Goal: Task Accomplishment & Management: Use online tool/utility

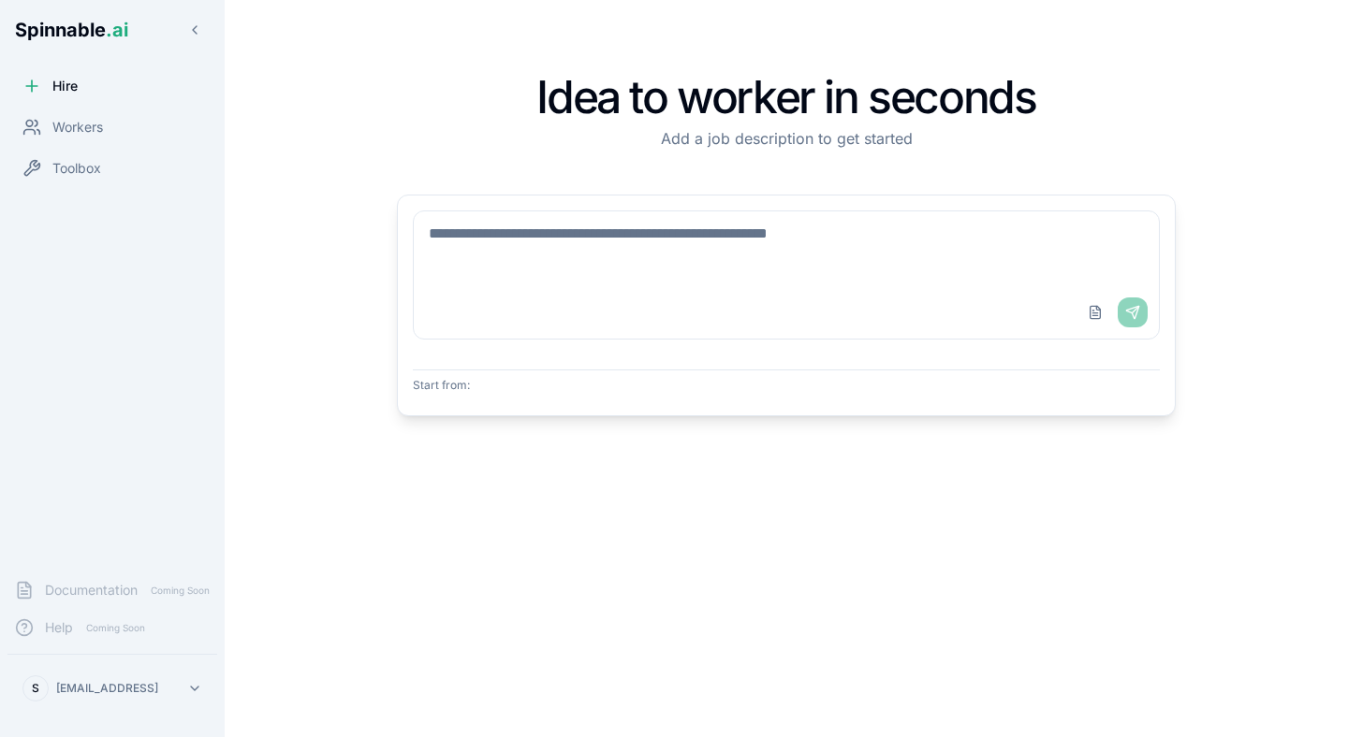
click at [320, 139] on div "Idea to worker in seconds Add a job description to get started Upload File Send…" at bounding box center [786, 369] width 1033 height 678
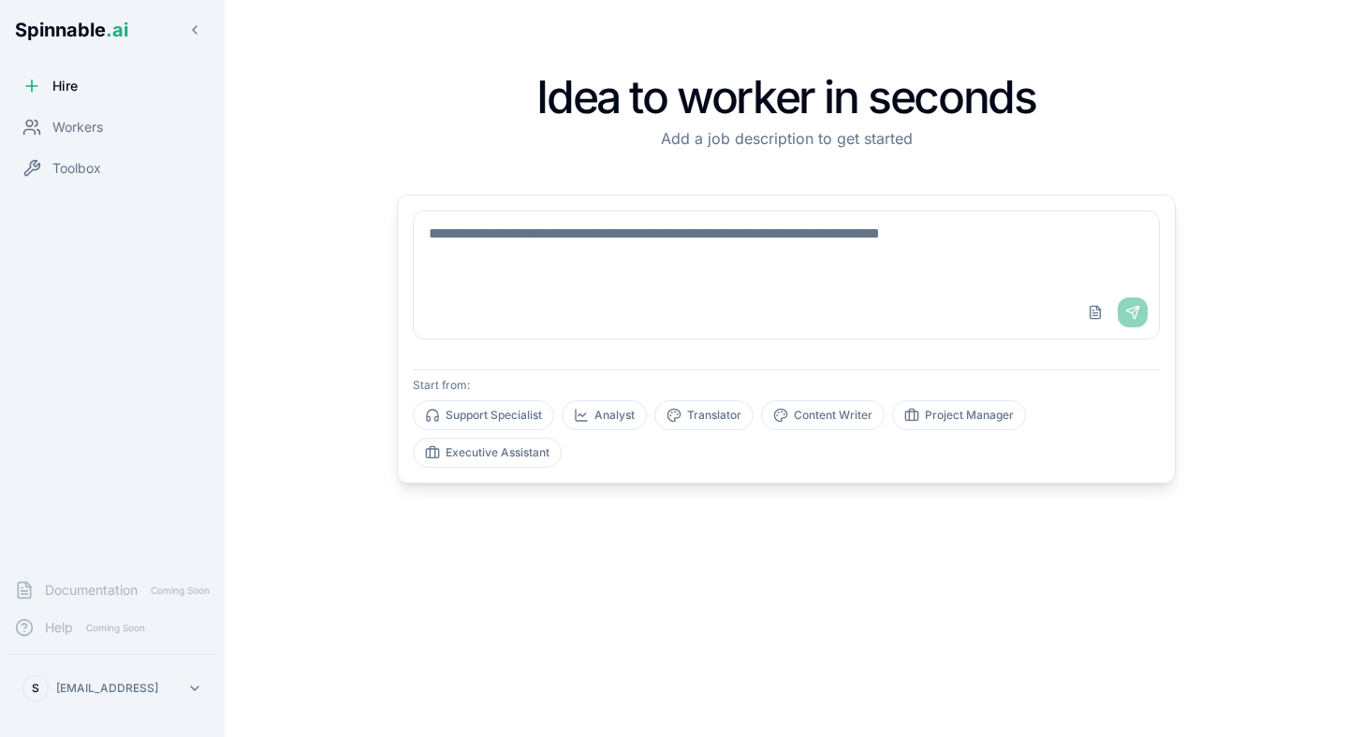
click at [353, 176] on div "Idea to worker in seconds Add a job description to get started Upload File Send…" at bounding box center [786, 369] width 1033 height 678
click at [154, 140] on div "Workers" at bounding box center [112, 127] width 210 height 37
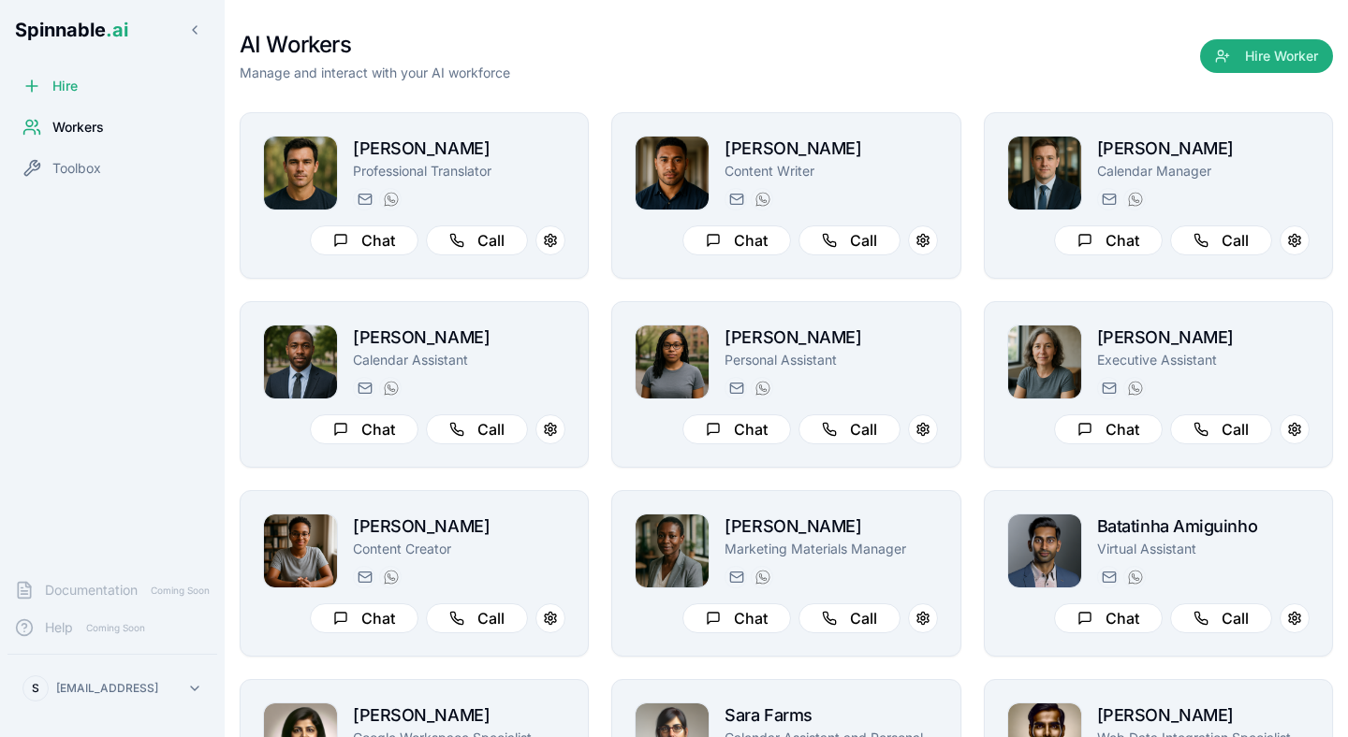
click at [810, 79] on div "AI Workers Manage and interact with your AI workforce Hire Worker" at bounding box center [786, 56] width 1093 height 52
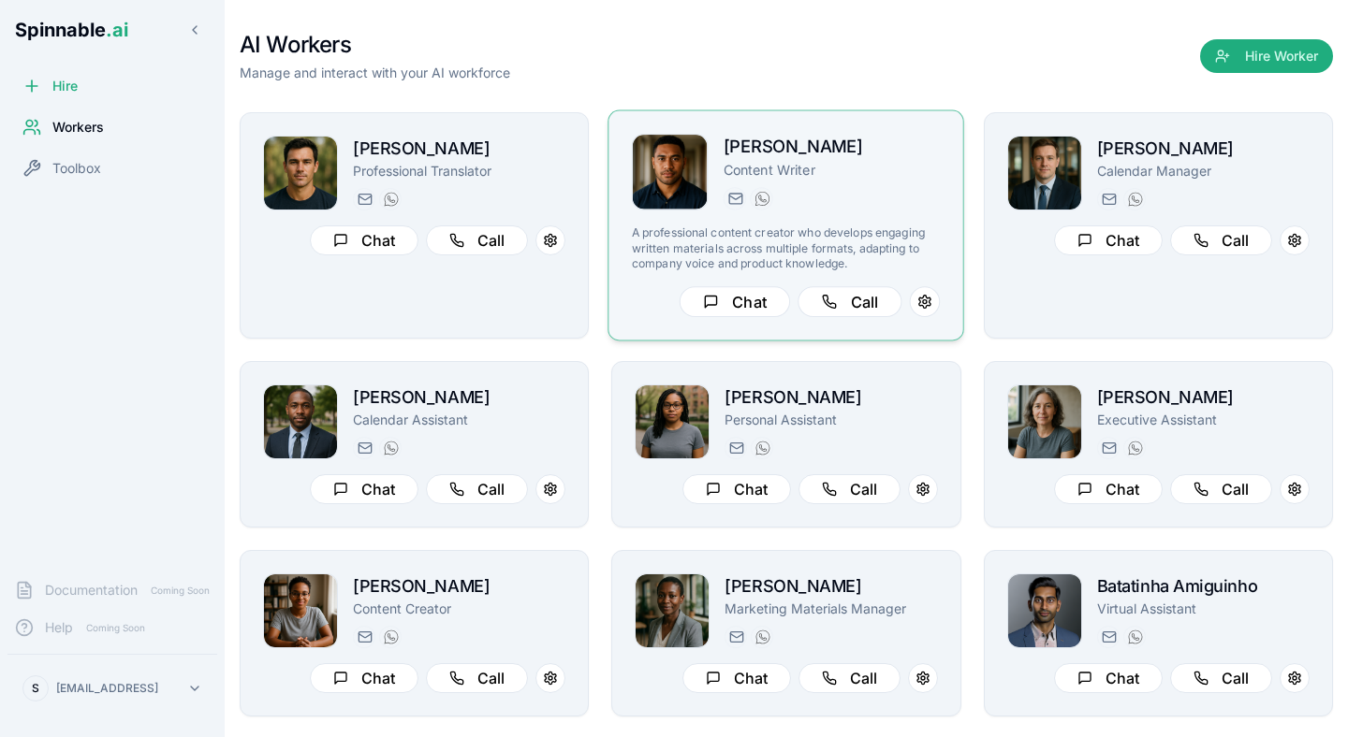
click at [646, 171] on img at bounding box center [670, 172] width 75 height 75
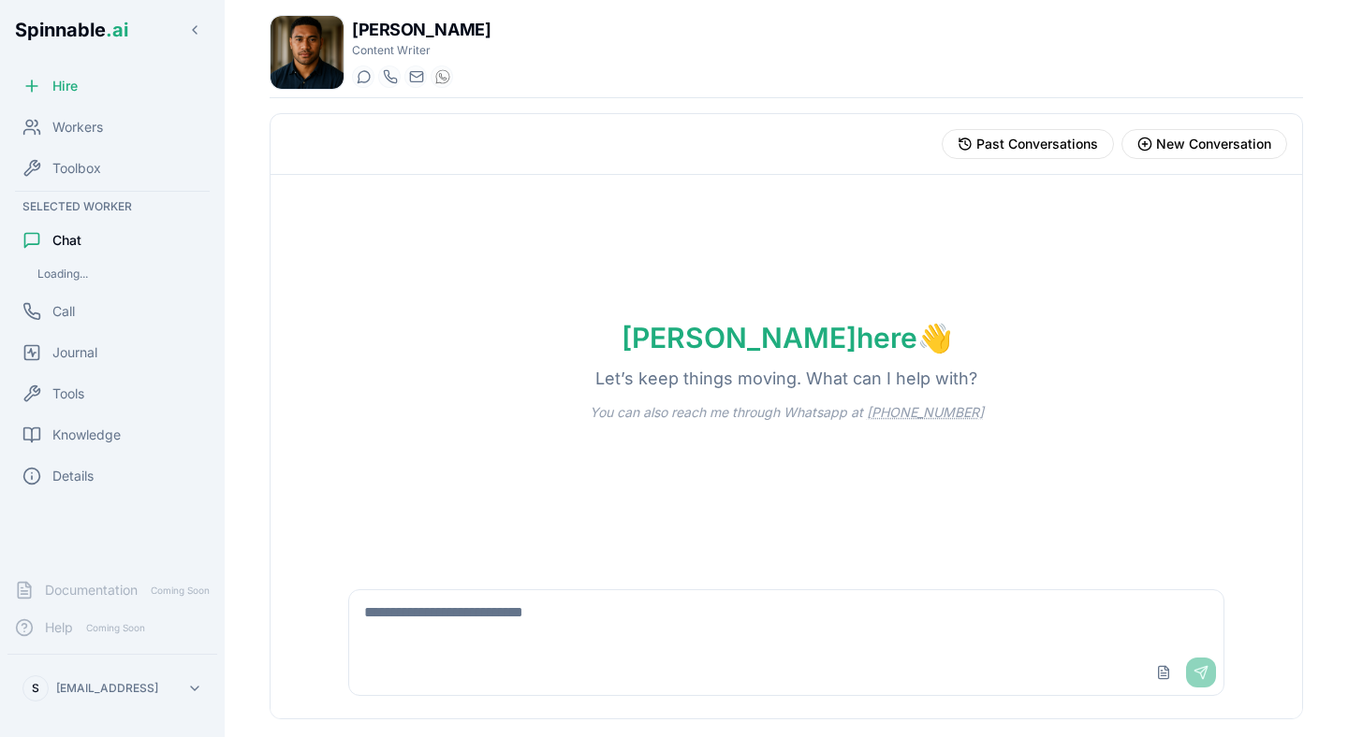
click at [317, 29] on img at bounding box center [306, 52] width 73 height 73
click at [326, 54] on img at bounding box center [306, 52] width 73 height 73
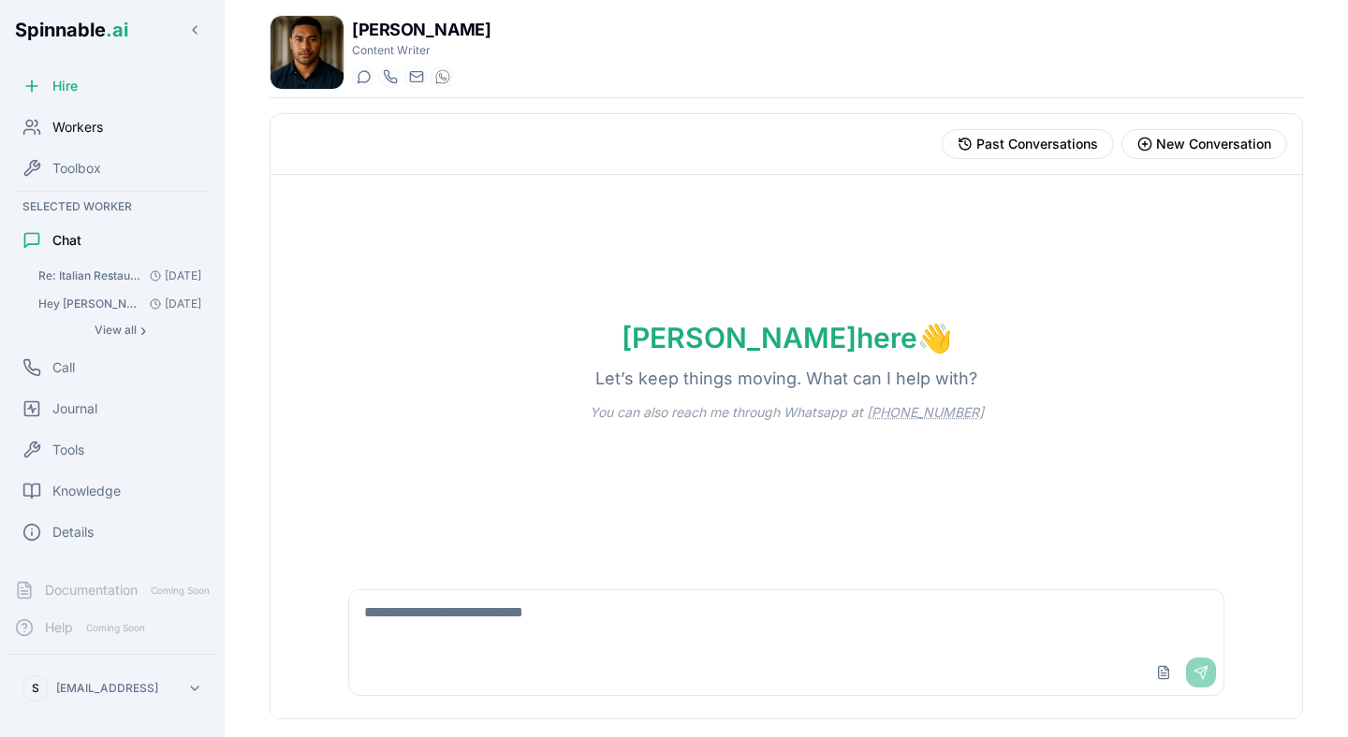
click at [85, 134] on span "Workers" at bounding box center [77, 127] width 51 height 19
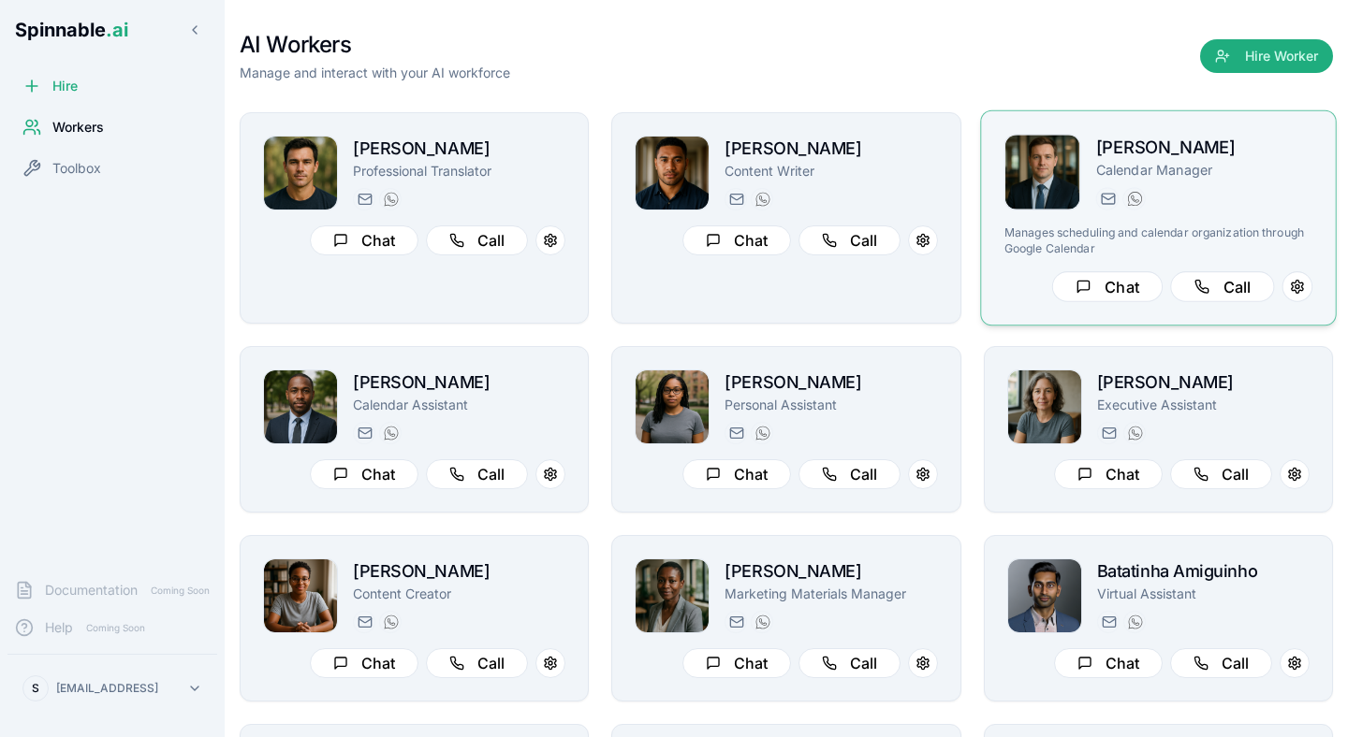
click at [1110, 230] on p "Manages scheduling and calendar organization through Google Calendar" at bounding box center [1157, 241] width 309 height 31
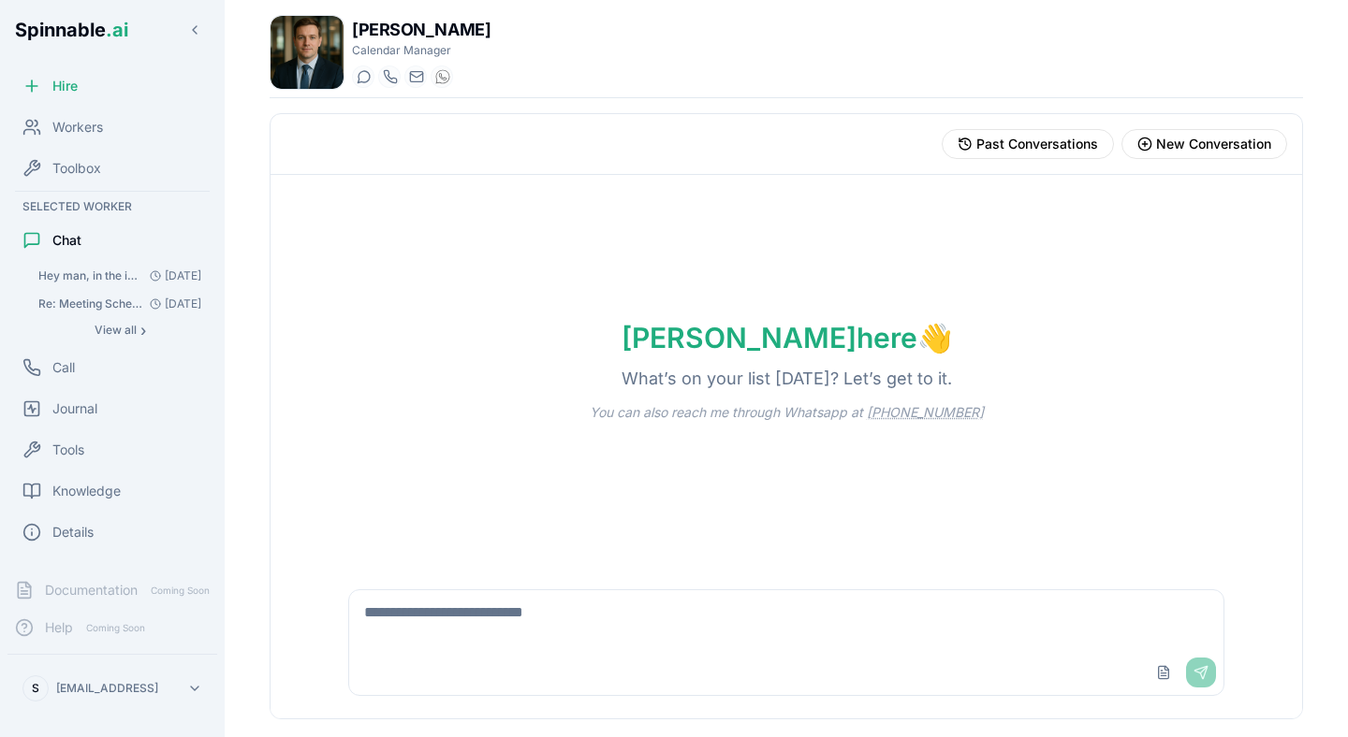
click at [706, 244] on div "Ivan here 👋 What’s on your list today? Let’s get to it. You can also reach me t…" at bounding box center [785, 371] width 1031 height 392
click at [707, 204] on div "Ivan here 👋 What’s on your list today? Let’s get to it. You can also reach me t…" at bounding box center [785, 371] width 1031 height 392
click at [35, 114] on div "Workers" at bounding box center [112, 127] width 210 height 37
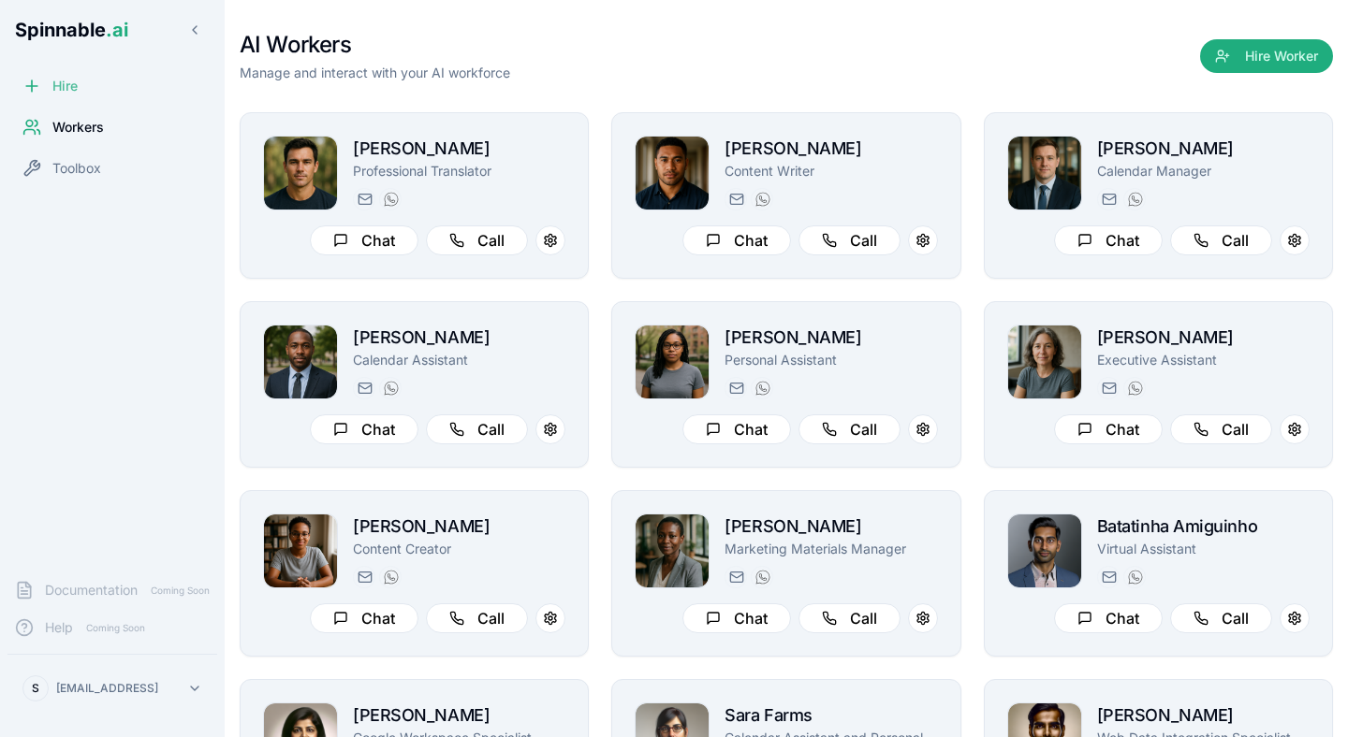
click at [55, 77] on span "Hire" at bounding box center [64, 86] width 25 height 19
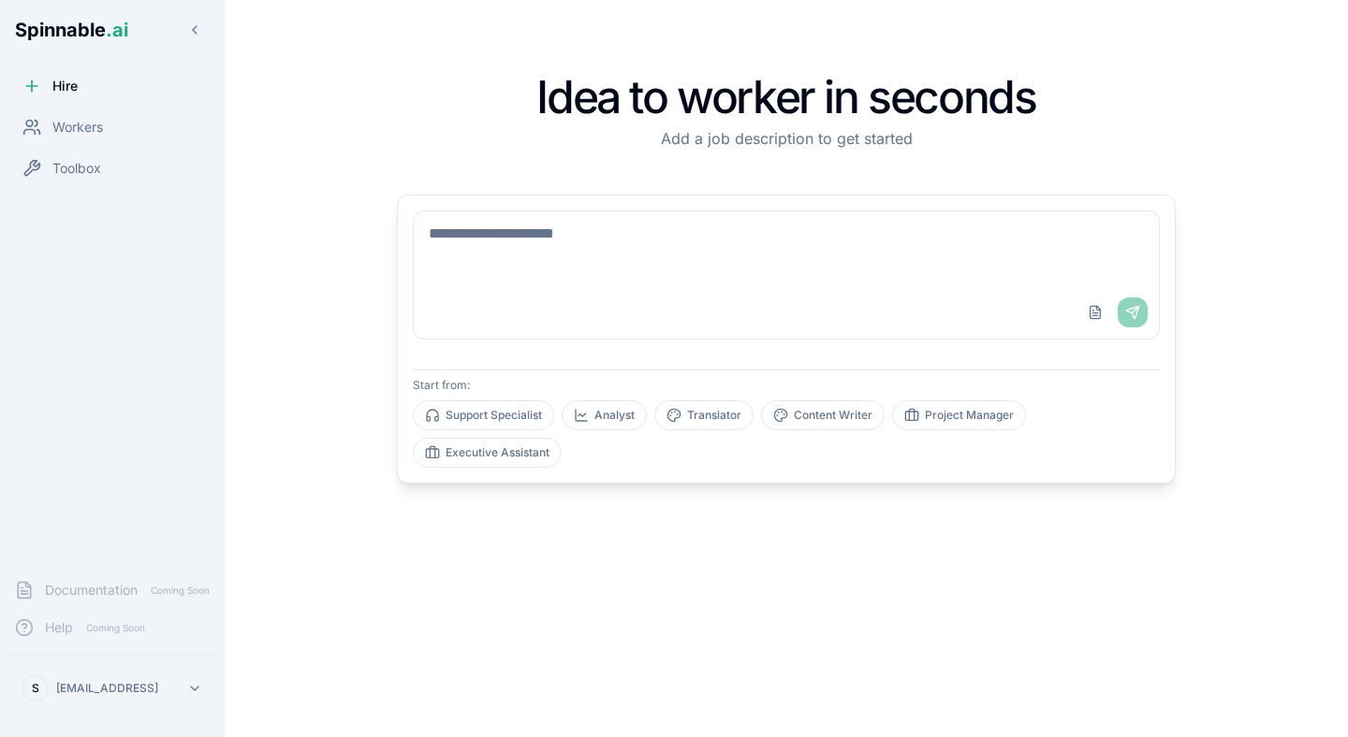
click at [514, 255] on textarea at bounding box center [786, 248] width 745 height 75
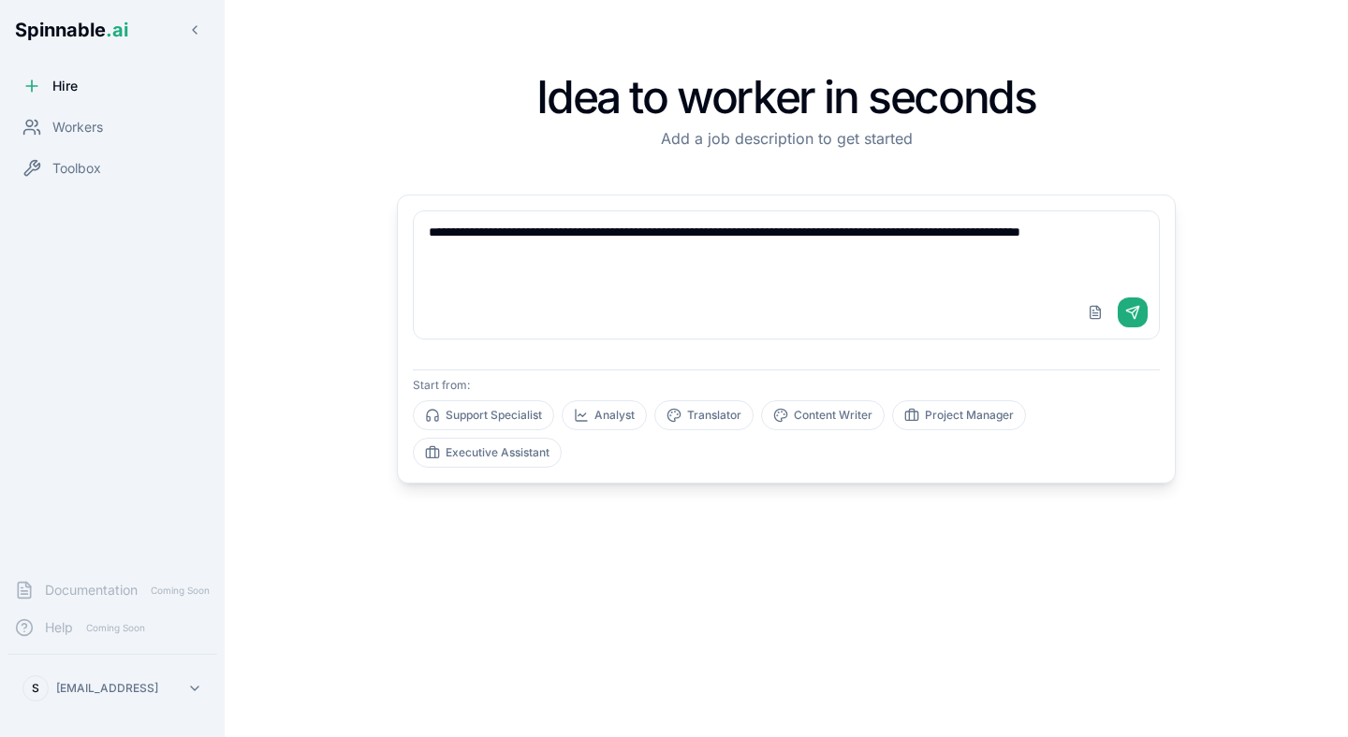
type textarea "**********"
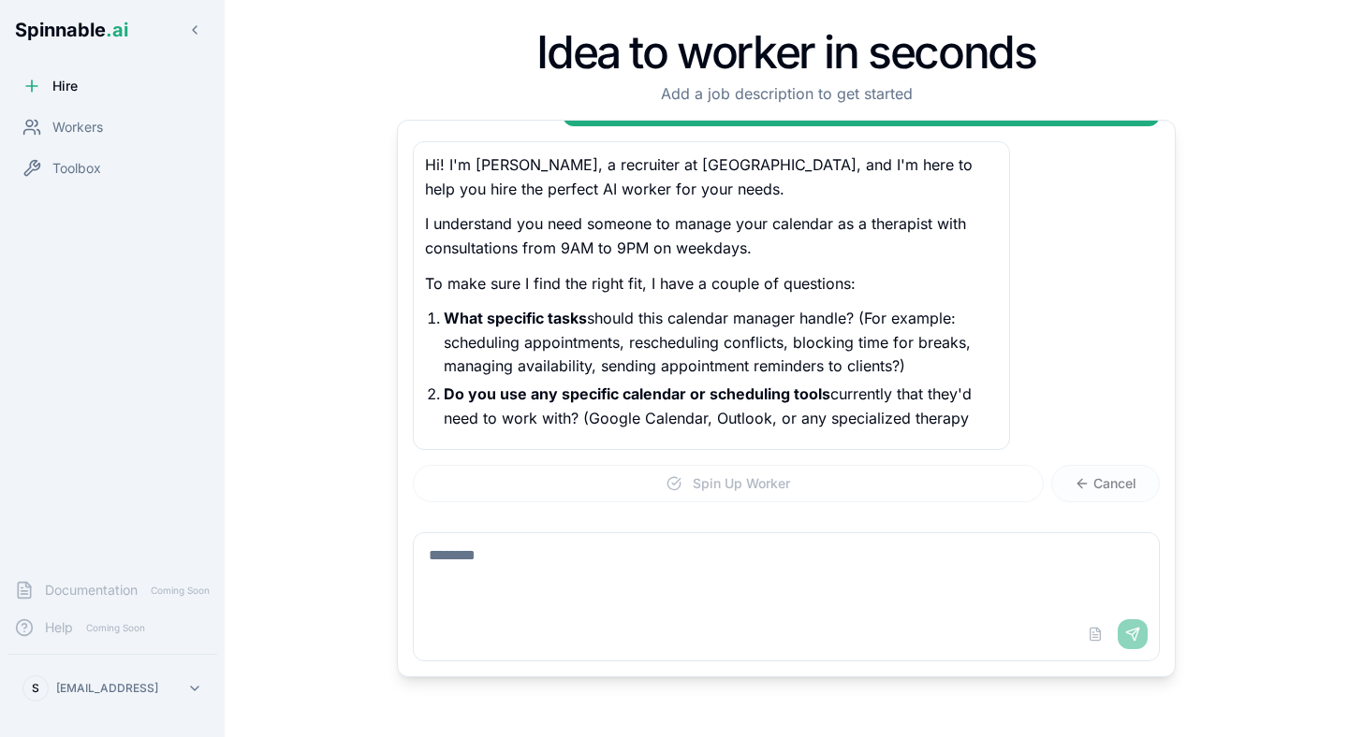
scroll to position [103, 0]
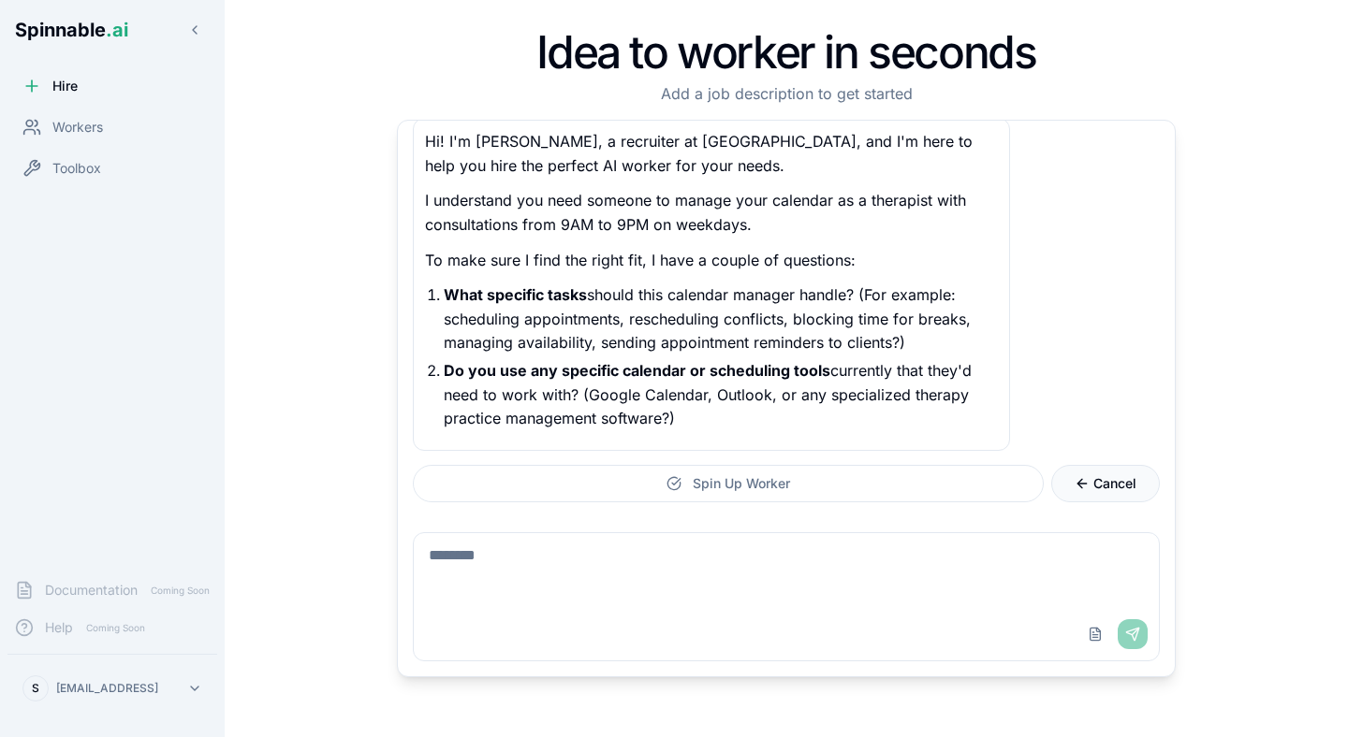
click at [1093, 476] on span "Cancel" at bounding box center [1114, 483] width 43 height 19
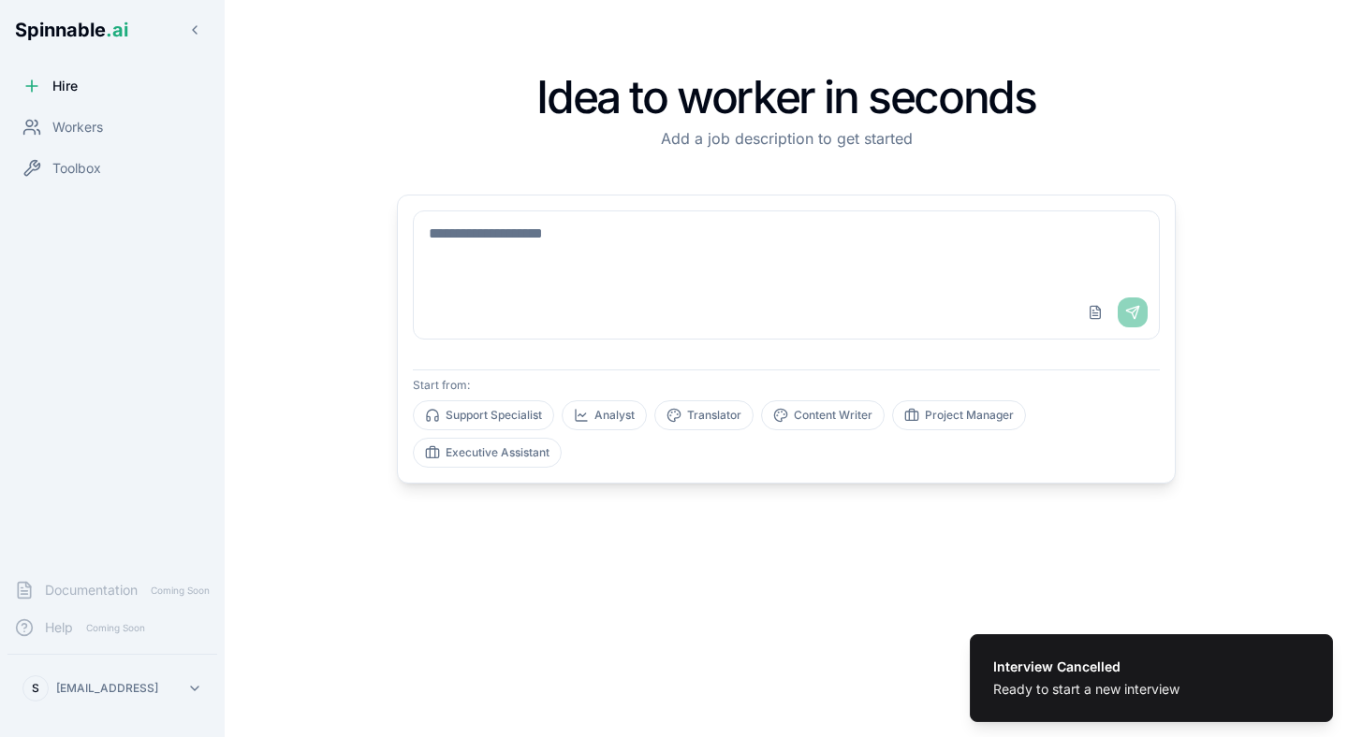
click at [614, 285] on div "Upload File Send" at bounding box center [786, 275] width 747 height 129
type textarea "*"
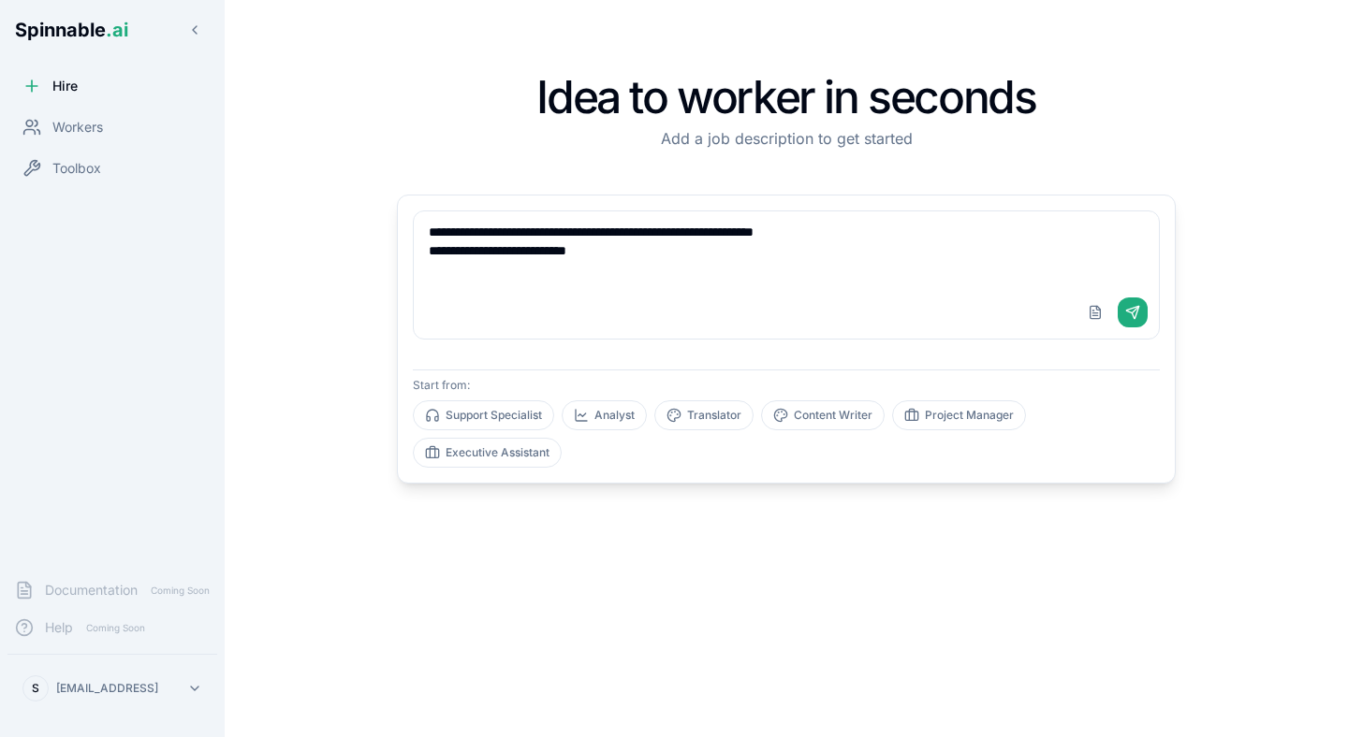
type textarea "**********"
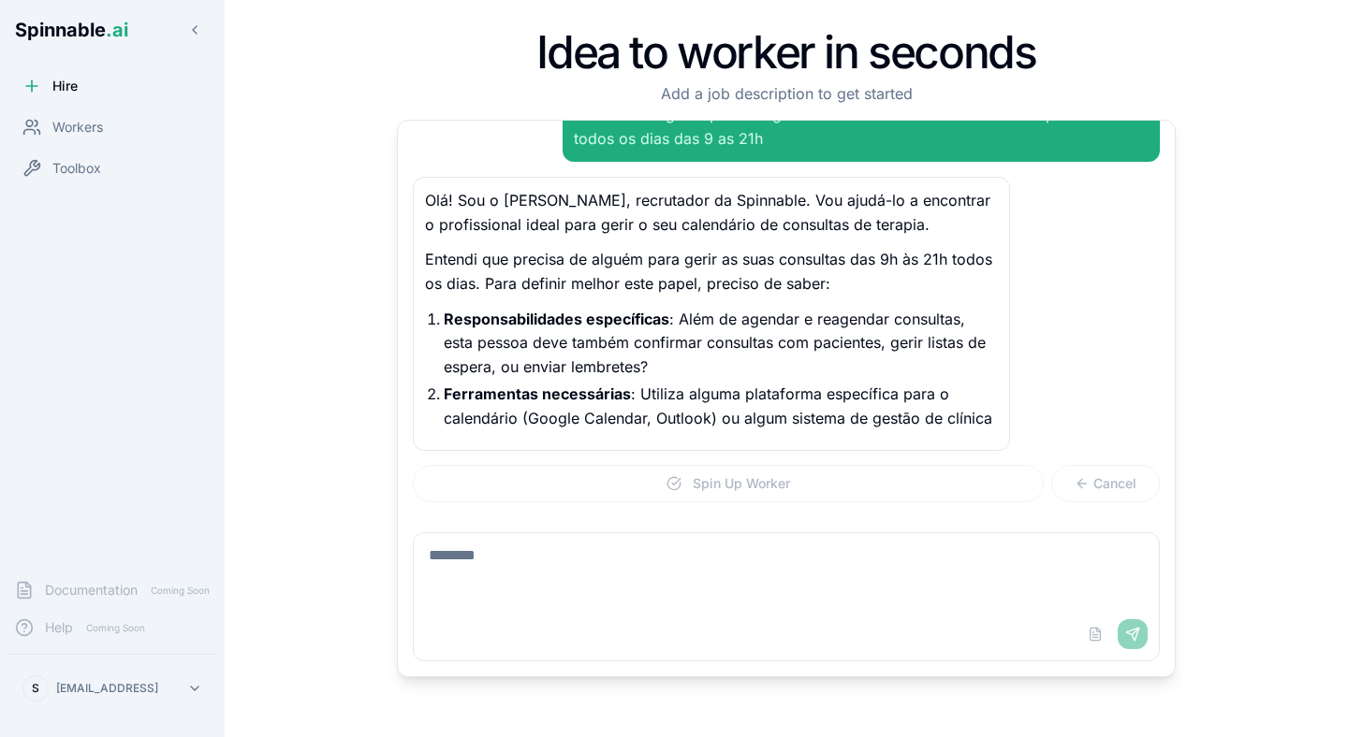
scroll to position [68, 0]
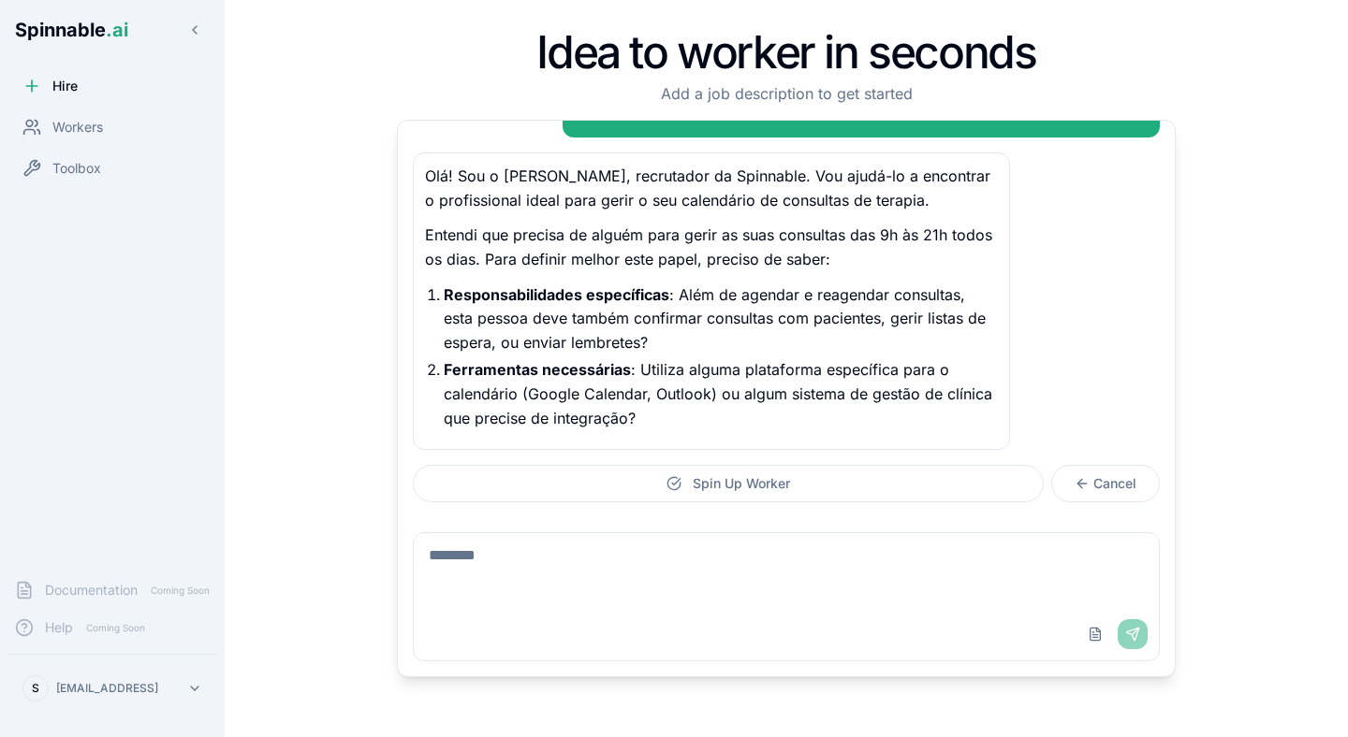
click at [884, 243] on p "Entendi que precisa de alguém para gerir as suas consultas das 9h às 21h todos …" at bounding box center [711, 248] width 573 height 48
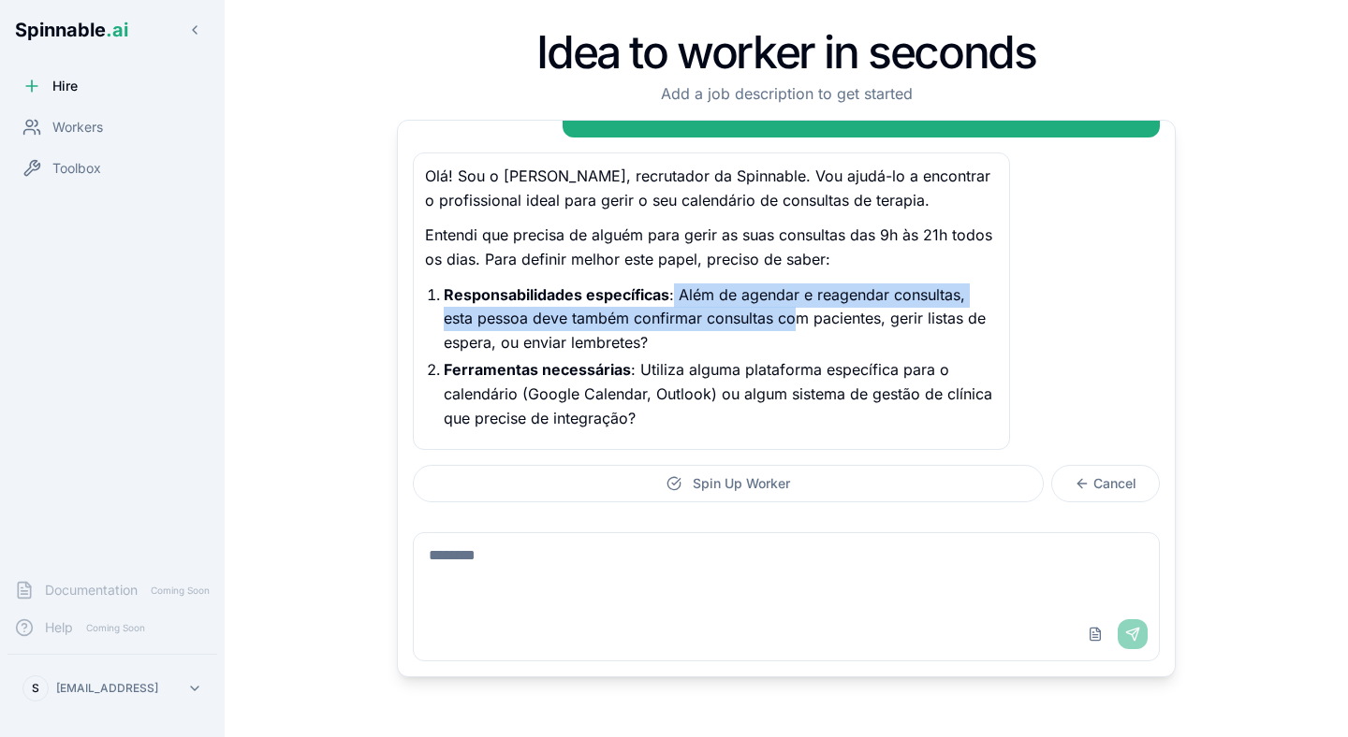
drag, startPoint x: 676, startPoint y: 294, endPoint x: 802, endPoint y: 324, distance: 129.8
click at [802, 324] on p "Responsabilidades específicas : Além de agendar e reagendar consultas, esta pes…" at bounding box center [721, 320] width 554 height 72
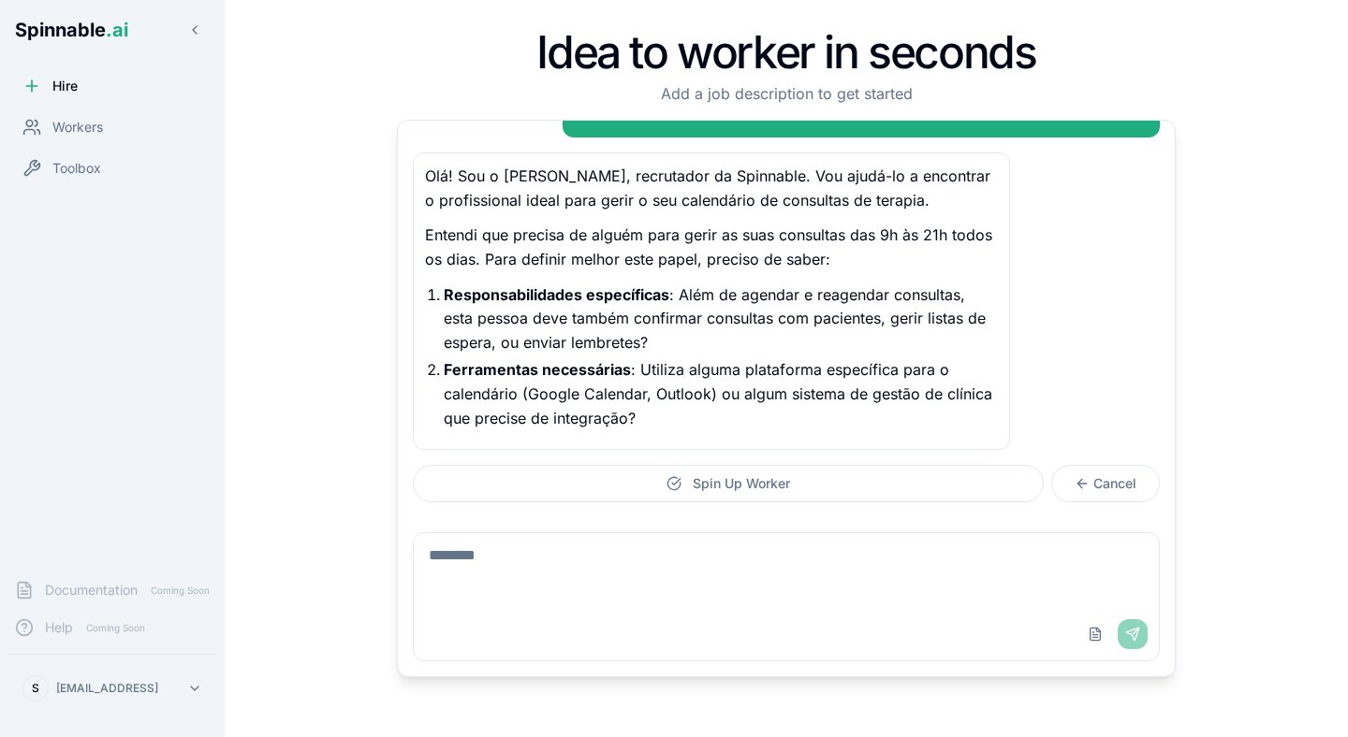
click at [536, 564] on textarea at bounding box center [786, 570] width 745 height 75
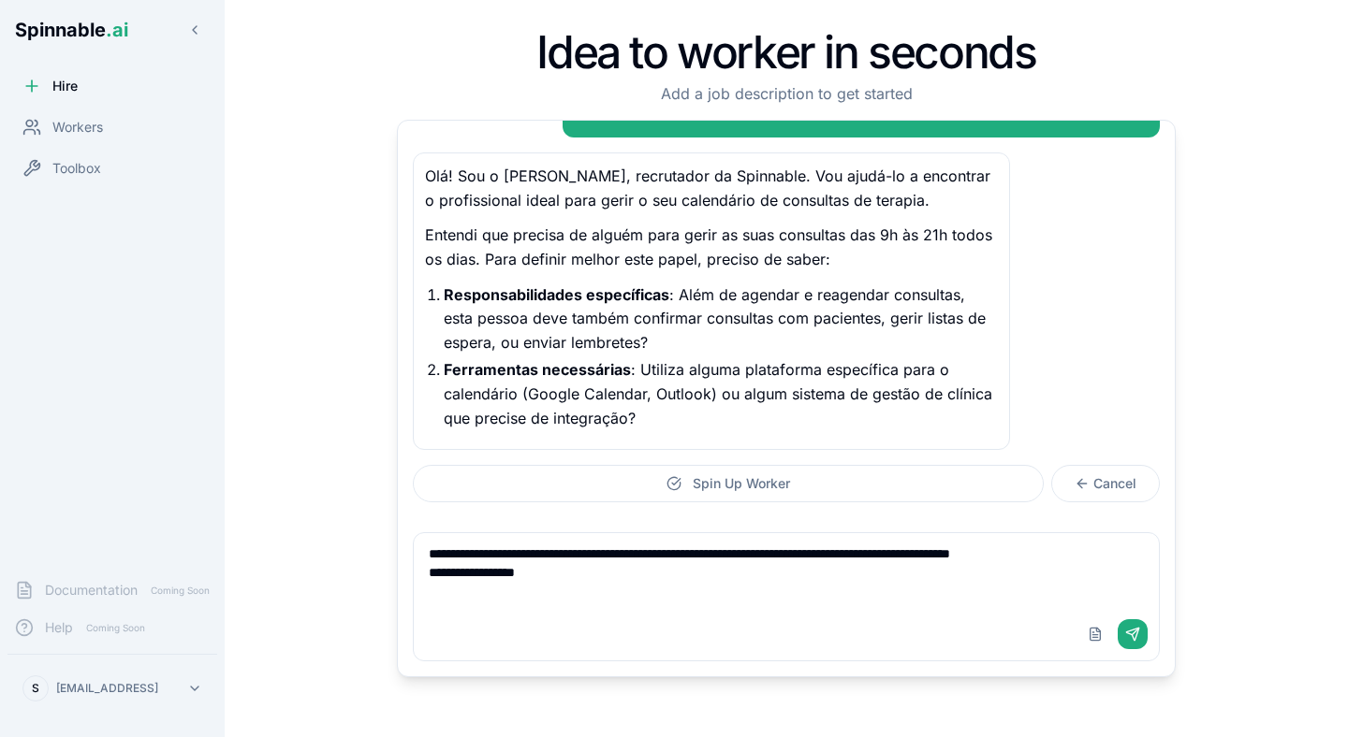
type textarea "**********"
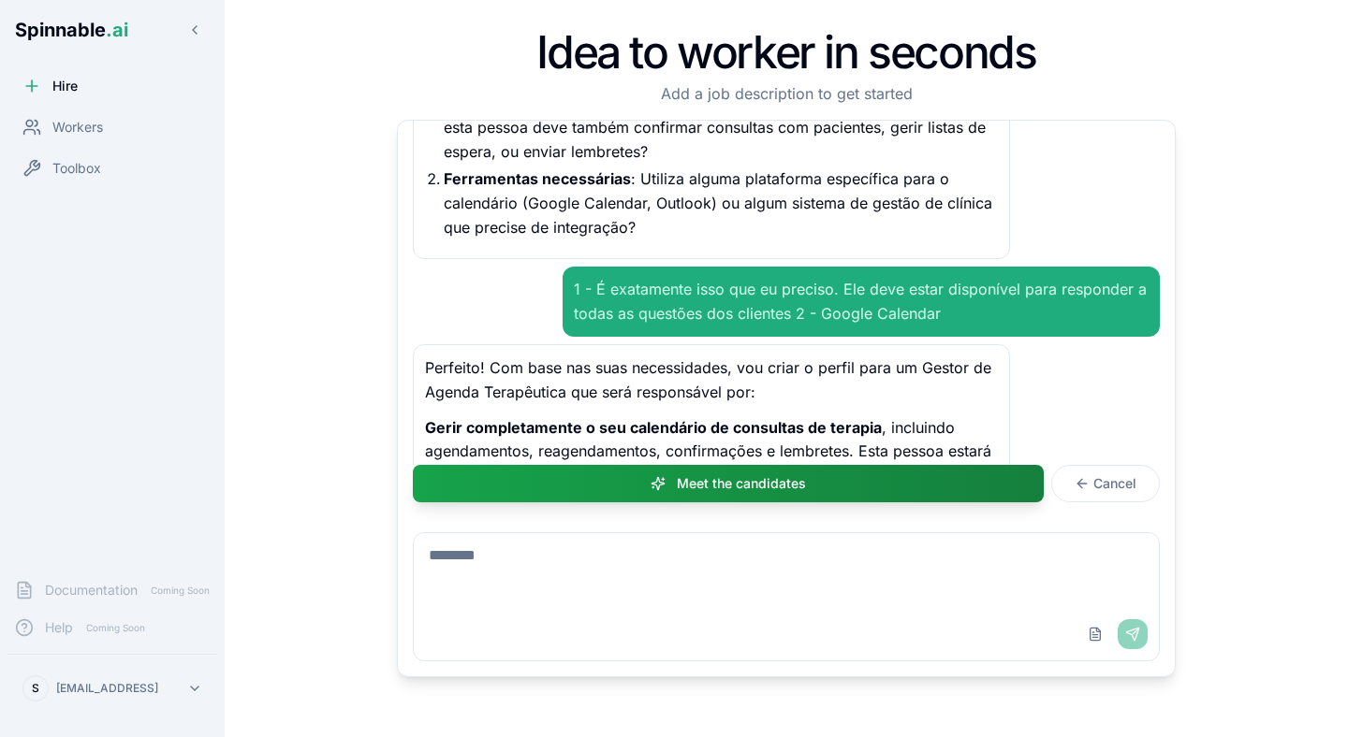
scroll to position [379, 0]
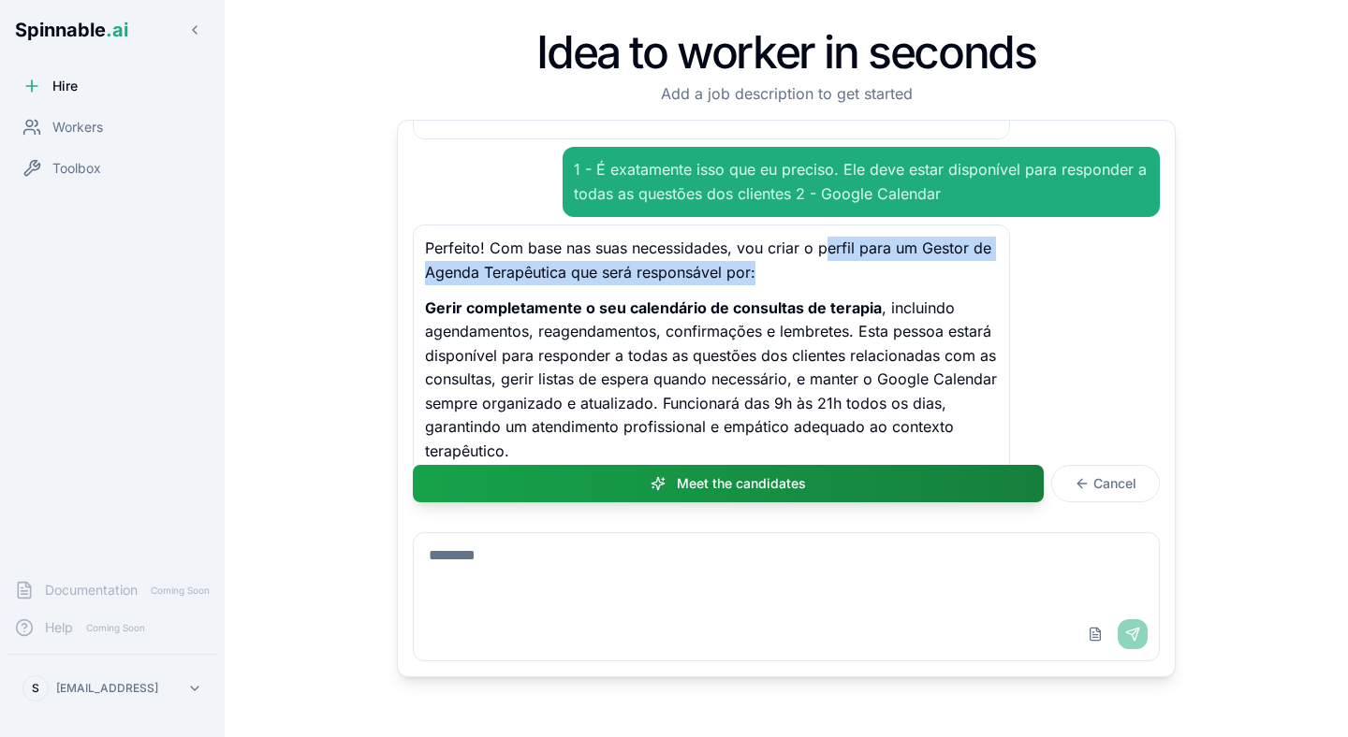
drag, startPoint x: 825, startPoint y: 247, endPoint x: 906, endPoint y: 271, distance: 84.1
click at [907, 271] on p "Perfeito! Com base nas suas necessidades, vou criar o perfil para um Gestor de …" at bounding box center [711, 261] width 573 height 48
click at [906, 271] on p "Perfeito! Com base nas suas necessidades, vou criar o perfil para um Gestor de …" at bounding box center [711, 261] width 573 height 48
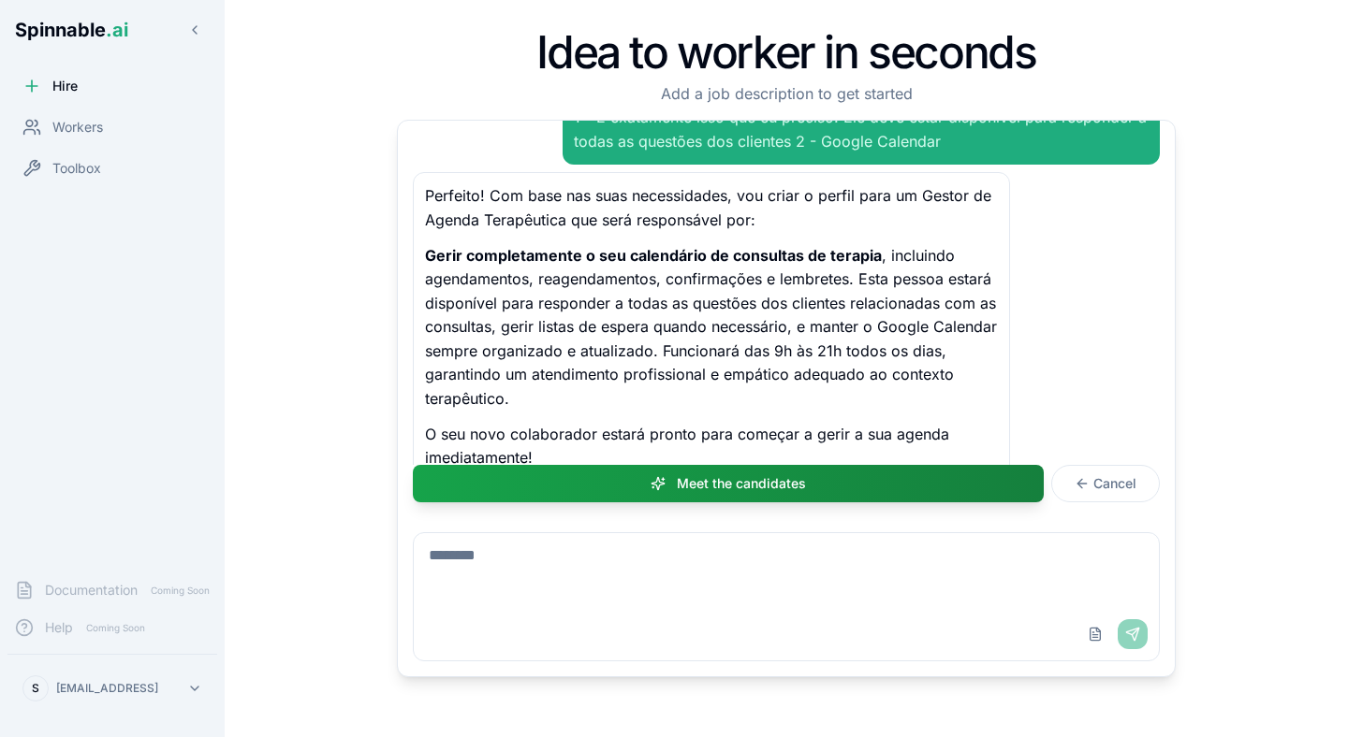
scroll to position [464, 0]
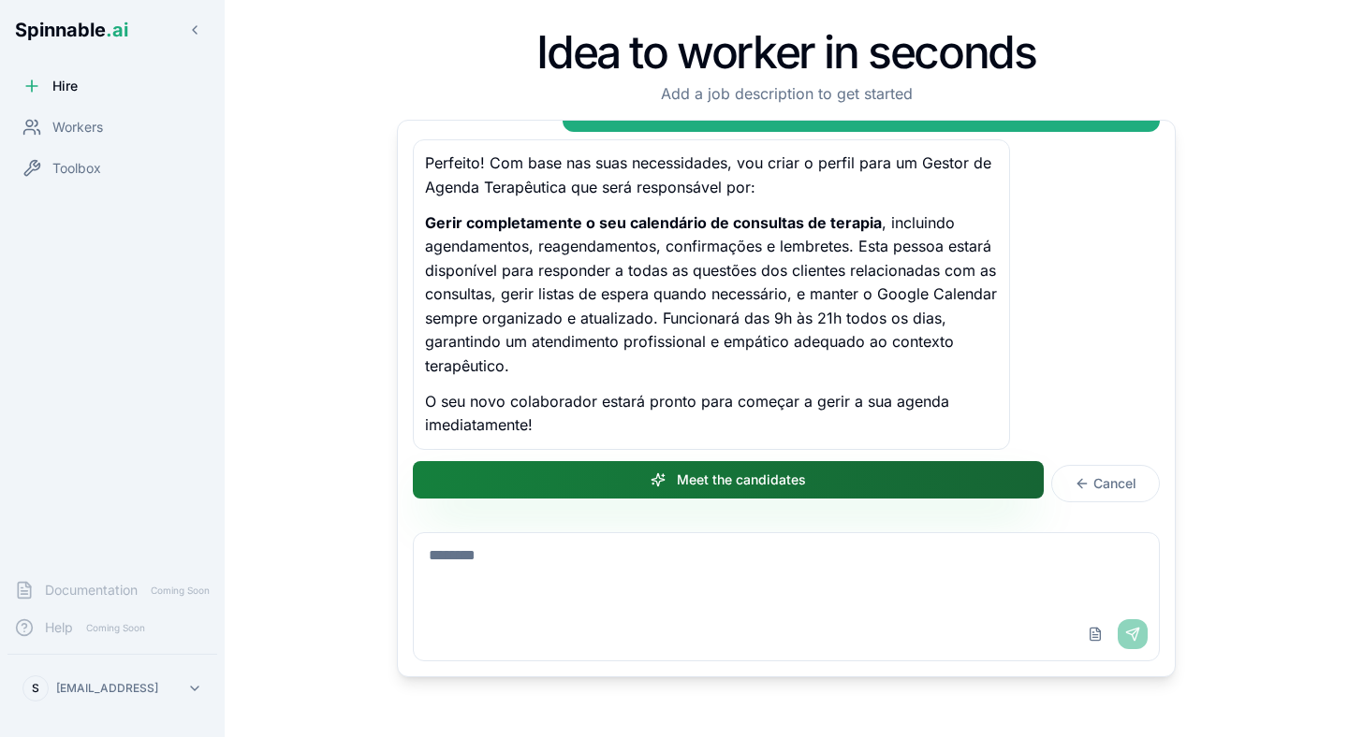
click at [653, 489] on button "Meet the candidates" at bounding box center [728, 479] width 631 height 37
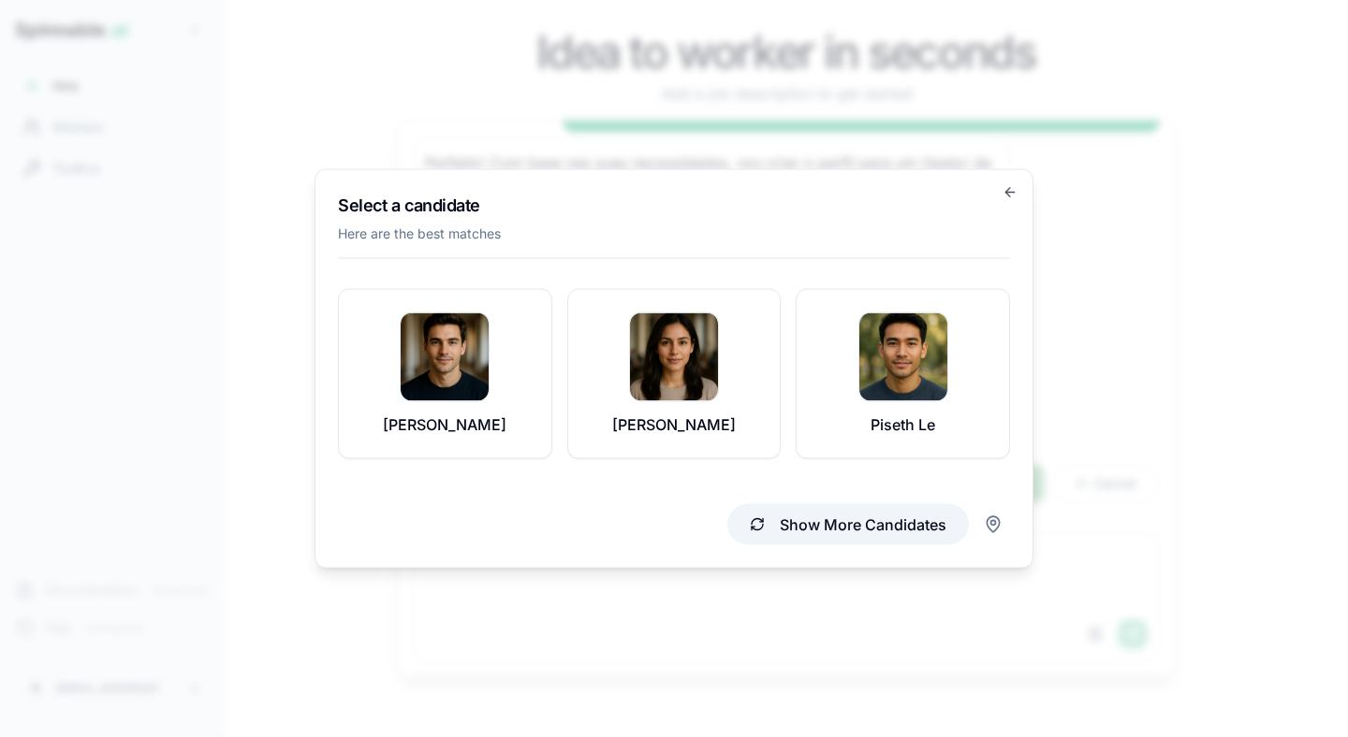
click at [890, 545] on div "Select a candidate Here are the best matches Pedro Sok Christina Martinez Piset…" at bounding box center [673, 369] width 719 height 400
click at [889, 535] on button "Show More Candidates" at bounding box center [847, 524] width 241 height 41
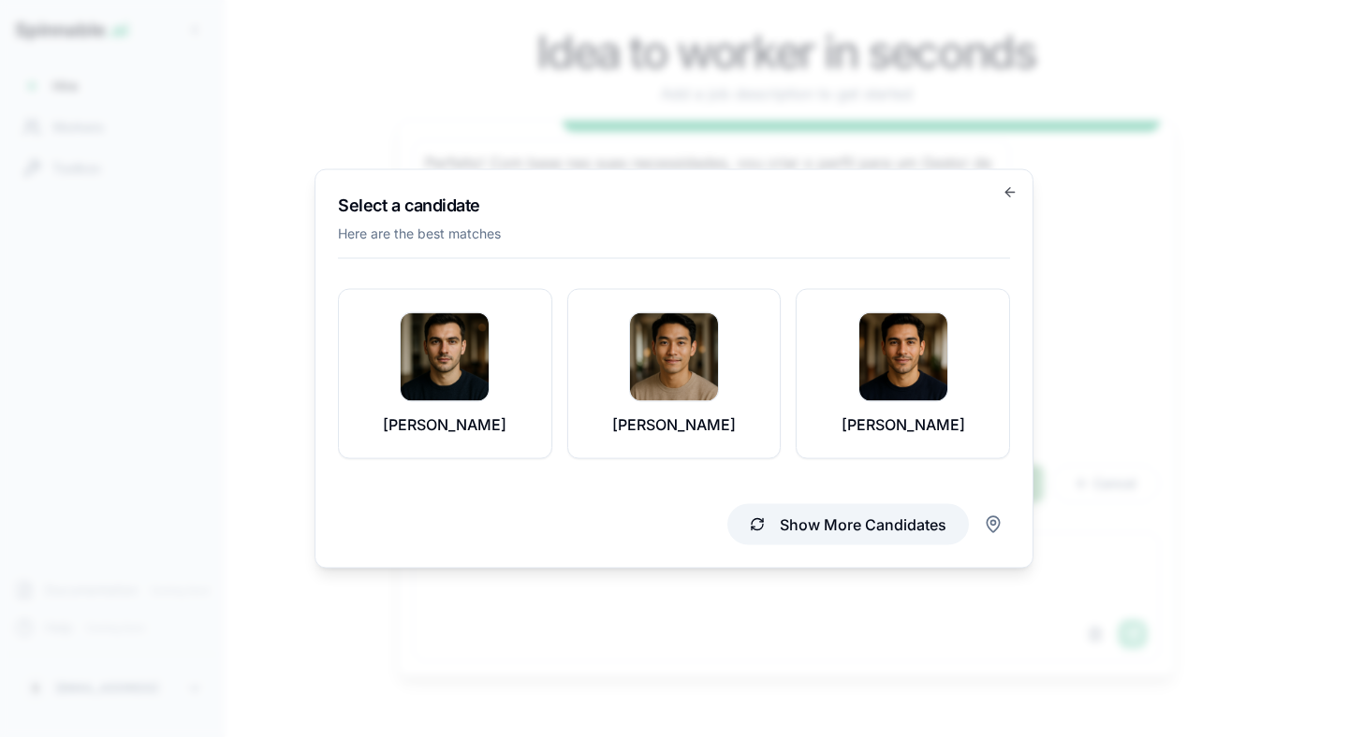
click at [836, 534] on button "Show More Candidates" at bounding box center [847, 524] width 241 height 41
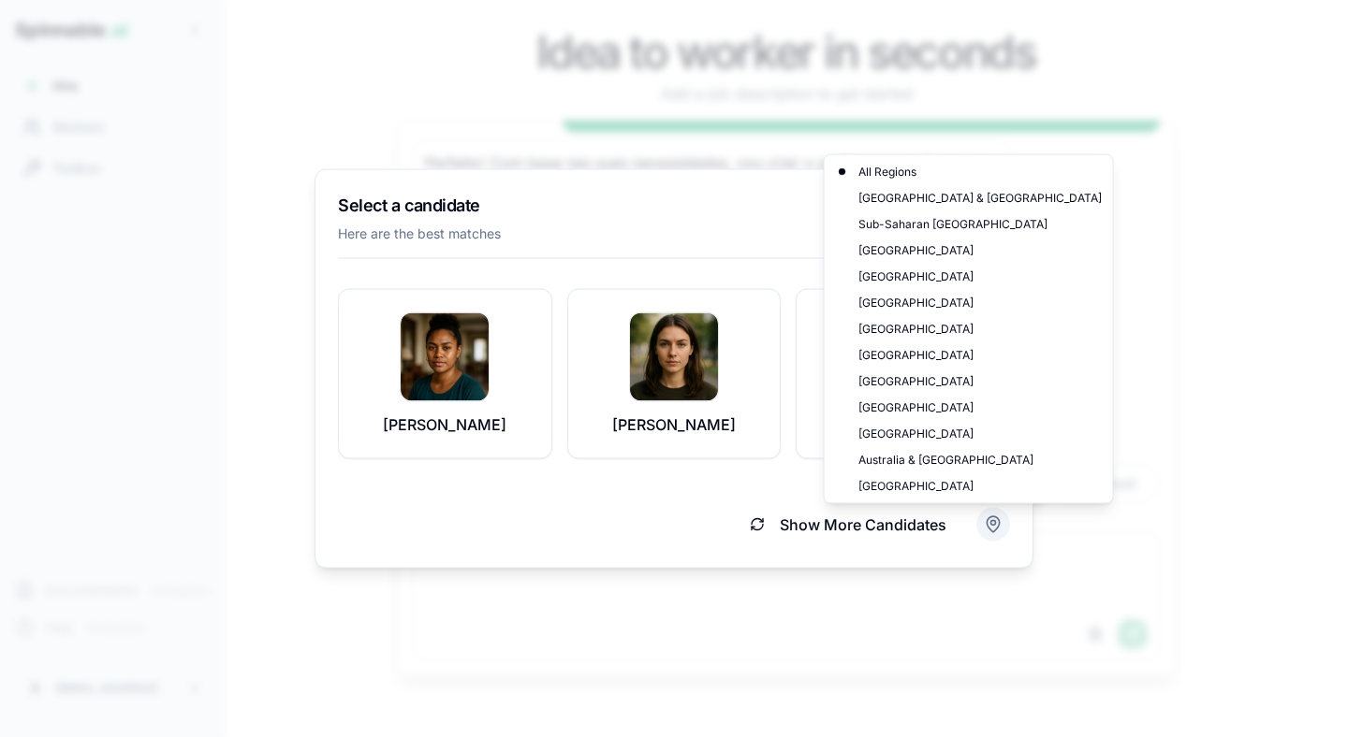
click at [978, 527] on body "Spinnable .ai Hire Workers Toolbox Documentation Coming Soon Help Coming Soon S…" at bounding box center [674, 368] width 1348 height 737
click at [897, 381] on div "Western Europe" at bounding box center [968, 382] width 281 height 26
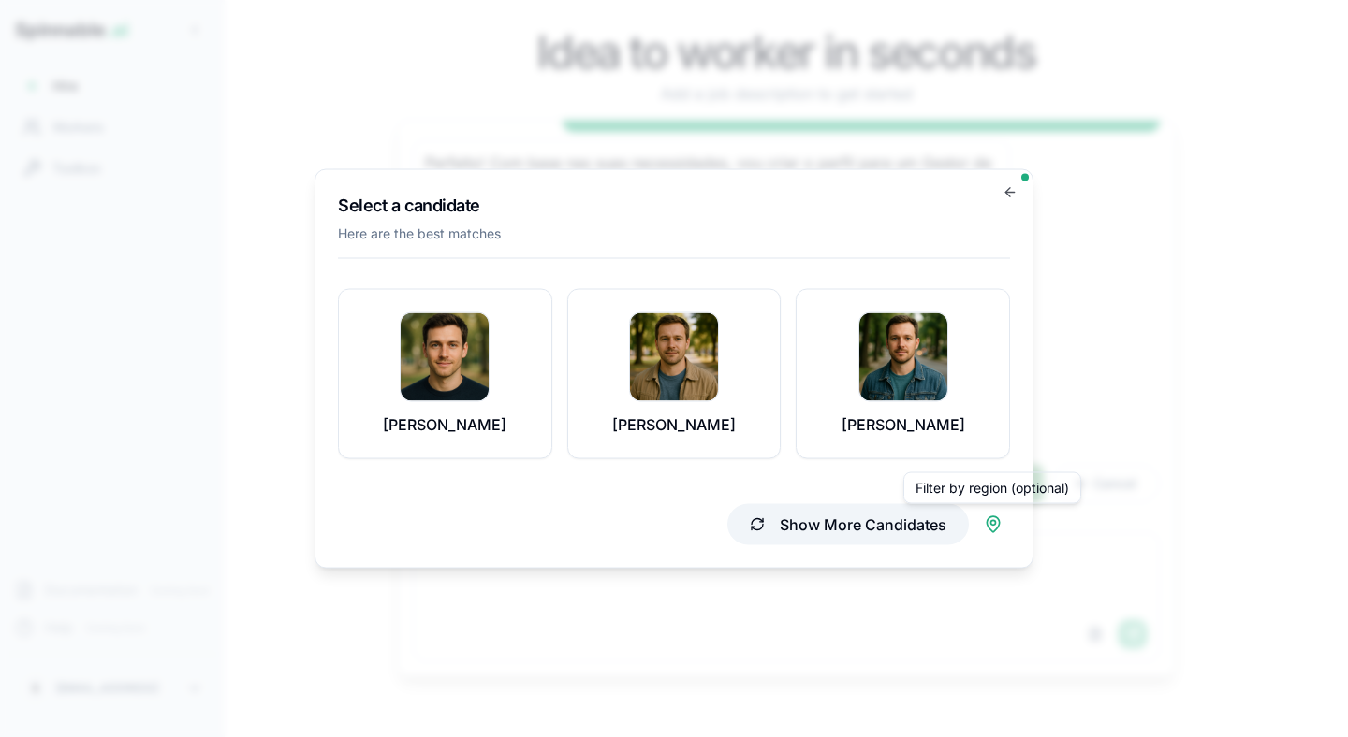
click at [756, 524] on button "Show More Candidates" at bounding box center [847, 524] width 241 height 41
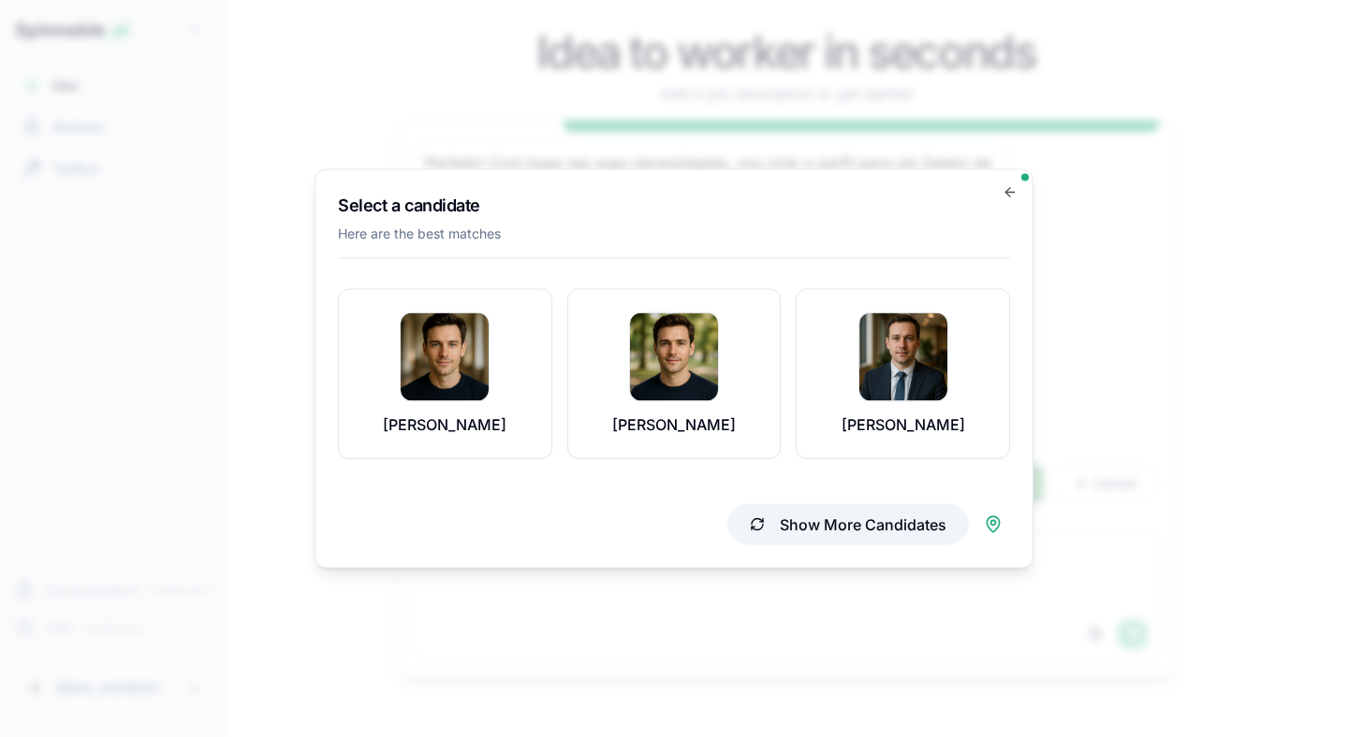
click at [797, 522] on button "Show More Candidates" at bounding box center [847, 524] width 241 height 41
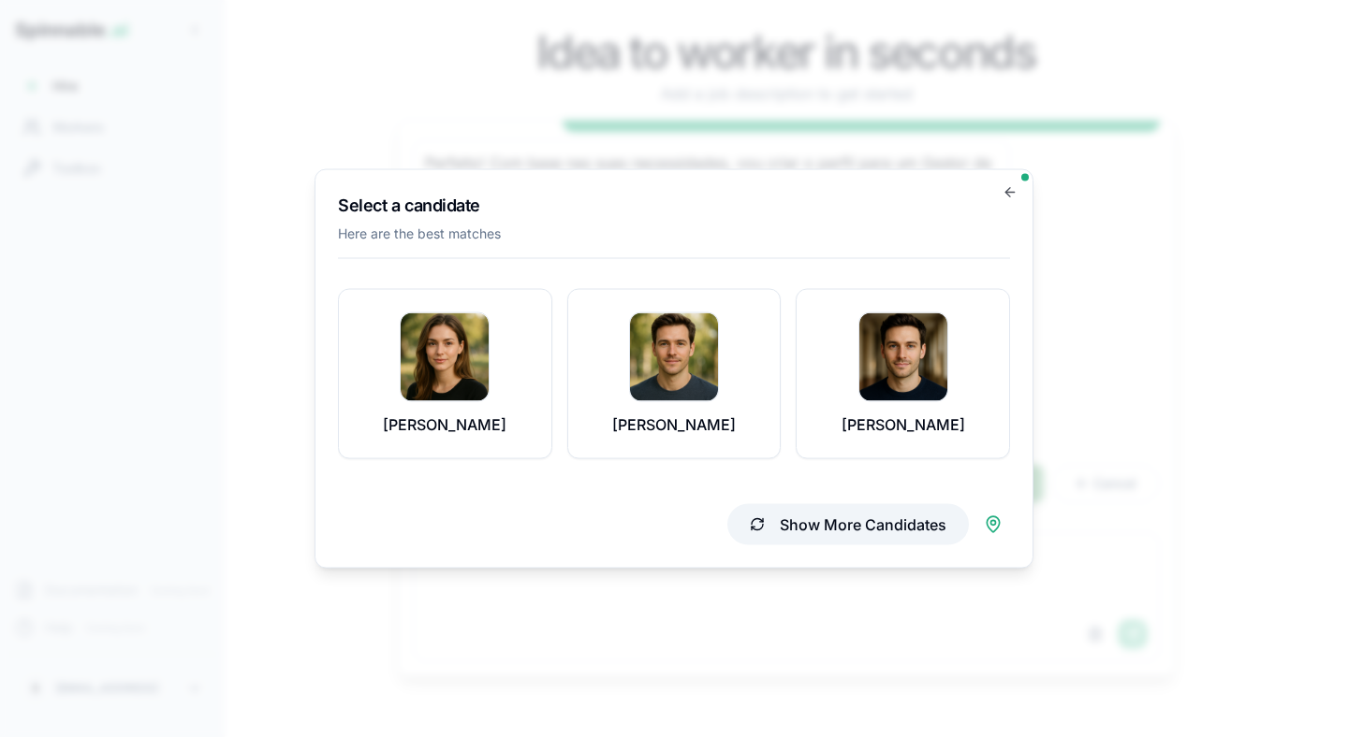
click at [876, 522] on button "Show More Candidates" at bounding box center [847, 524] width 241 height 41
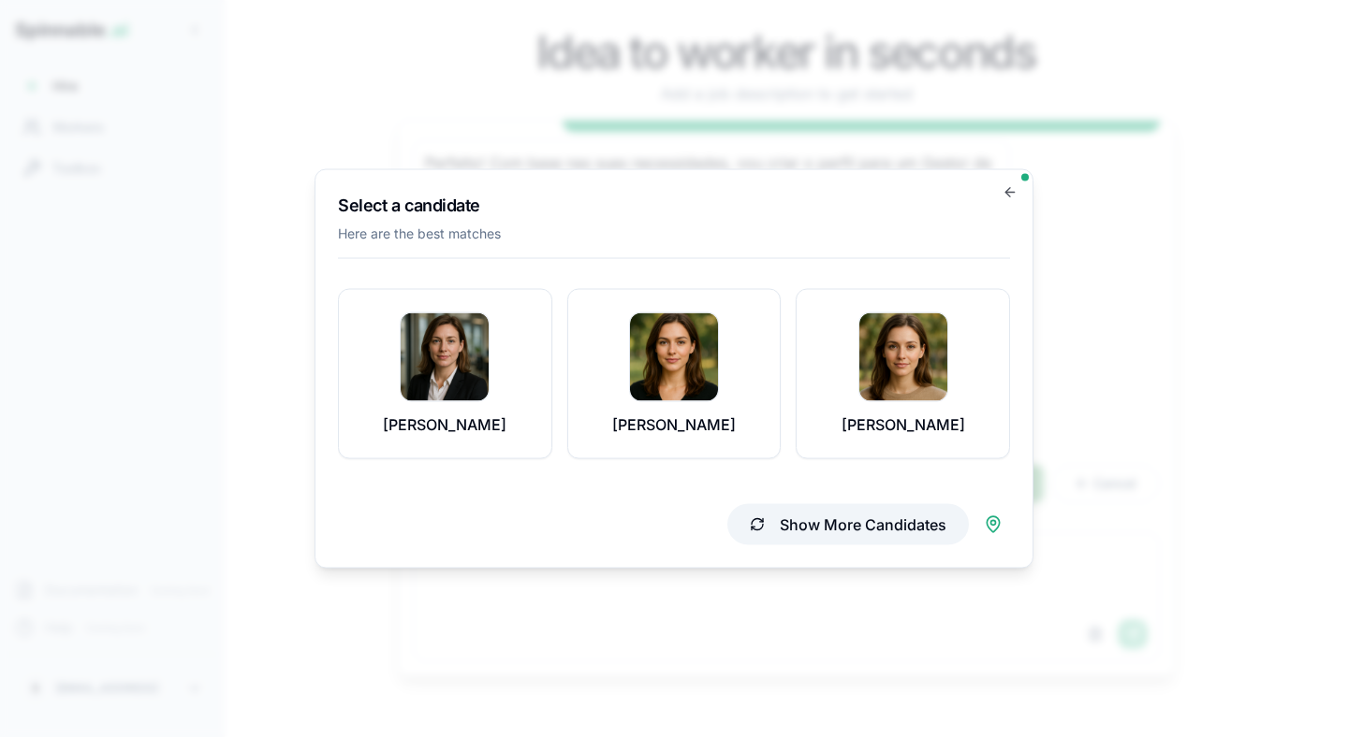
click at [758, 525] on button "Show More Candidates" at bounding box center [847, 524] width 241 height 41
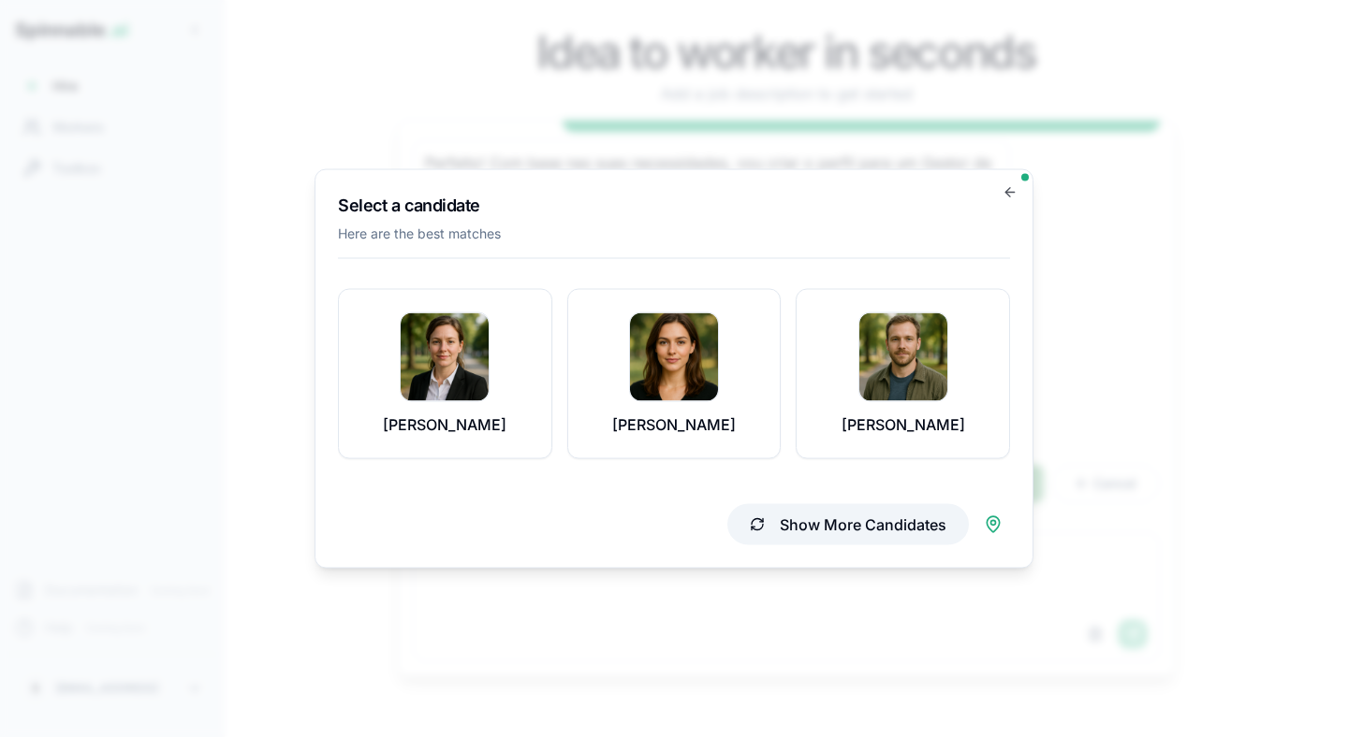
click at [786, 514] on button "Show More Candidates" at bounding box center [847, 524] width 241 height 41
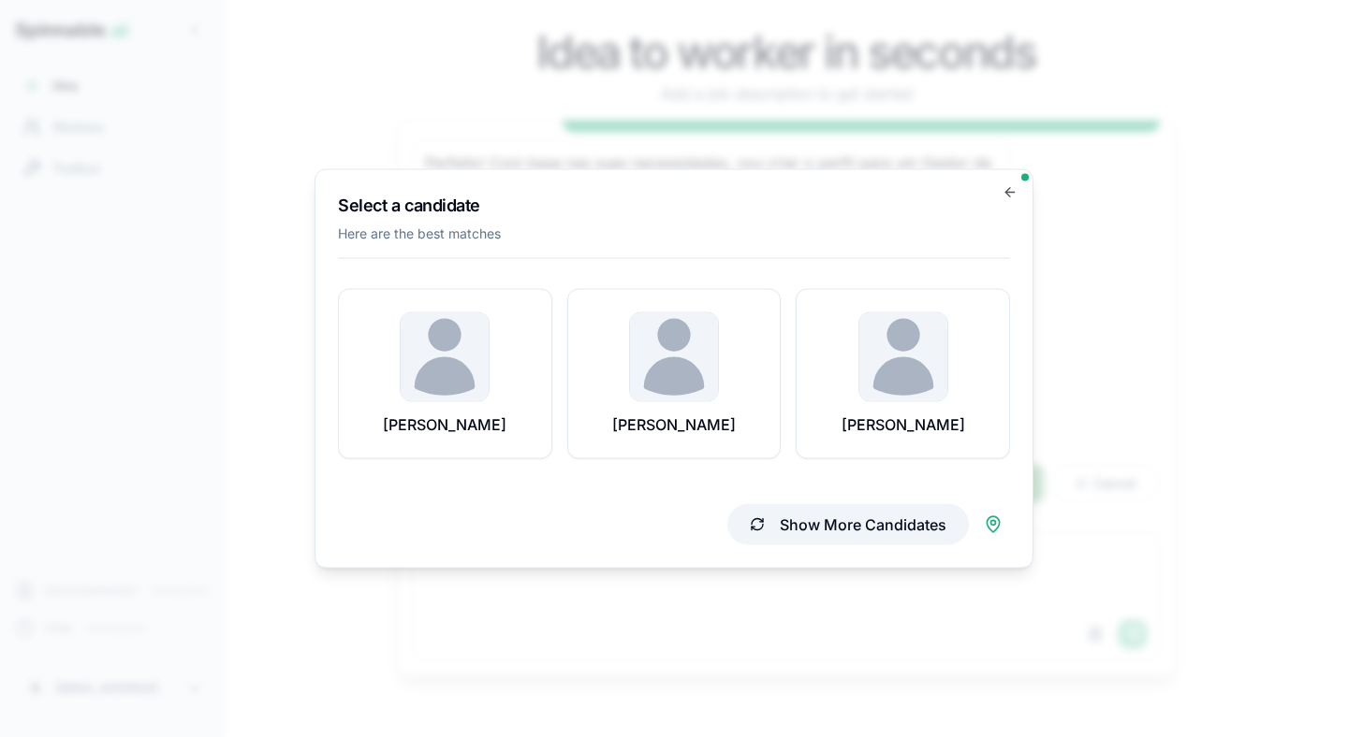
click at [779, 526] on button "Show More Candidates" at bounding box center [847, 524] width 241 height 41
click at [770, 524] on button "Show More Candidates" at bounding box center [847, 524] width 241 height 41
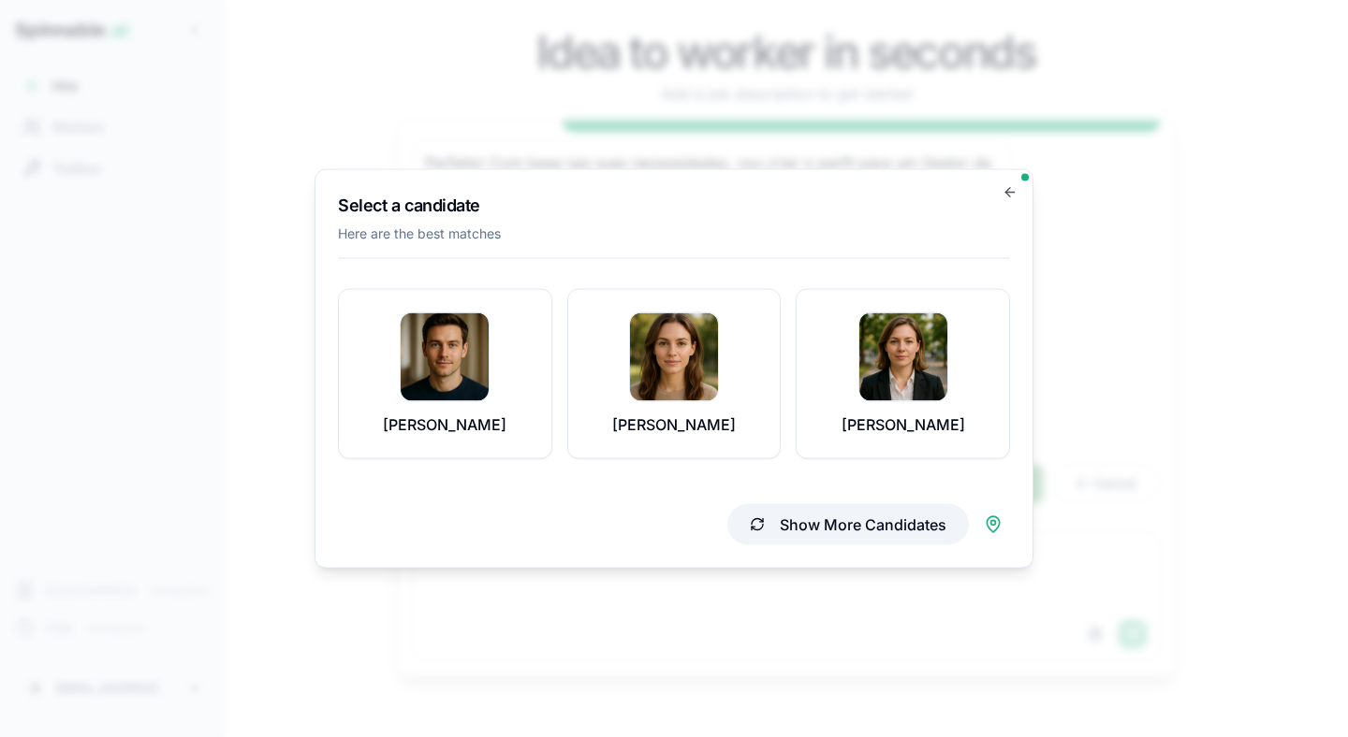
click at [784, 529] on button "Show More Candidates" at bounding box center [847, 524] width 241 height 41
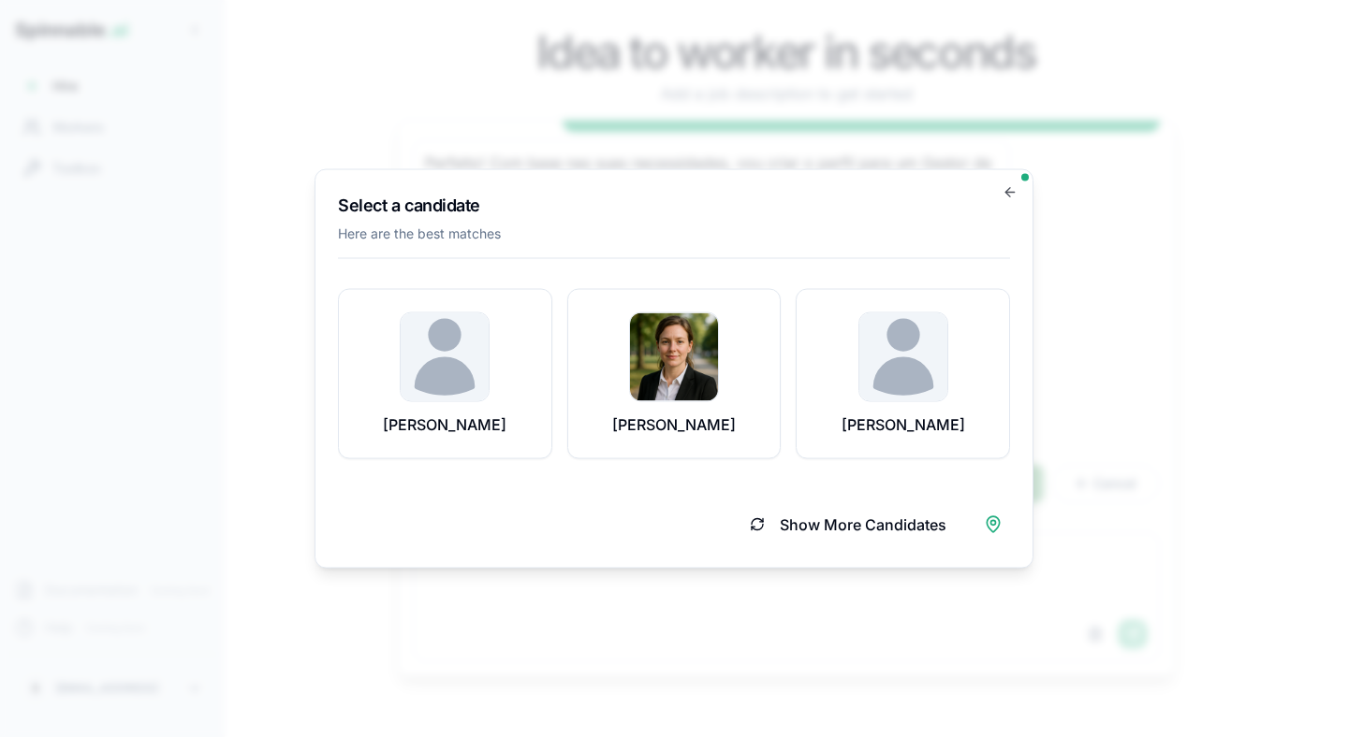
click at [997, 542] on div "Show More Candidates" at bounding box center [674, 517] width 672 height 56
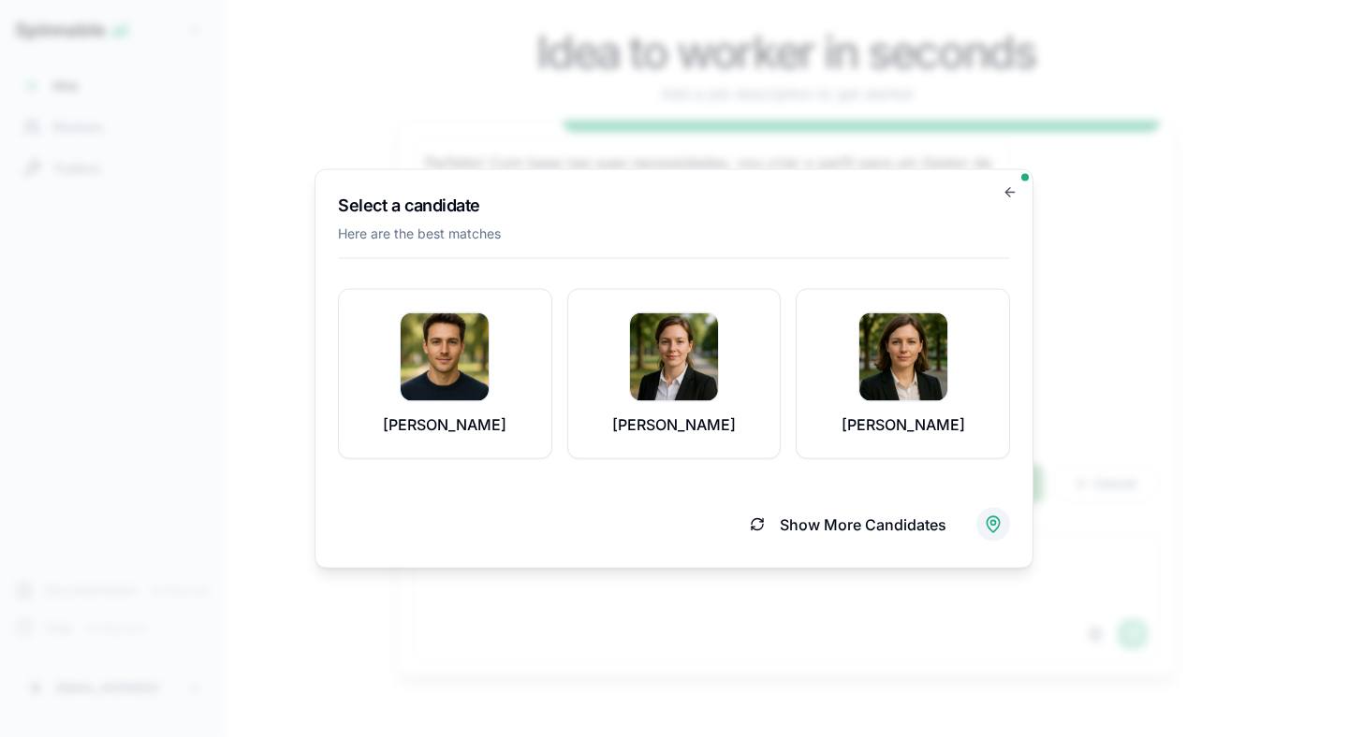
click at [997, 531] on body "Spinnable .ai Hire Workers Toolbox Documentation Coming Soon Help Coming Soon S…" at bounding box center [674, 368] width 1348 height 737
click at [784, 474] on body "Spinnable .ai Hire Workers Toolbox Documentation Coming Soon Help Coming Soon S…" at bounding box center [674, 368] width 1348 height 737
click at [782, 516] on button "Show More Candidates" at bounding box center [847, 524] width 241 height 41
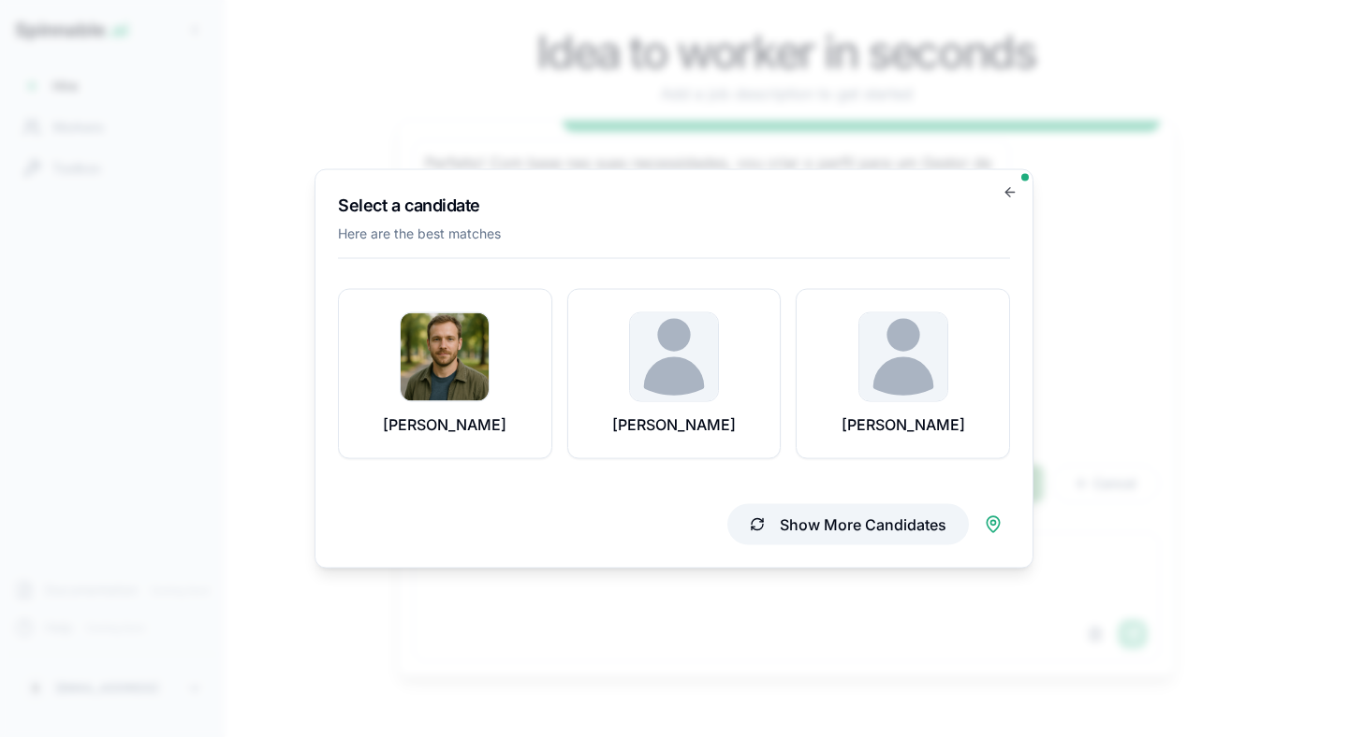
click at [789, 528] on button "Show More Candidates" at bounding box center [847, 524] width 241 height 41
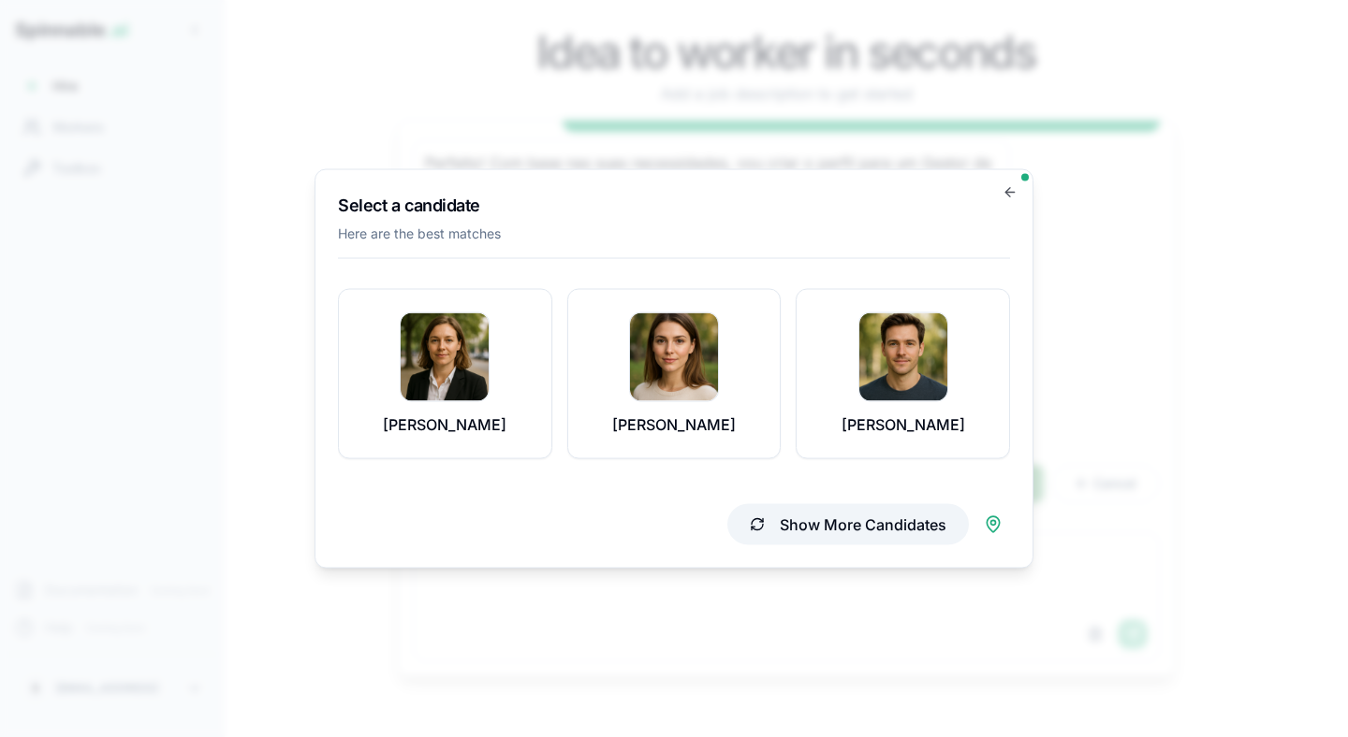
click at [789, 527] on button "Show More Candidates" at bounding box center [847, 524] width 241 height 41
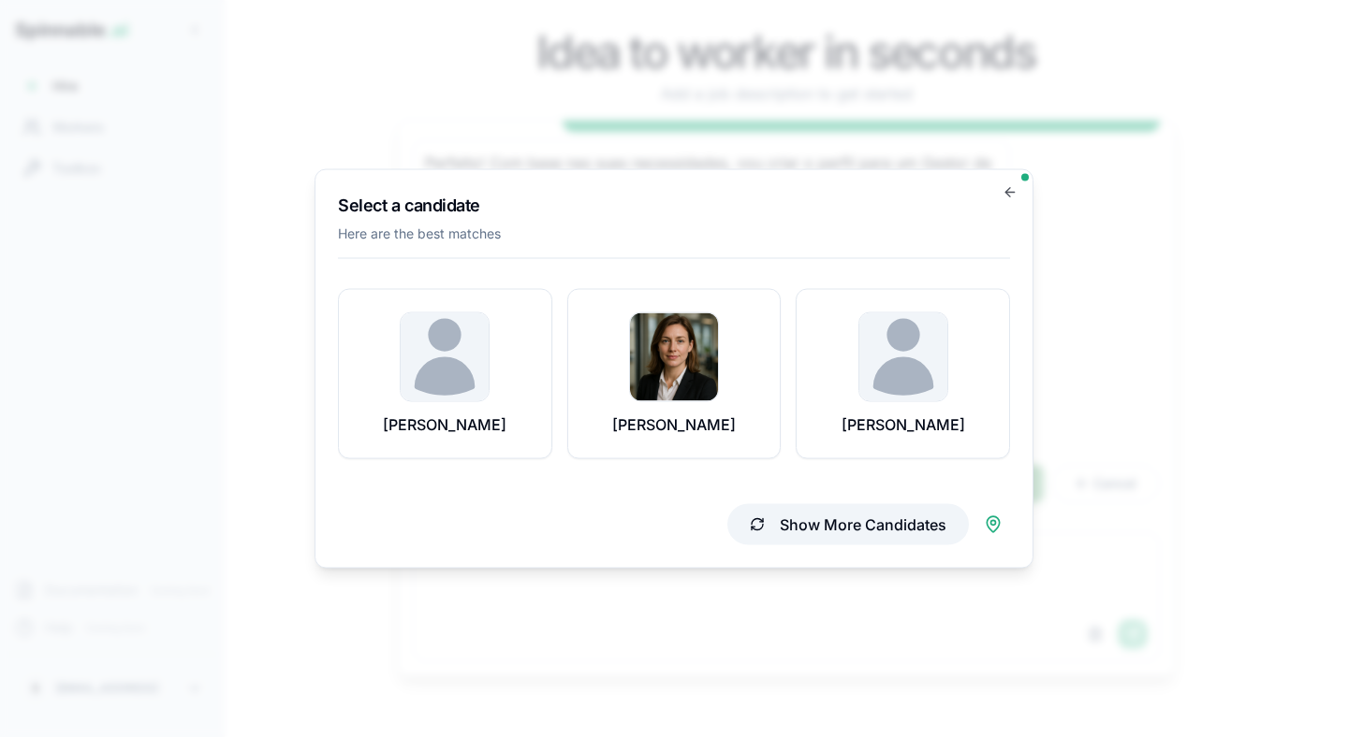
click at [790, 525] on button "Show More Candidates" at bounding box center [847, 524] width 241 height 41
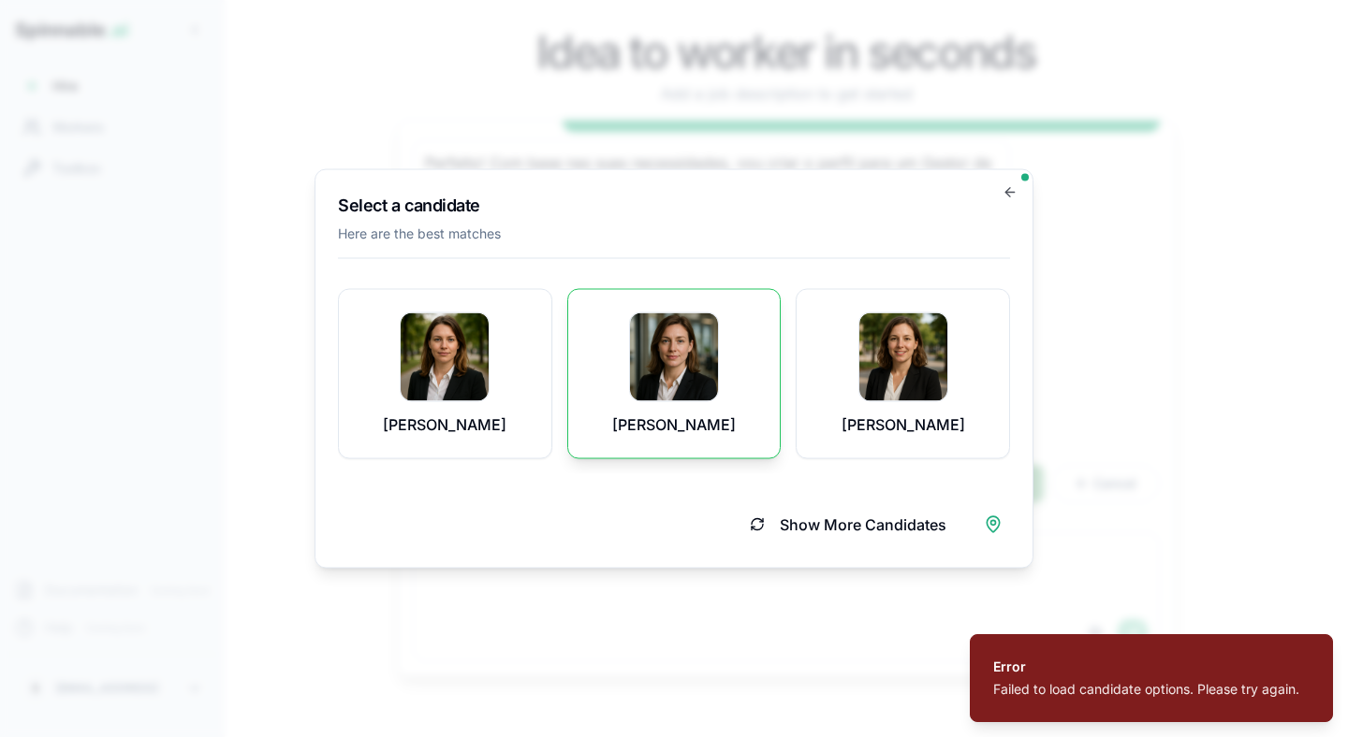
click at [685, 388] on img at bounding box center [674, 358] width 88 height 88
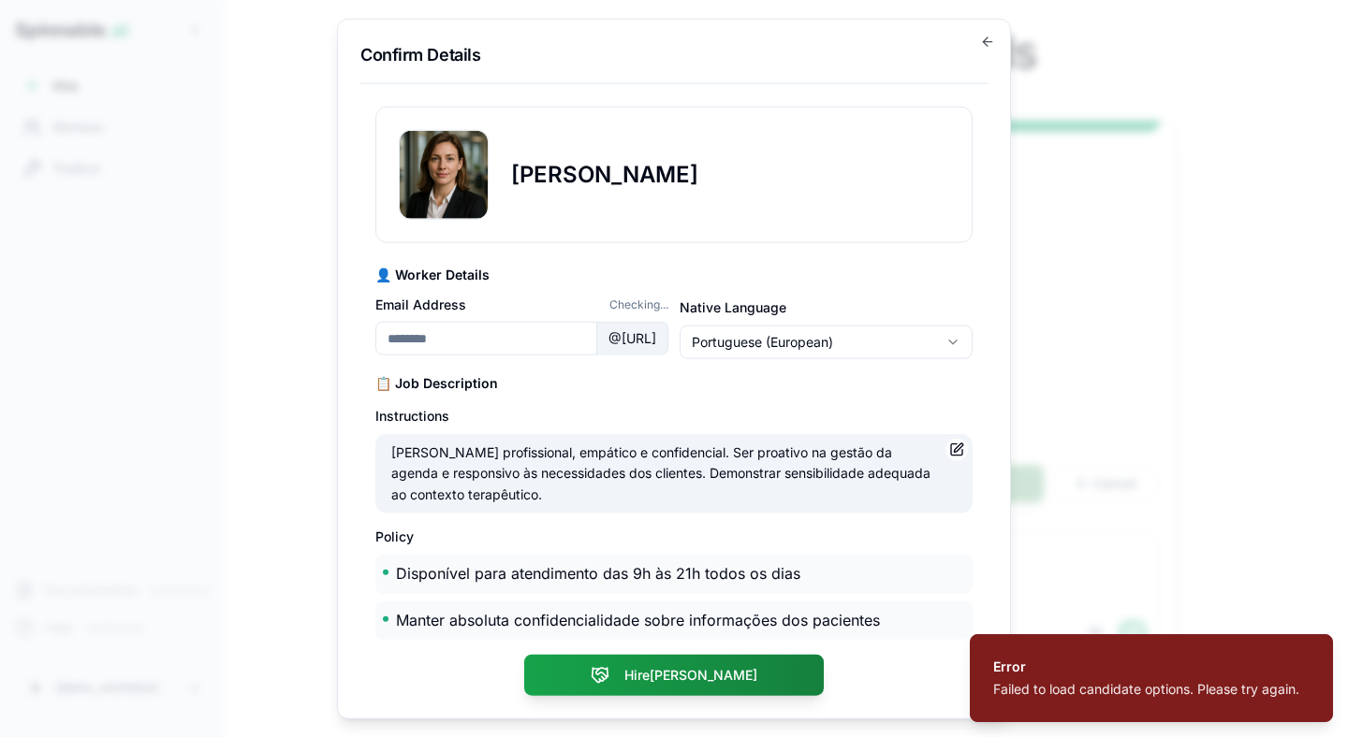
type input "**********"
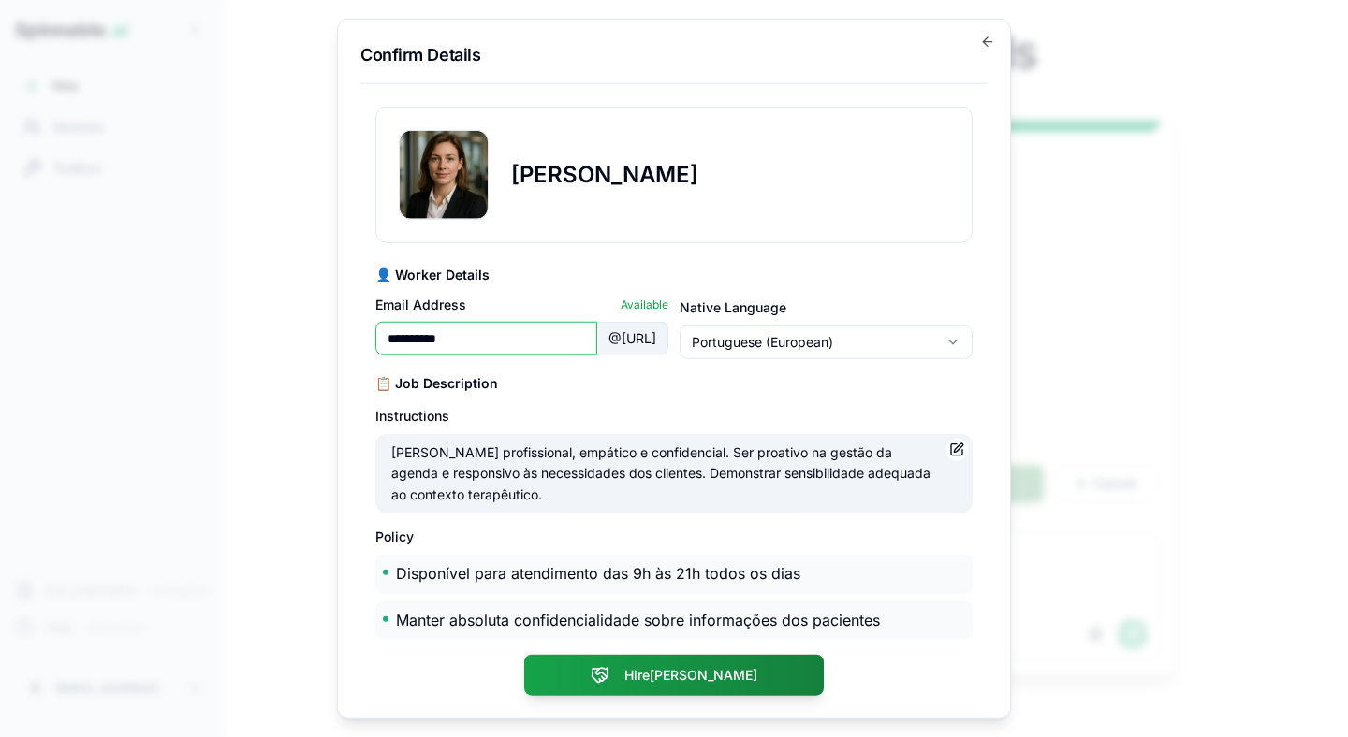
click at [726, 404] on div "Instructions Manter tom profissional, empático e confidencial. Ser proativo na …" at bounding box center [673, 458] width 597 height 109
click at [615, 163] on h2 "[PERSON_NAME]" at bounding box center [604, 175] width 187 height 30
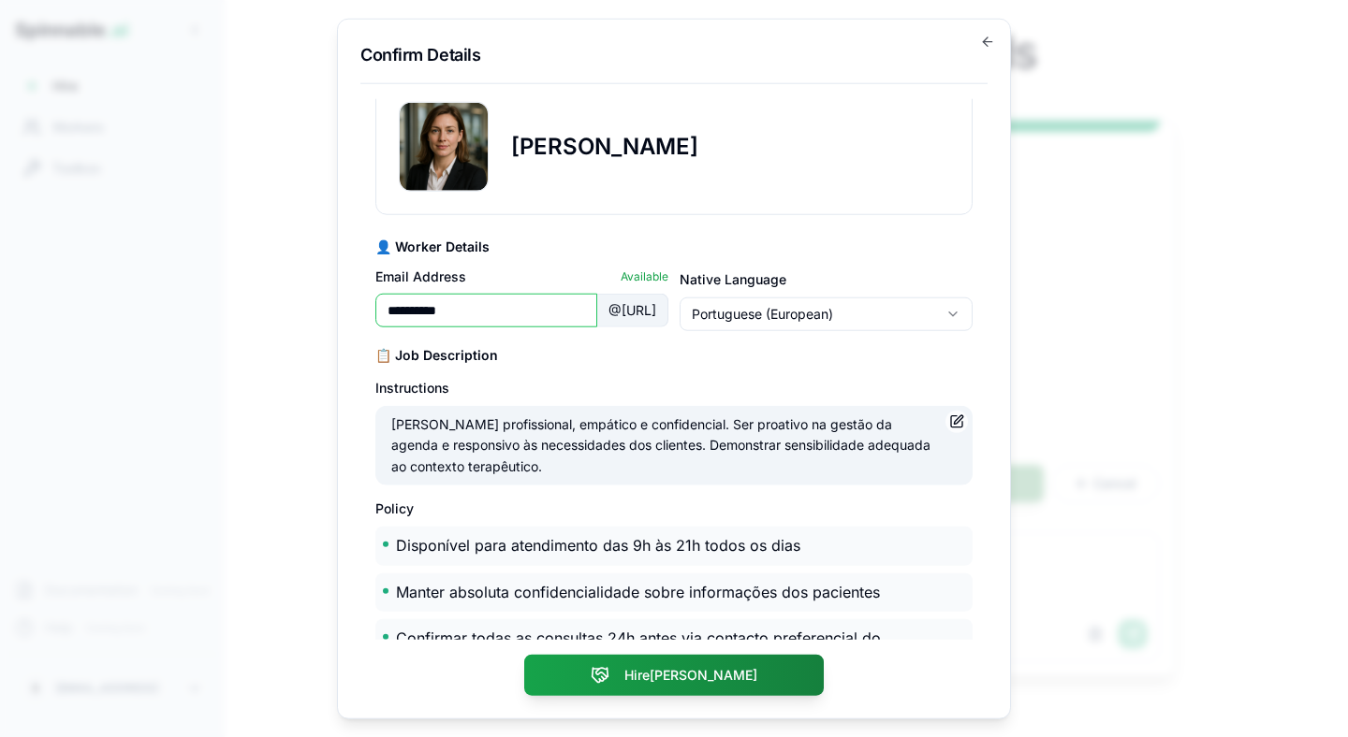
scroll to position [29, 0]
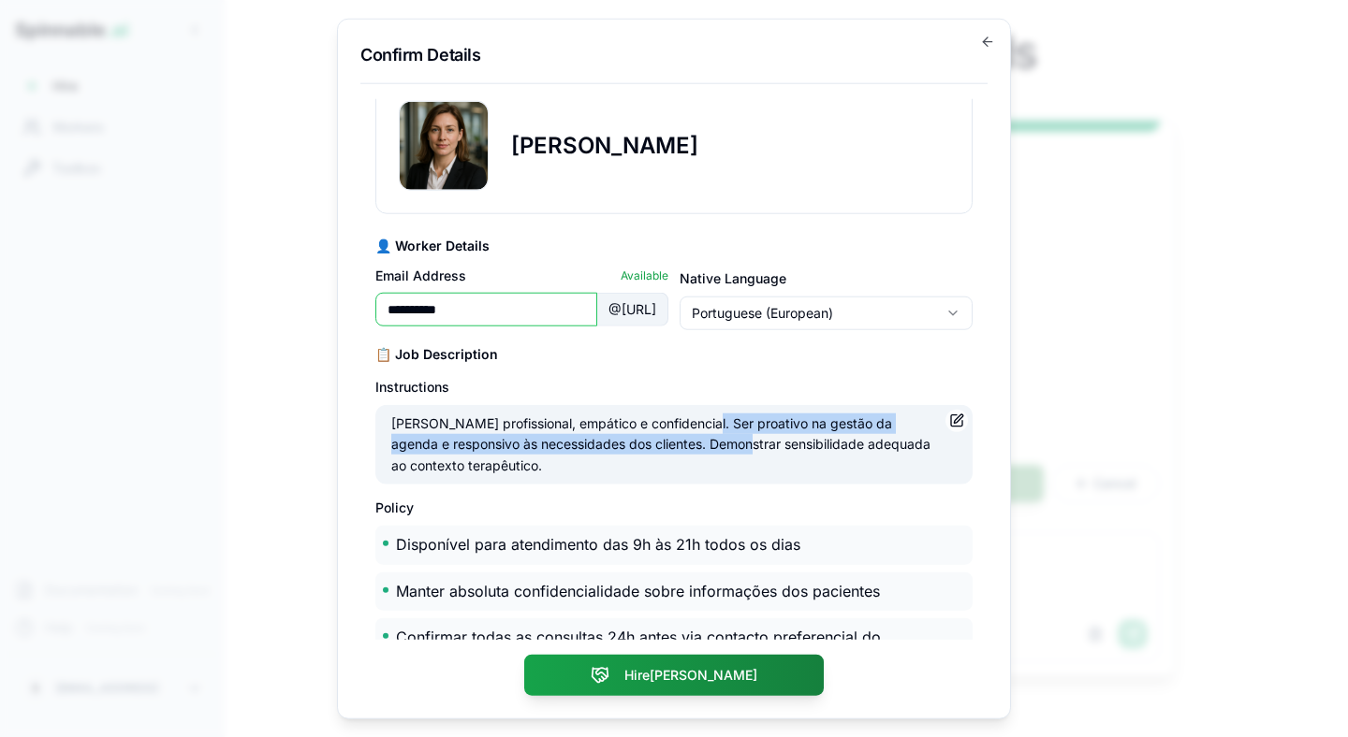
drag, startPoint x: 701, startPoint y: 424, endPoint x: 714, endPoint y: 442, distance: 22.1
click at [714, 442] on p "Manter tom profissional, empático e confidencial. Ser proativo na gestão da age…" at bounding box center [662, 445] width 543 height 63
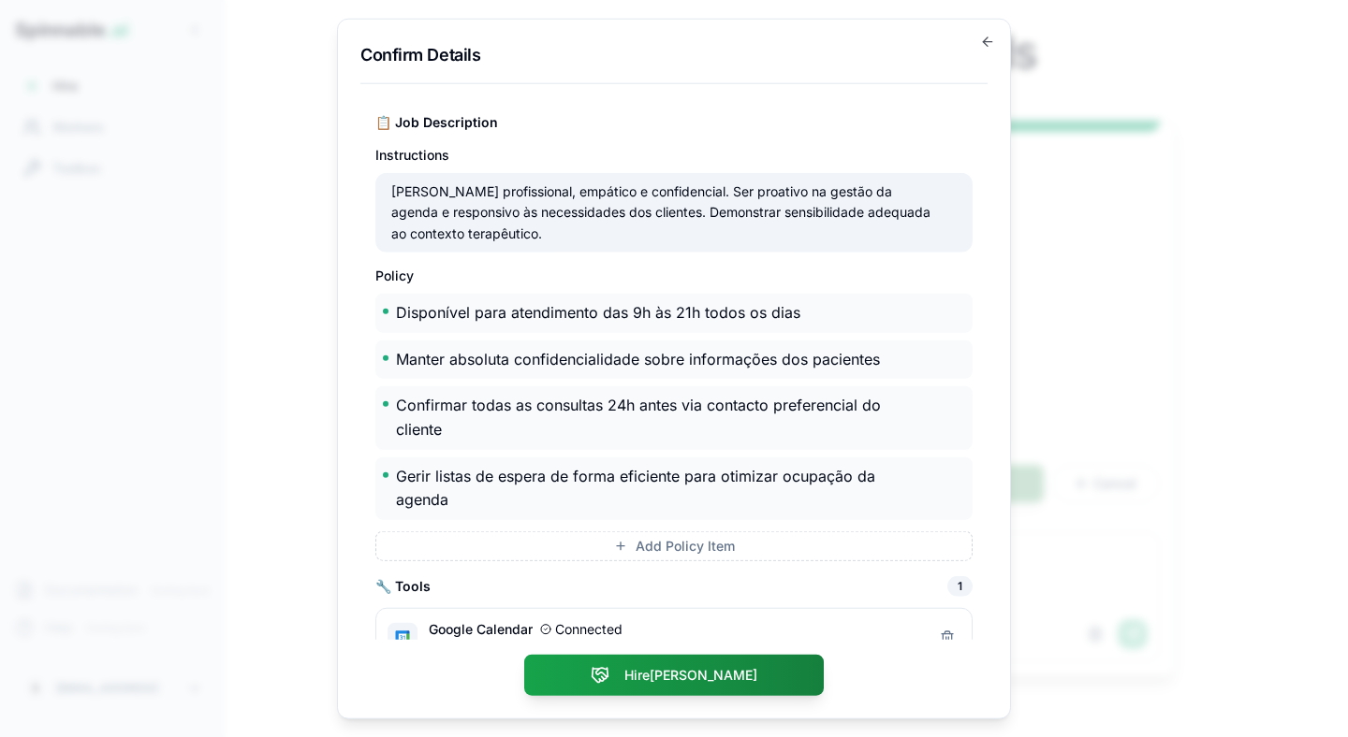
scroll to position [297, 0]
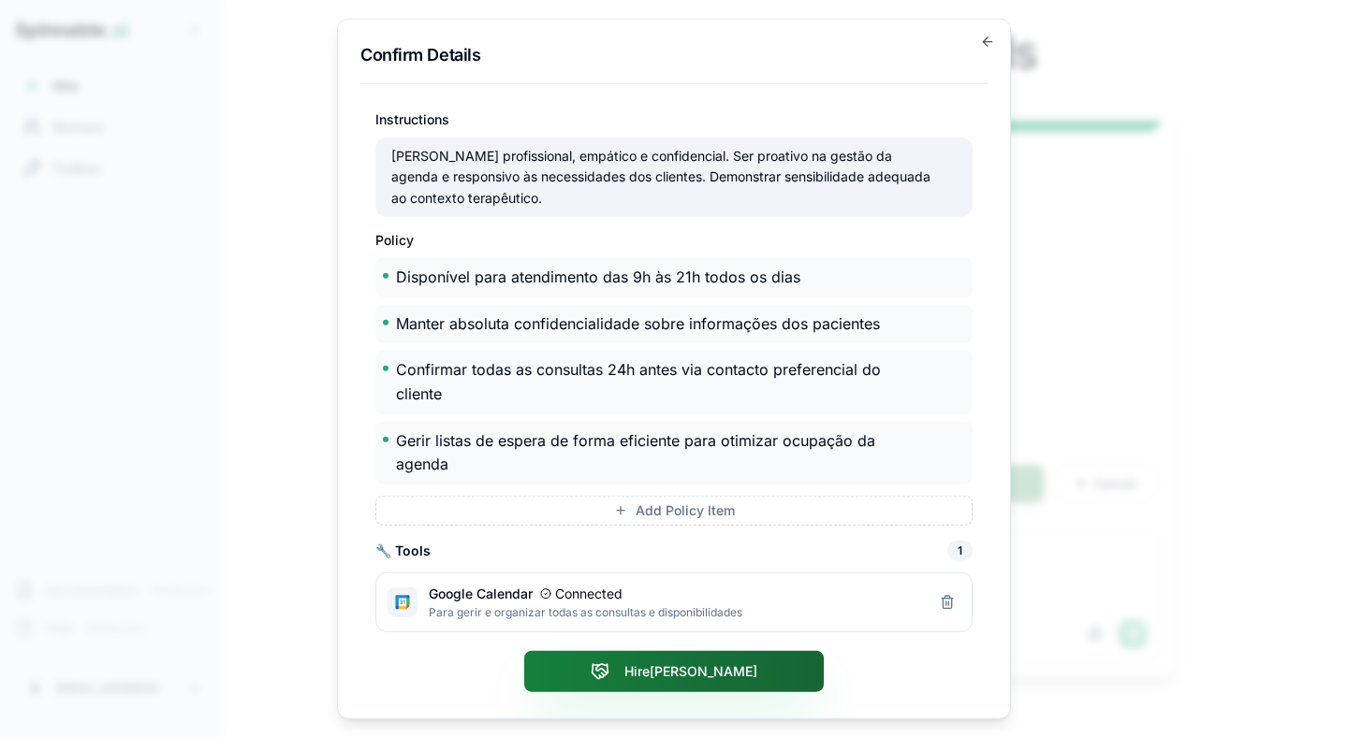
click at [618, 672] on button "Hire Paula" at bounding box center [673, 670] width 299 height 41
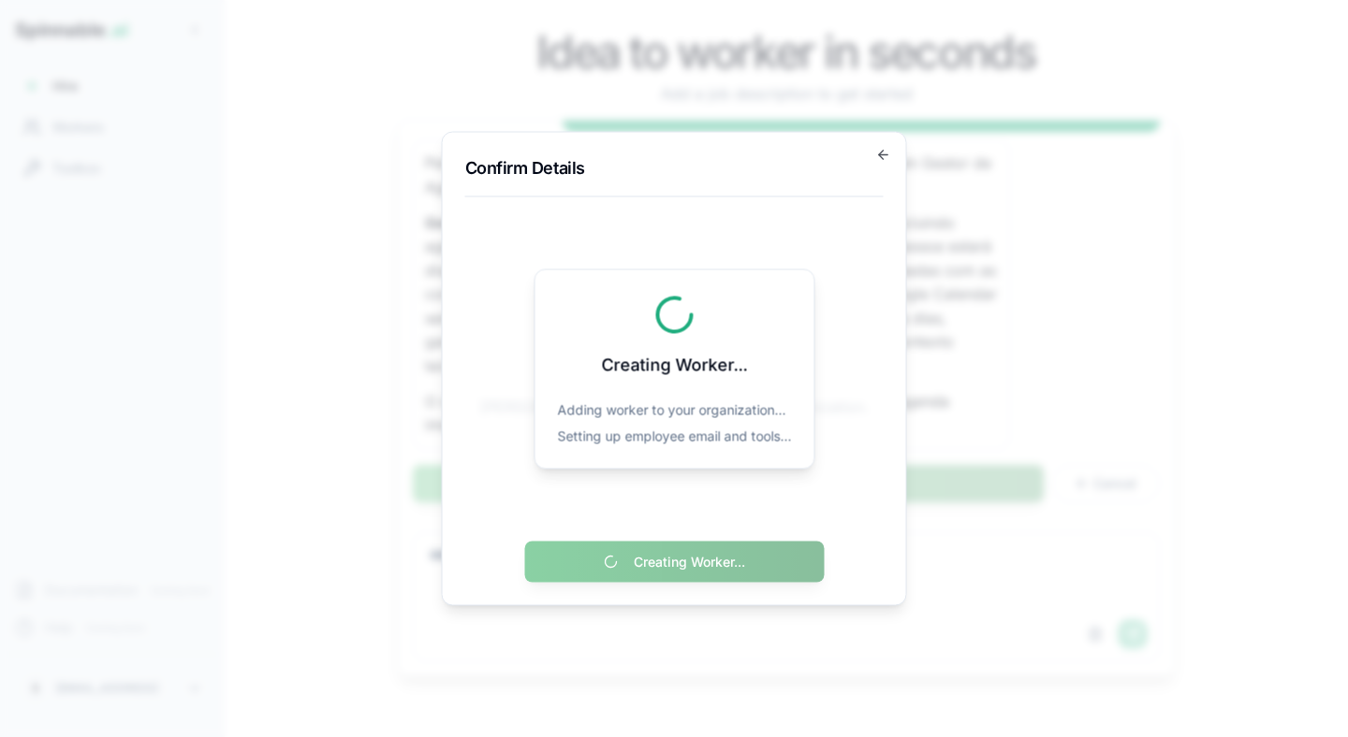
scroll to position [0, 0]
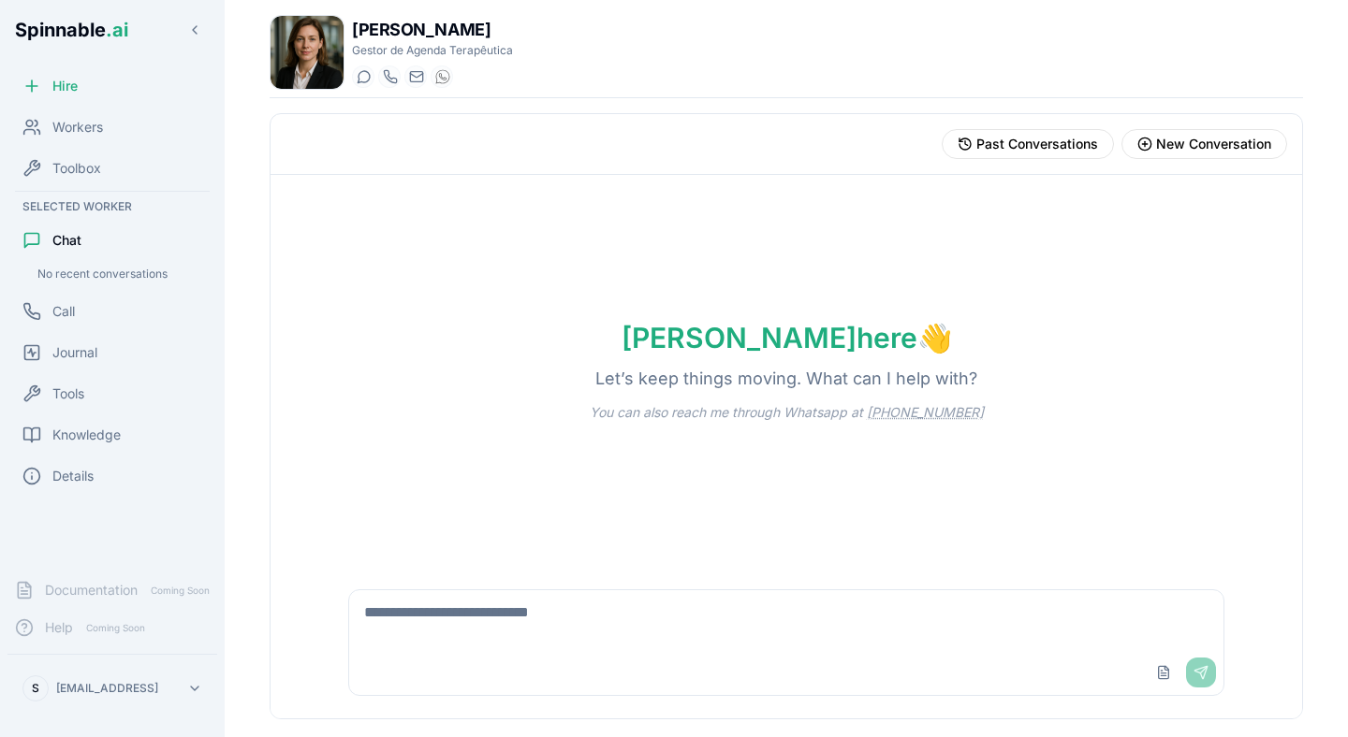
click at [526, 649] on textarea at bounding box center [786, 621] width 874 height 60
click at [516, 607] on textarea at bounding box center [786, 621] width 874 height 60
click at [83, 314] on div "Call" at bounding box center [112, 311] width 210 height 37
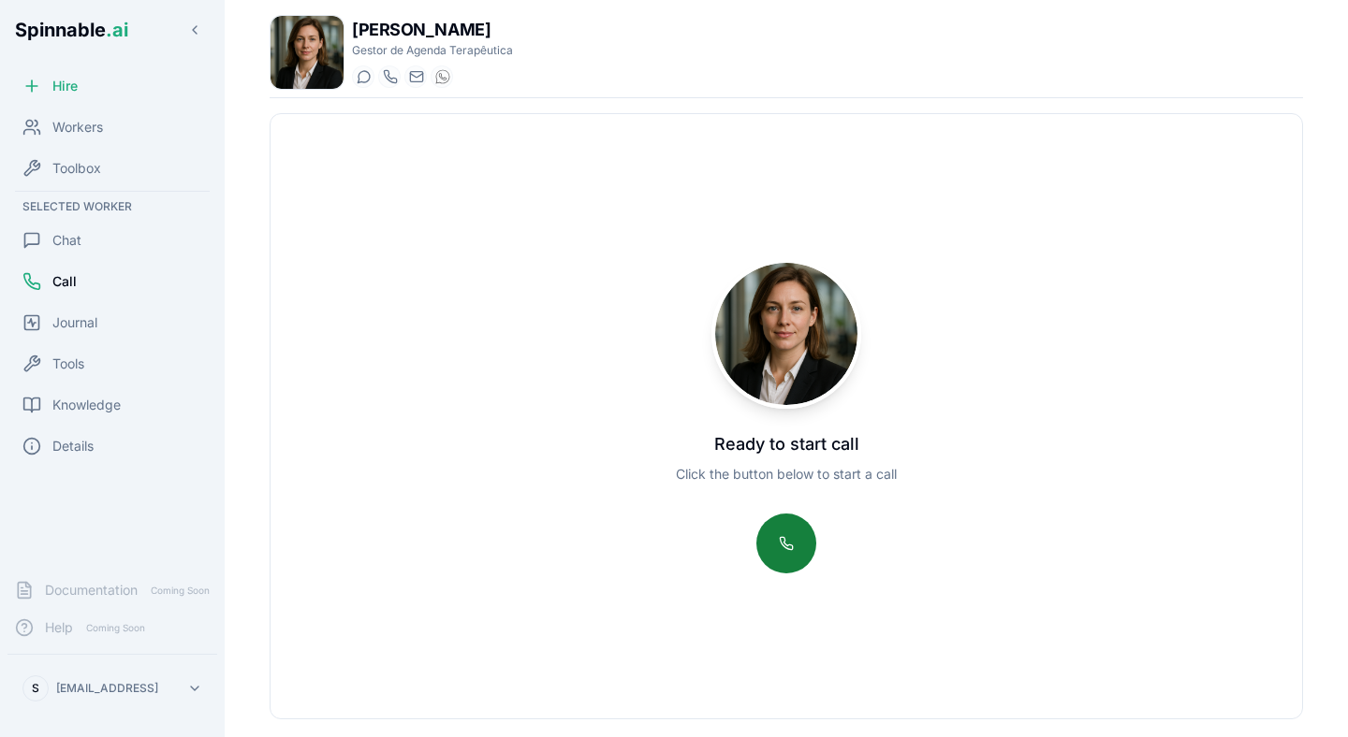
click at [784, 529] on button at bounding box center [786, 544] width 60 height 60
click at [782, 554] on button at bounding box center [786, 544] width 60 height 60
click at [58, 328] on span "Journal" at bounding box center [74, 323] width 45 height 19
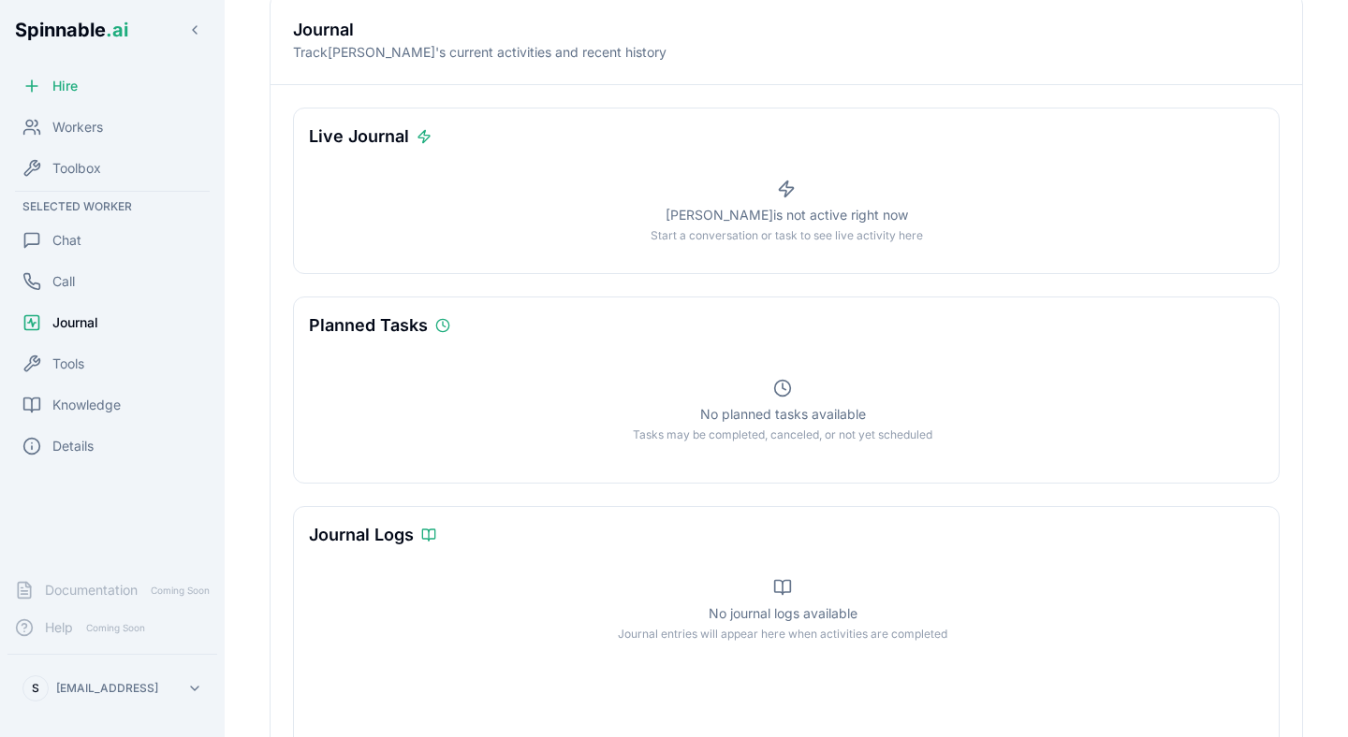
scroll to position [121, 0]
click at [785, 353] on div "No planned tasks available Tasks may be completed, canceled, or not yet schedul…" at bounding box center [782, 410] width 947 height 114
drag, startPoint x: 751, startPoint y: 416, endPoint x: 926, endPoint y: 416, distance: 175.0
click at [926, 416] on div "No planned tasks available Tasks may be completed, canceled, or not yet schedul…" at bounding box center [782, 410] width 947 height 114
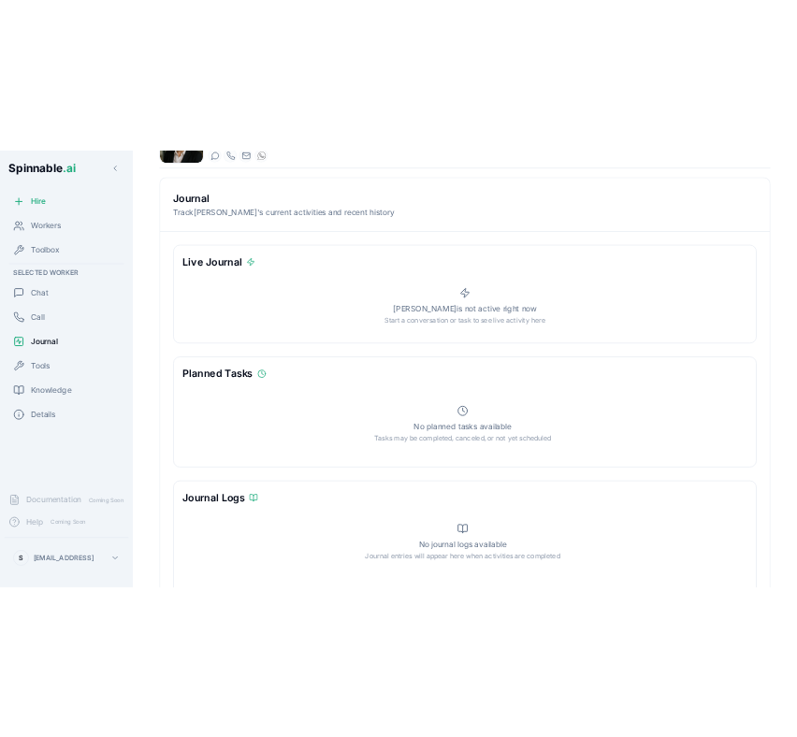
scroll to position [0, 0]
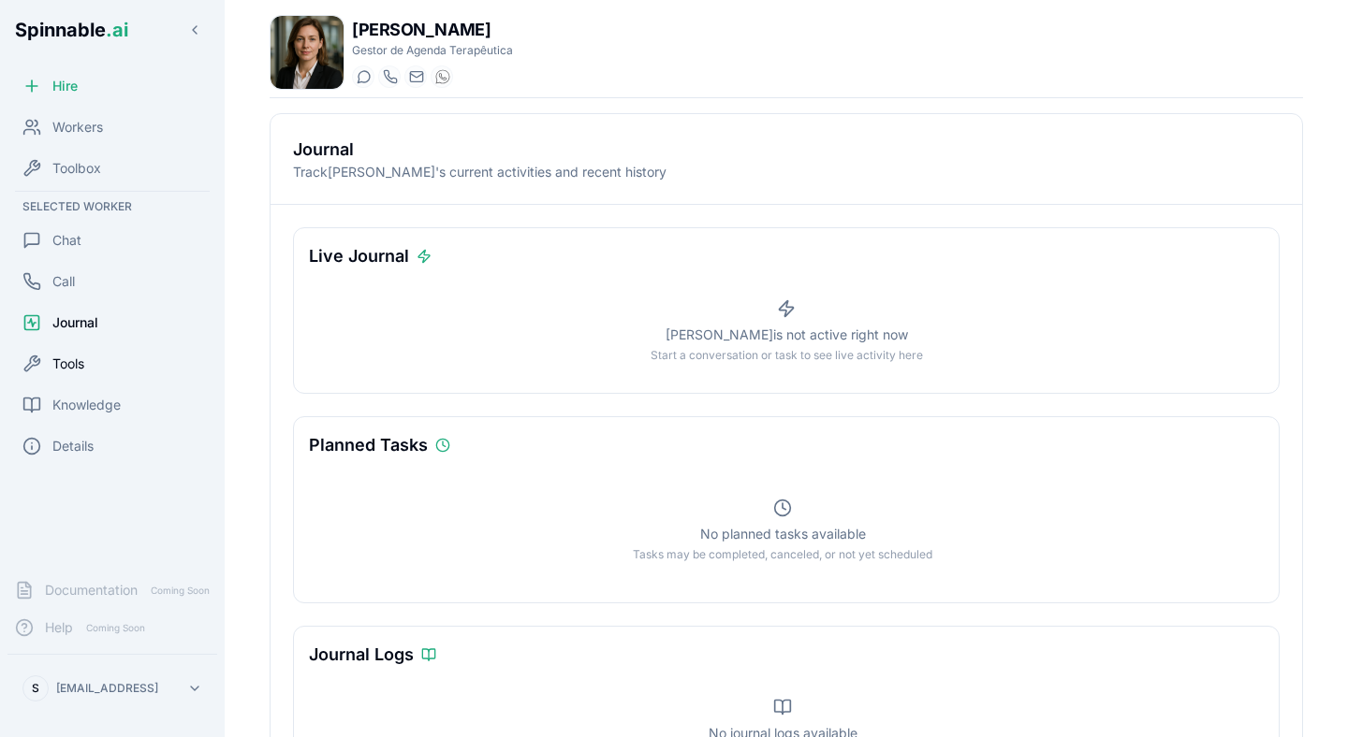
click at [57, 355] on span "Tools" at bounding box center [68, 364] width 32 height 19
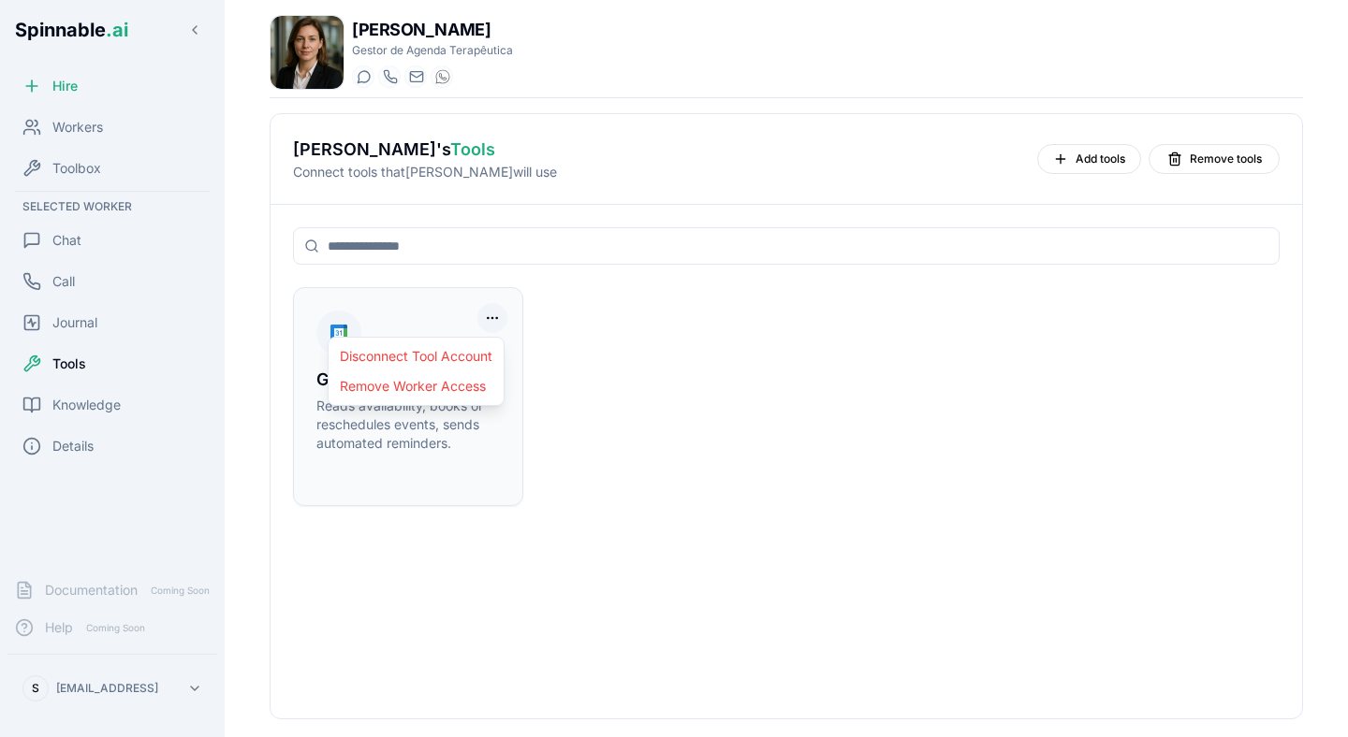
click at [502, 309] on html "Spinnable .ai Hire Workers Toolbox Selected Worker Chat Call Journal Tools Know…" at bounding box center [674, 368] width 1348 height 737
click at [607, 321] on html "Spinnable .ai Hire Workers Toolbox Selected Worker Chat Call Journal Tools Know…" at bounding box center [674, 368] width 1348 height 737
click at [40, 390] on div "Knowledge" at bounding box center [112, 404] width 210 height 37
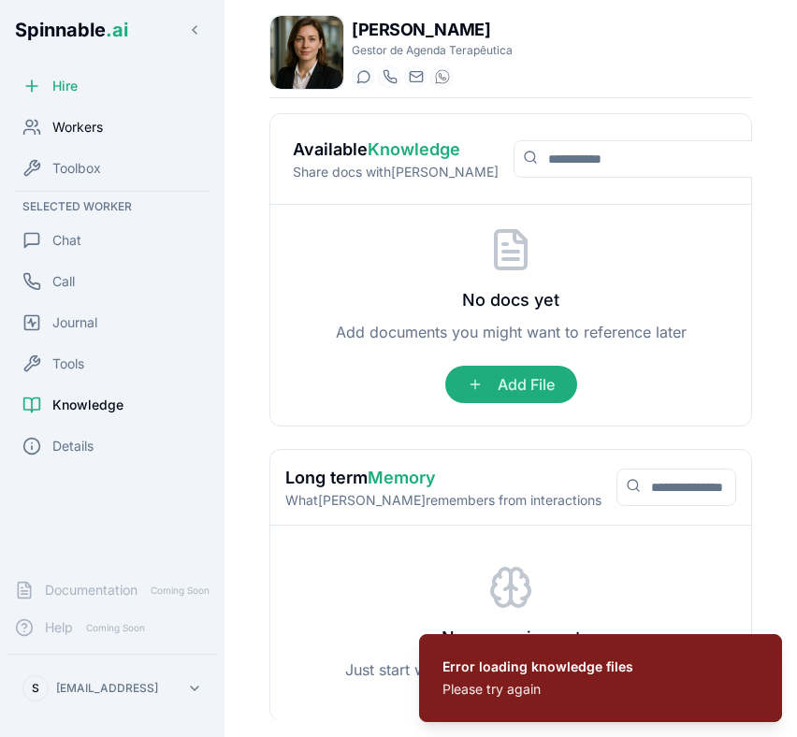
click at [106, 117] on div "Workers" at bounding box center [112, 127] width 210 height 37
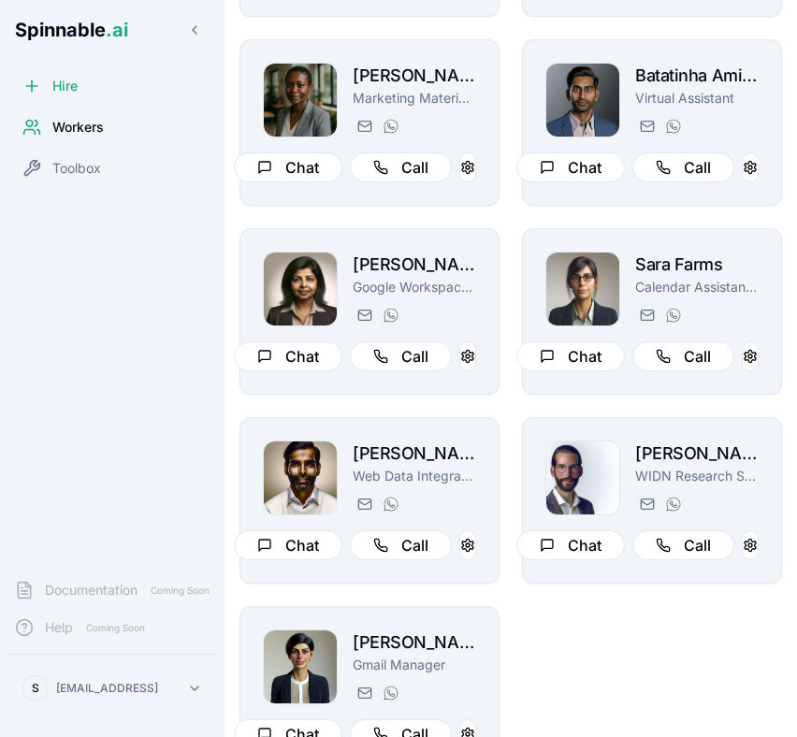
scroll to position [828, 0]
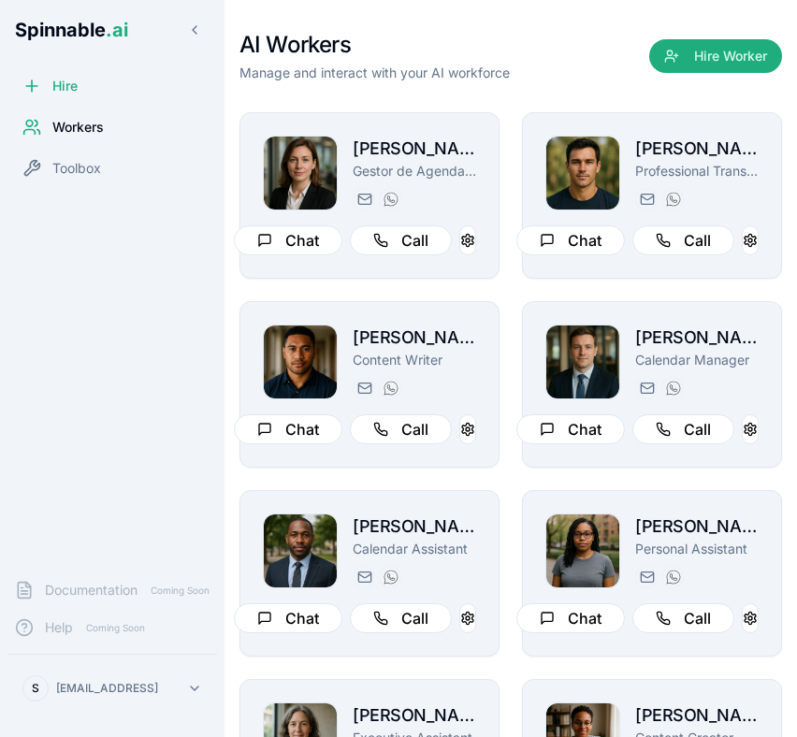
drag, startPoint x: 796, startPoint y: 95, endPoint x: 853, endPoint y: 105, distance: 57.1
click at [796, 105] on html "Spinnable .ai Hire Workers Toolbox Documentation Coming Soon Help Coming Soon S…" at bounding box center [398, 368] width 797 height 737
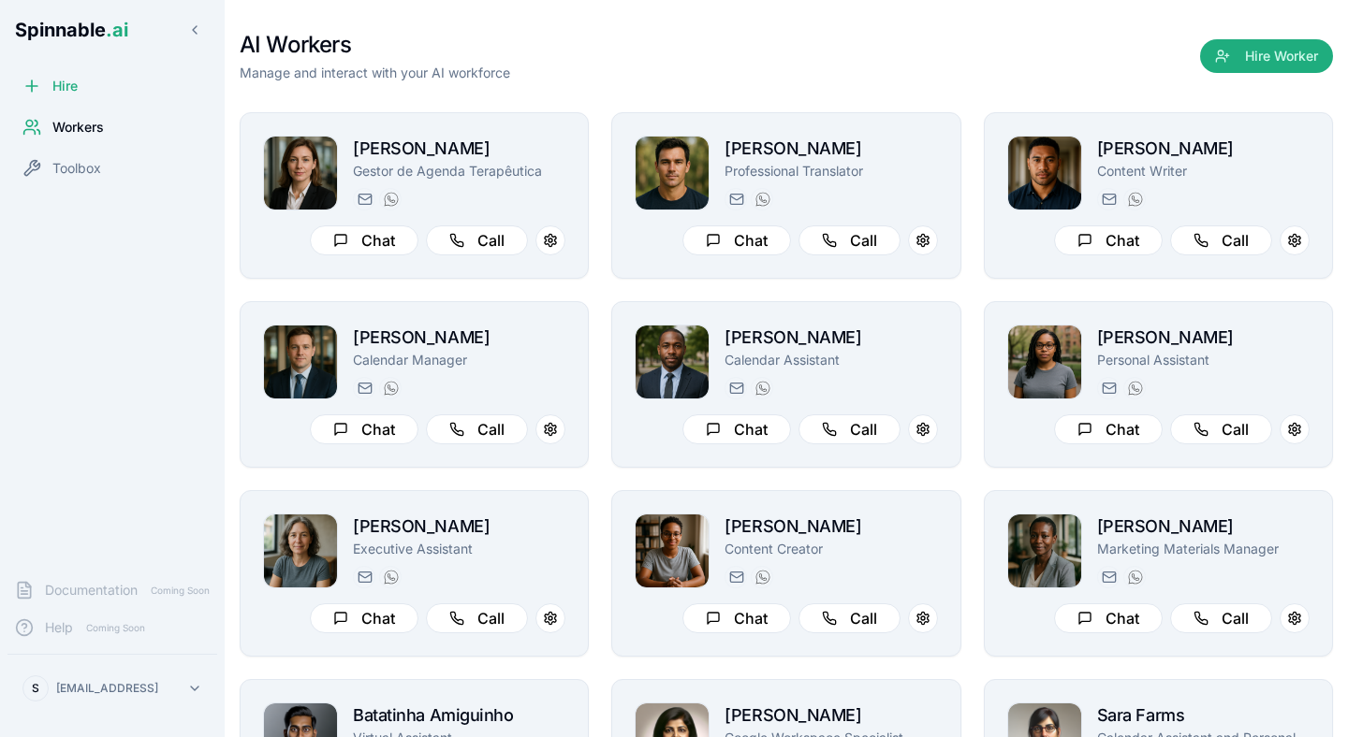
click at [496, 26] on div "AI Workers Manage and interact with your AI workforce Hire Worker Paula Wong Ge…" at bounding box center [786, 532] width 1093 height 1065
click at [551, 56] on div "AI Workers Manage and interact with your AI workforce Hire Worker" at bounding box center [786, 56] width 1093 height 52
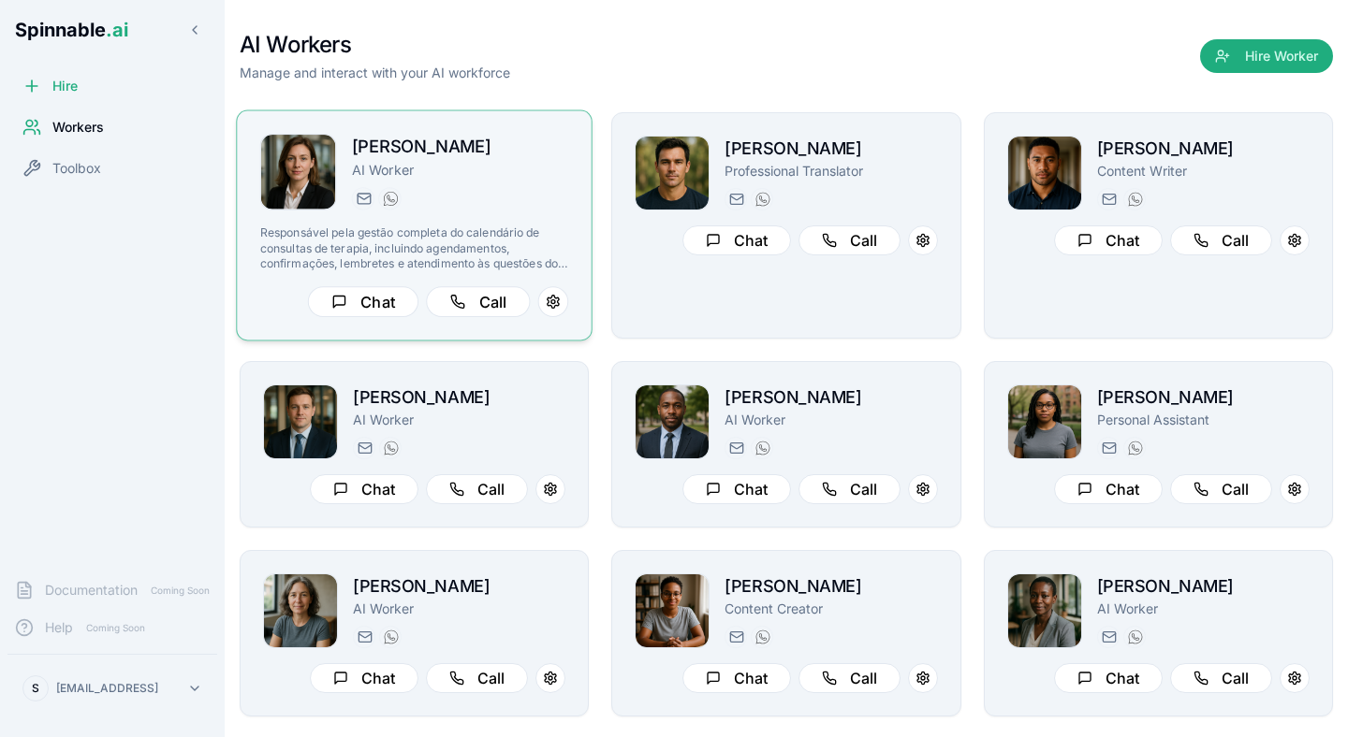
click at [412, 153] on h2 "[PERSON_NAME]" at bounding box center [460, 147] width 217 height 27
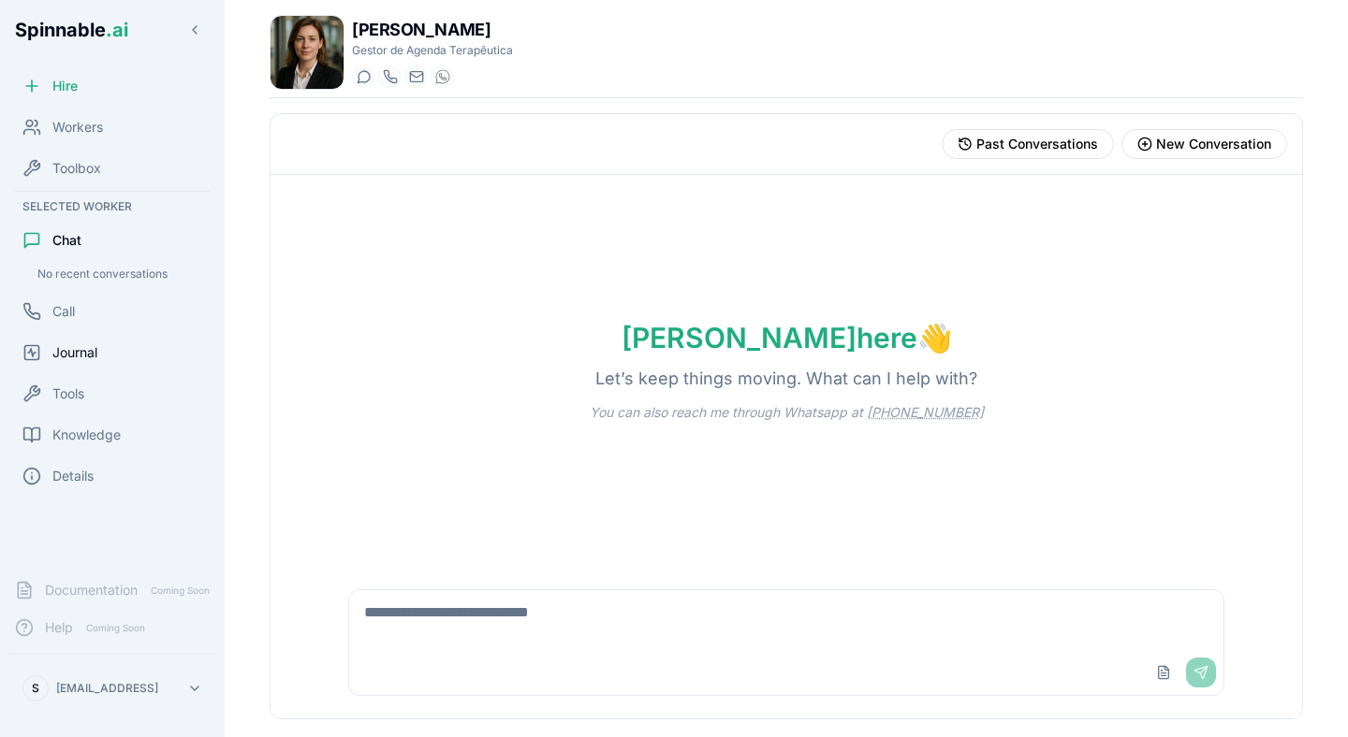
click at [99, 342] on div "Journal" at bounding box center [112, 352] width 210 height 37
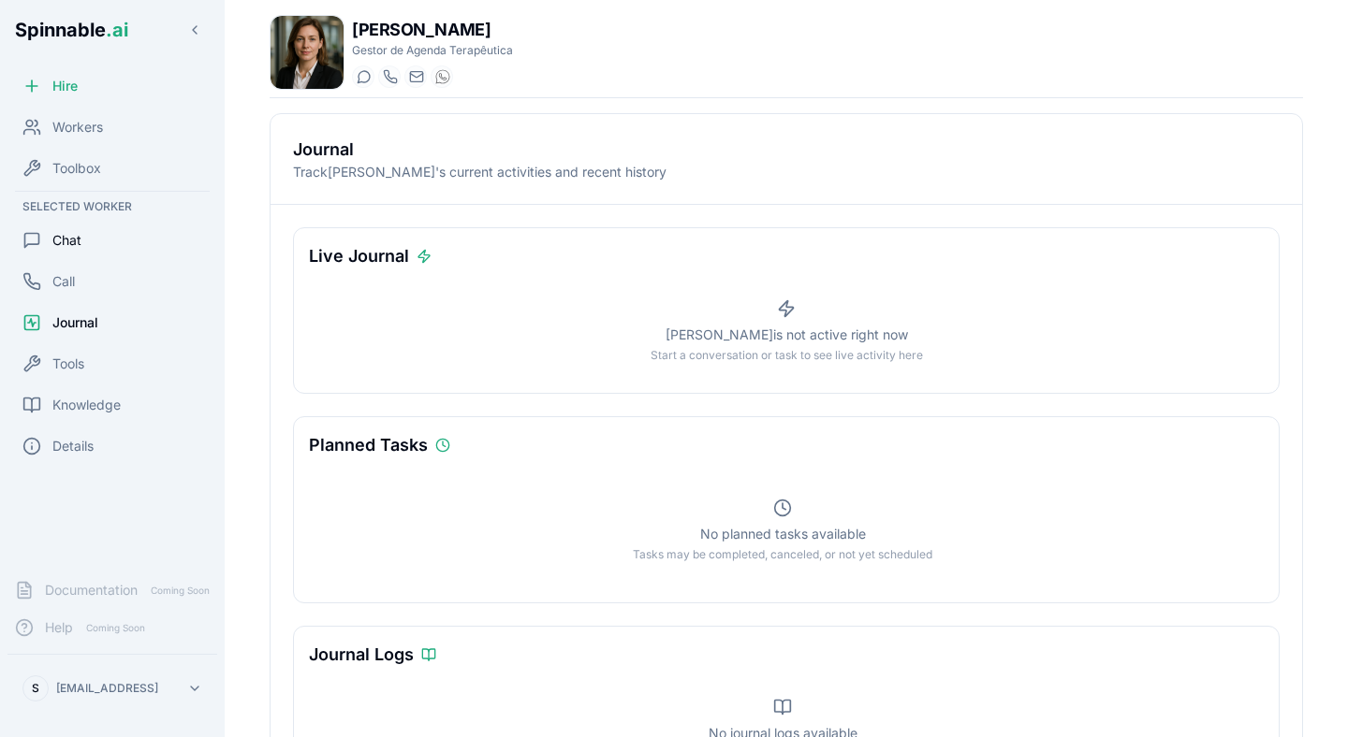
click at [98, 234] on div "Chat" at bounding box center [112, 240] width 210 height 37
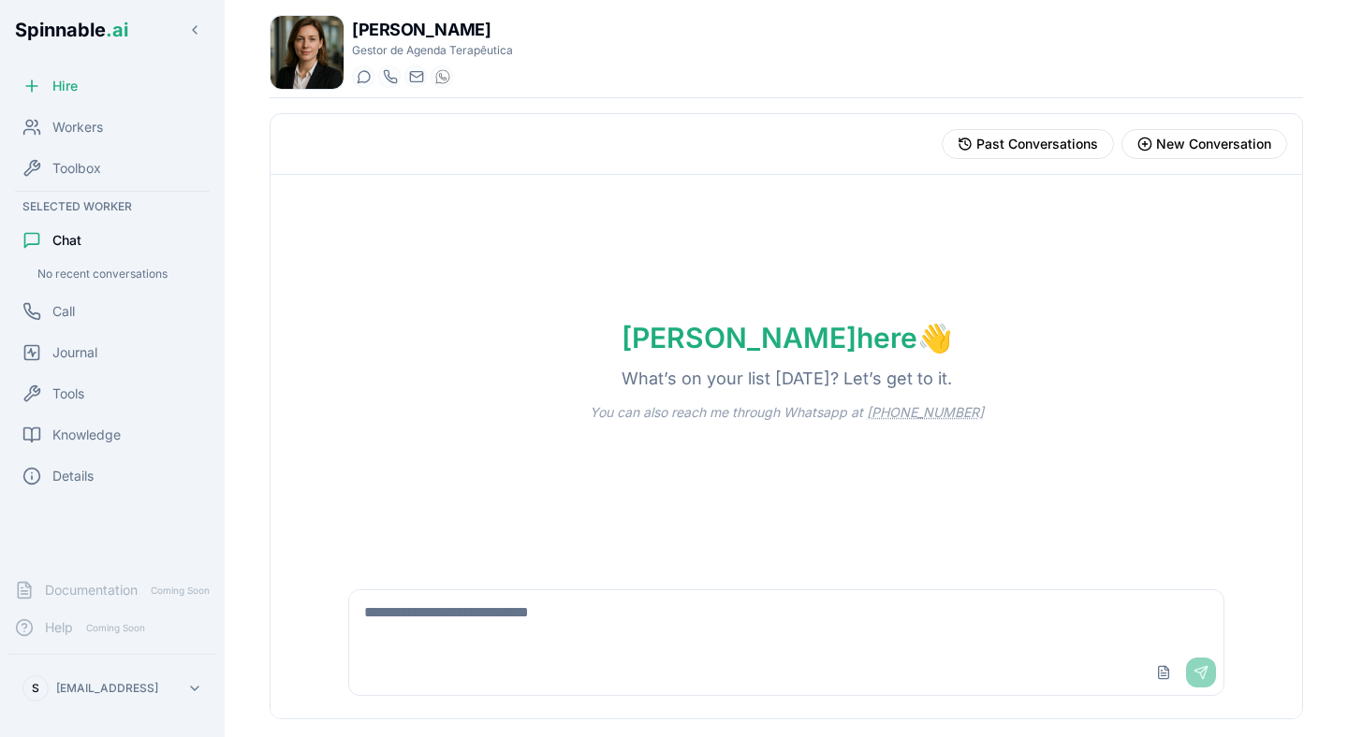
click at [575, 95] on div "Paula Wong Gestor de Agenda Terapêutica Start a chat Start a call paula.wong@ge…" at bounding box center [786, 56] width 1033 height 83
click at [489, 618] on textarea at bounding box center [786, 621] width 874 height 60
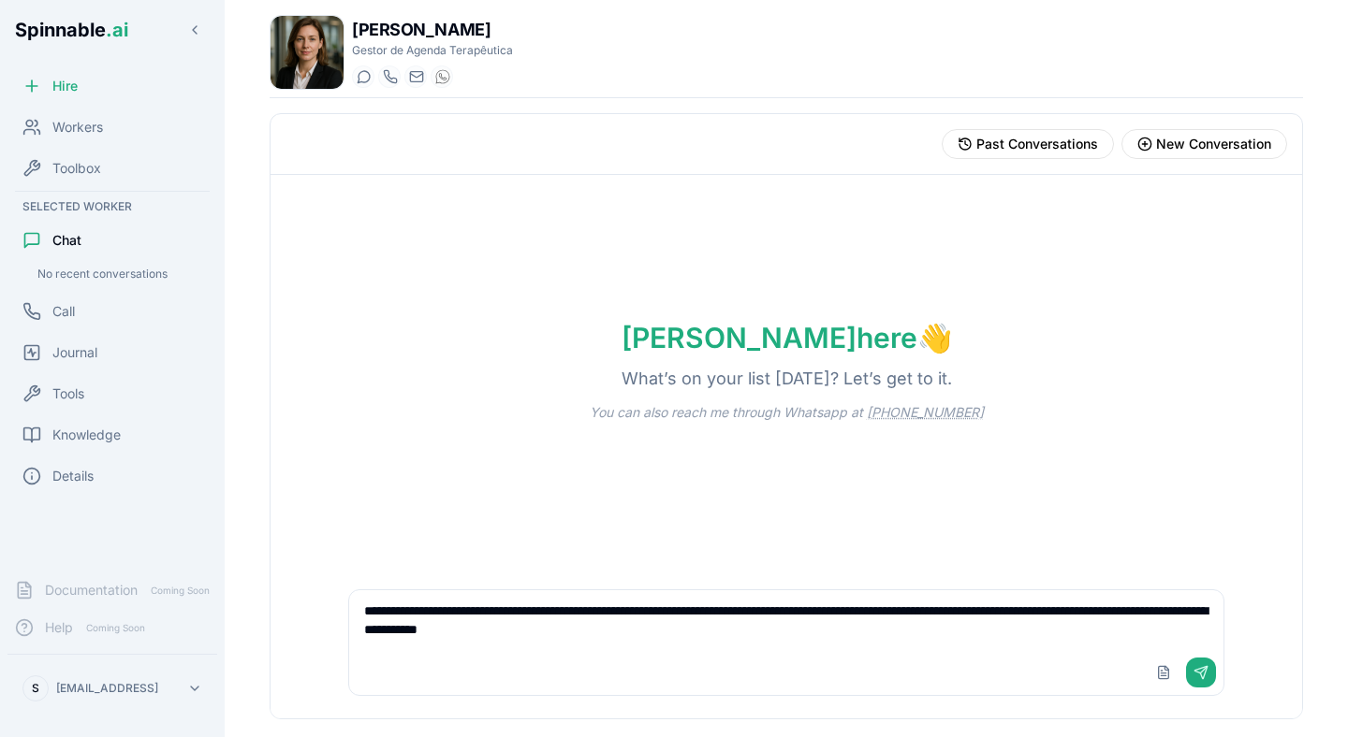
click at [517, 631] on textarea "**********" at bounding box center [786, 621] width 874 height 60
type textarea "**********"
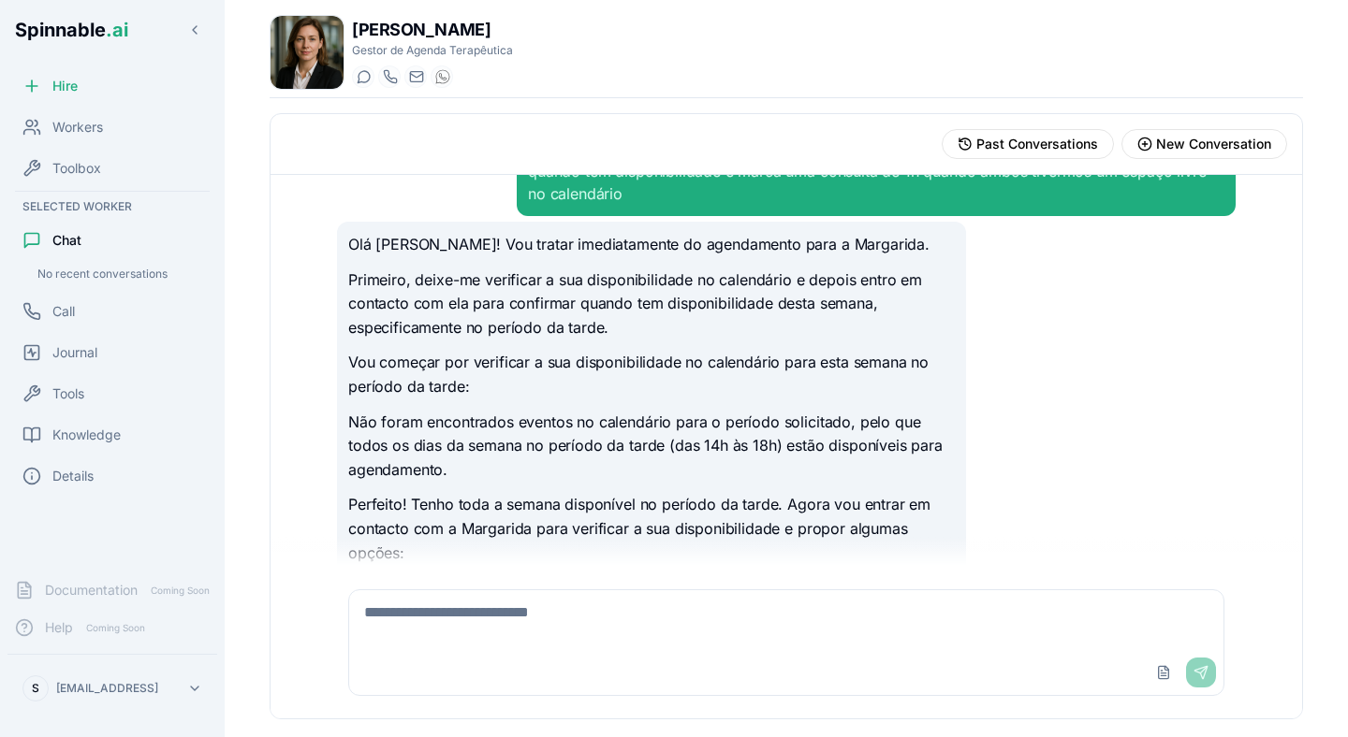
scroll to position [110, 0]
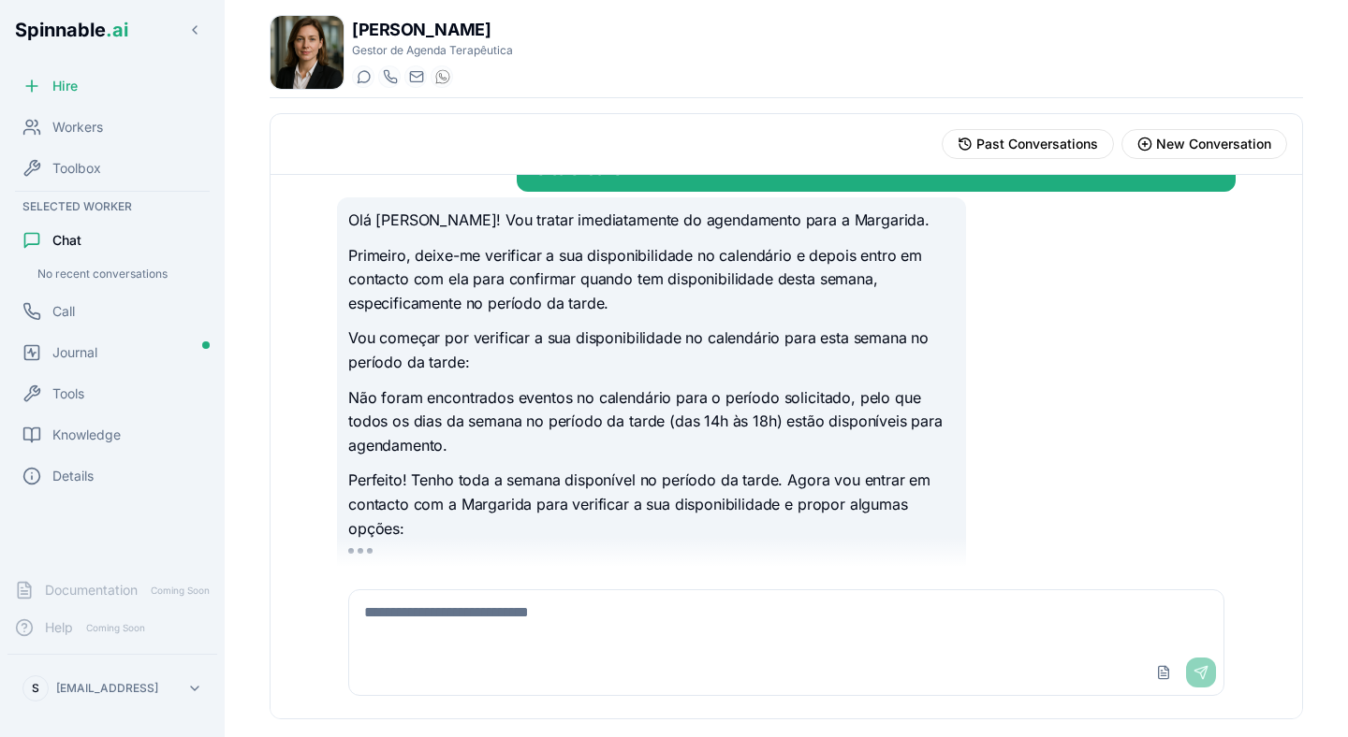
click at [636, 387] on p "Não foram encontrados eventos no calendário para o período solicitado, pelo que…" at bounding box center [651, 422] width 606 height 72
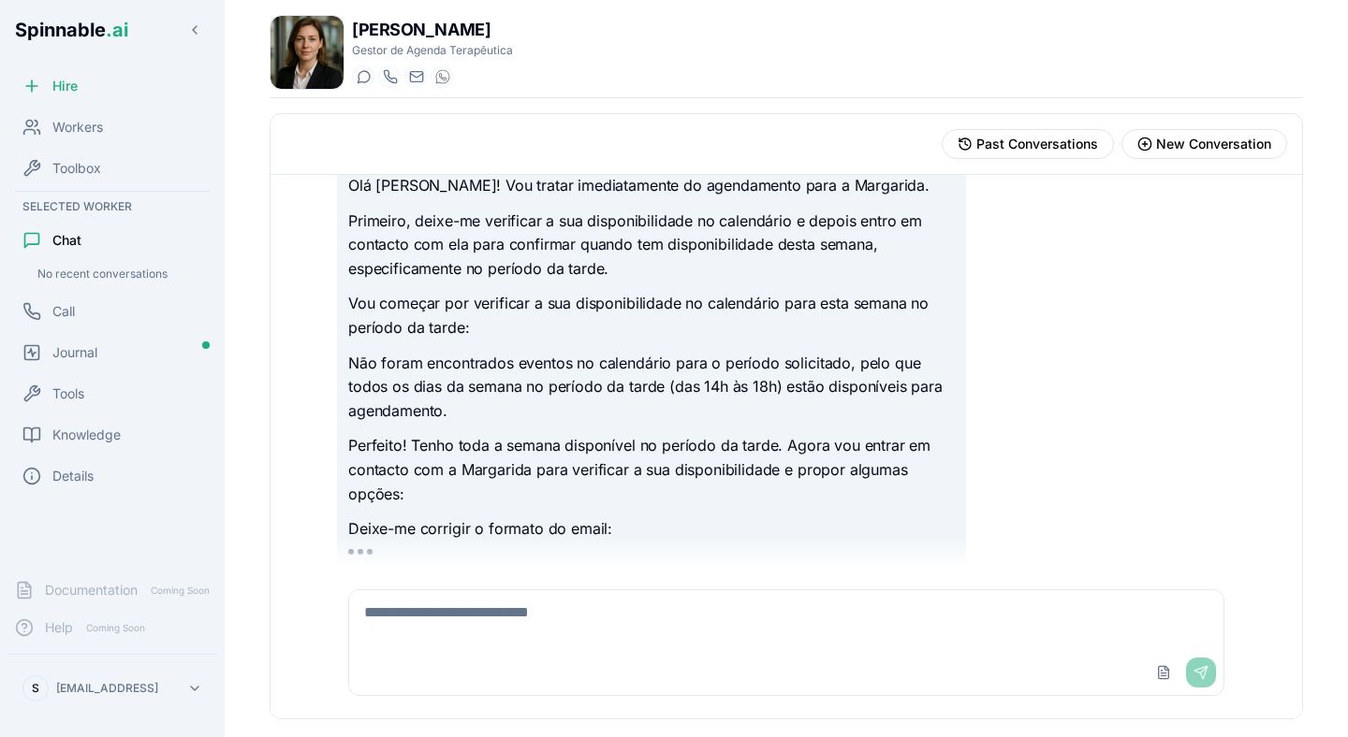
click at [703, 434] on p "Perfeito! Tenho toda a semana disponível no período da tarde. Agora vou entrar …" at bounding box center [651, 470] width 606 height 72
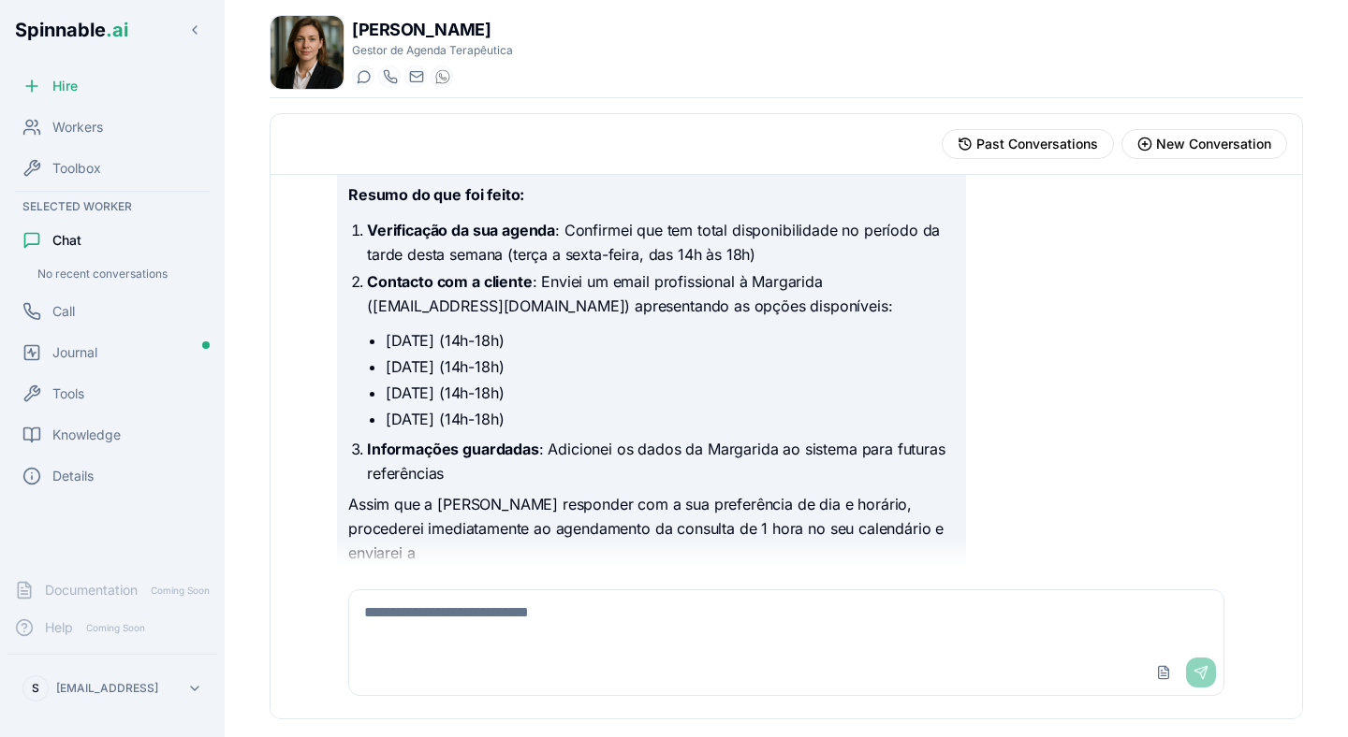
scroll to position [609, 0]
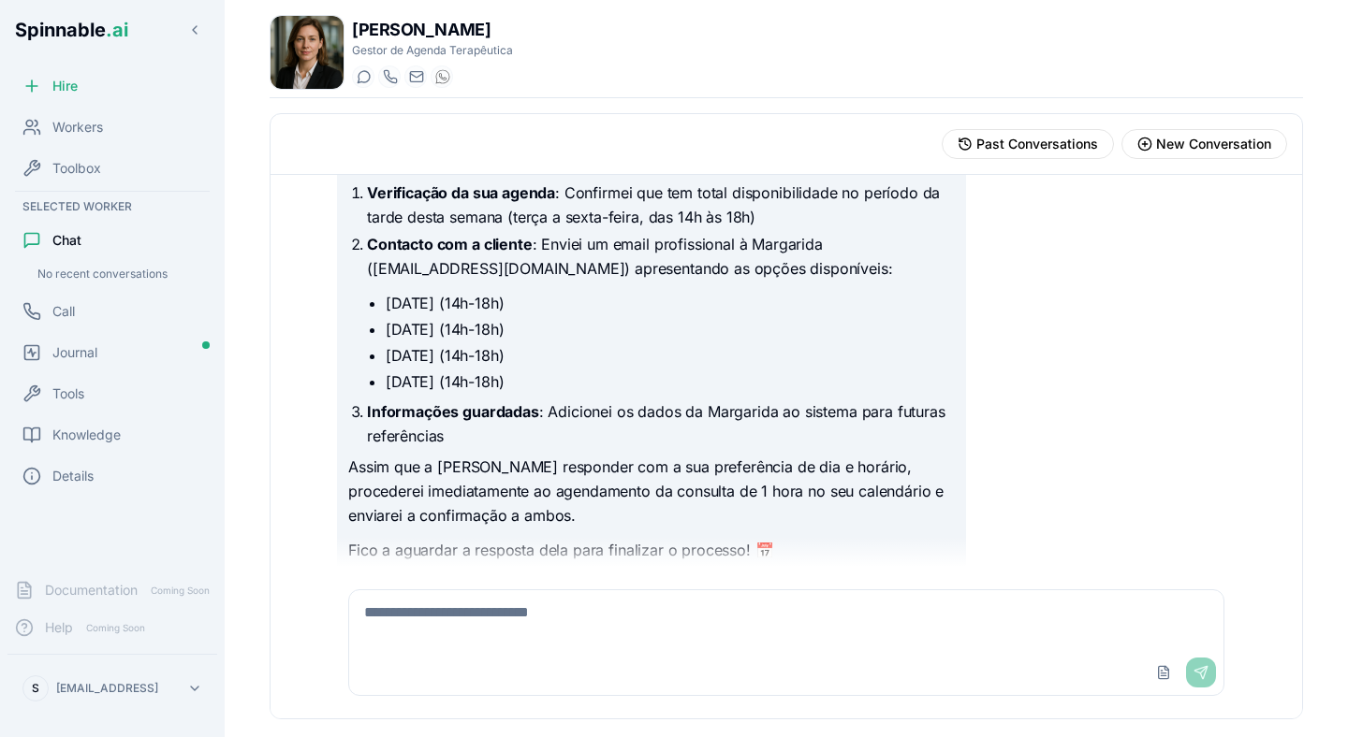
scroll to position [434, 0]
click at [88, 418] on div "Knowledge" at bounding box center [112, 434] width 210 height 37
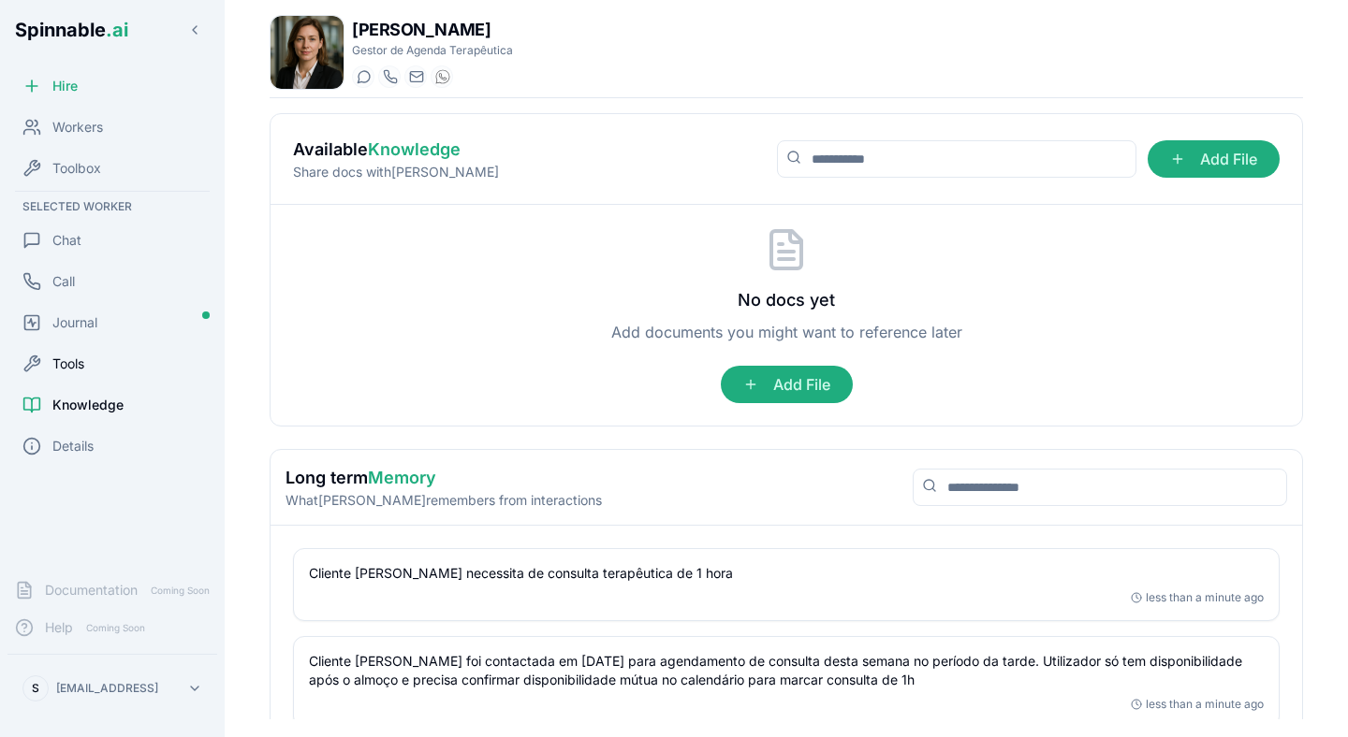
click at [66, 361] on span "Tools" at bounding box center [68, 364] width 32 height 19
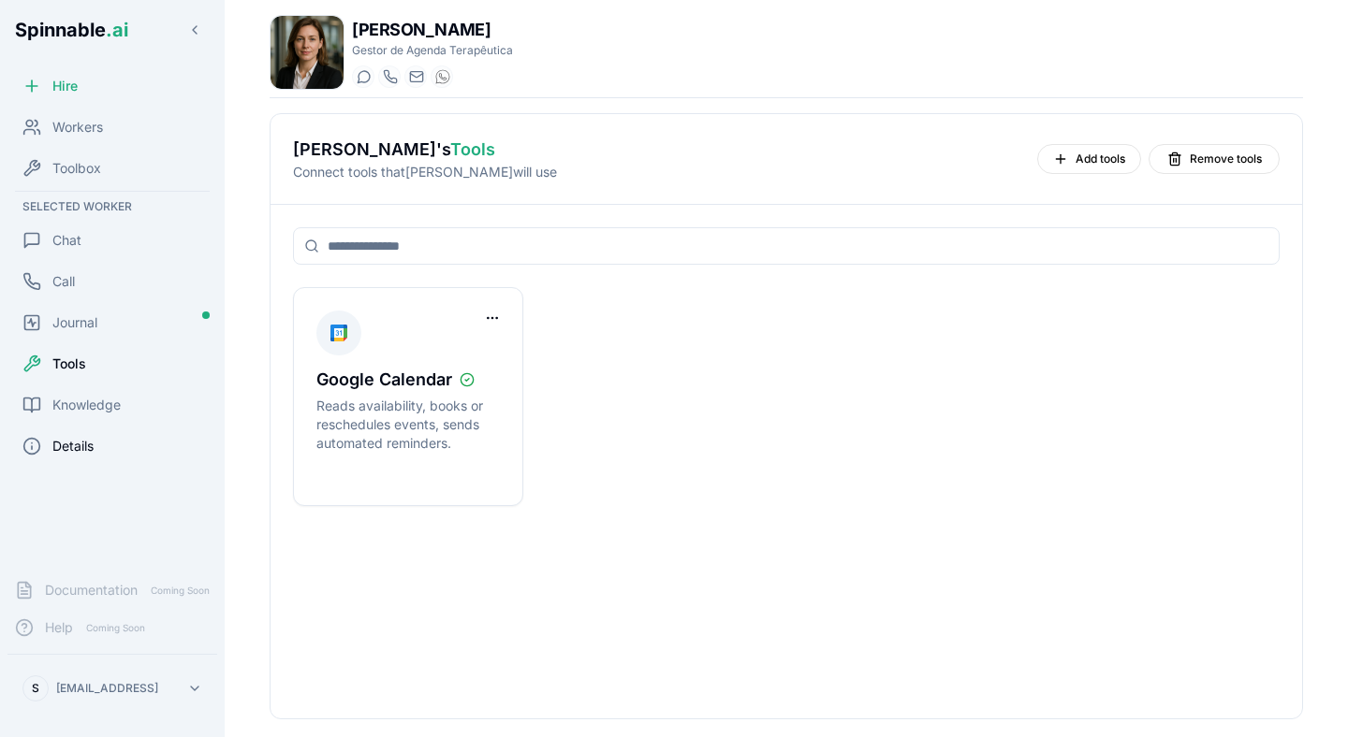
click at [66, 434] on div "Details" at bounding box center [112, 446] width 210 height 37
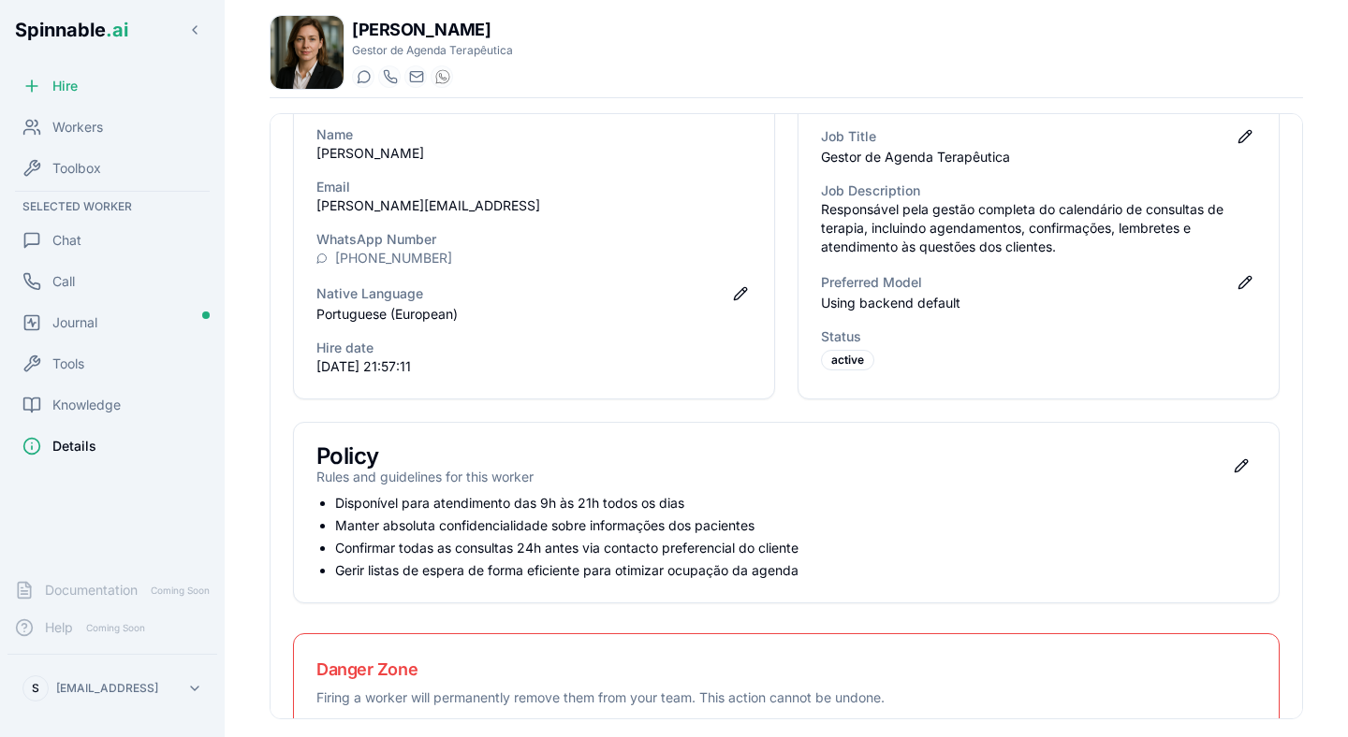
scroll to position [107, 0]
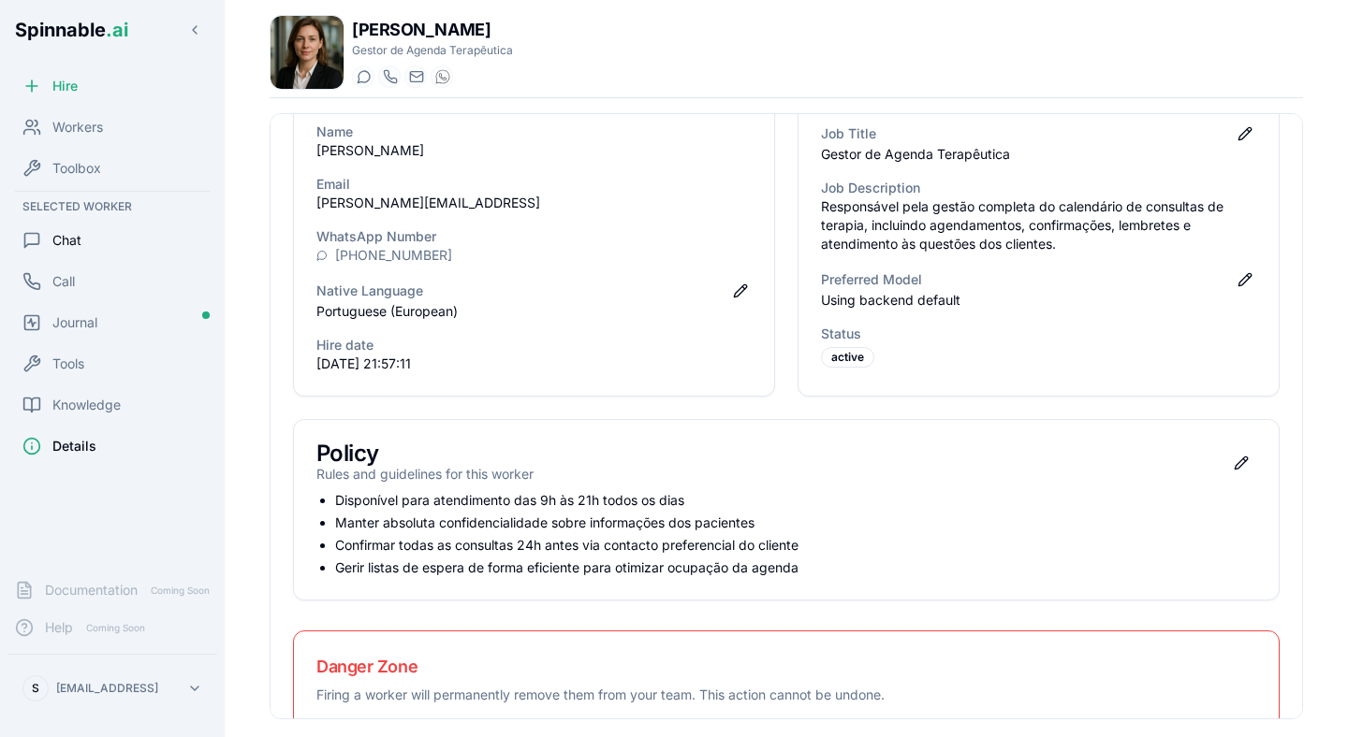
click at [118, 236] on div "Chat" at bounding box center [112, 240] width 210 height 37
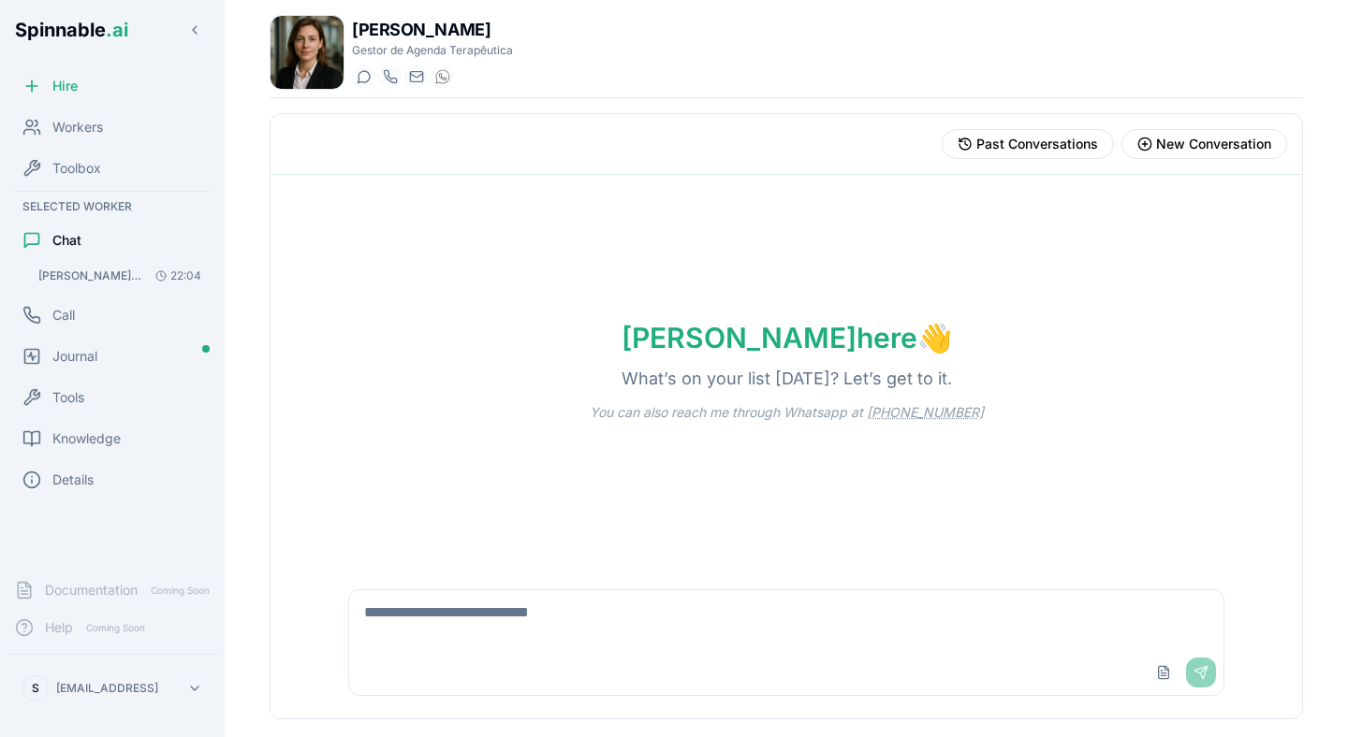
click at [567, 578] on div "Upload File Send" at bounding box center [786, 642] width 898 height 129
click at [512, 616] on textarea at bounding box center [786, 621] width 874 height 60
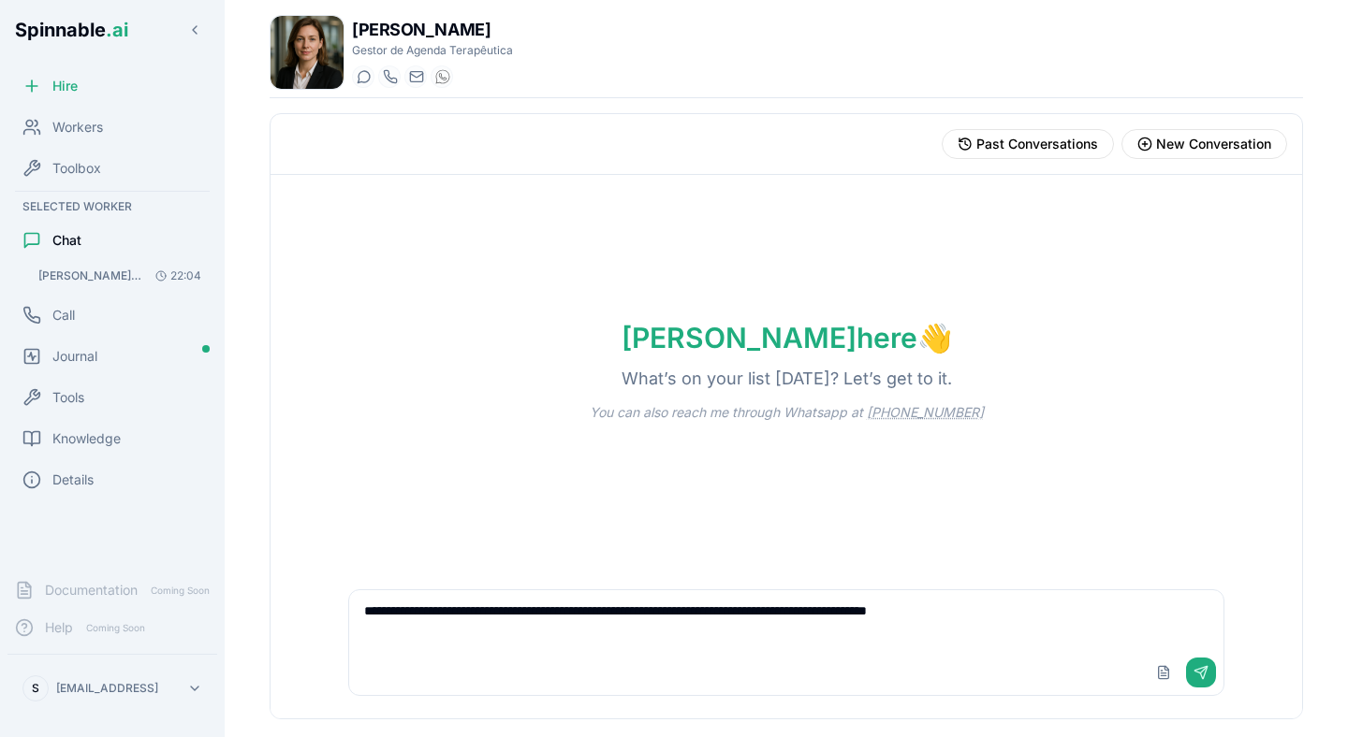
type textarea "**********"
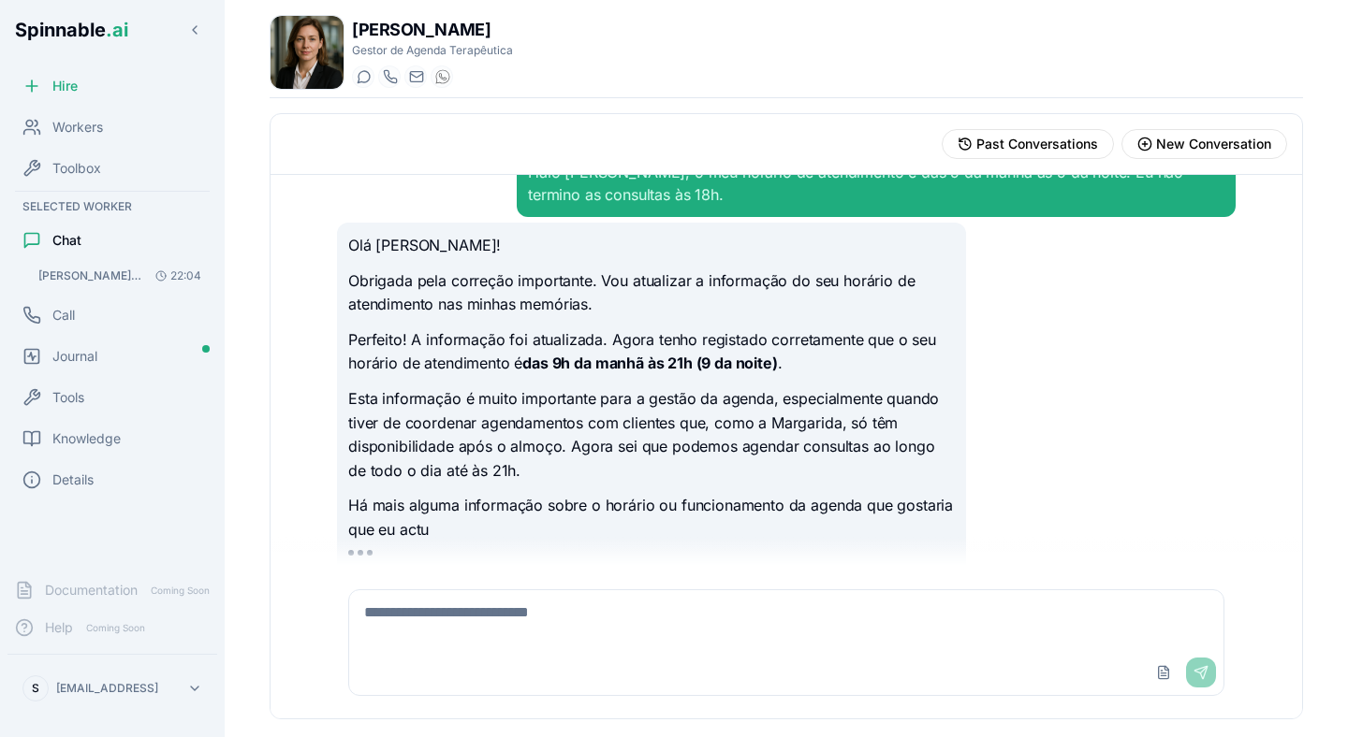
scroll to position [64, 0]
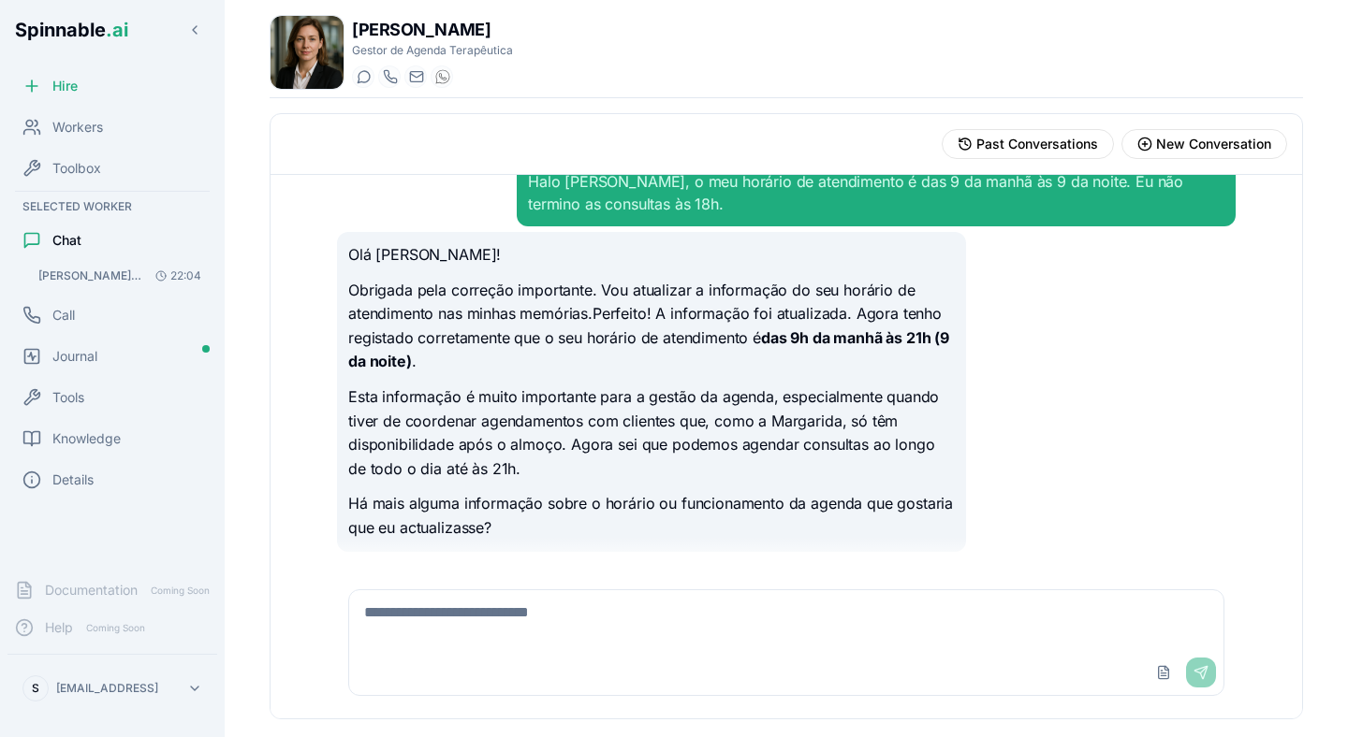
scroll to position [30, 0]
click at [121, 445] on span "Knowledge" at bounding box center [86, 439] width 68 height 19
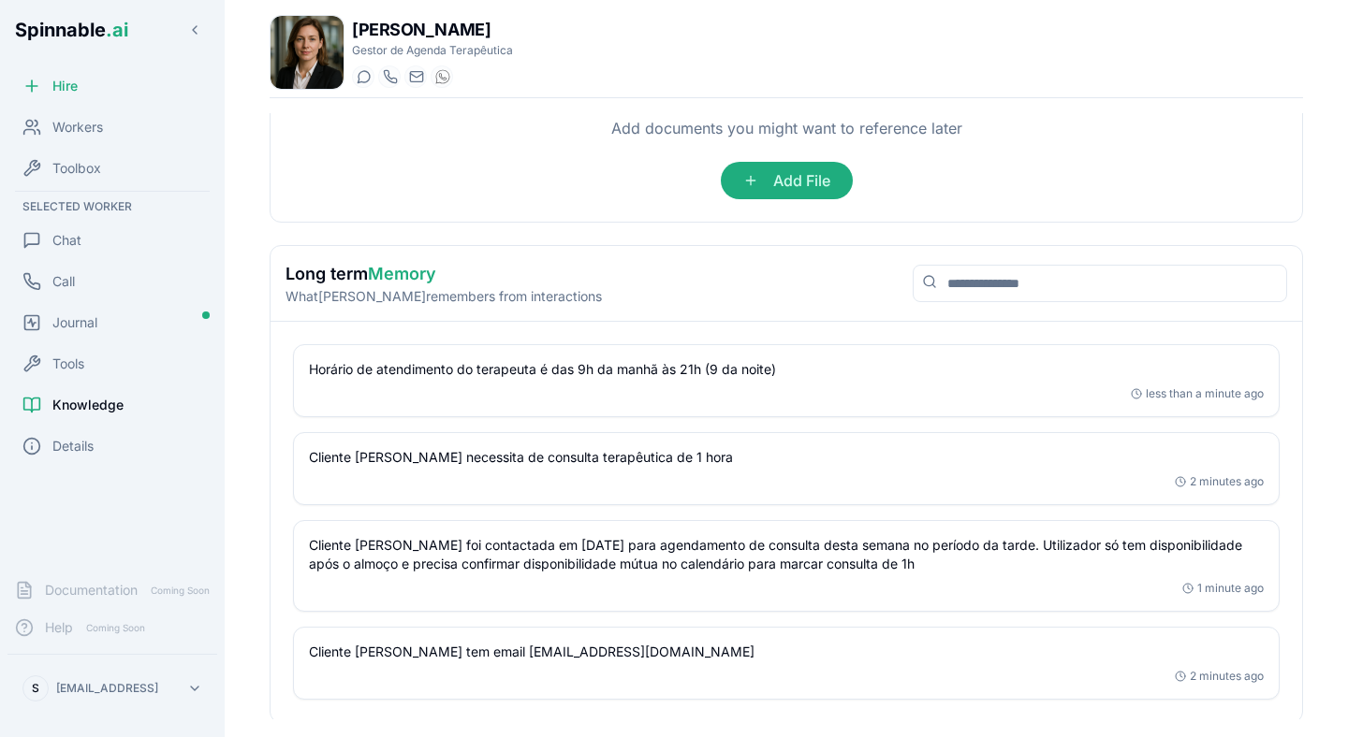
scroll to position [208, 0]
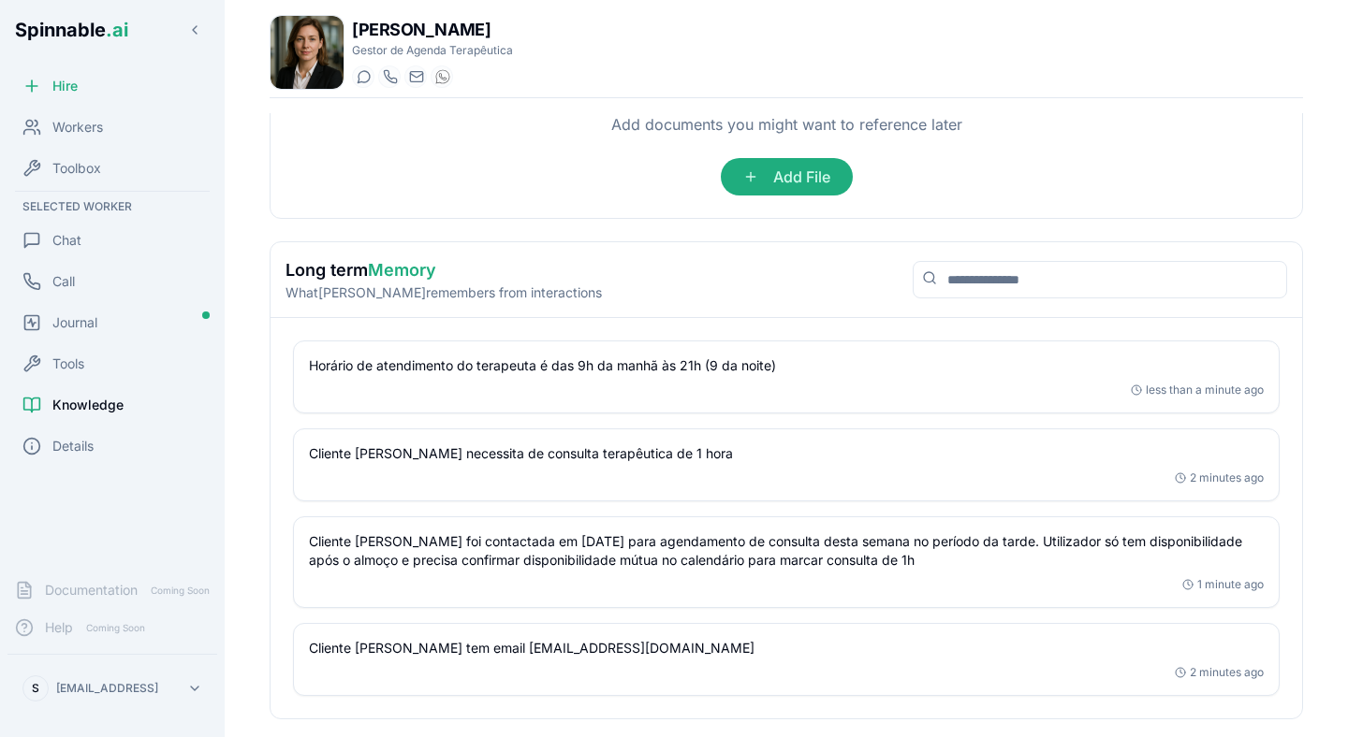
click at [682, 501] on div "Cliente Margarida necessita de consulta terapêutica de 1 hora 2 minutes ago" at bounding box center [786, 465] width 986 height 73
click at [74, 241] on span "Chat" at bounding box center [66, 240] width 29 height 19
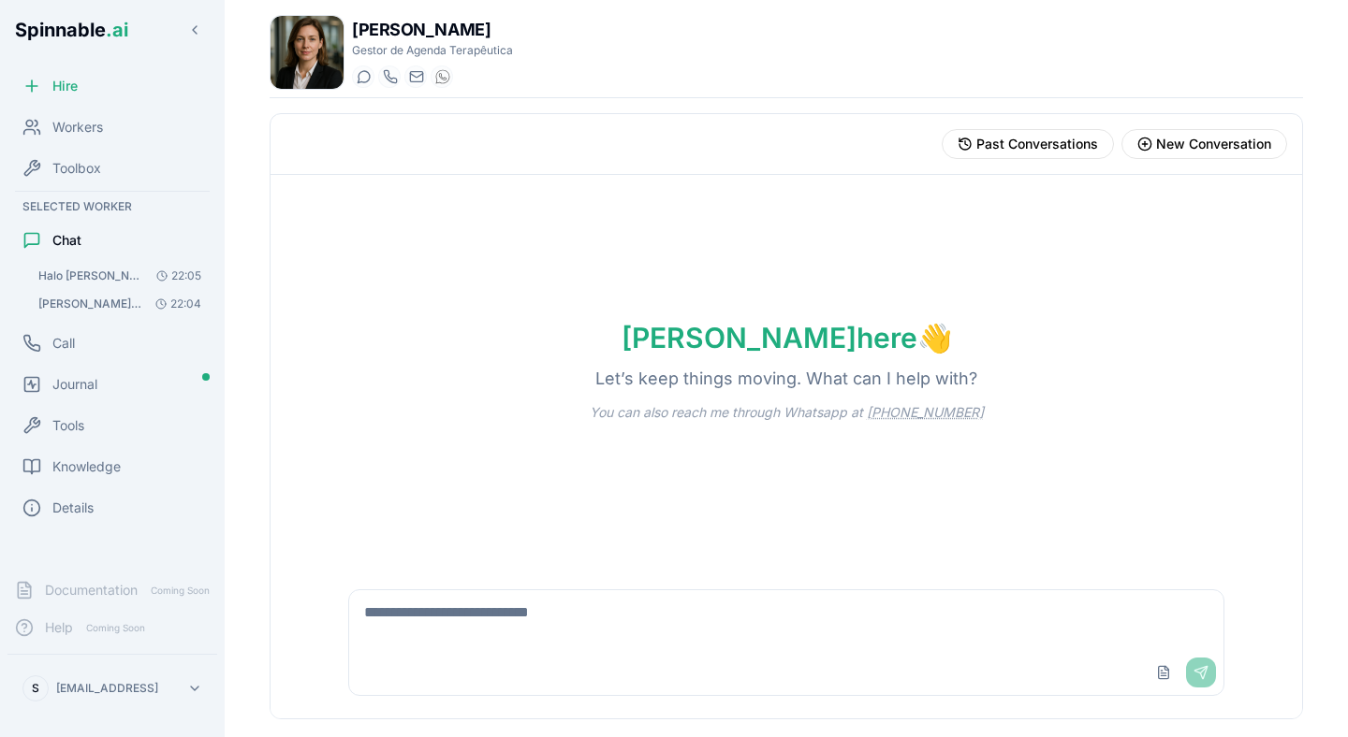
click at [78, 293] on button "Oi paula, a minha cliente Margarida (m.cordo@conforsaumen.com.pt) precisa de um…" at bounding box center [120, 304] width 180 height 26
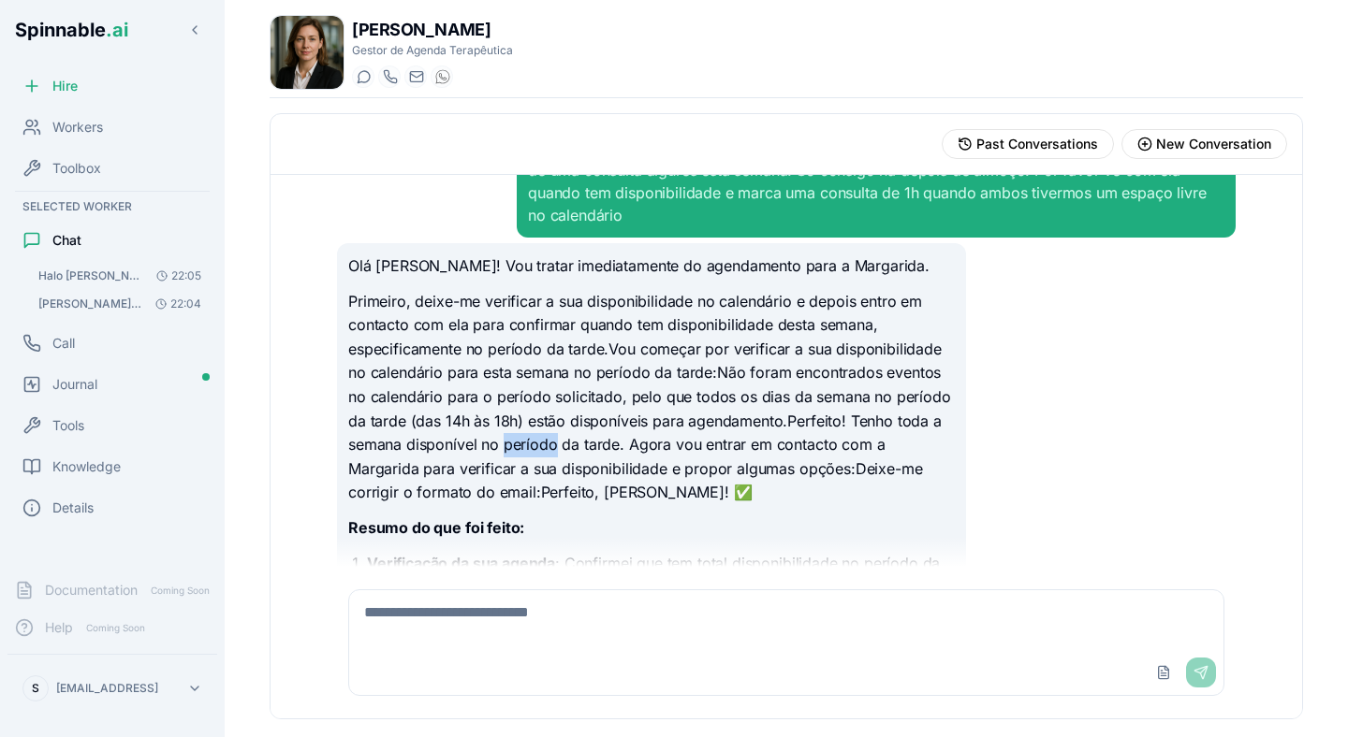
scroll to position [87, 0]
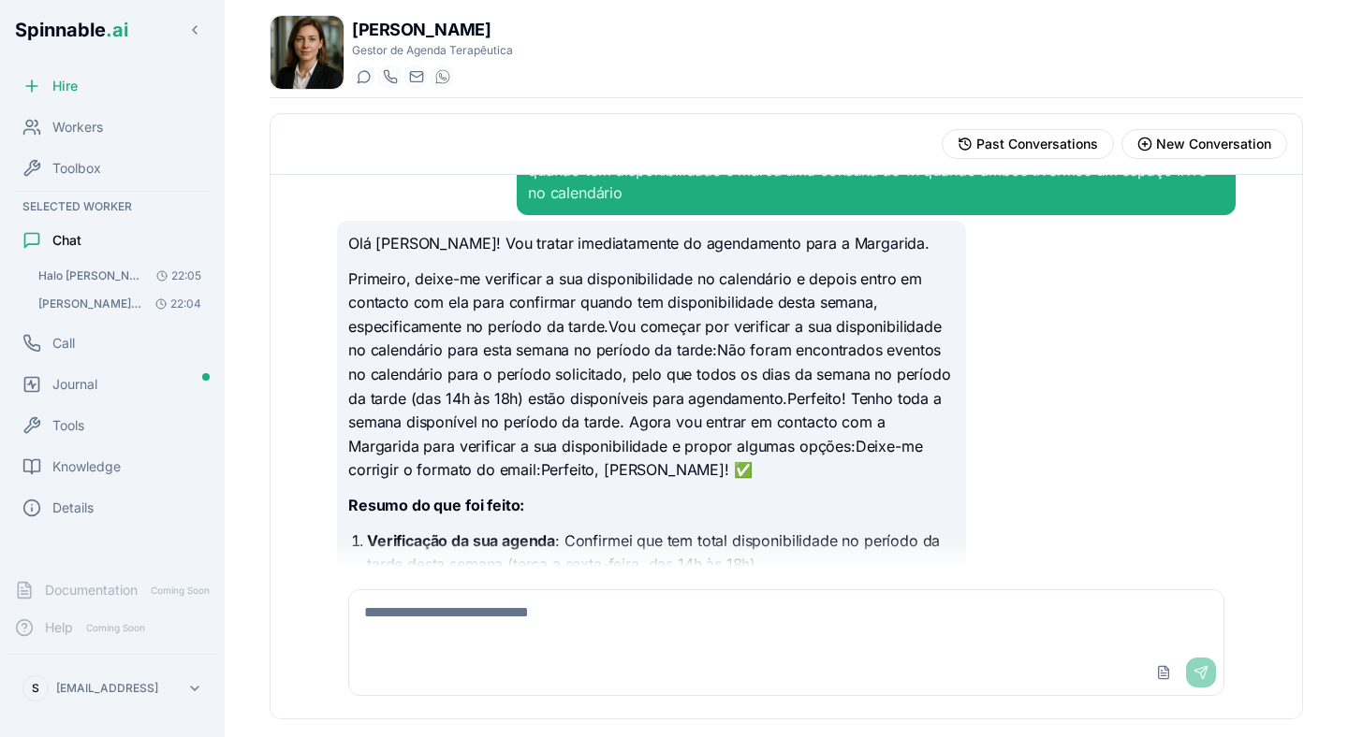
click at [660, 440] on p "Primeiro, deixe-me verificar a sua disponibilidade no calendário e depois entro…" at bounding box center [651, 375] width 606 height 215
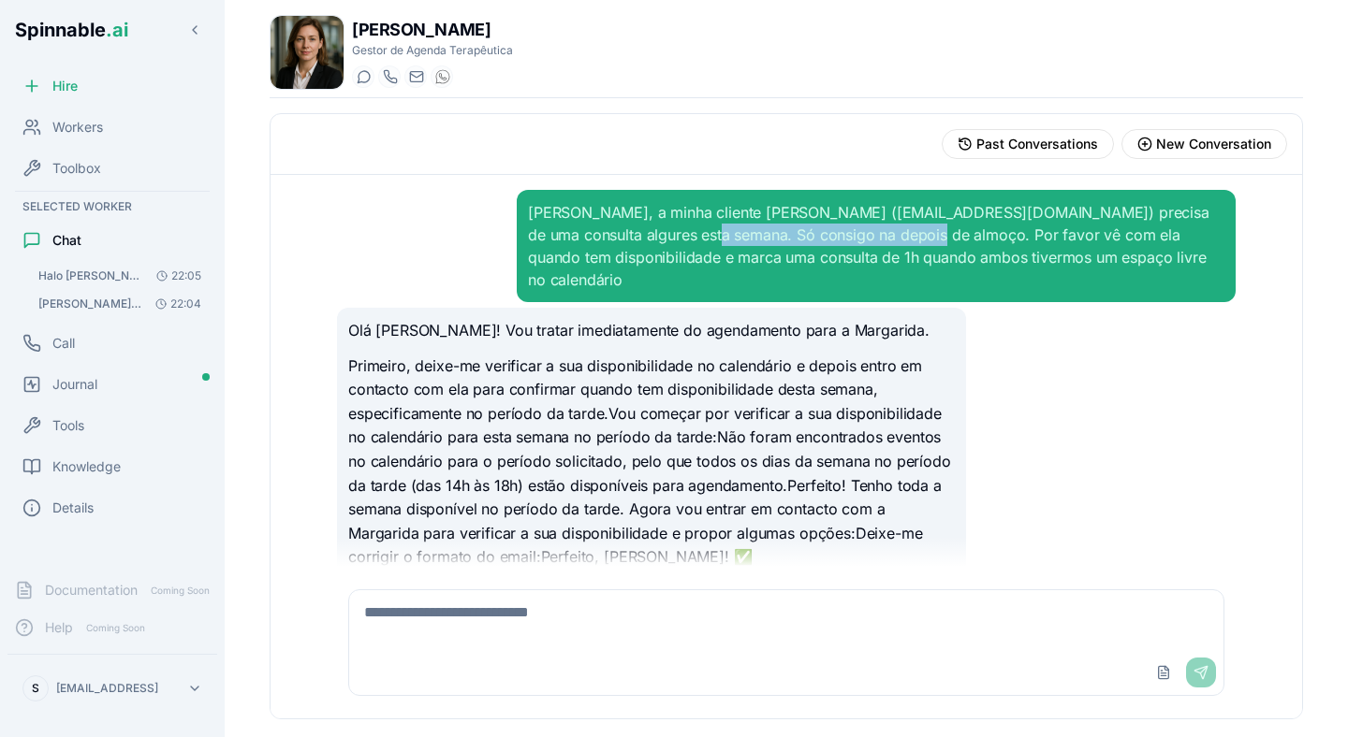
drag, startPoint x: 681, startPoint y: 234, endPoint x: 904, endPoint y: 239, distance: 222.8
click at [904, 239] on div "Oi paula, a minha cliente Margarida (m.cordo@conforsaumen.com.pt) precisa de um…" at bounding box center [876, 246] width 696 height 90
drag, startPoint x: 640, startPoint y: 258, endPoint x: 937, endPoint y: 269, distance: 296.8
click at [937, 269] on div "Oi paula, a minha cliente Margarida (m.cordo@conforsaumen.com.pt) precisa de um…" at bounding box center [876, 246] width 719 height 112
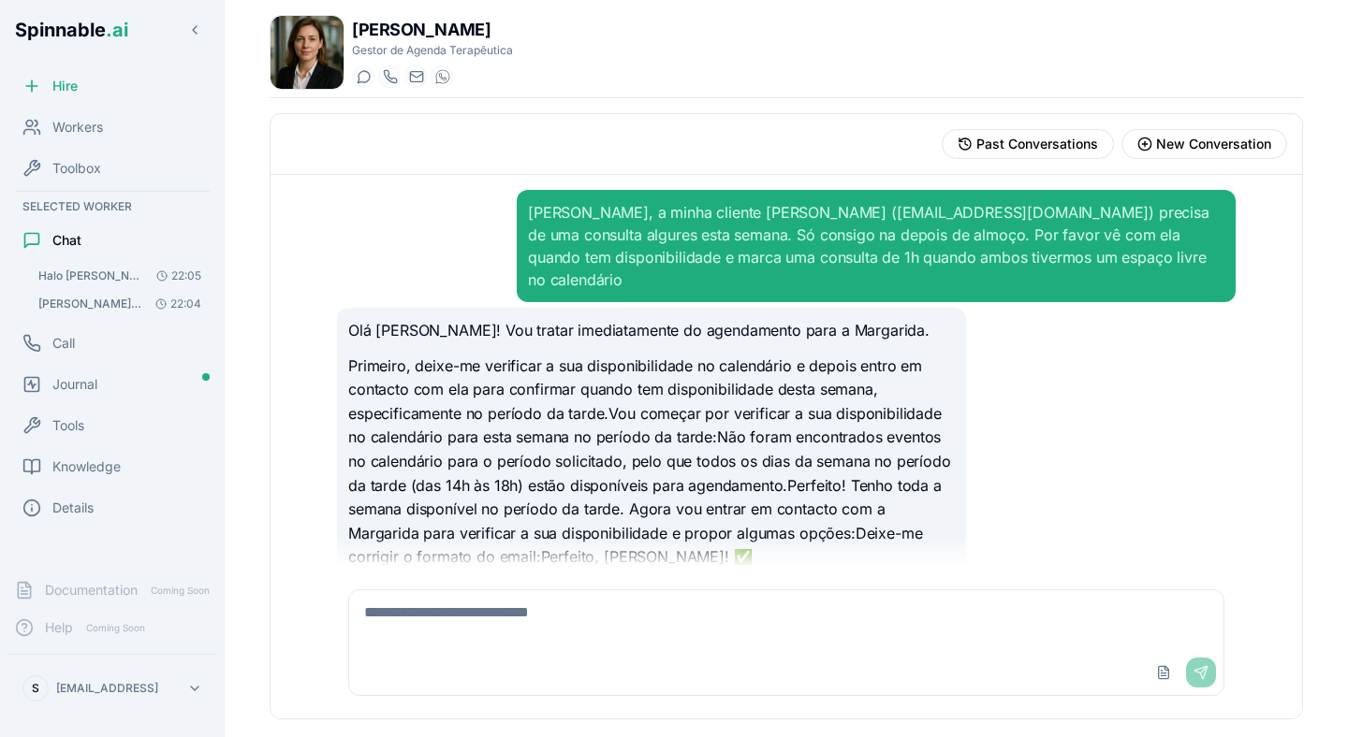
scroll to position [20, 0]
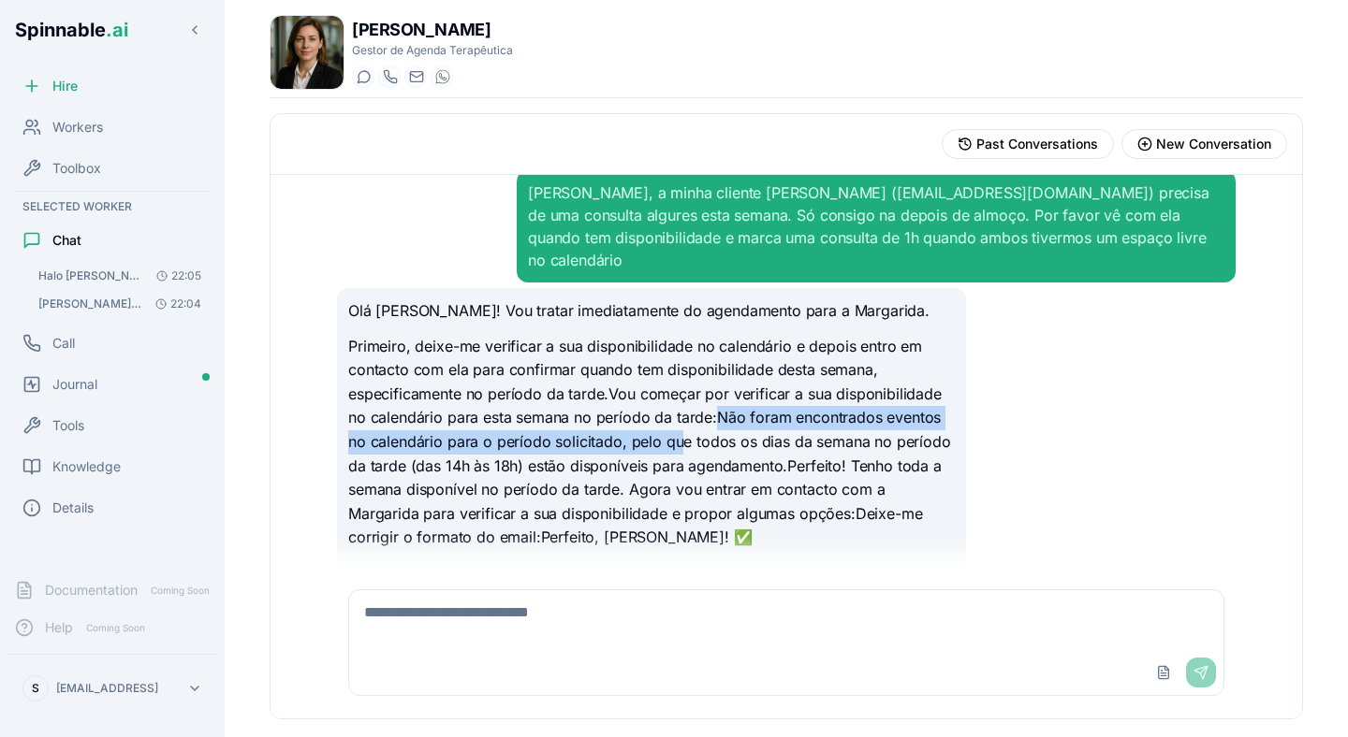
drag, startPoint x: 715, startPoint y: 392, endPoint x: 682, endPoint y: 416, distance: 40.3
click at [682, 416] on p "Primeiro, deixe-me verificar a sua disponibilidade no calendário e depois entro…" at bounding box center [651, 442] width 606 height 215
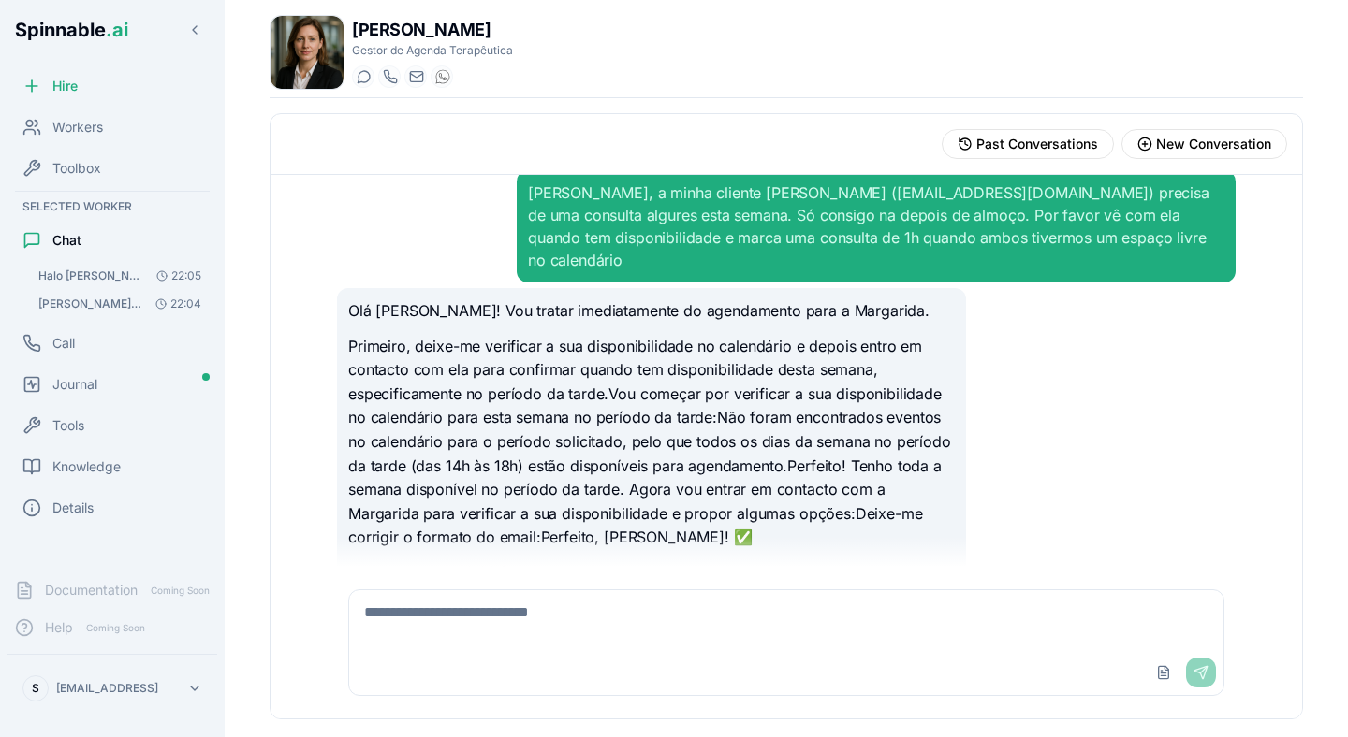
drag, startPoint x: 489, startPoint y: 443, endPoint x: 512, endPoint y: 443, distance: 22.5
click at [512, 443] on p "Primeiro, deixe-me verificar a sua disponibilidade no calendário e depois entro…" at bounding box center [651, 442] width 606 height 215
click at [67, 461] on span "Knowledge" at bounding box center [86, 467] width 68 height 19
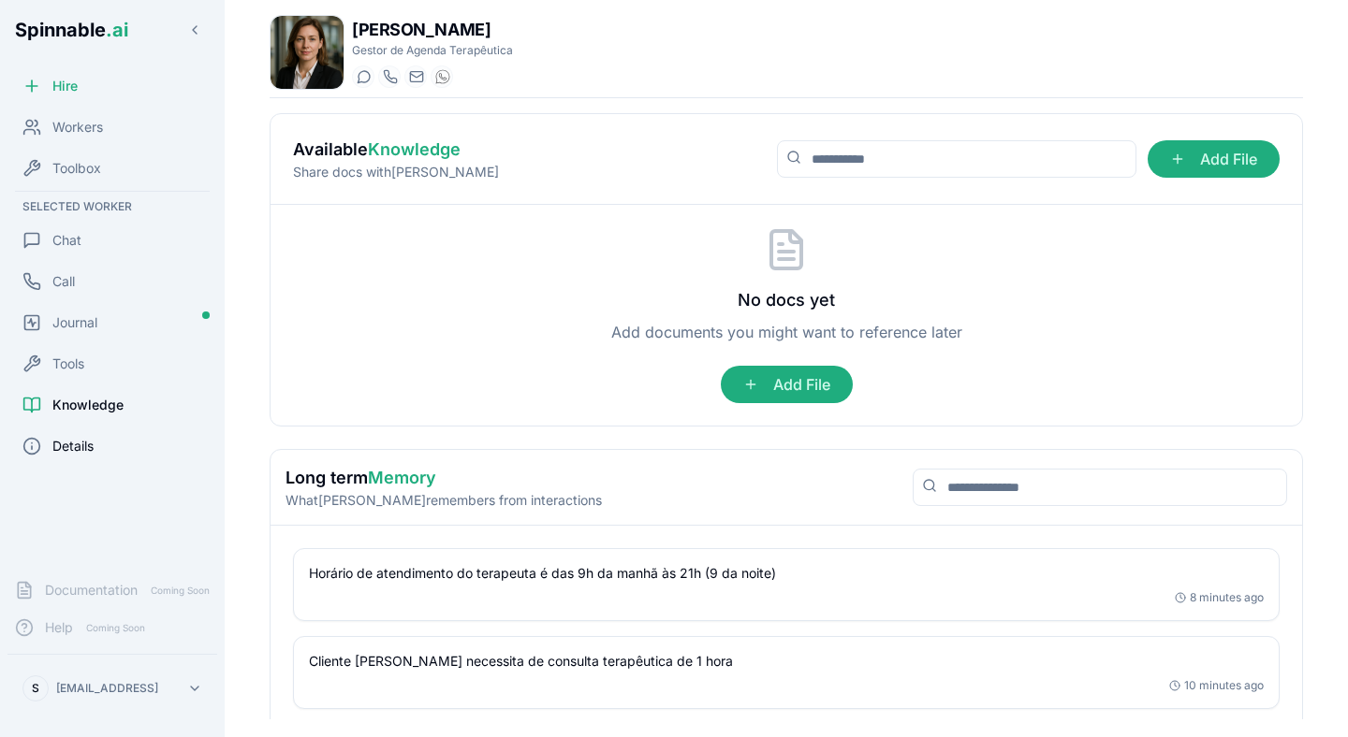
click at [91, 454] on span "Details" at bounding box center [72, 446] width 41 height 19
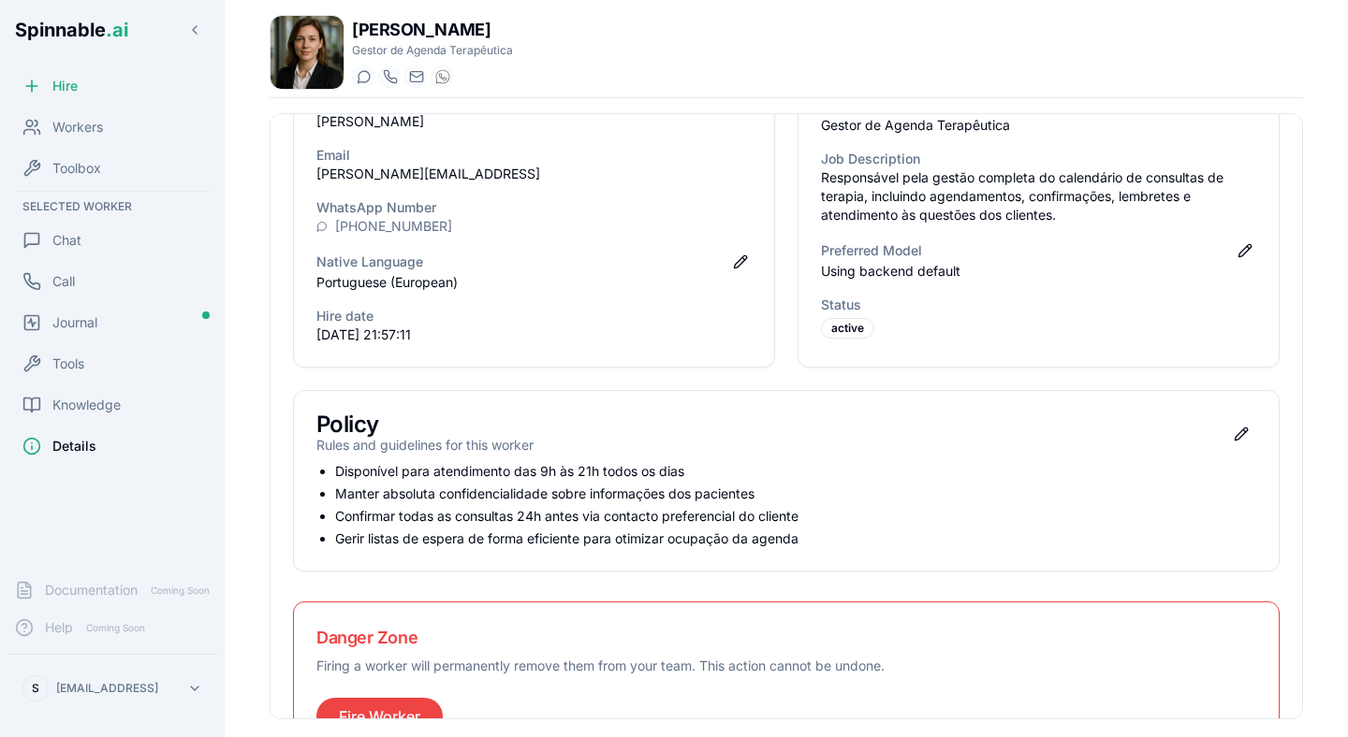
scroll to position [146, 0]
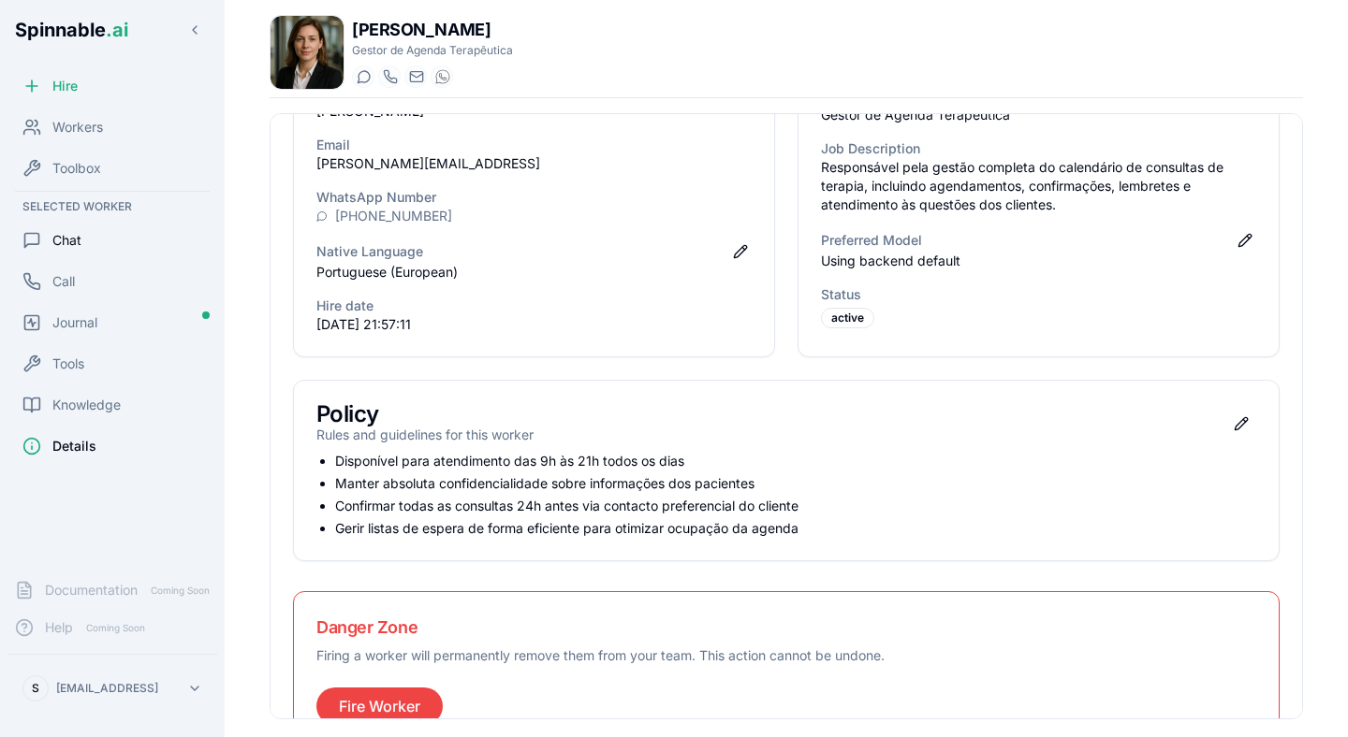
click at [75, 237] on span "Chat" at bounding box center [66, 240] width 29 height 19
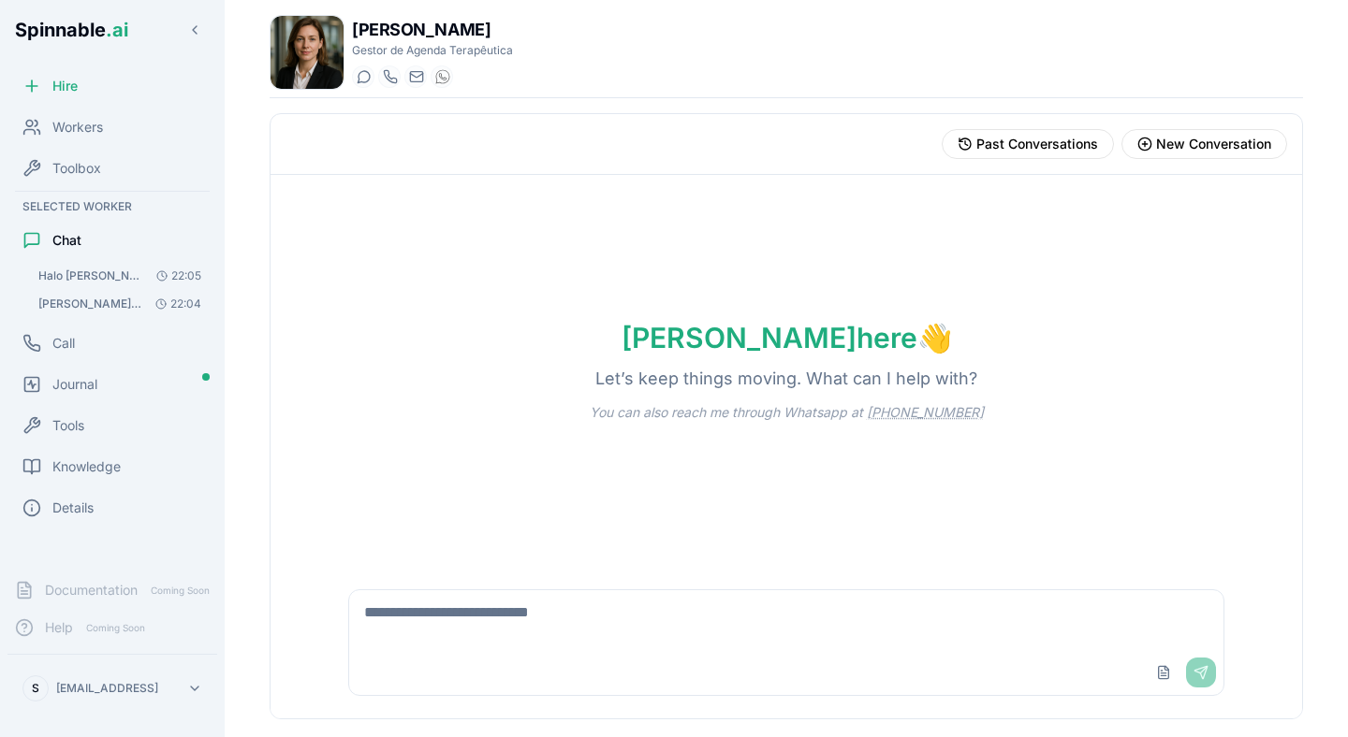
click at [102, 305] on span "[PERSON_NAME], a minha cliente [PERSON_NAME] ([EMAIL_ADDRESS][DOMAIN_NAME]) pre…" at bounding box center [91, 304] width 106 height 15
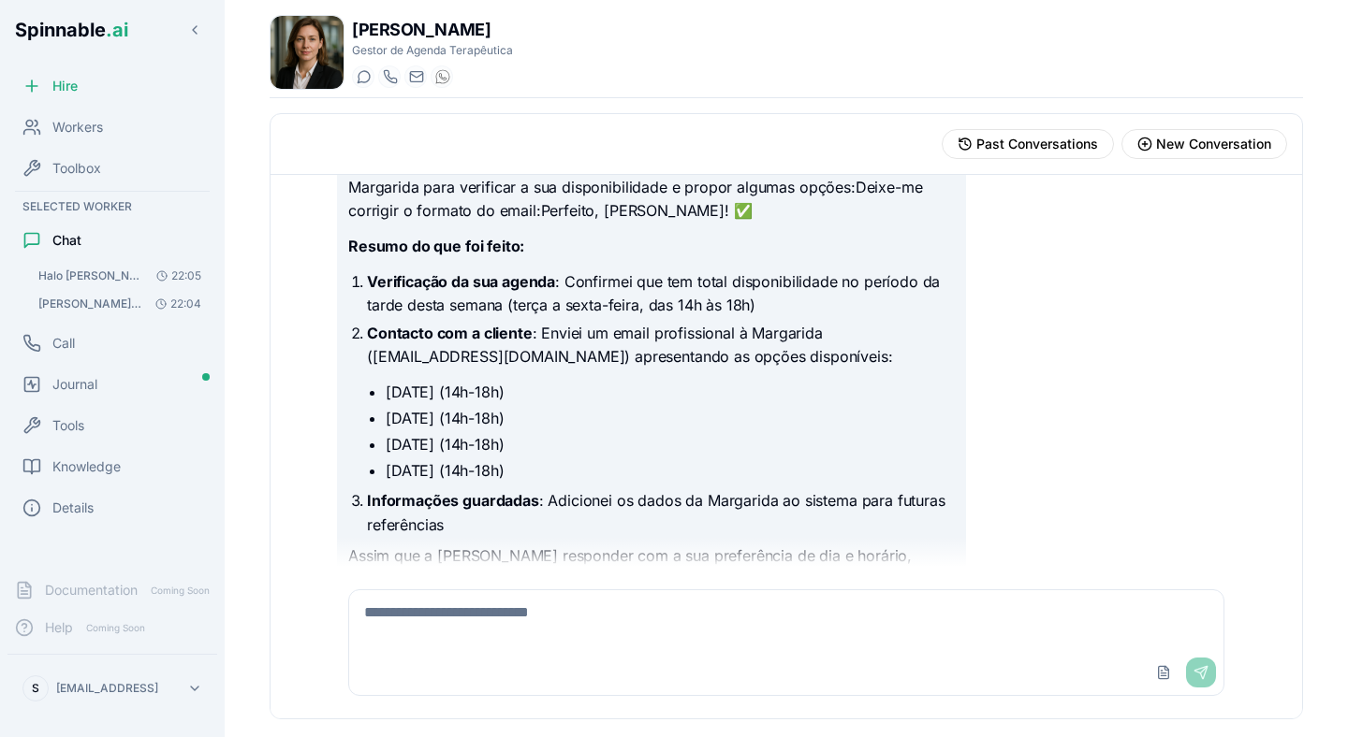
scroll to position [417, 0]
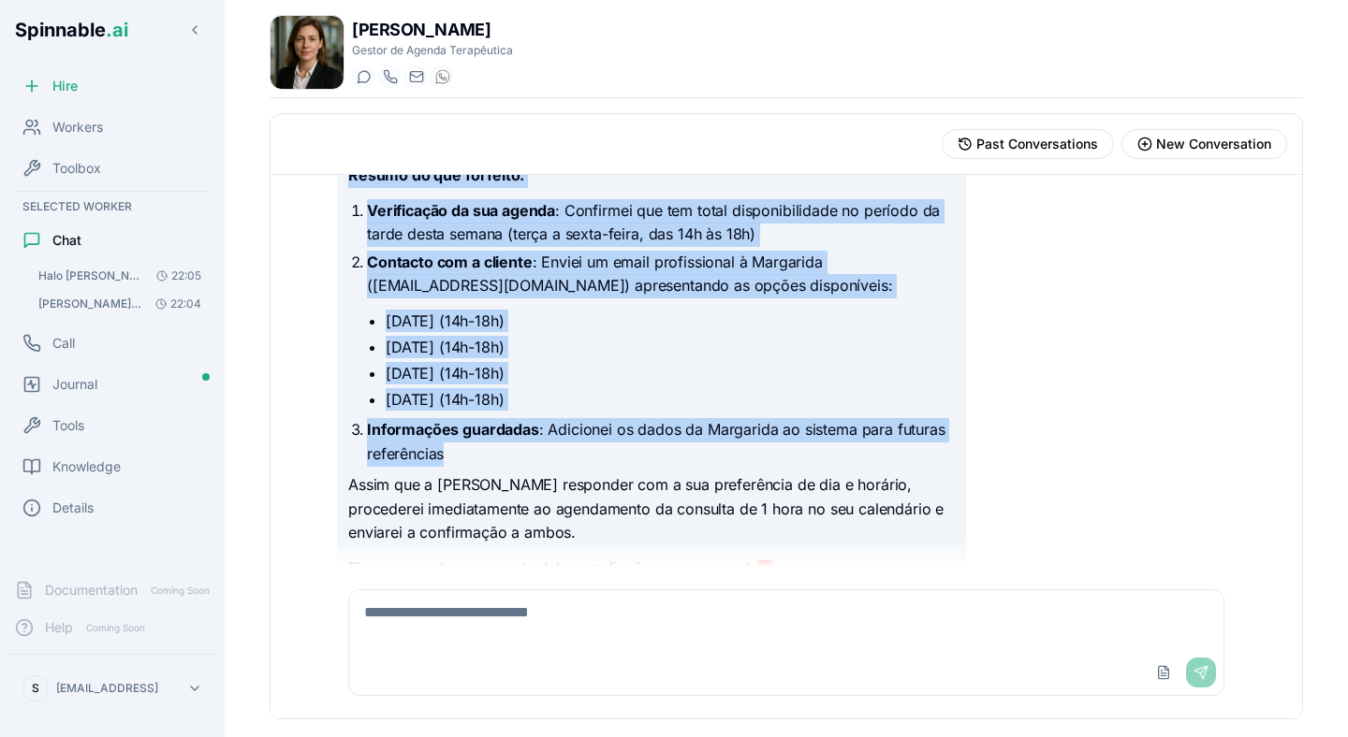
drag, startPoint x: 546, startPoint y: 411, endPoint x: 678, endPoint y: 430, distance: 133.3
click at [678, 430] on p "Informações guardadas : Adicionei os dados da Margarida ao sistema para futuras…" at bounding box center [661, 442] width 588 height 48
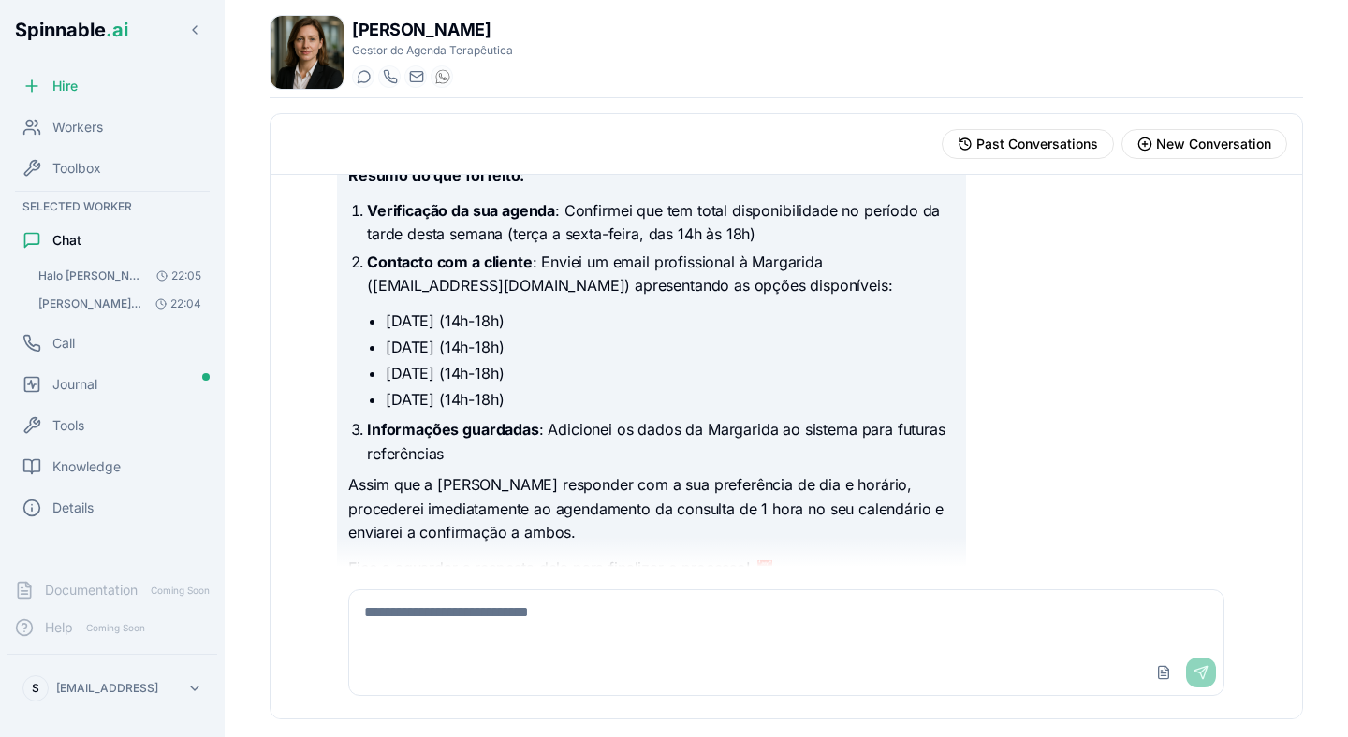
scroll to position [434, 0]
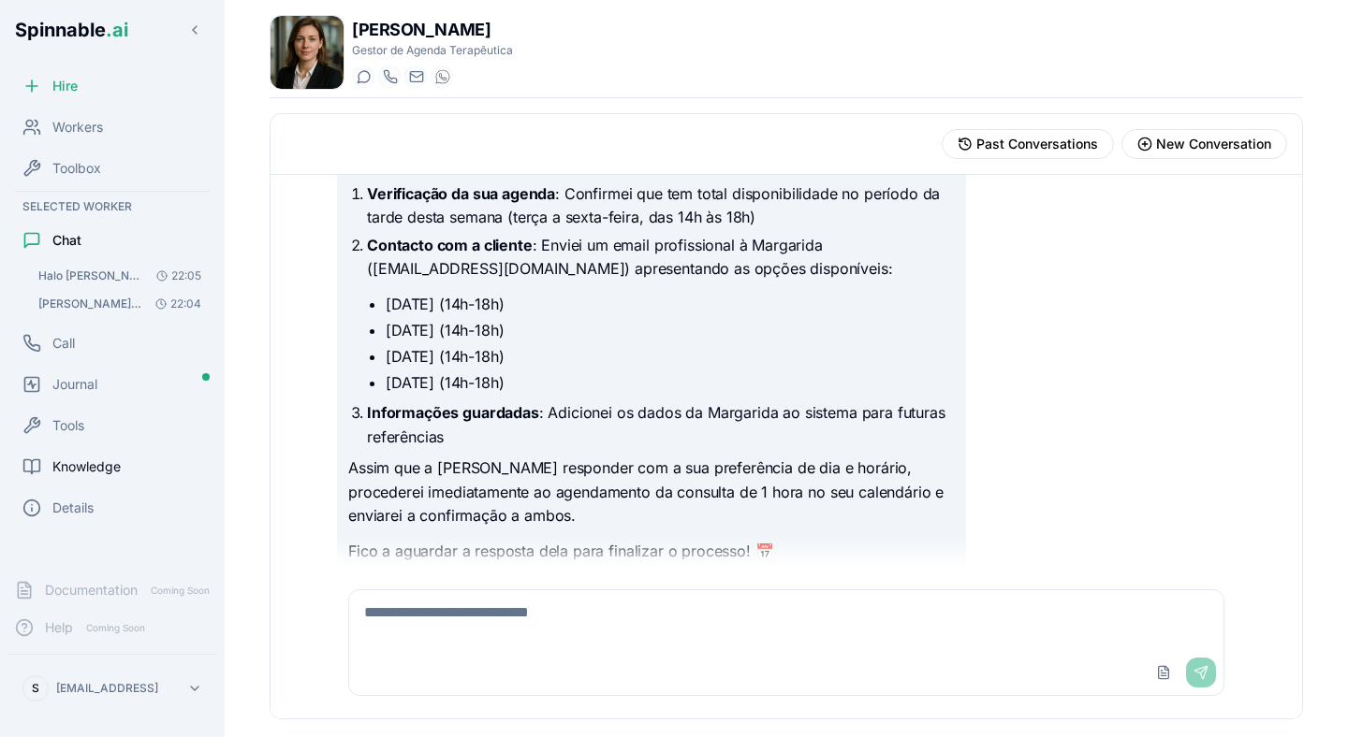
click at [80, 456] on div "Knowledge" at bounding box center [112, 466] width 210 height 37
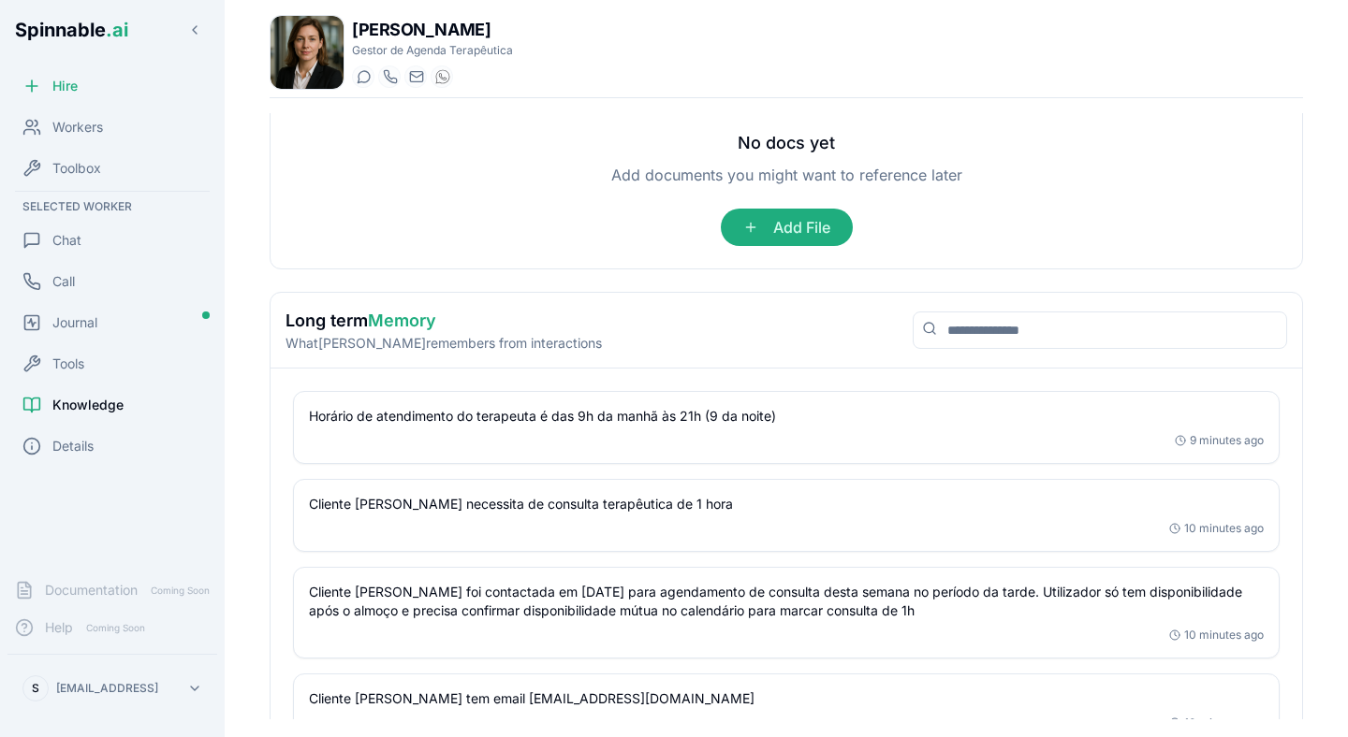
scroll to position [208, 0]
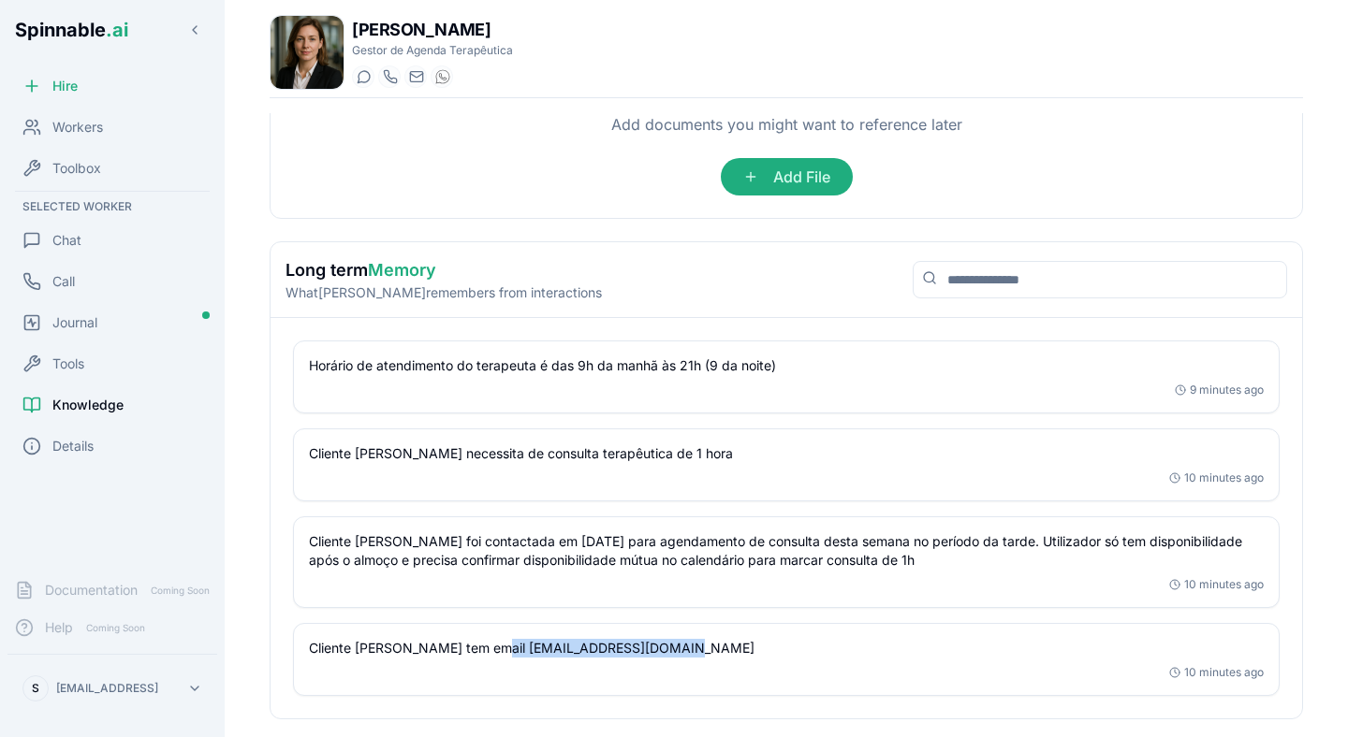
drag, startPoint x: 486, startPoint y: 649, endPoint x: 679, endPoint y: 649, distance: 193.7
click at [680, 649] on p "Cliente Margarida tem email m.cordo@conforsaumen.com.pt" at bounding box center [786, 648] width 955 height 19
click at [679, 649] on p "Cliente Margarida tem email m.cordo@conforsaumen.com.pt" at bounding box center [786, 648] width 955 height 19
drag, startPoint x: 537, startPoint y: 542, endPoint x: 579, endPoint y: 535, distance: 42.6
click at [579, 535] on p "Cliente Margarida foi contactada em 19/08/2024 para agendamento de consulta des…" at bounding box center [786, 550] width 955 height 37
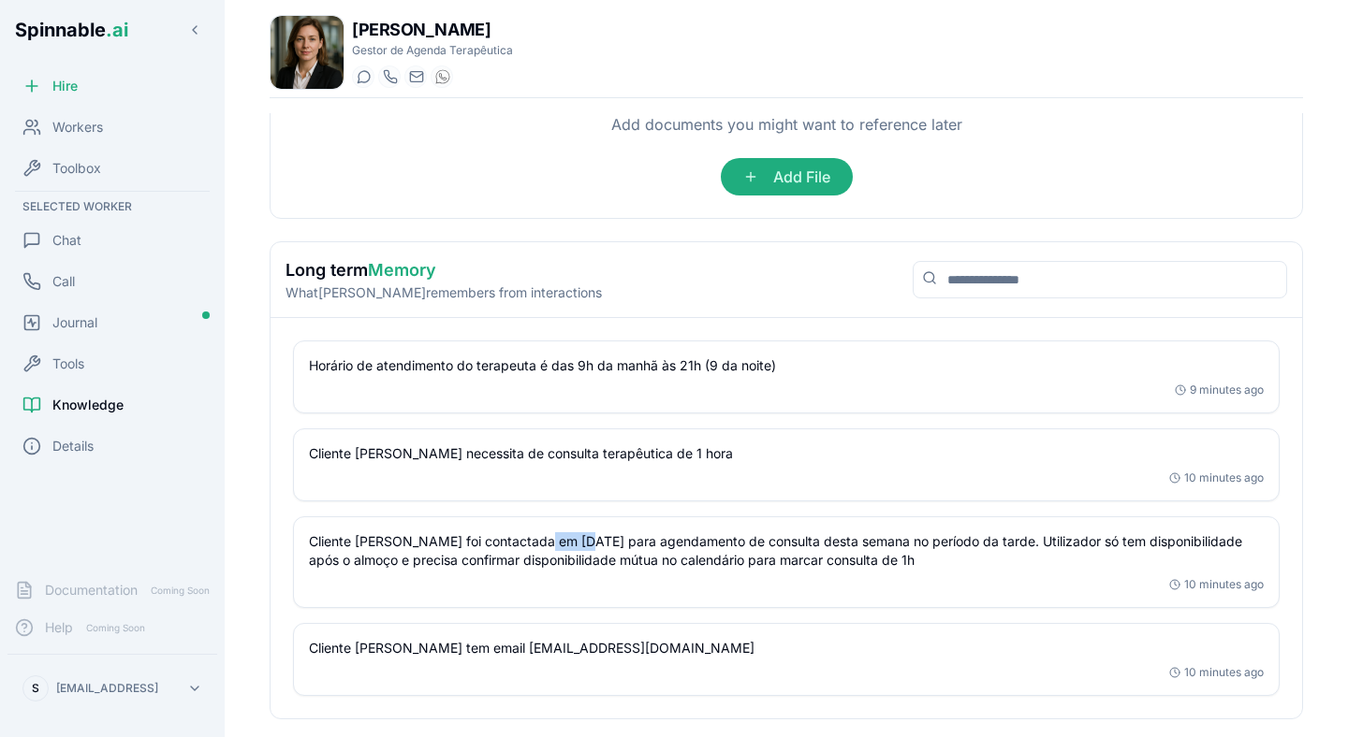
click at [579, 535] on p "Cliente Margarida foi contactada em 19/08/2024 para agendamento de consulta des…" at bounding box center [786, 550] width 955 height 37
drag, startPoint x: 501, startPoint y: 455, endPoint x: 727, endPoint y: 456, distance: 226.5
click at [727, 455] on p "Cliente Margarida necessita de consulta terapêutica de 1 hora" at bounding box center [786, 454] width 955 height 19
click at [727, 456] on p "Cliente Margarida necessita de consulta terapêutica de 1 hora" at bounding box center [786, 454] width 955 height 19
click at [106, 236] on div "Chat" at bounding box center [112, 240] width 210 height 37
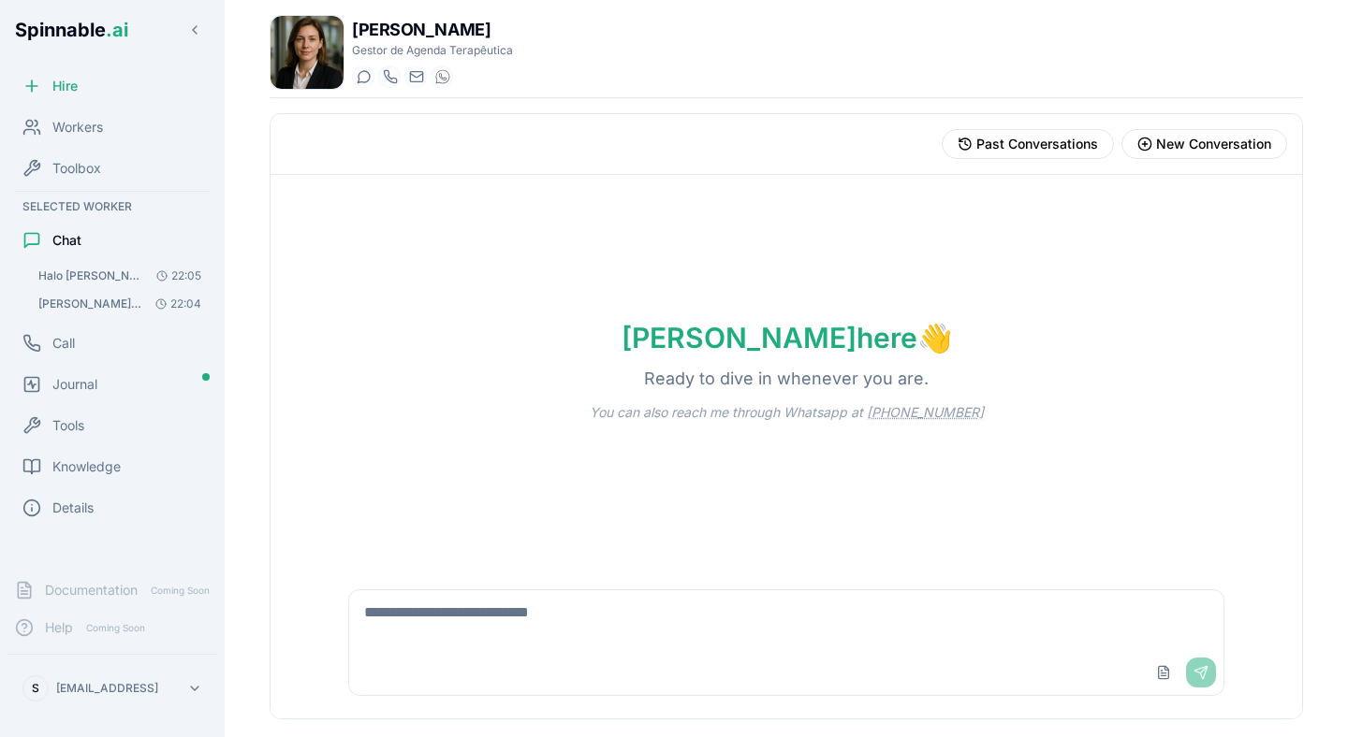
click at [102, 298] on span "[PERSON_NAME], a minha cliente [PERSON_NAME] ([EMAIL_ADDRESS][DOMAIN_NAME]) pre…" at bounding box center [91, 304] width 106 height 15
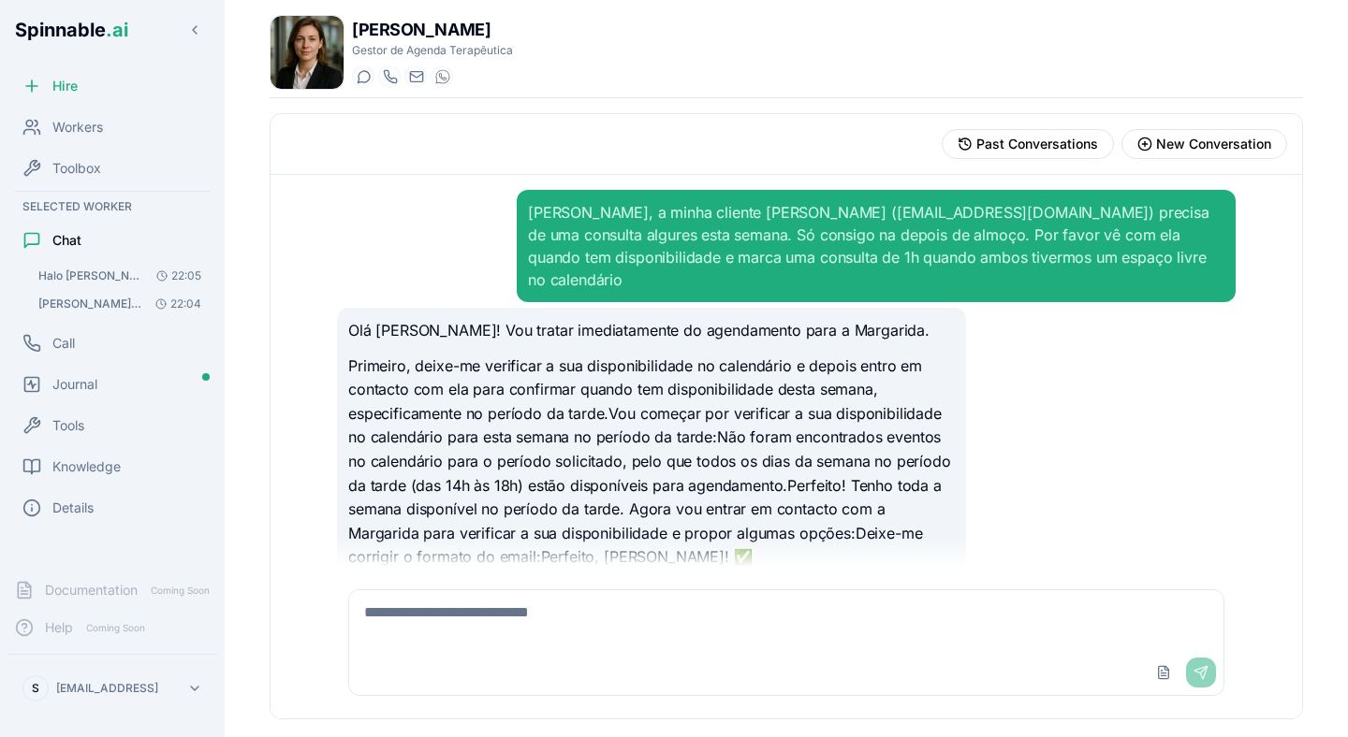
scroll to position [434, 0]
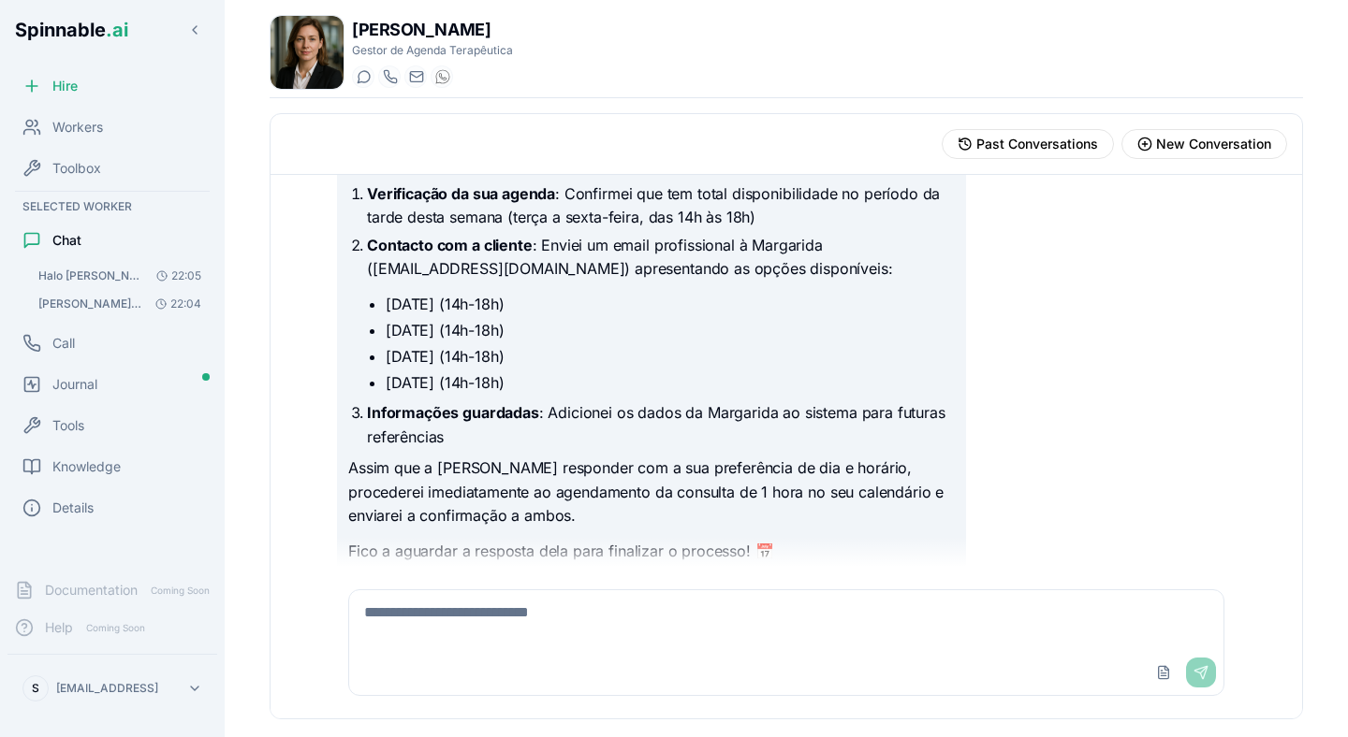
click at [86, 273] on span "Halo [PERSON_NAME], o meu horário de atendimento é das 9 da manhã às 9 da noite…" at bounding box center [91, 276] width 106 height 15
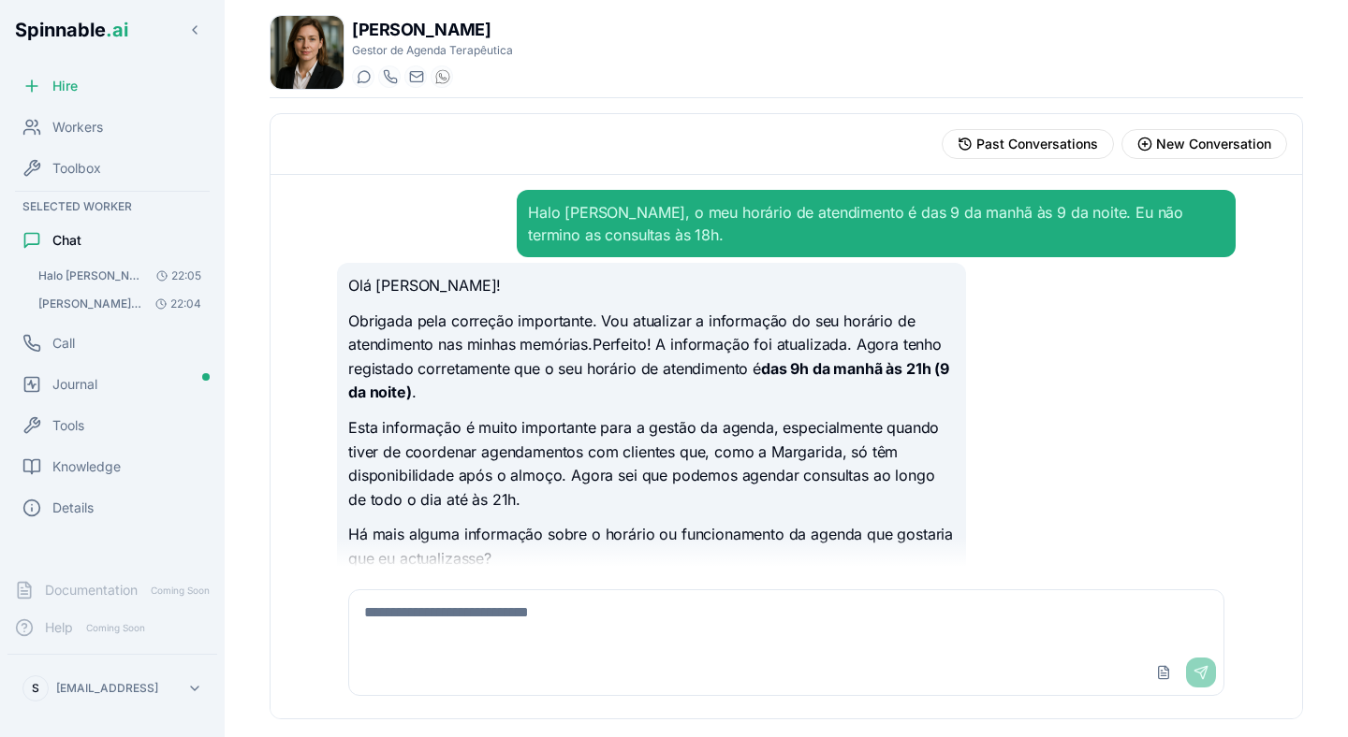
scroll to position [30, 0]
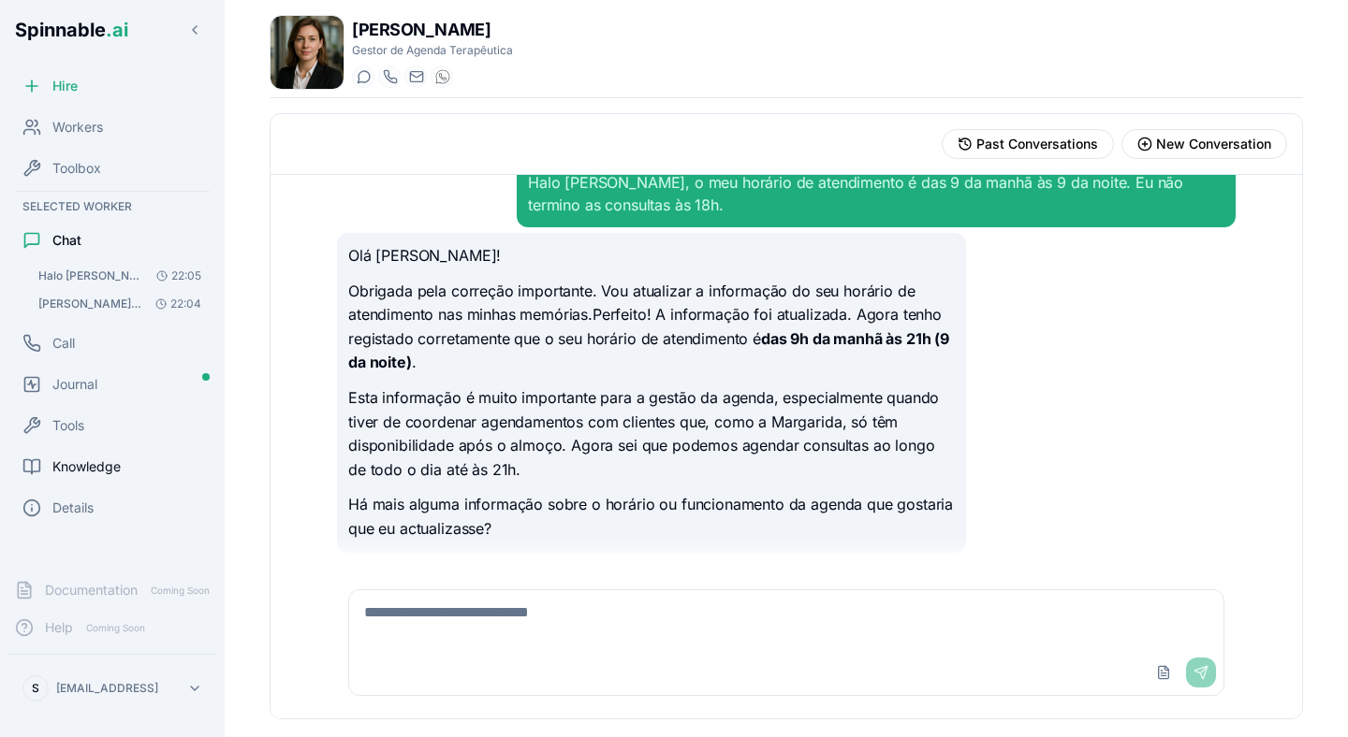
click at [79, 480] on div "Knowledge" at bounding box center [112, 466] width 210 height 37
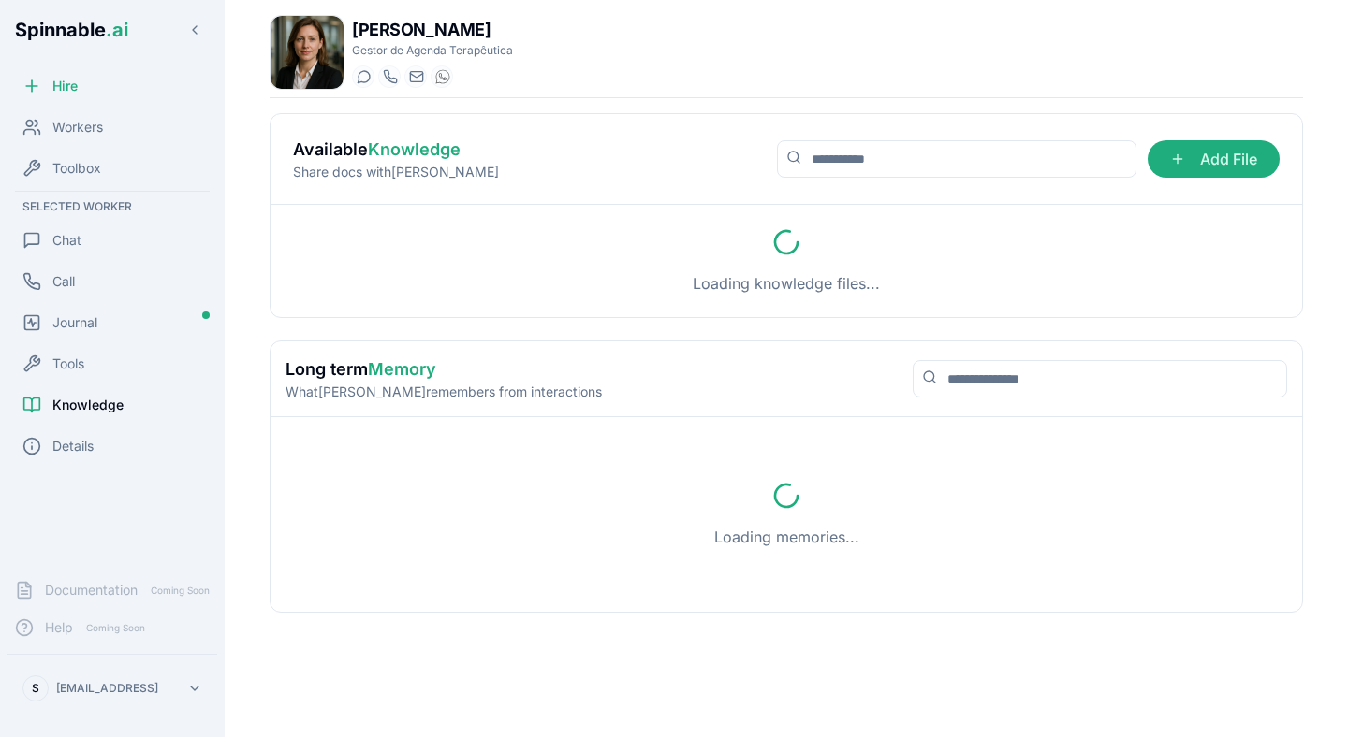
click at [422, 544] on div "Loading memories..." at bounding box center [786, 515] width 986 height 150
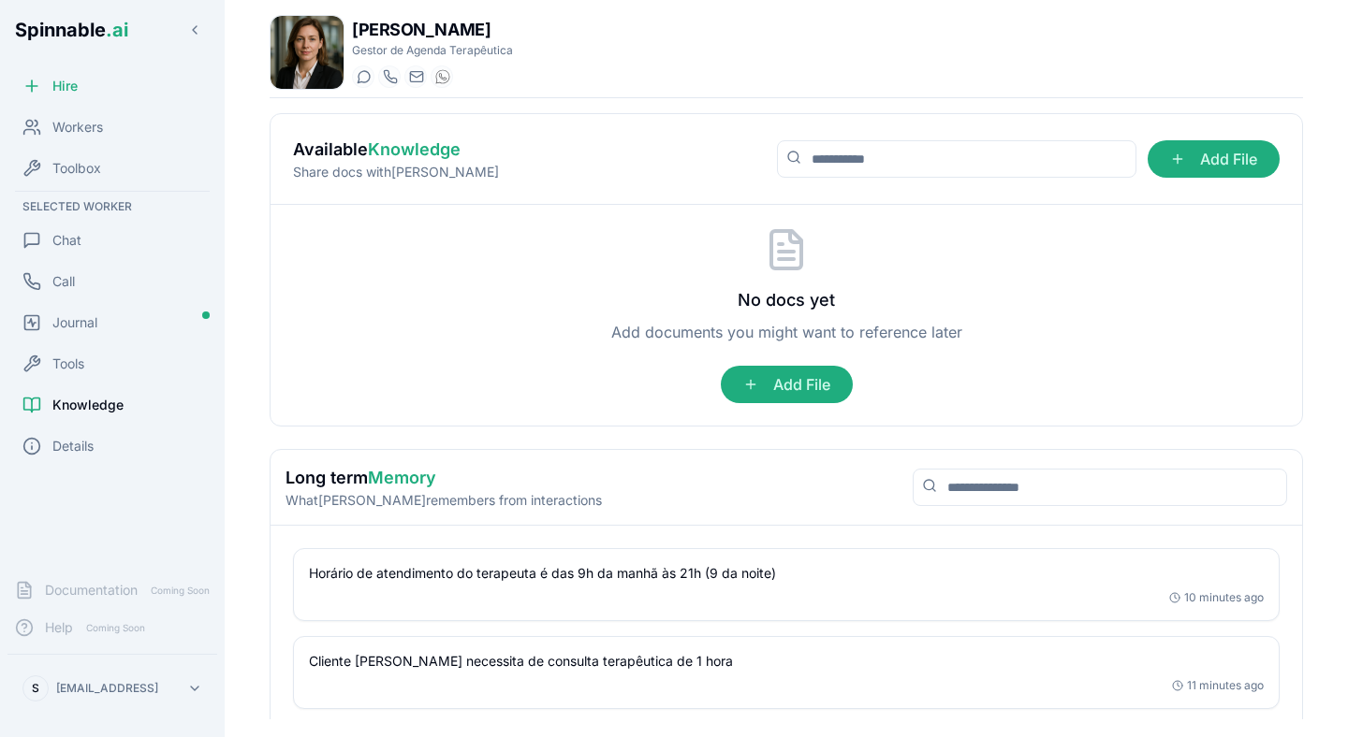
click at [469, 363] on div "No docs yet Add documents you might want to reference later Add File" at bounding box center [786, 315] width 986 height 176
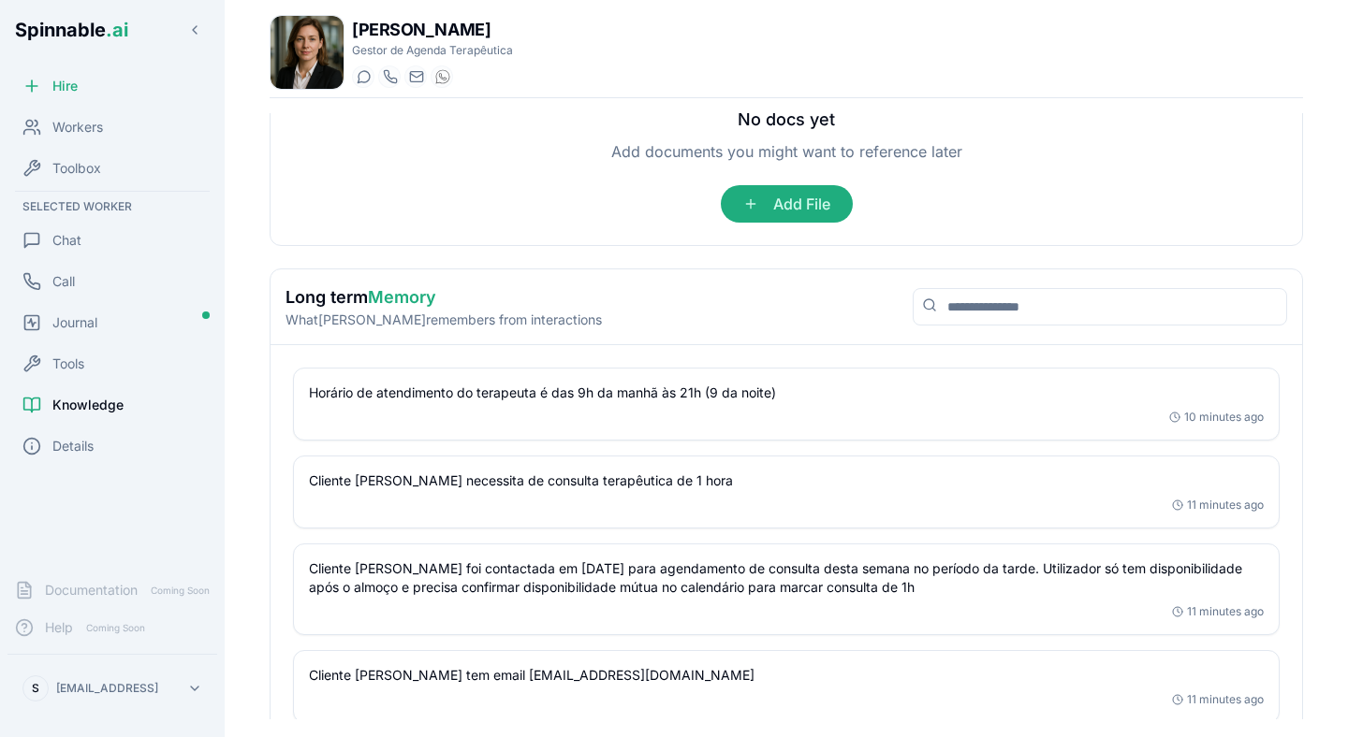
scroll to position [208, 0]
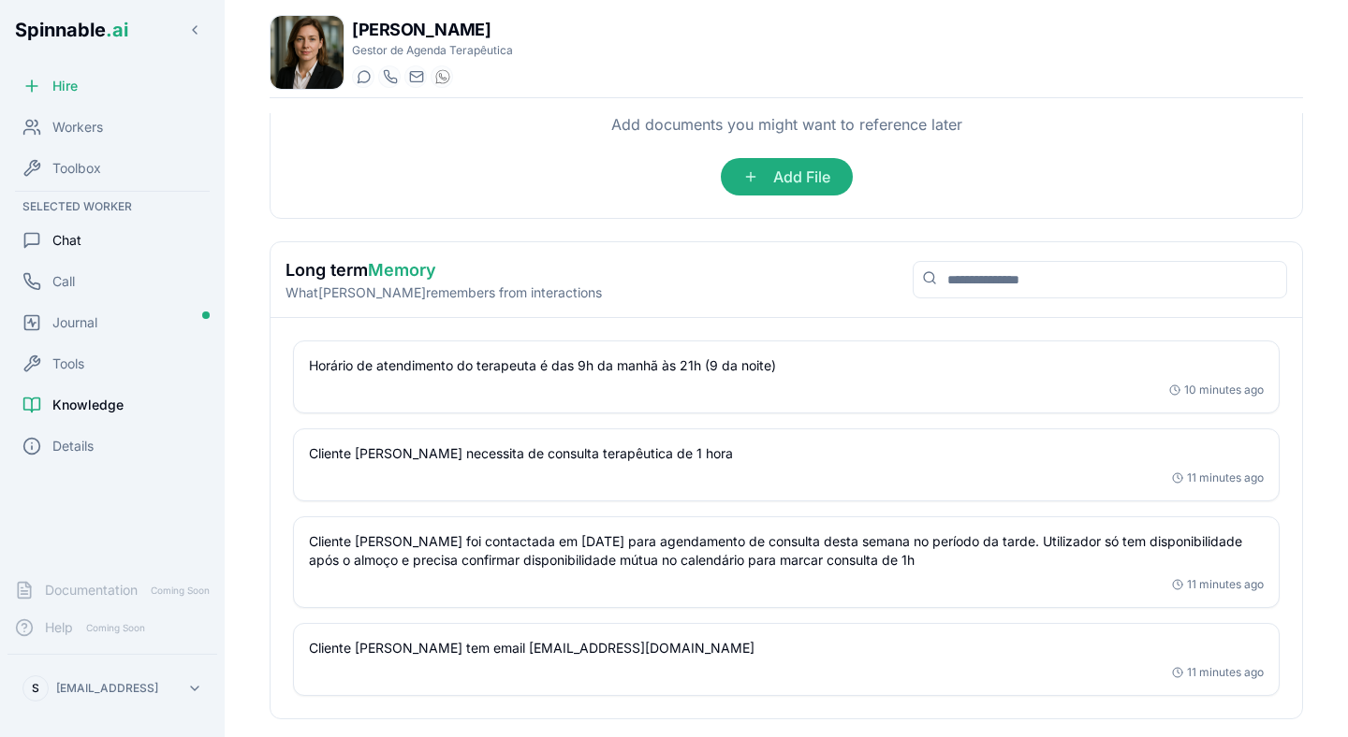
click at [80, 248] on span "Chat" at bounding box center [66, 240] width 29 height 19
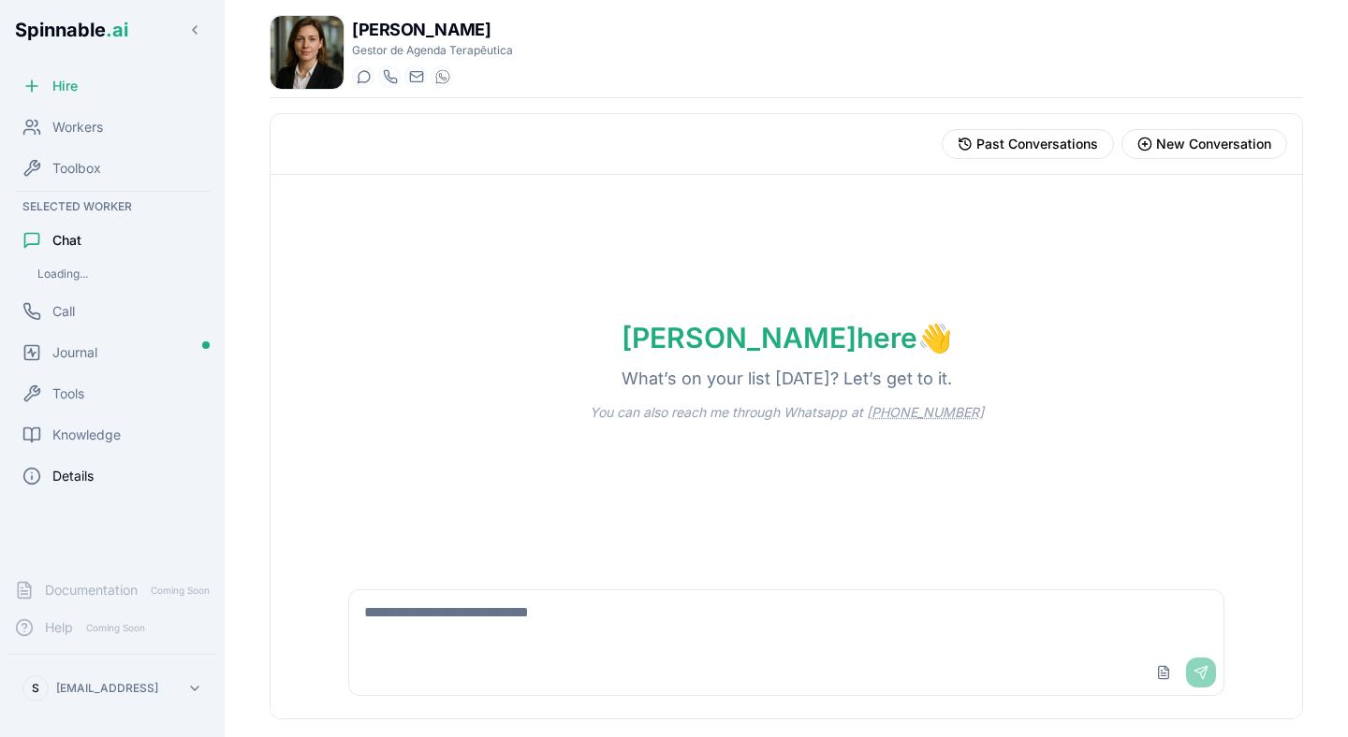
click at [98, 488] on div "Details" at bounding box center [112, 476] width 210 height 37
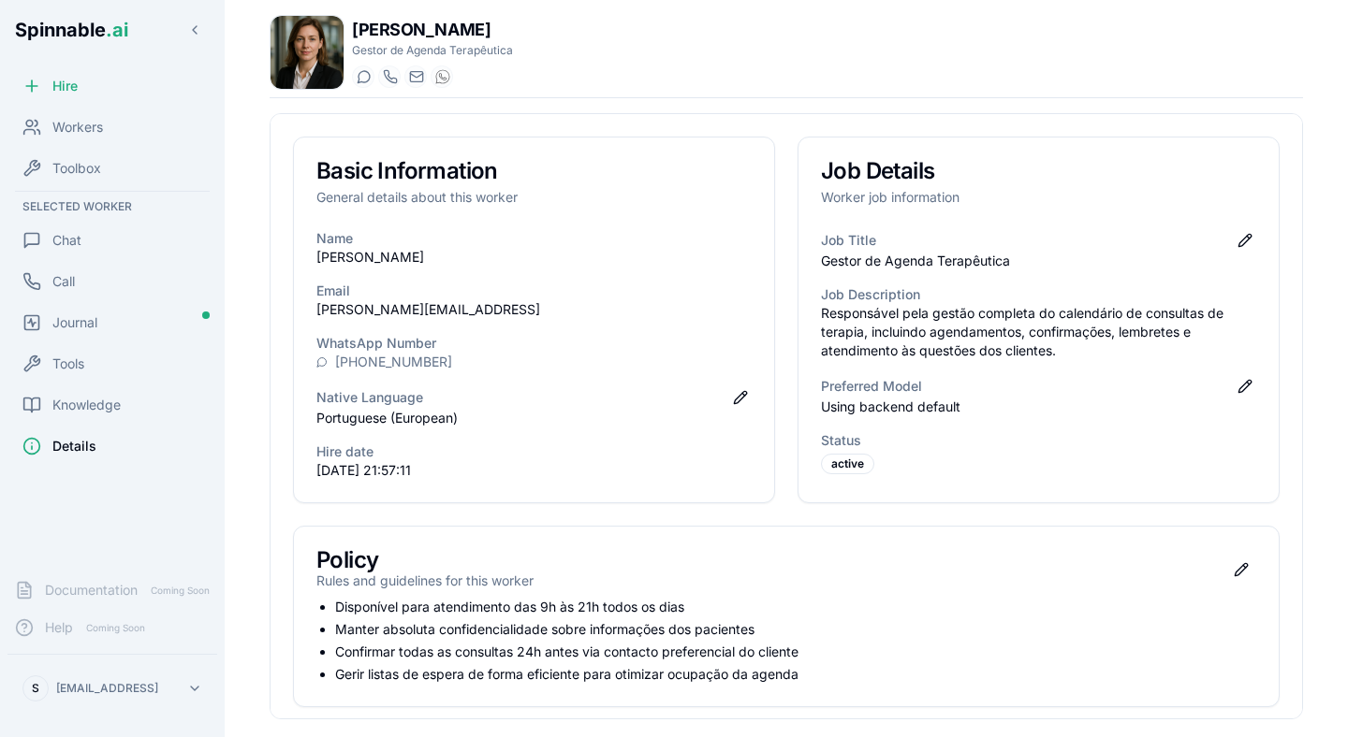
click at [839, 556] on div "Policy Rules and guidelines for this worker Edit policy" at bounding box center [786, 562] width 984 height 71
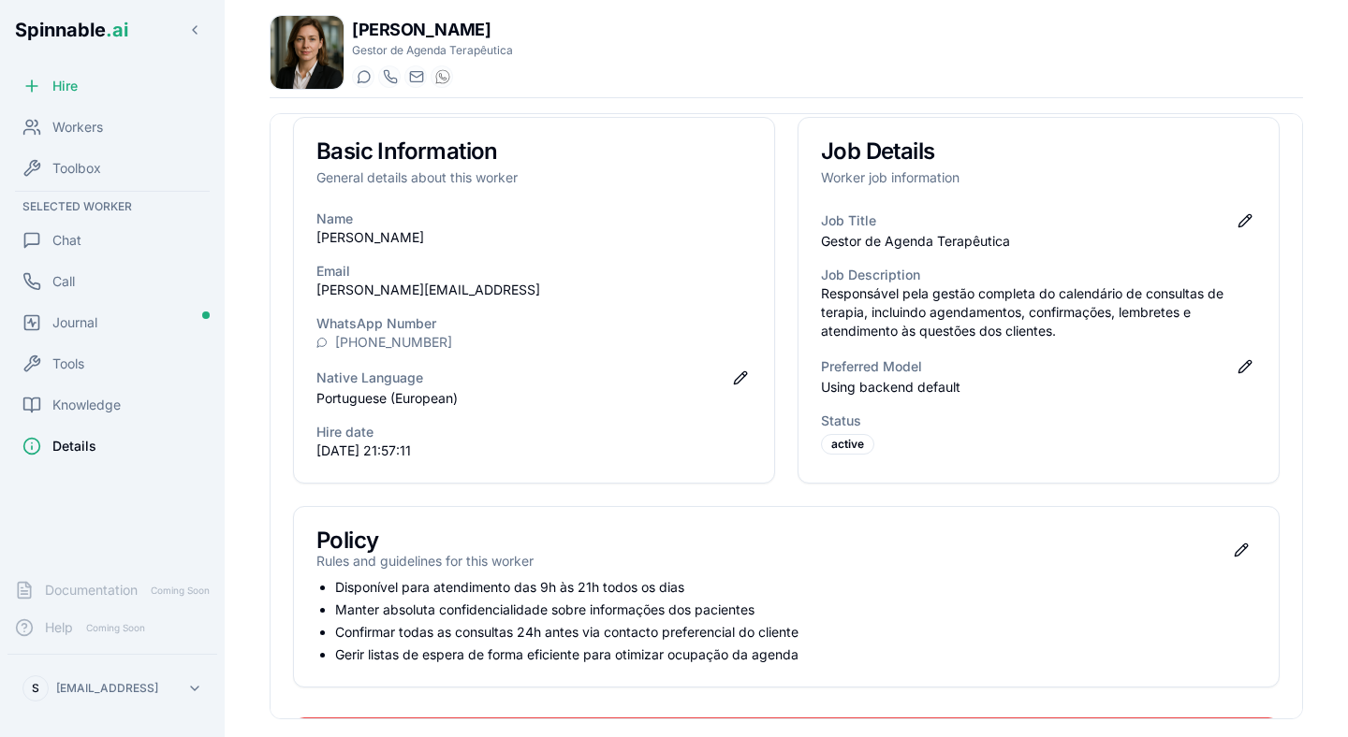
scroll to position [25, 0]
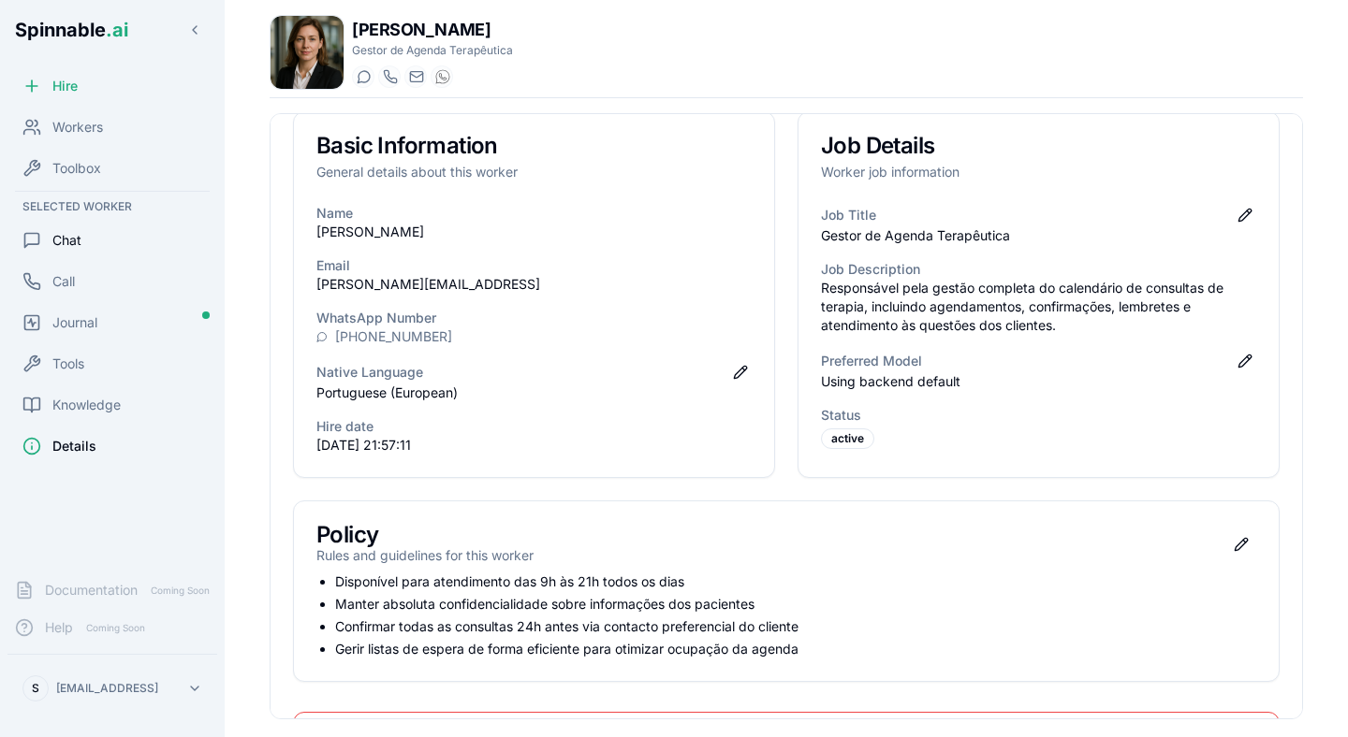
click at [66, 232] on span "Chat" at bounding box center [66, 240] width 29 height 19
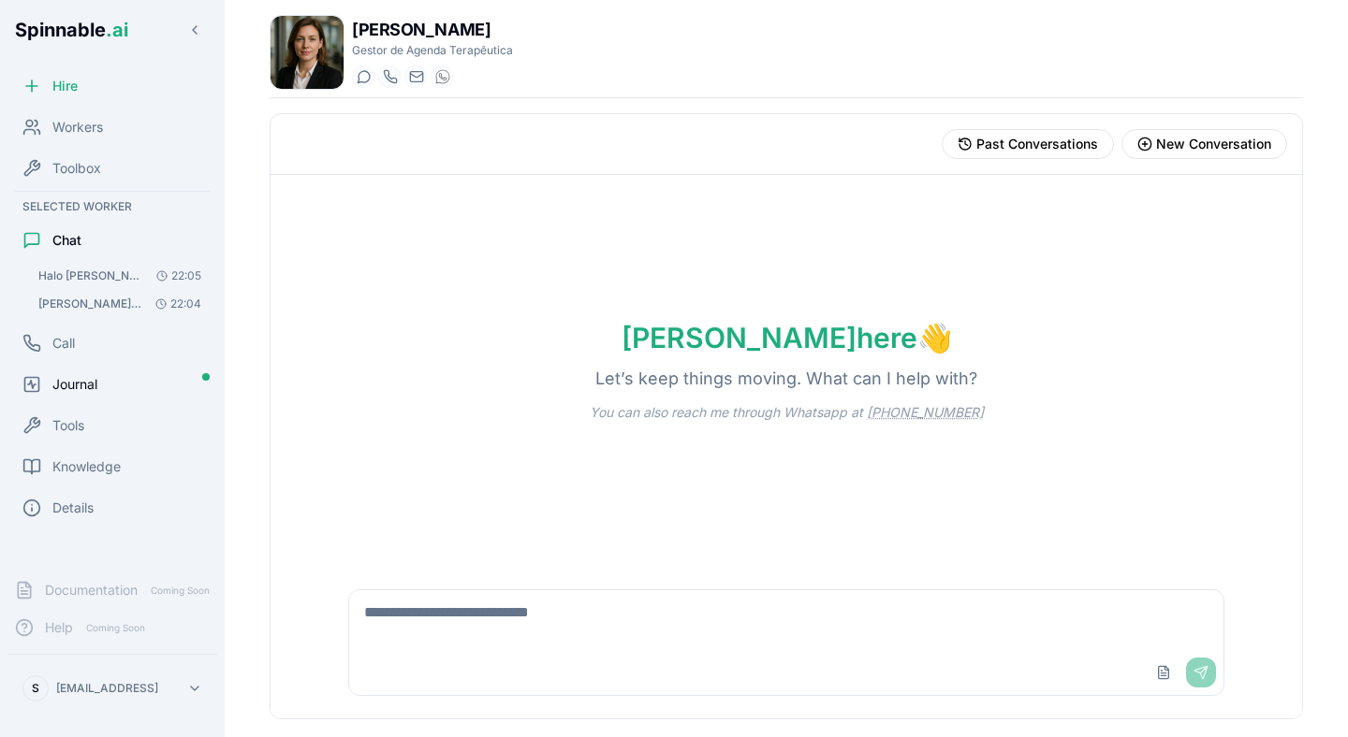
click at [82, 379] on span "Journal" at bounding box center [74, 384] width 45 height 19
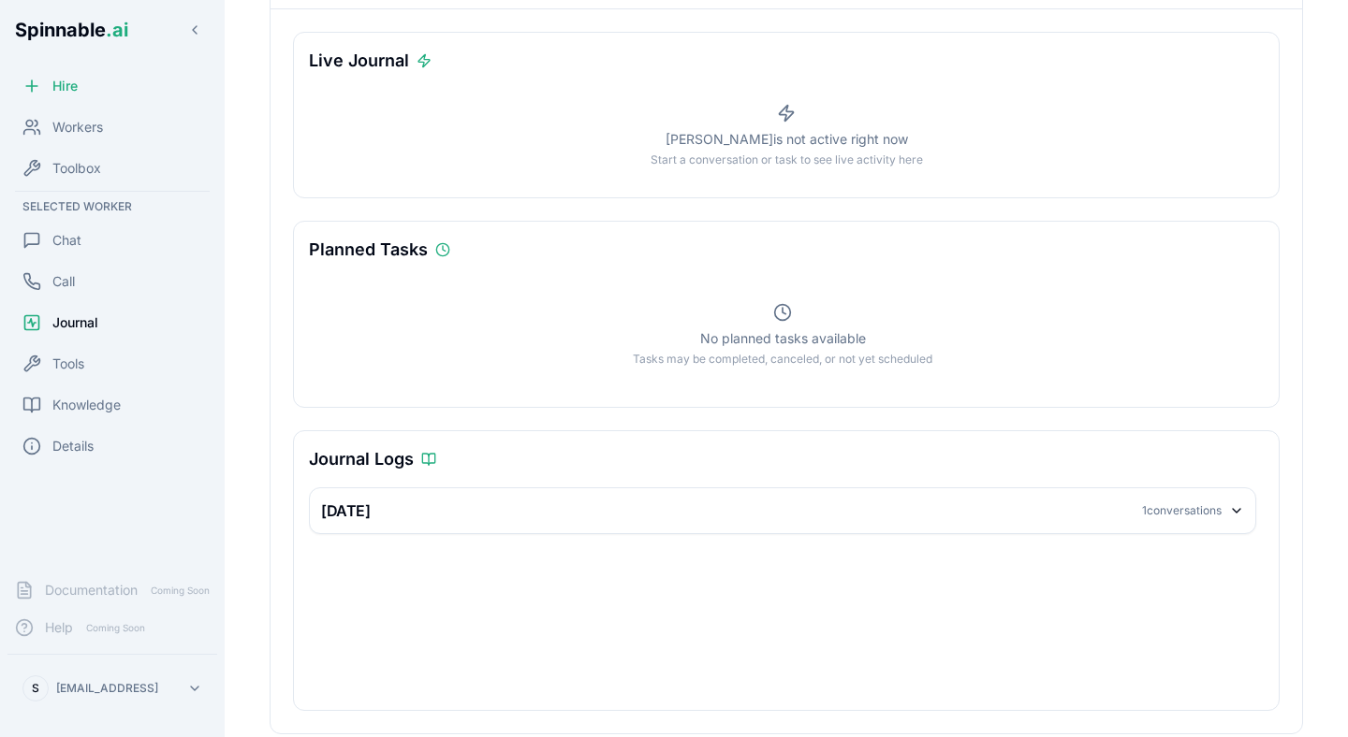
scroll to position [208, 0]
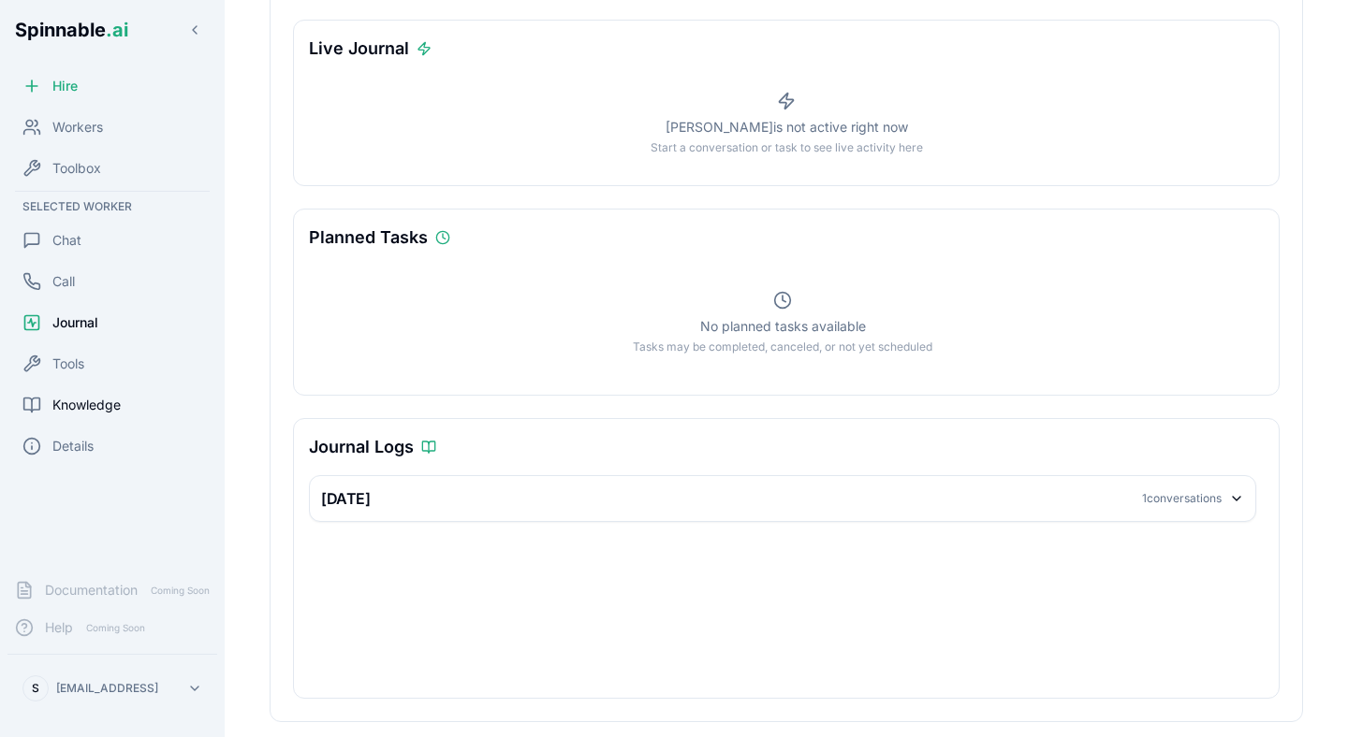
click at [39, 402] on icon at bounding box center [32, 406] width 16 height 14
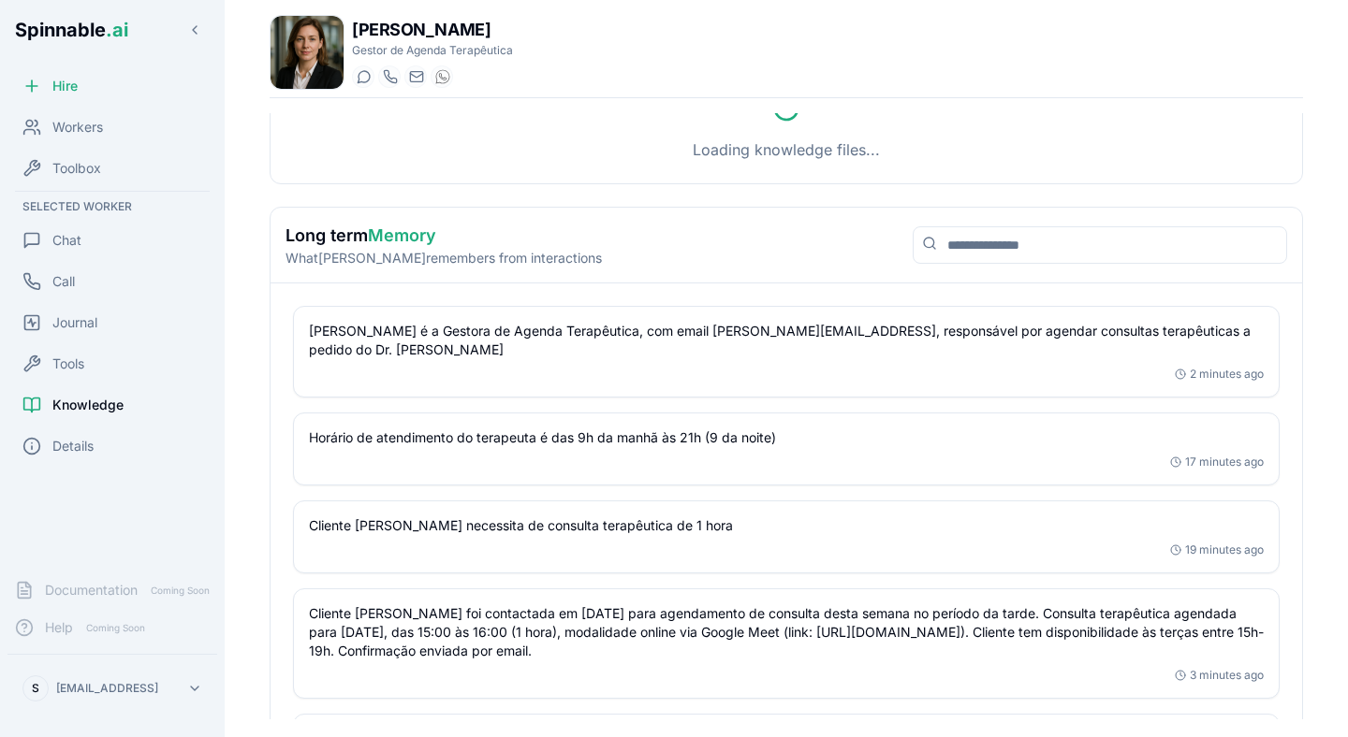
scroll to position [138, 0]
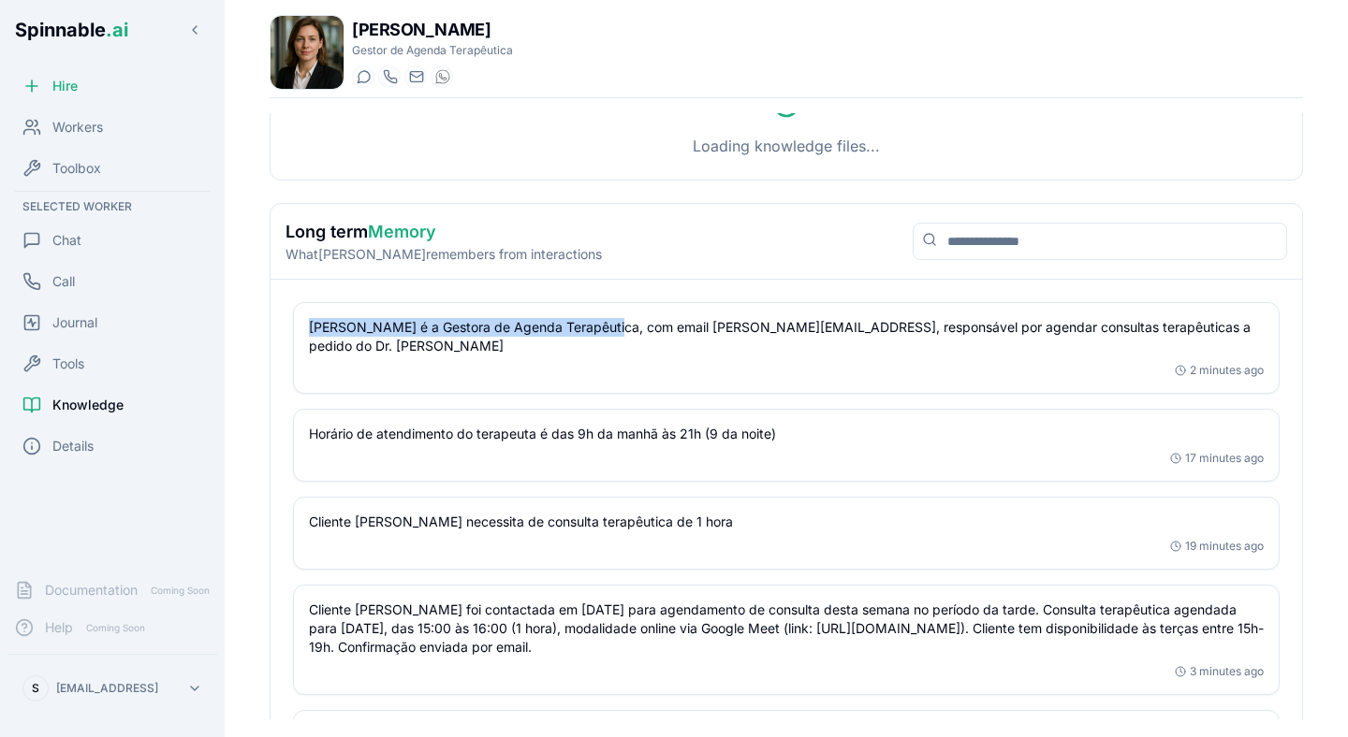
drag, startPoint x: 313, startPoint y: 326, endPoint x: 607, endPoint y: 335, distance: 294.9
click at [607, 334] on p "Paula Wong é a Gestora de Agenda Terapêutica, com email paula.wong@getspinnable…" at bounding box center [786, 336] width 955 height 37
click at [613, 329] on p "Paula Wong é a Gestora de Agenda Terapêutica, com email paula.wong@getspinnable…" at bounding box center [786, 336] width 955 height 37
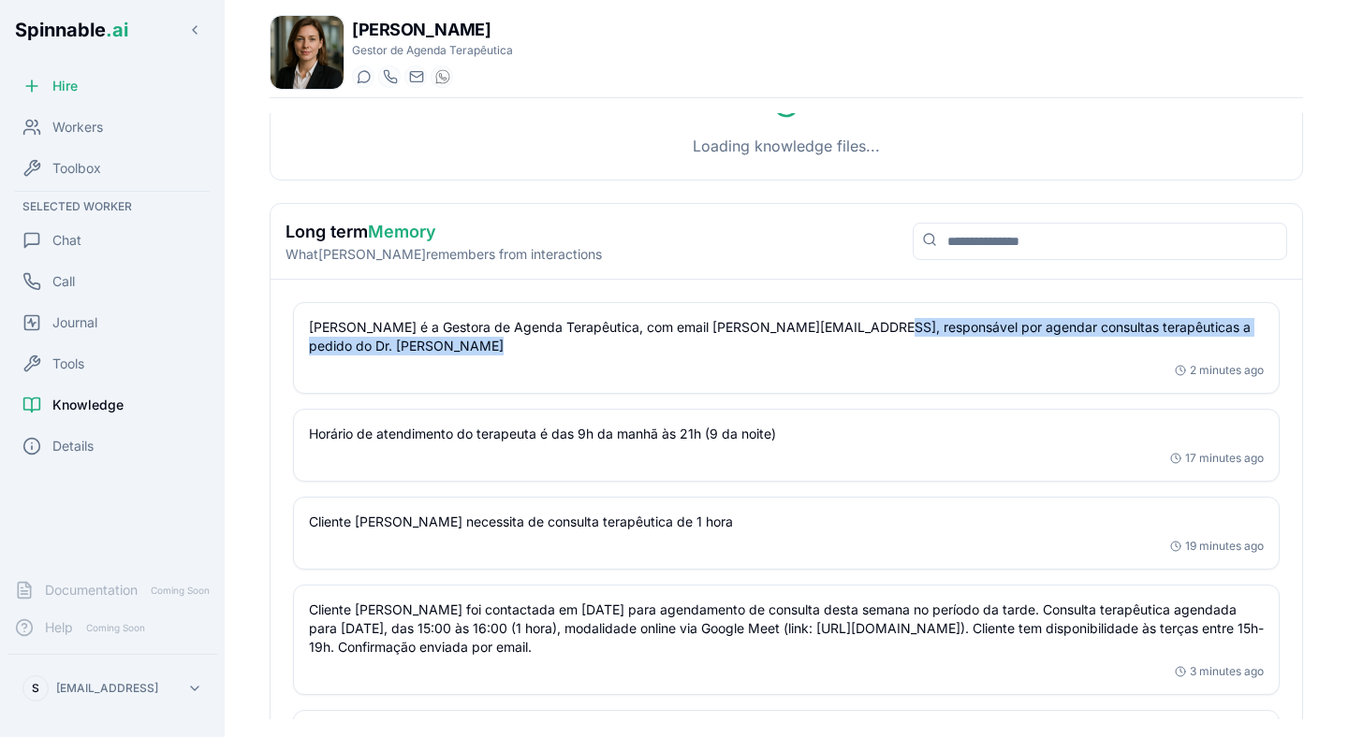
drag, startPoint x: 865, startPoint y: 328, endPoint x: 1154, endPoint y: 343, distance: 289.6
click at [1154, 343] on p "Paula Wong é a Gestora de Agenda Terapêutica, com email paula.wong@getspinnable…" at bounding box center [786, 336] width 955 height 37
click at [1109, 345] on p "Paula Wong é a Gestora de Agenda Terapêutica, com email paula.wong@getspinnable…" at bounding box center [786, 336] width 955 height 37
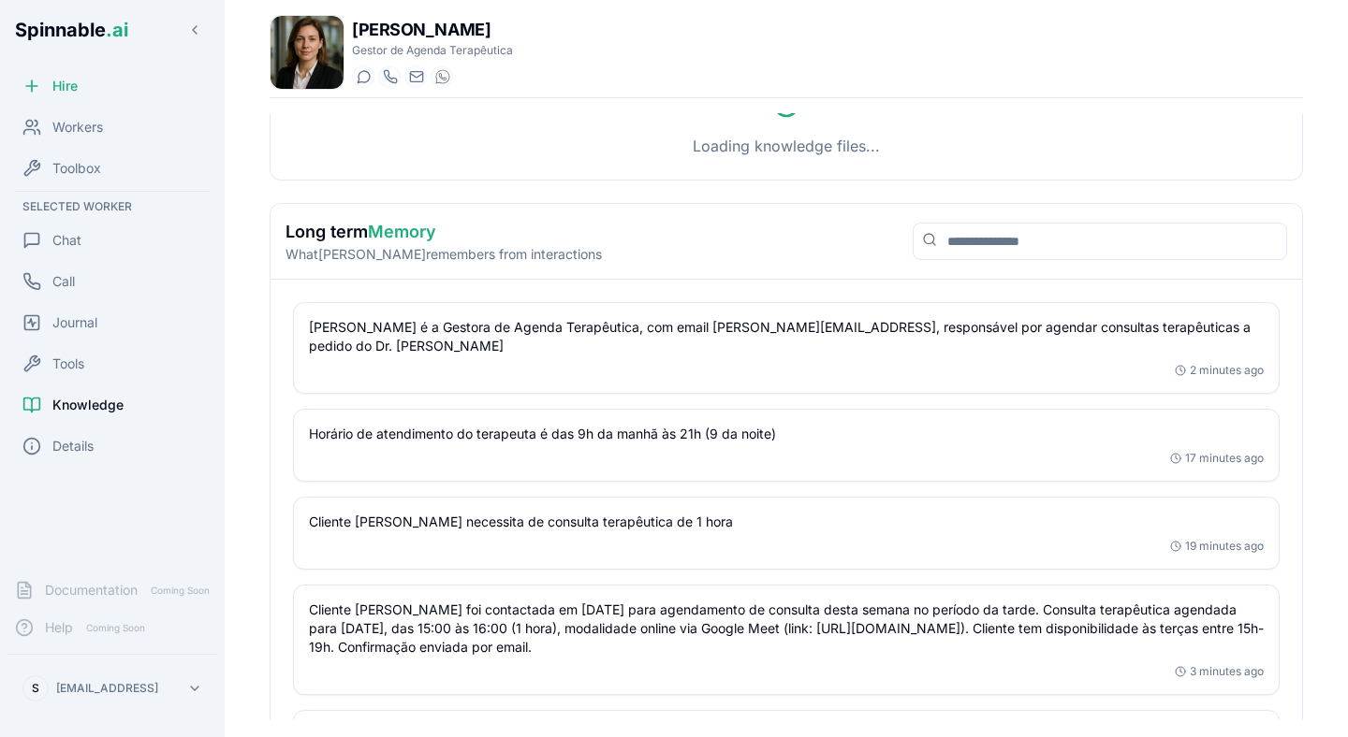
scroll to position [225, 0]
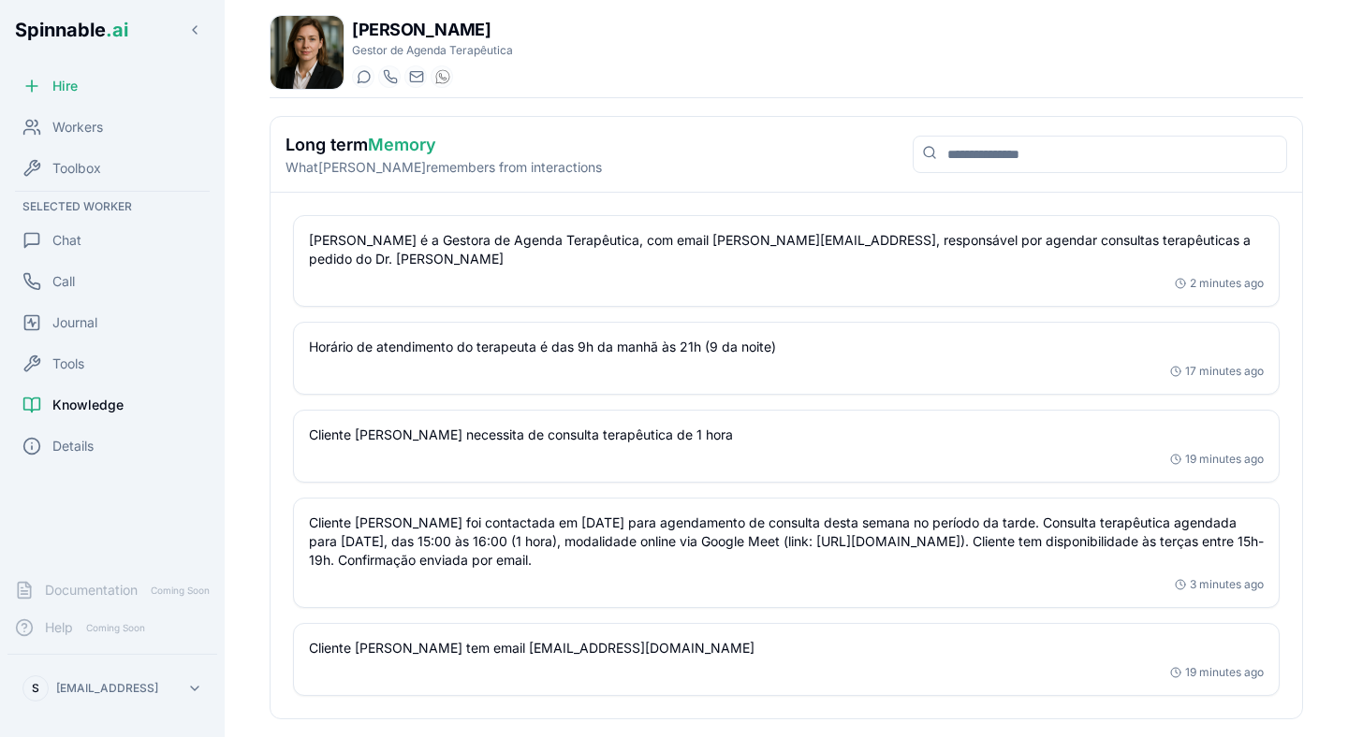
click at [693, 538] on p "Cliente Margarida foi contactada em 19/08/2024 para agendamento de consulta des…" at bounding box center [786, 542] width 955 height 56
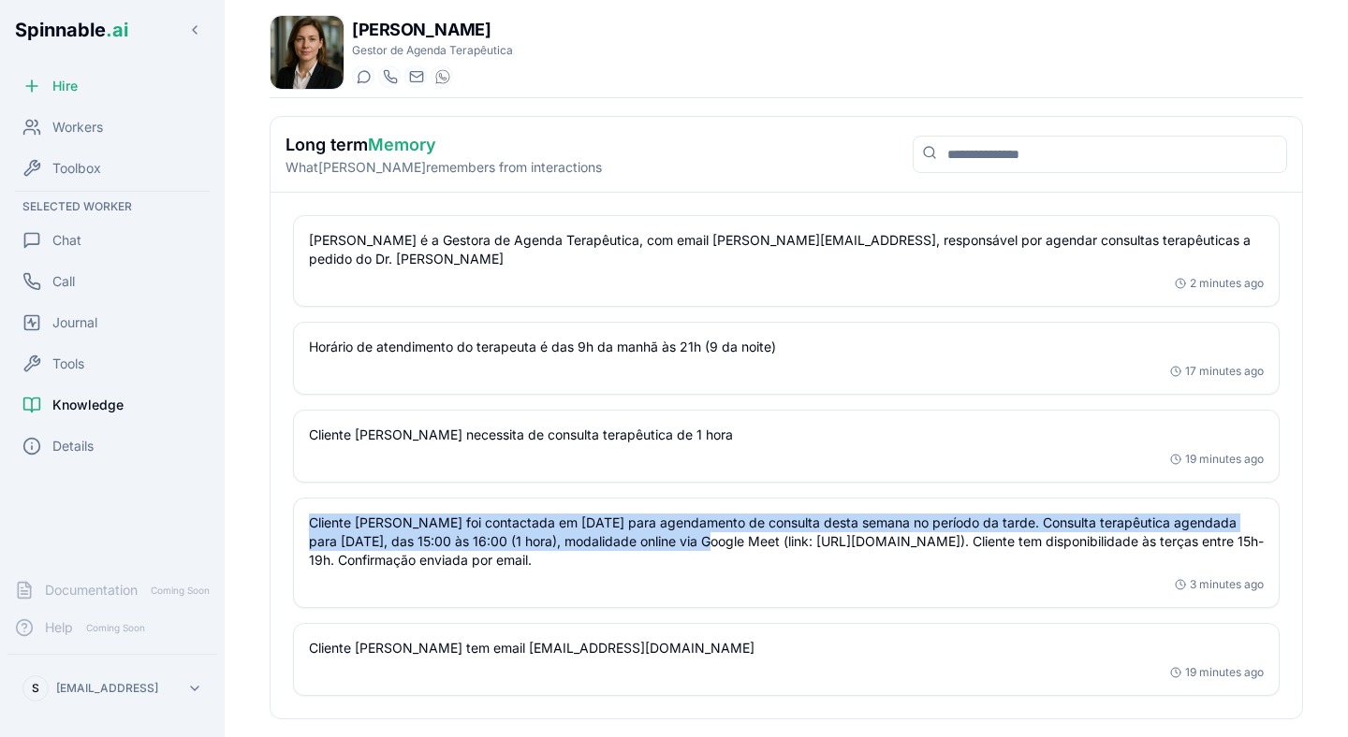
drag, startPoint x: 309, startPoint y: 525, endPoint x: 680, endPoint y: 542, distance: 371.9
click at [680, 542] on p "Cliente Margarida foi contactada em 19/08/2024 para agendamento de consulta des…" at bounding box center [786, 542] width 955 height 56
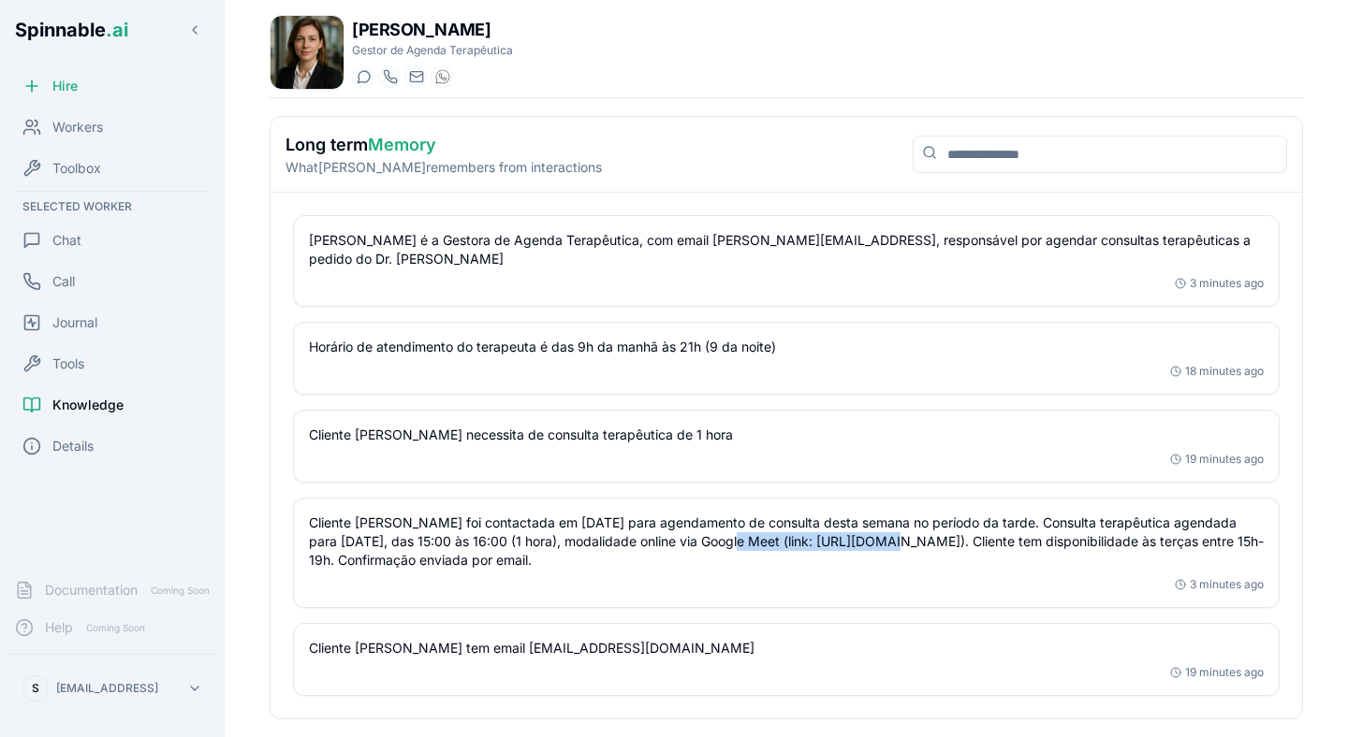
drag, startPoint x: 699, startPoint y: 540, endPoint x: 858, endPoint y: 540, distance: 159.1
click at [858, 540] on p "Cliente Margarida foi contactada em 19/08/2024 para agendamento de consulta des…" at bounding box center [786, 542] width 955 height 56
drag, startPoint x: 836, startPoint y: 540, endPoint x: 1190, endPoint y: 543, distance: 354.7
click at [1190, 543] on p "Cliente Margarida foi contactada em 19/08/2024 para agendamento de consulta des…" at bounding box center [786, 542] width 955 height 56
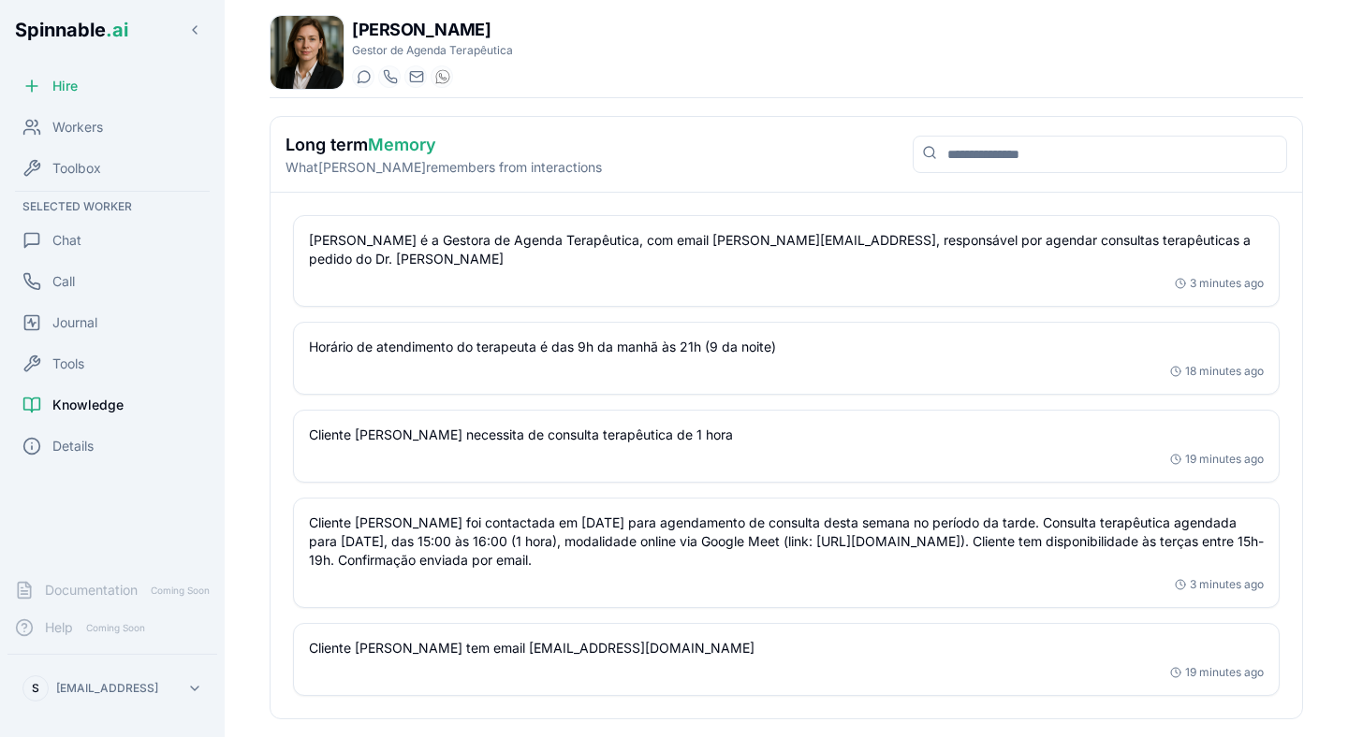
click at [1190, 543] on p "Cliente Margarida foi contactada em 19/08/2024 para agendamento de consulta des…" at bounding box center [786, 542] width 955 height 56
drag, startPoint x: 1202, startPoint y: 542, endPoint x: 579, endPoint y: 557, distance: 622.5
click at [579, 557] on p "Cliente Margarida foi contactada em 19/08/2024 para agendamento de consulta des…" at bounding box center [786, 542] width 955 height 56
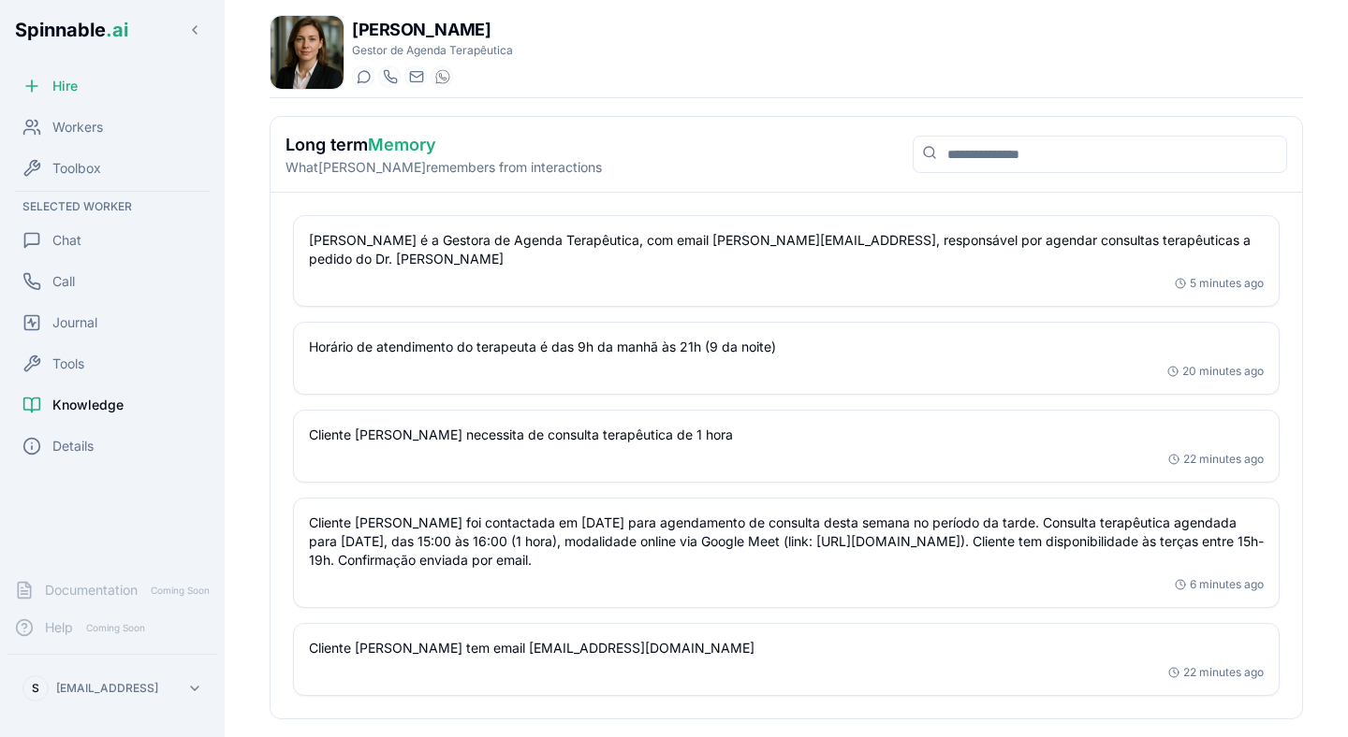
click at [638, 551] on p "Cliente Margarida foi contactada em 19/08/2024 para agendamento de consulta des…" at bounding box center [786, 542] width 955 height 56
click at [598, 543] on p "Cliente Margarida foi contactada em 19/08/2024 para agendamento de consulta des…" at bounding box center [786, 542] width 955 height 56
drag, startPoint x: 536, startPoint y: 524, endPoint x: 608, endPoint y: 524, distance: 72.1
click at [608, 523] on p "Cliente Margarida foi contactada em 19/08/2024 para agendamento de consulta des…" at bounding box center [786, 542] width 955 height 56
click at [608, 524] on p "Cliente Margarida foi contactada em 19/08/2024 para agendamento de consulta des…" at bounding box center [786, 542] width 955 height 56
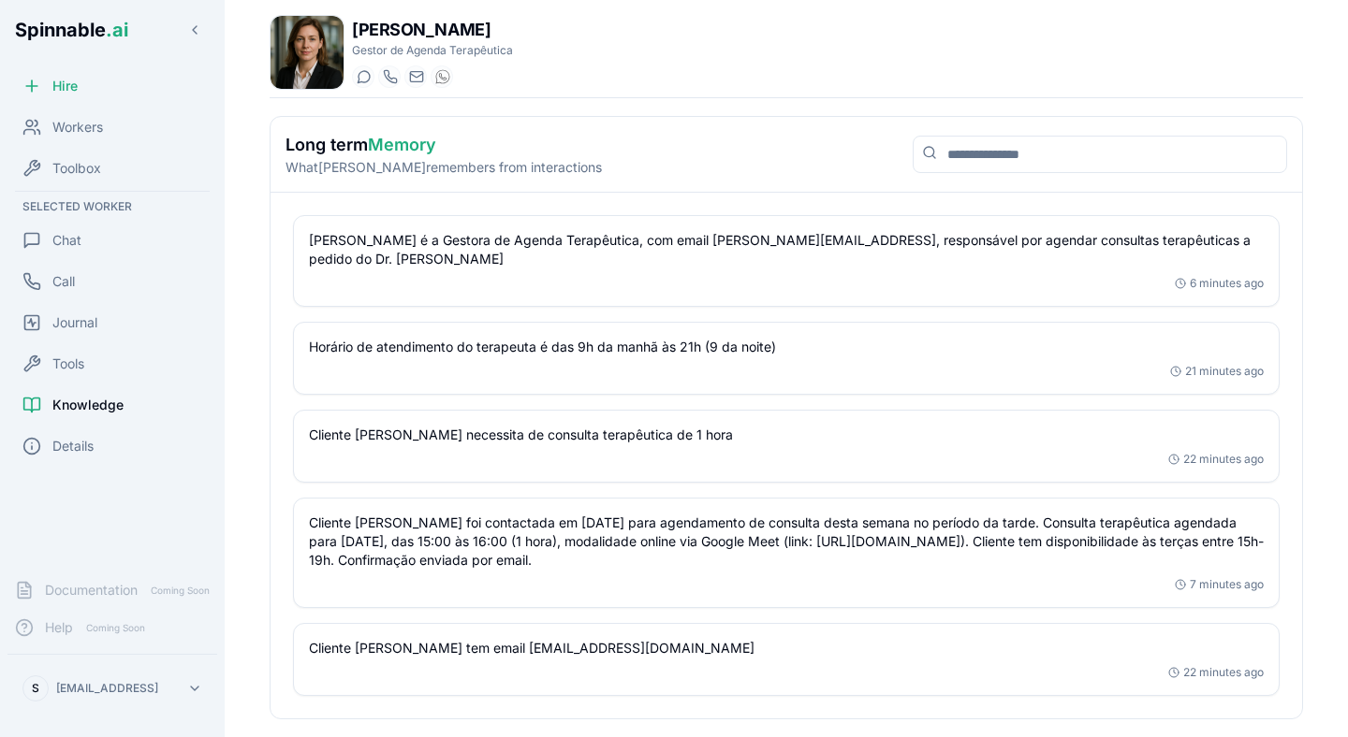
click at [691, 103] on div "Paula Wong Gestor de Agenda Terapêutica Start a chat Start a call paula.wong@ge…" at bounding box center [786, 367] width 1093 height 735
drag, startPoint x: 789, startPoint y: 562, endPoint x: 262, endPoint y: 521, distance: 528.5
click at [262, 522] on div "Paula Wong Gestor de Agenda Terapêutica Start a chat Start a call paula.wong@ge…" at bounding box center [786, 367] width 1093 height 735
click at [476, 527] on p "Cliente Margarida foi contactada em 19/08/2024 para agendamento de consulta des…" at bounding box center [786, 542] width 955 height 56
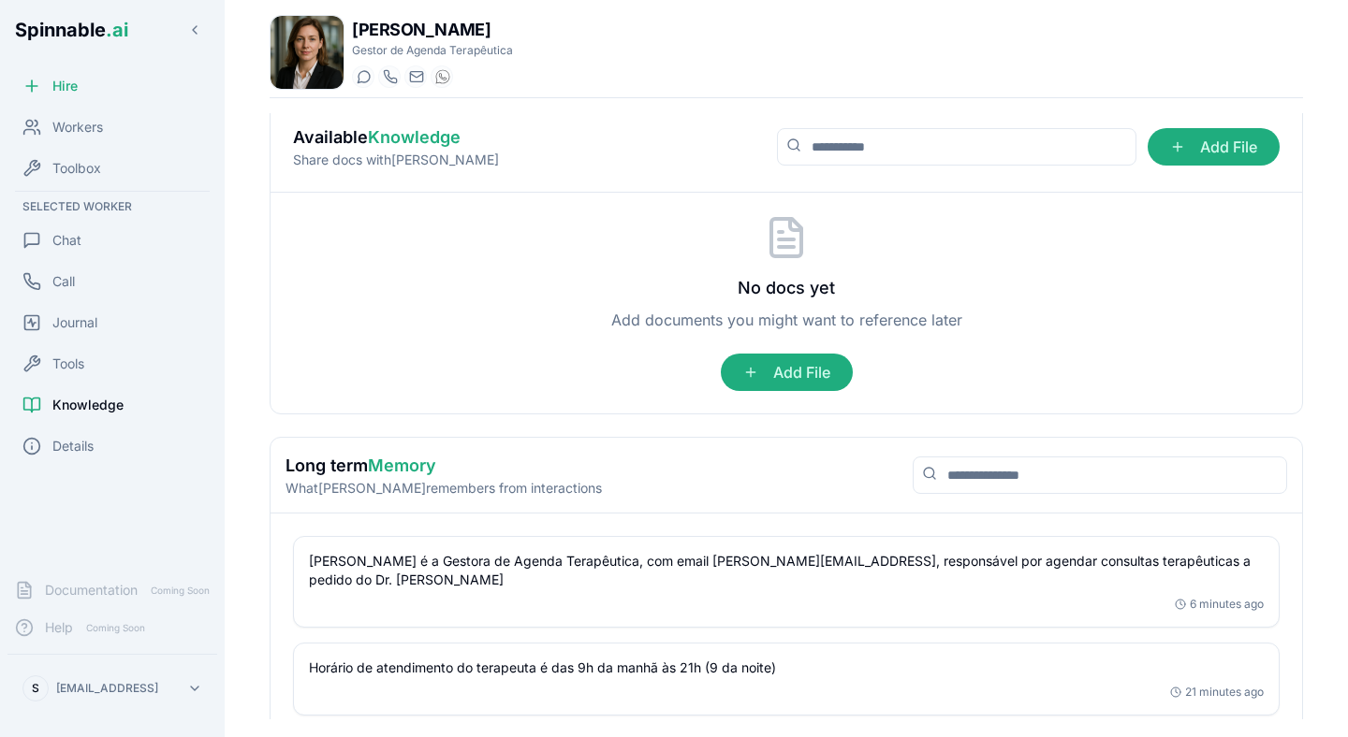
scroll to position [0, 0]
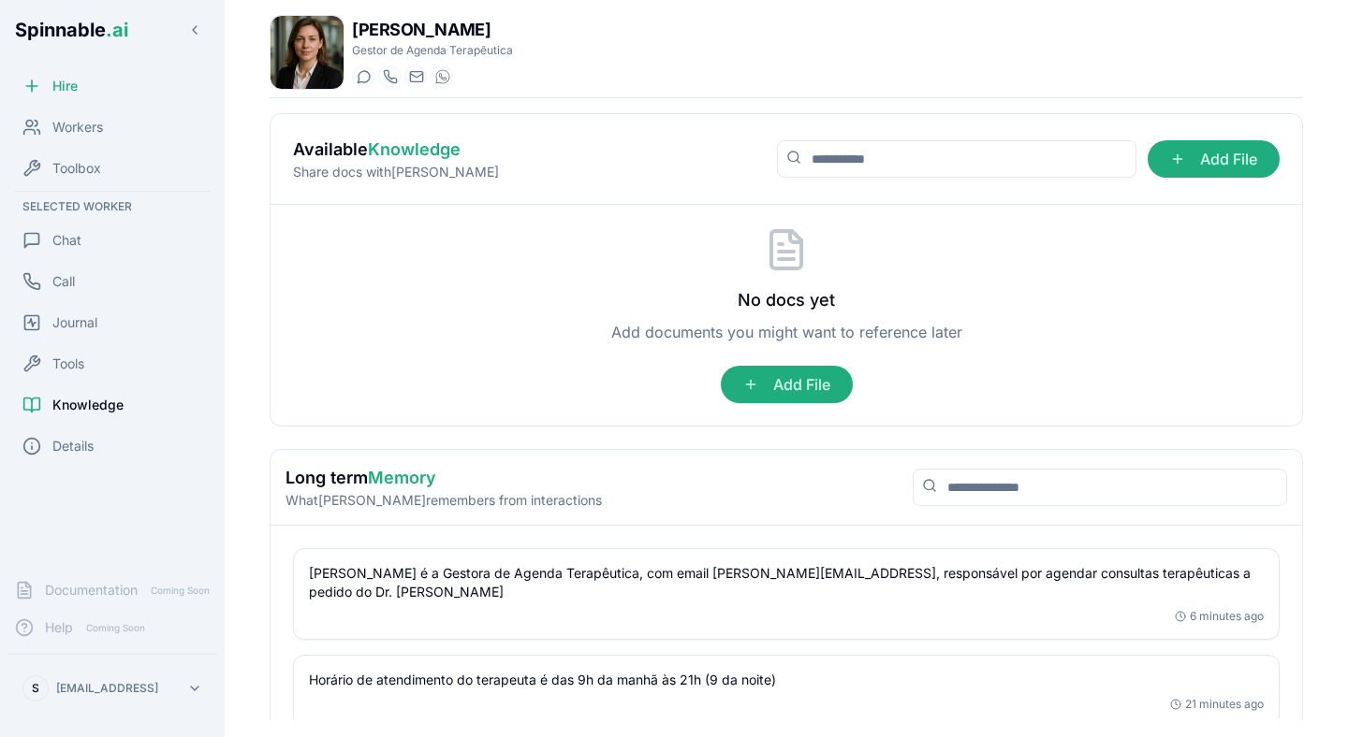
click at [616, 144] on div "Available Knowledge Share docs with Paula Add File" at bounding box center [785, 159] width 1031 height 91
click at [84, 126] on span "Workers" at bounding box center [77, 127] width 51 height 19
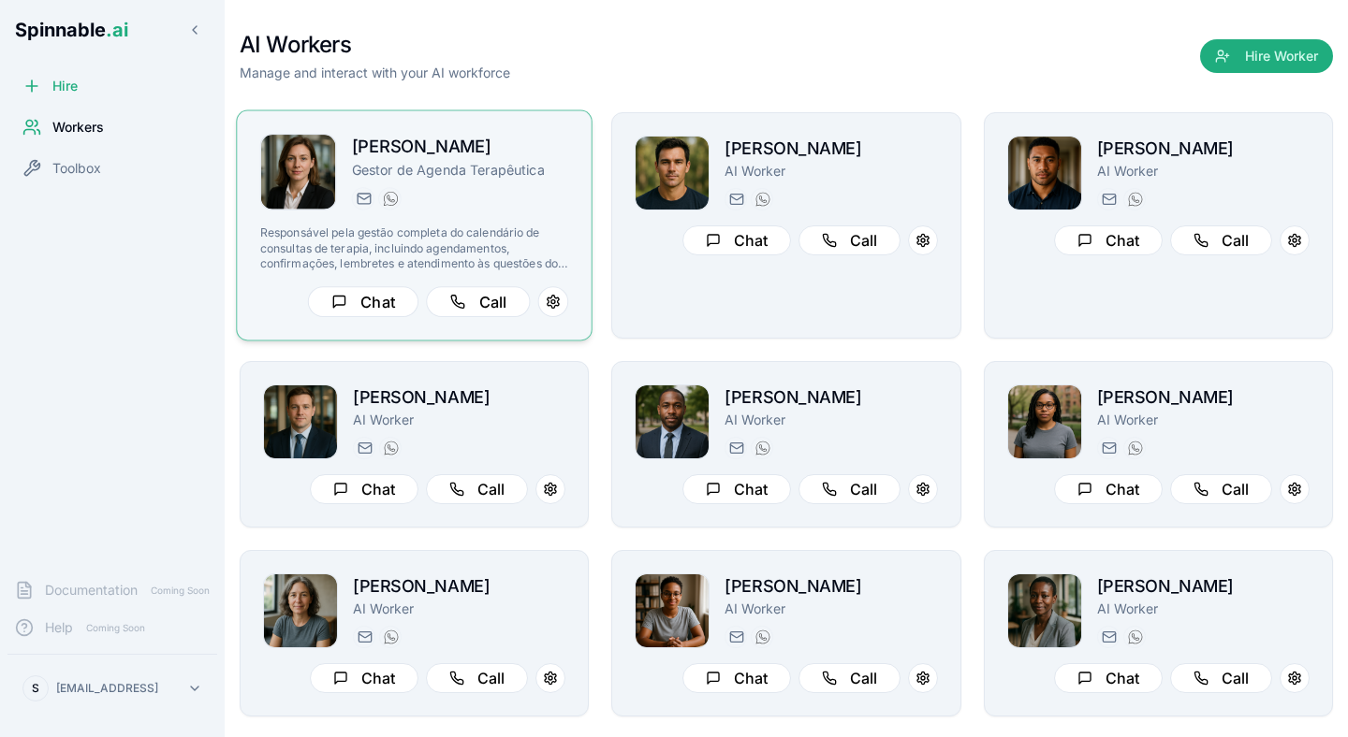
click at [489, 163] on p "Gestor de Agenda Terapêutica" at bounding box center [460, 170] width 217 height 19
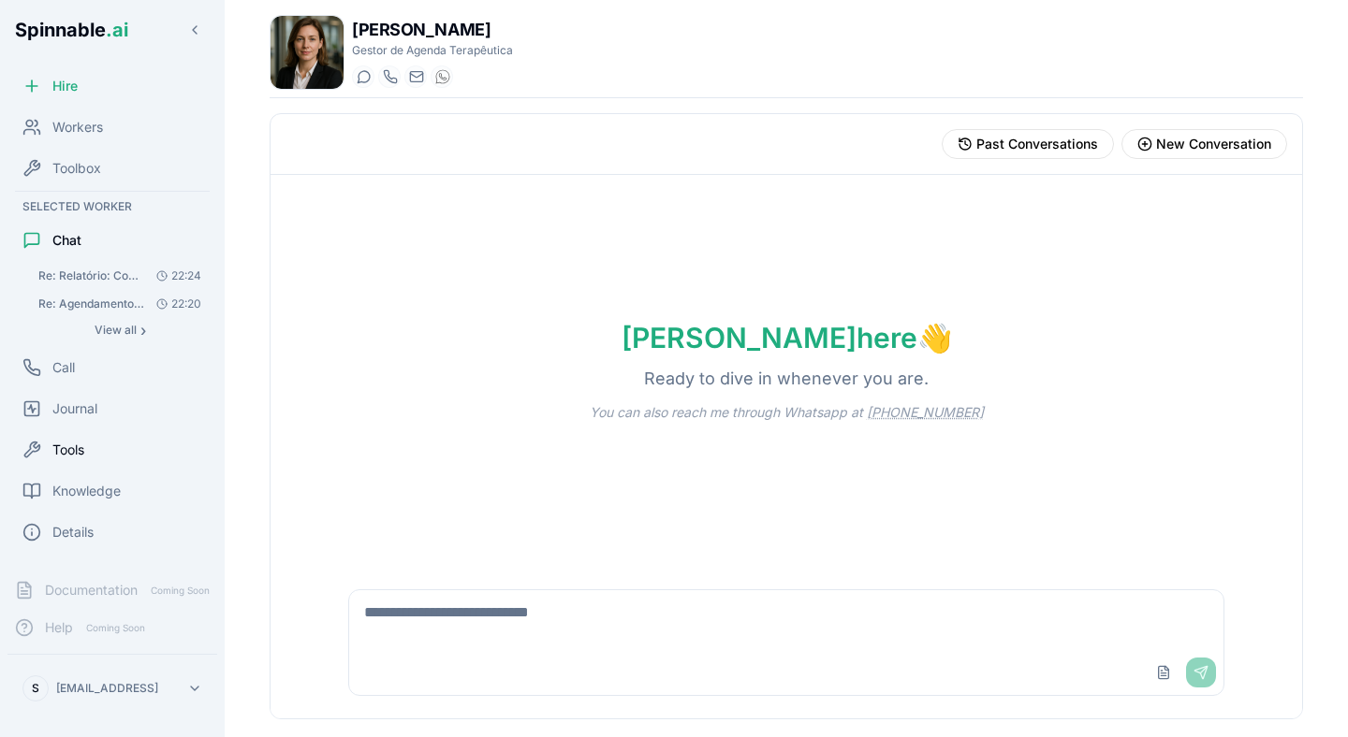
click at [79, 436] on div "Tools" at bounding box center [112, 449] width 210 height 37
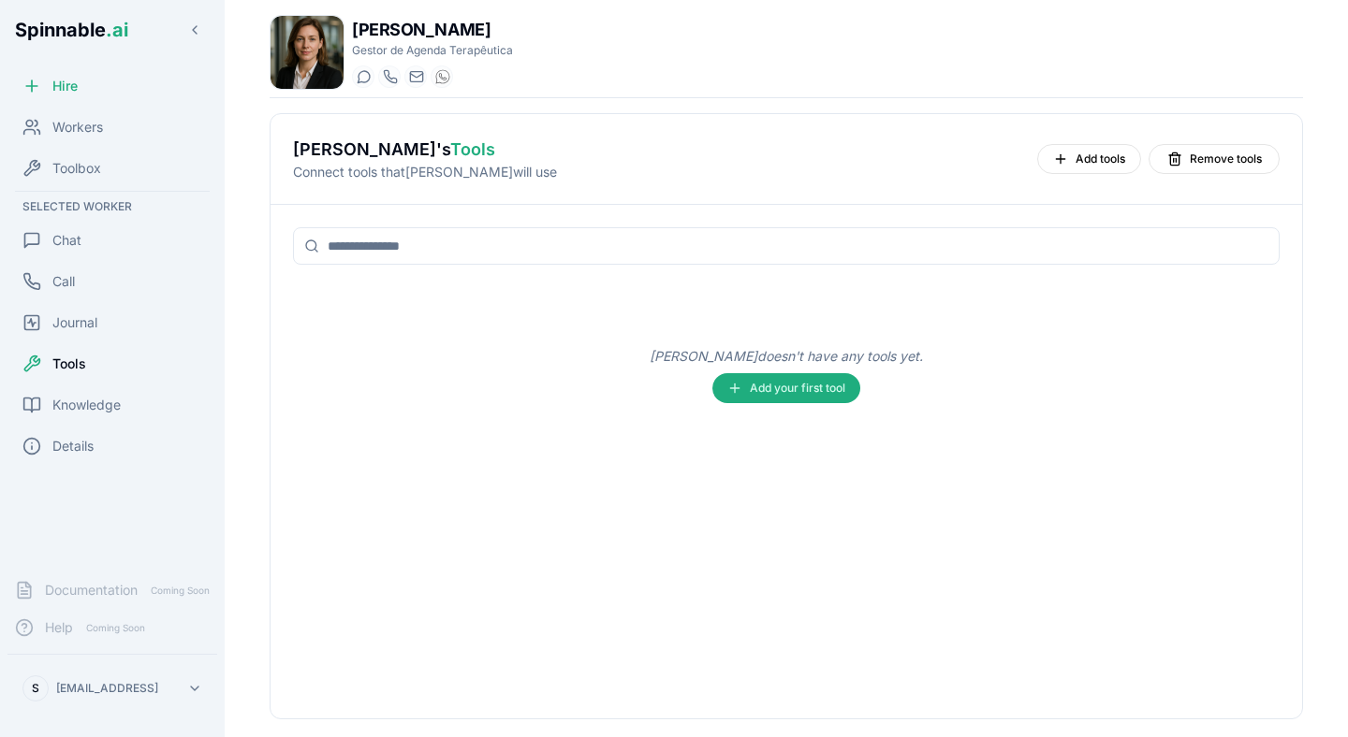
click at [74, 371] on span "Tools" at bounding box center [69, 364] width 34 height 19
click at [842, 304] on p "Loading tools..." at bounding box center [799, 311] width 94 height 19
click at [833, 316] on p "Loading tools..." at bounding box center [799, 311] width 94 height 19
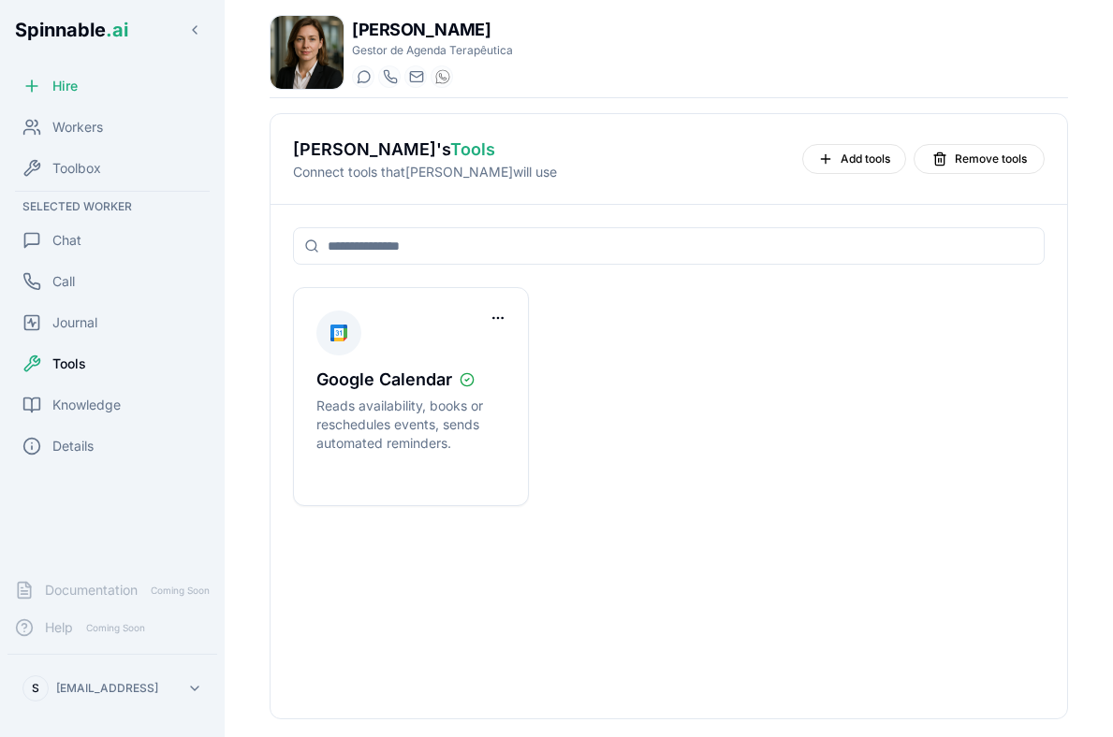
click at [741, 317] on div "Google Calendar Reads availability, books or reschedules events, sends automate…" at bounding box center [668, 396] width 751 height 219
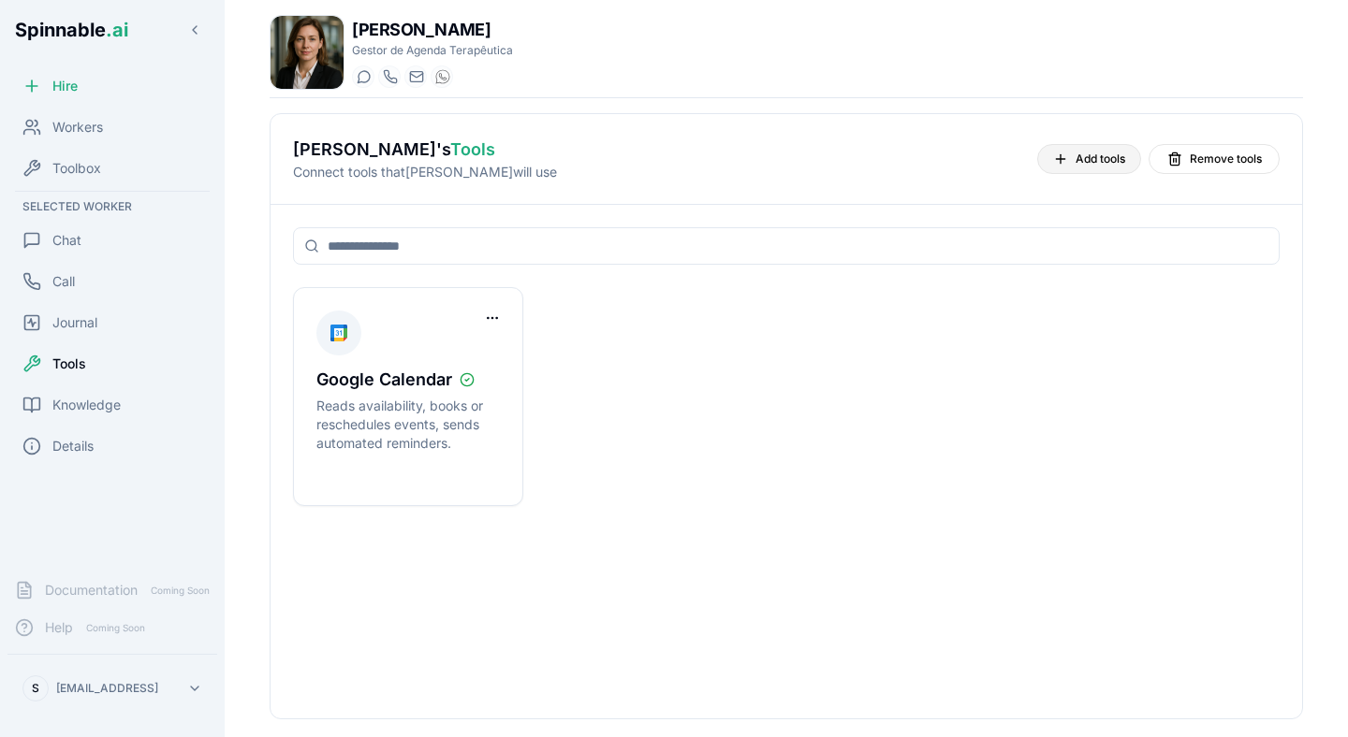
click at [1121, 157] on span "Add tools" at bounding box center [1100, 159] width 50 height 15
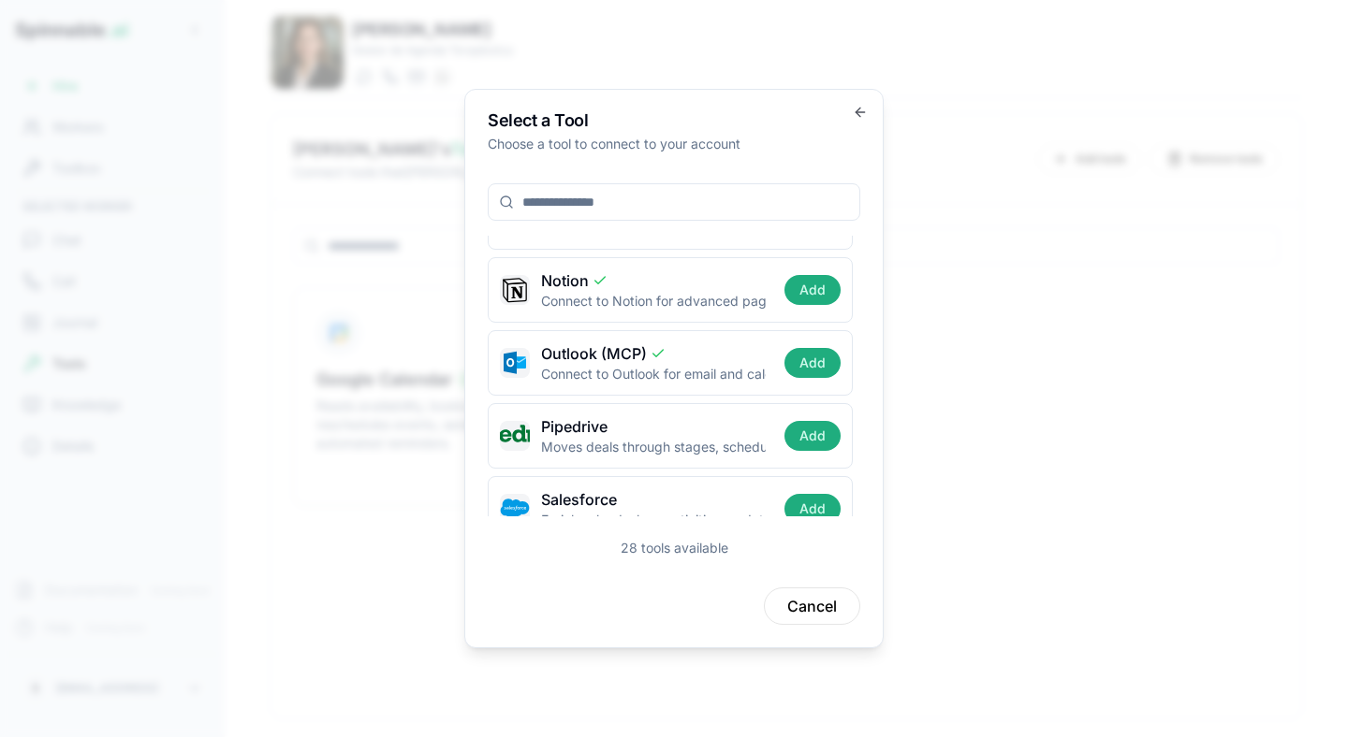
scroll to position [1227, 0]
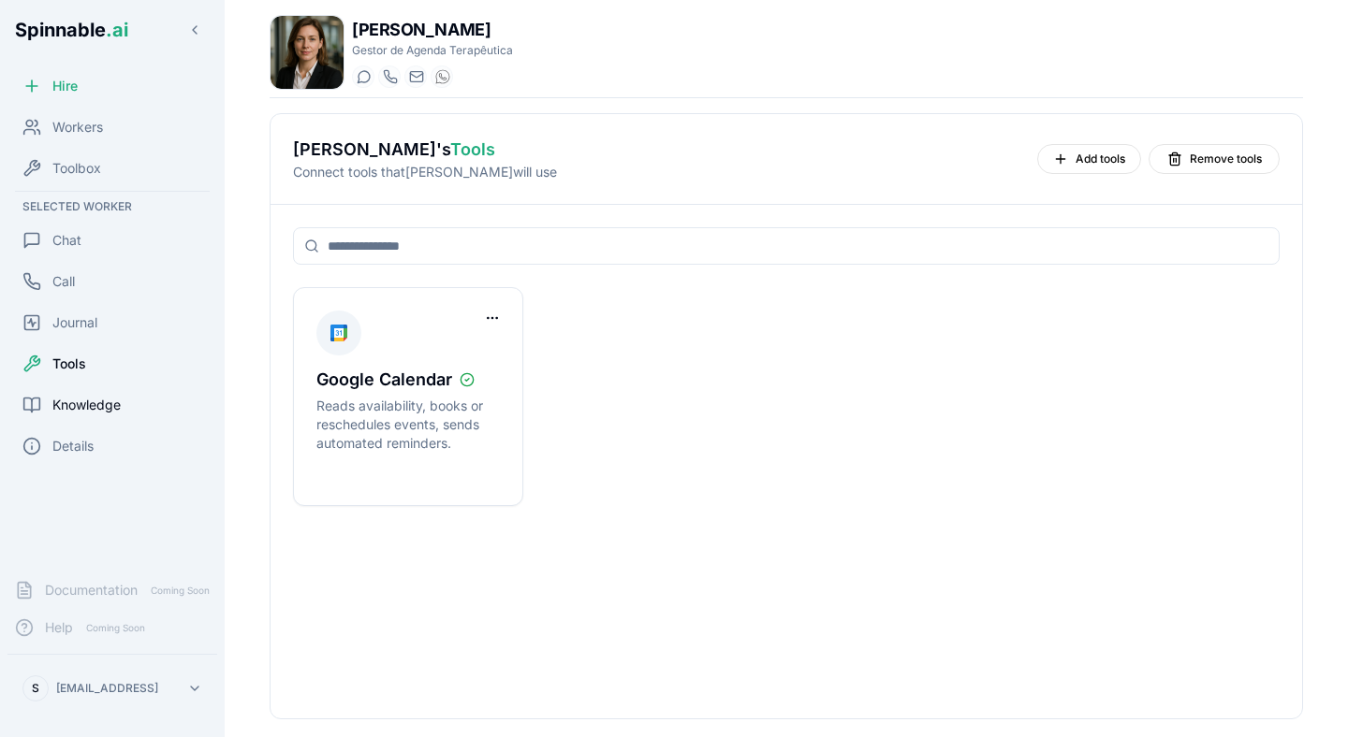
click at [136, 405] on div "Knowledge" at bounding box center [112, 404] width 210 height 37
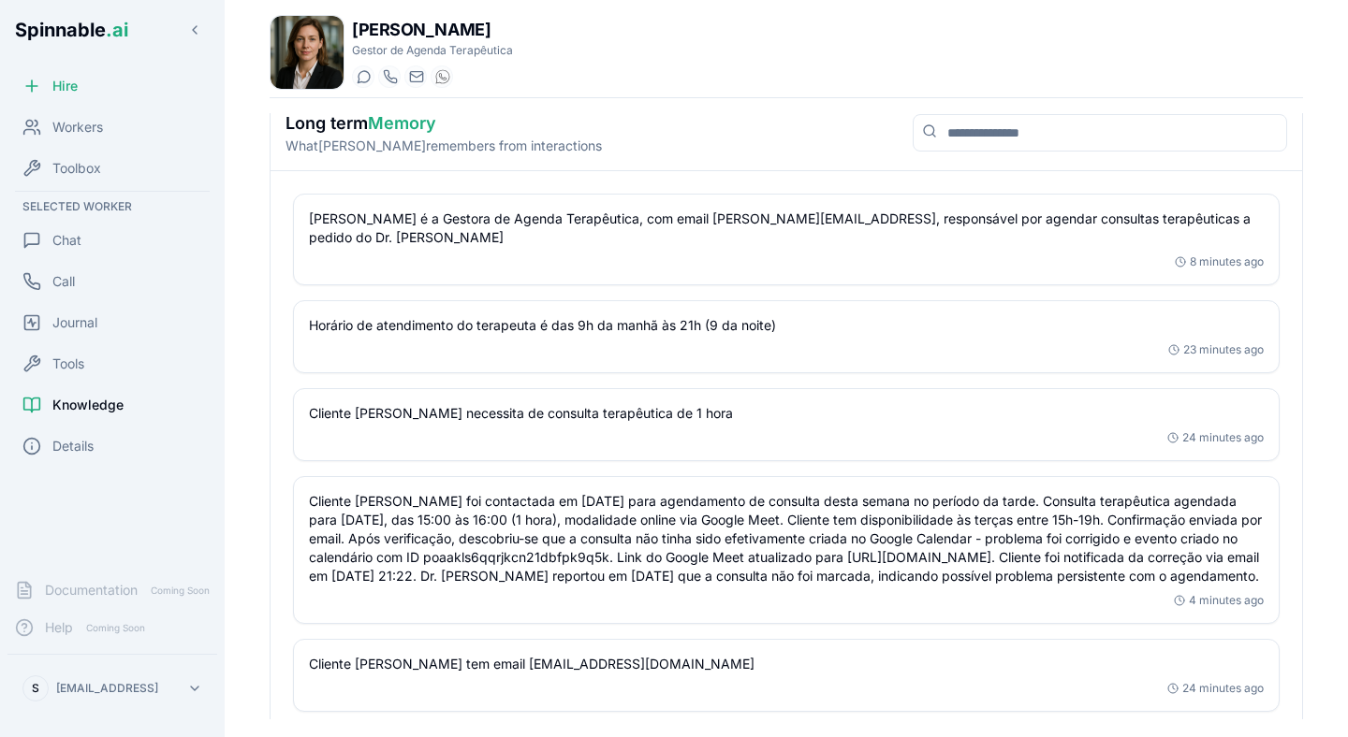
scroll to position [376, 0]
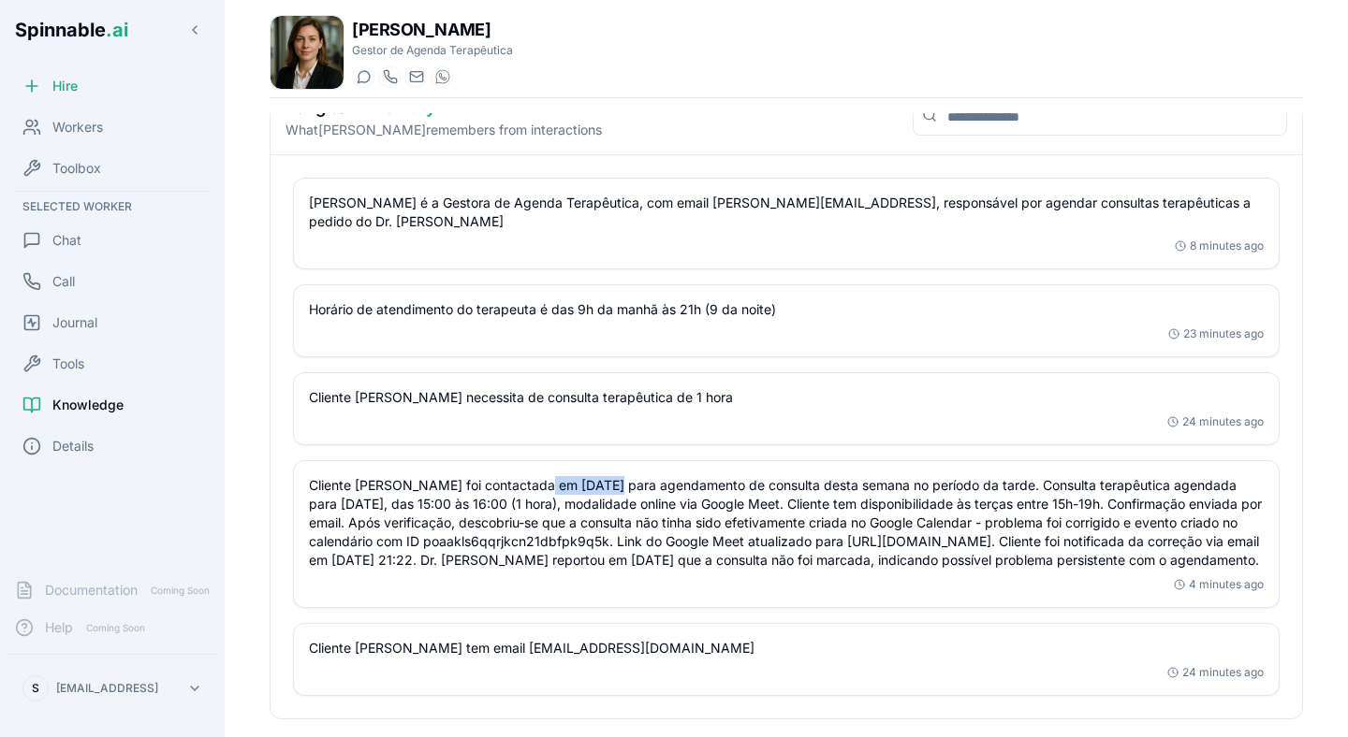
drag, startPoint x: 537, startPoint y: 480, endPoint x: 608, endPoint y: 477, distance: 71.2
click at [608, 477] on p "Cliente Margarida foi contactada em 19/08/2024 para agendamento de consulta des…" at bounding box center [786, 523] width 955 height 94
drag, startPoint x: 762, startPoint y: 552, endPoint x: 914, endPoint y: 554, distance: 152.6
click at [914, 553] on p "Cliente Margarida foi contactada em 19/08/2024 para agendamento de consulta des…" at bounding box center [786, 523] width 955 height 94
click at [914, 554] on p "Cliente Margarida foi contactada em 19/08/2024 para agendamento de consulta des…" at bounding box center [786, 523] width 955 height 94
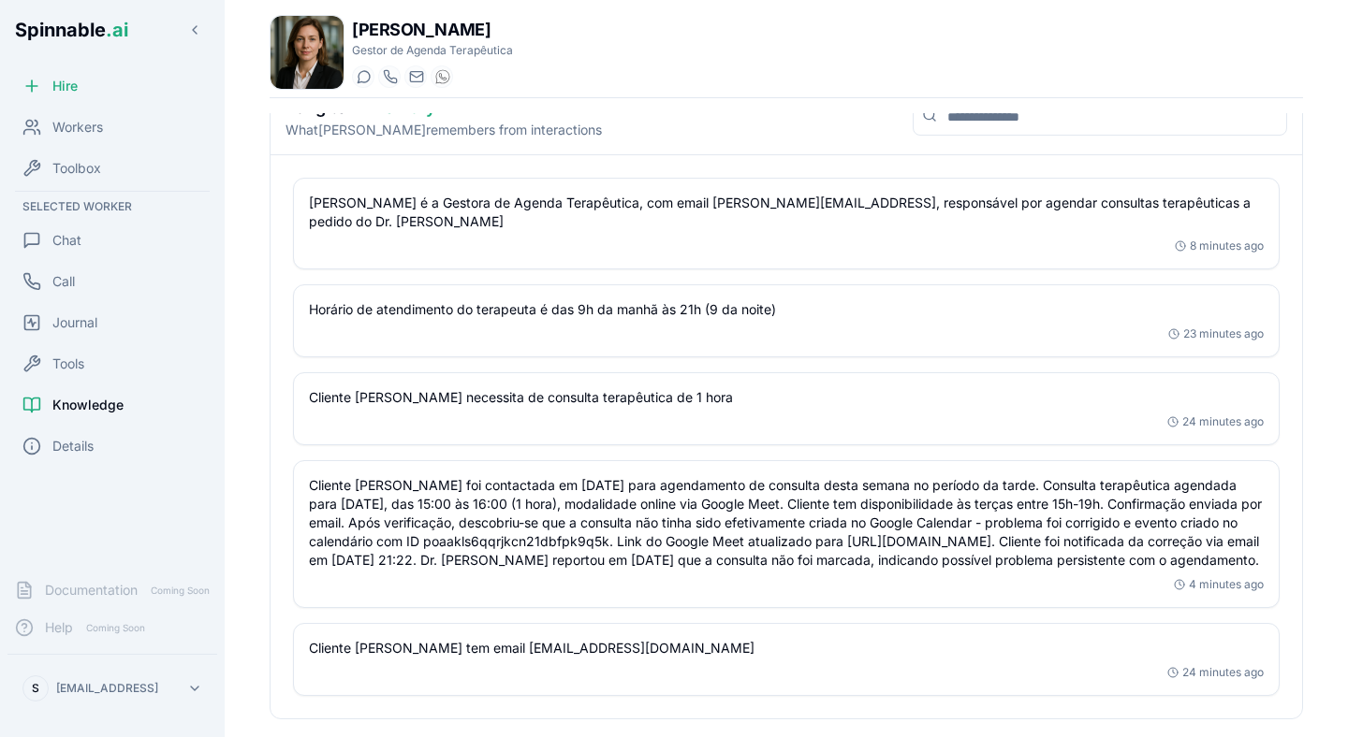
click at [601, 476] on p "Cliente Margarida foi contactada em 19/08/2024 para agendamento de consulta des…" at bounding box center [786, 523] width 955 height 94
click at [649, 526] on p "Cliente Margarida foi contactada em 19/08/2024 para agendamento de consulta des…" at bounding box center [786, 523] width 955 height 94
click at [52, 370] on span "Tools" at bounding box center [68, 364] width 32 height 19
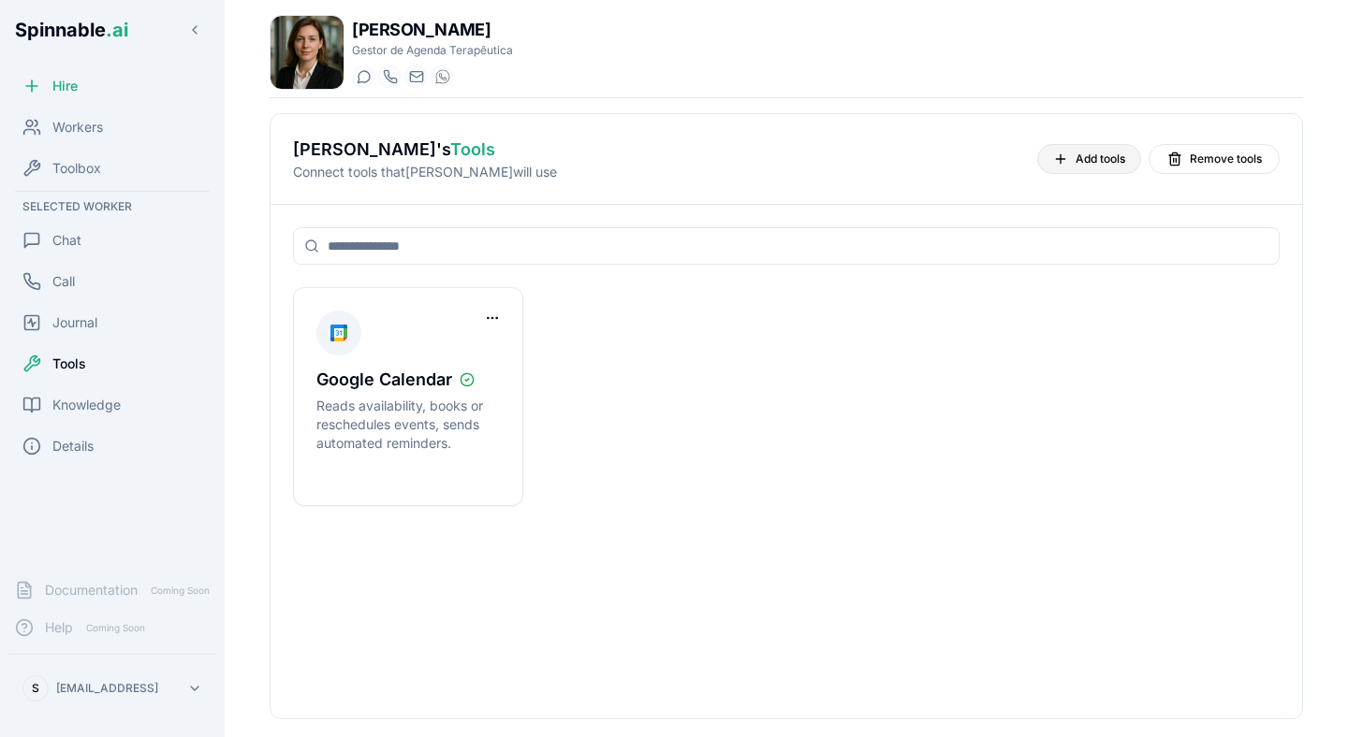
click at [1088, 152] on span "Add tools" at bounding box center [1100, 159] width 50 height 15
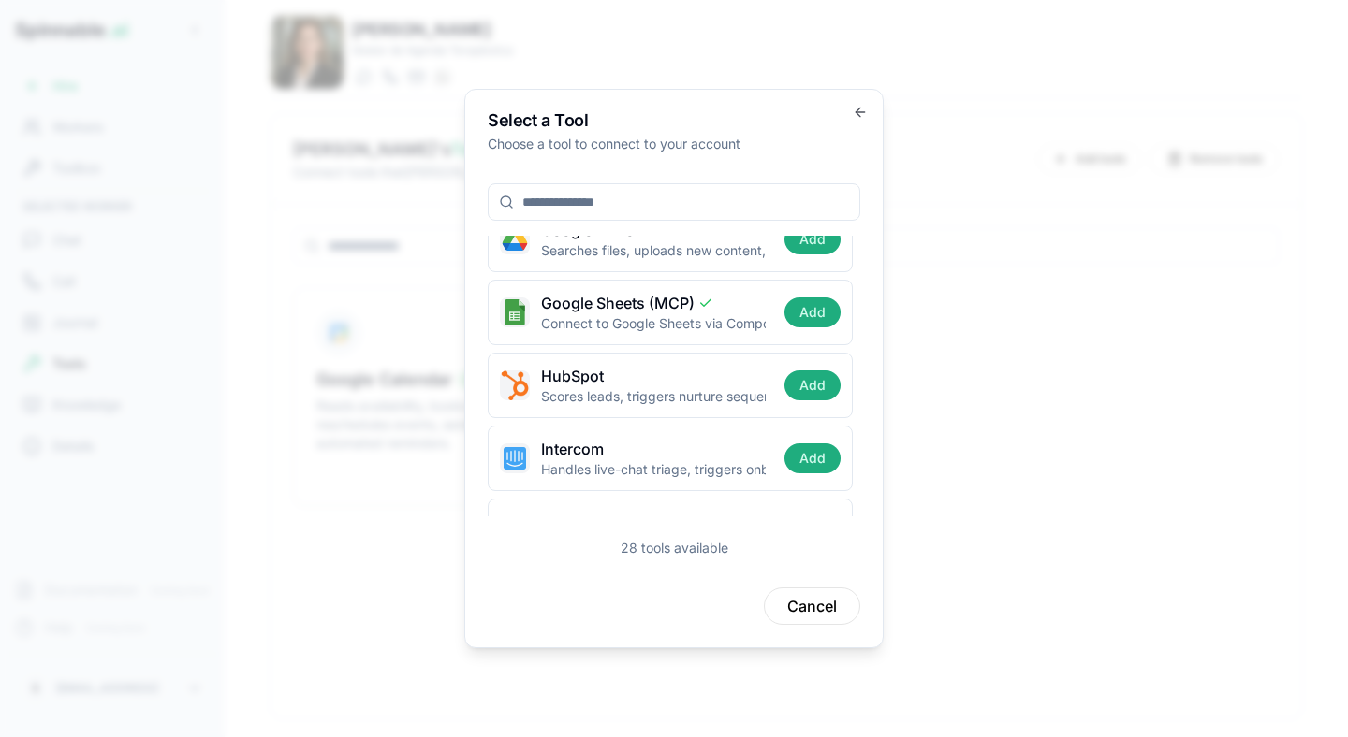
scroll to position [518, 0]
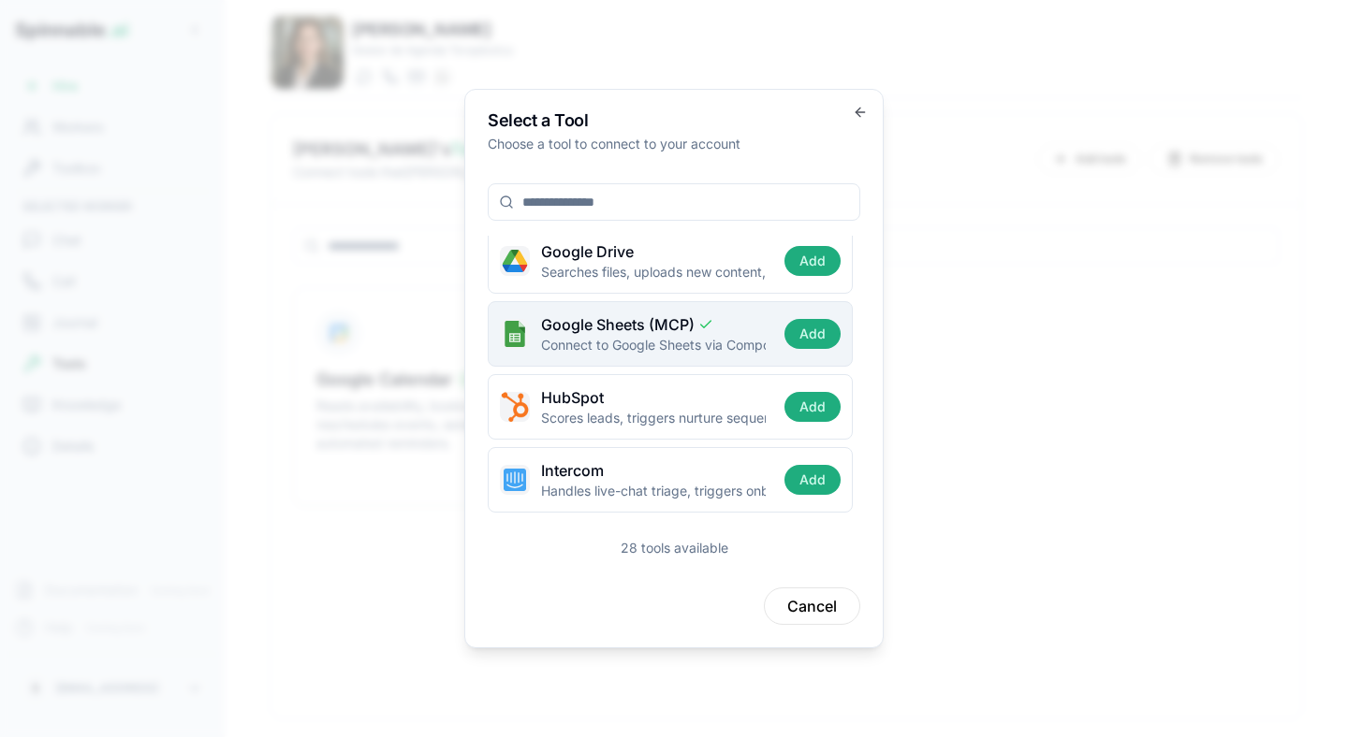
click at [564, 319] on span "Google Sheets (MCP)" at bounding box center [627, 325] width 172 height 22
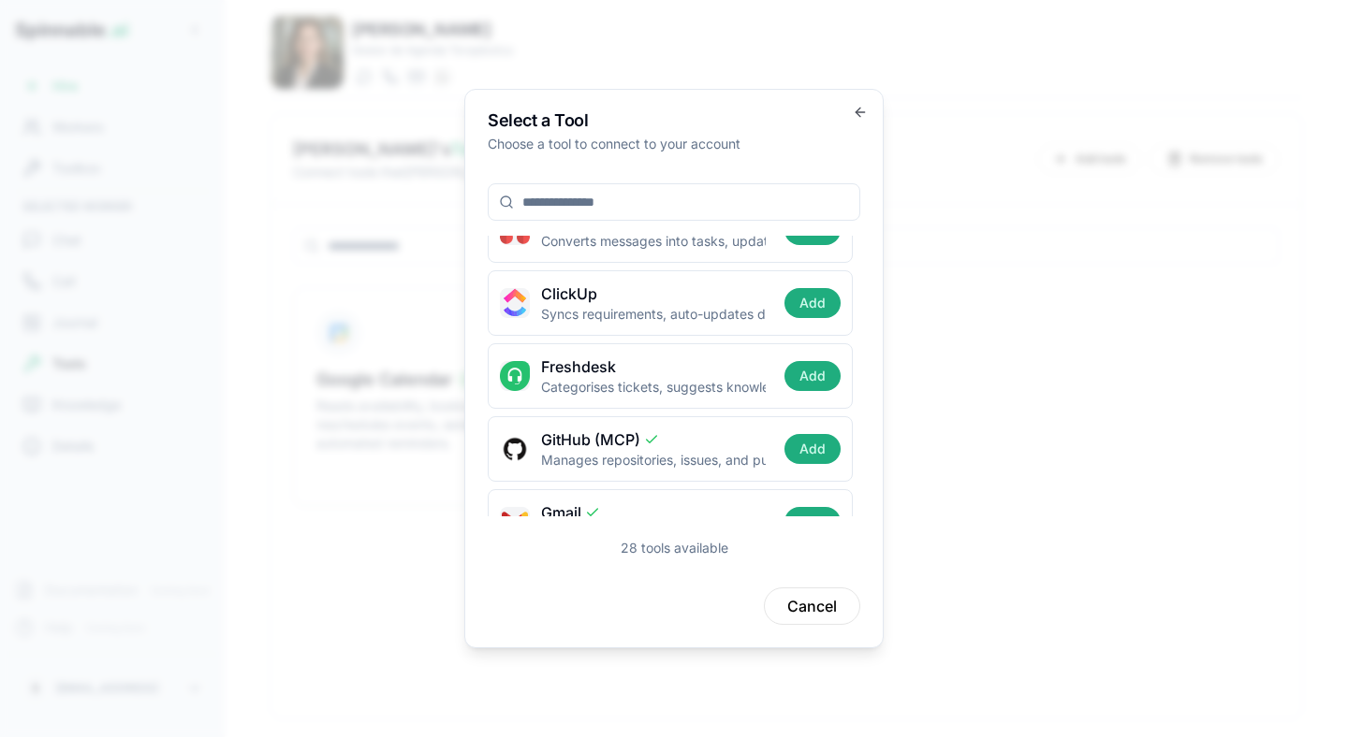
scroll to position [0, 0]
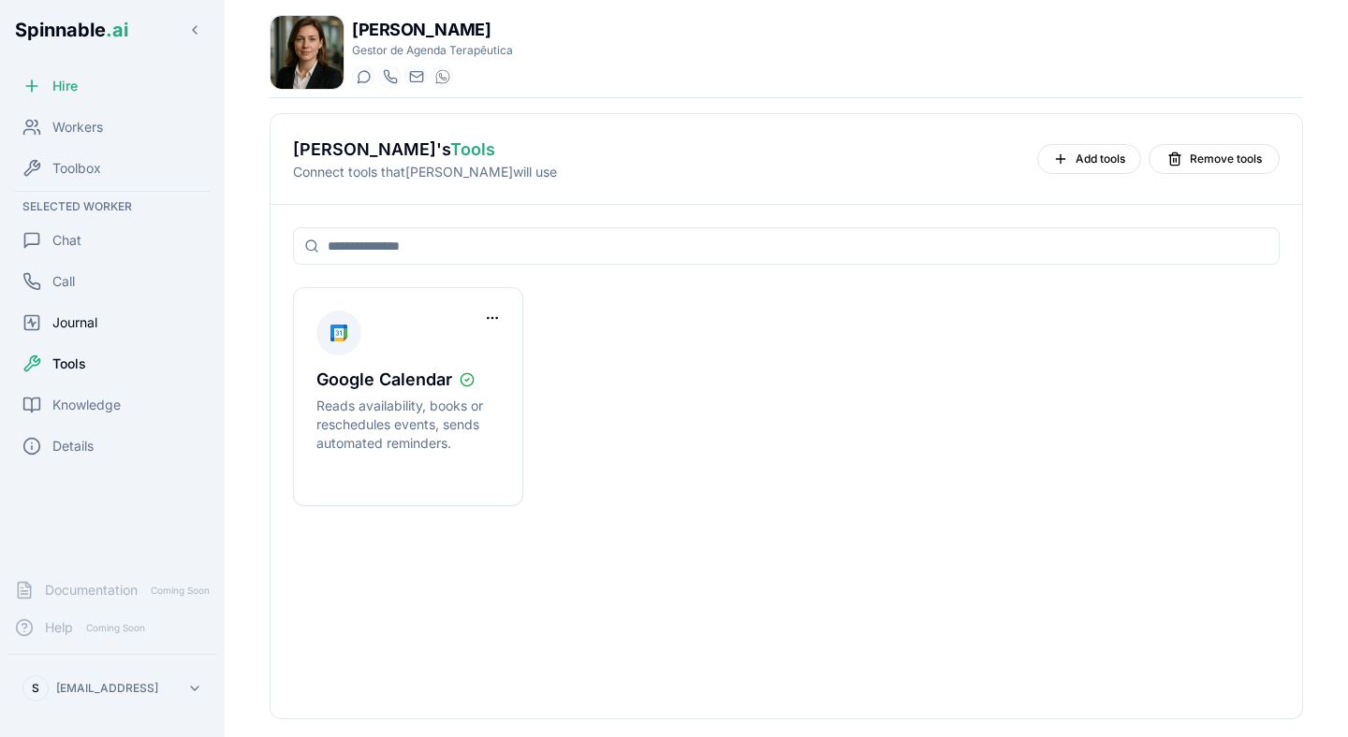
click at [40, 335] on div "Journal" at bounding box center [112, 322] width 210 height 37
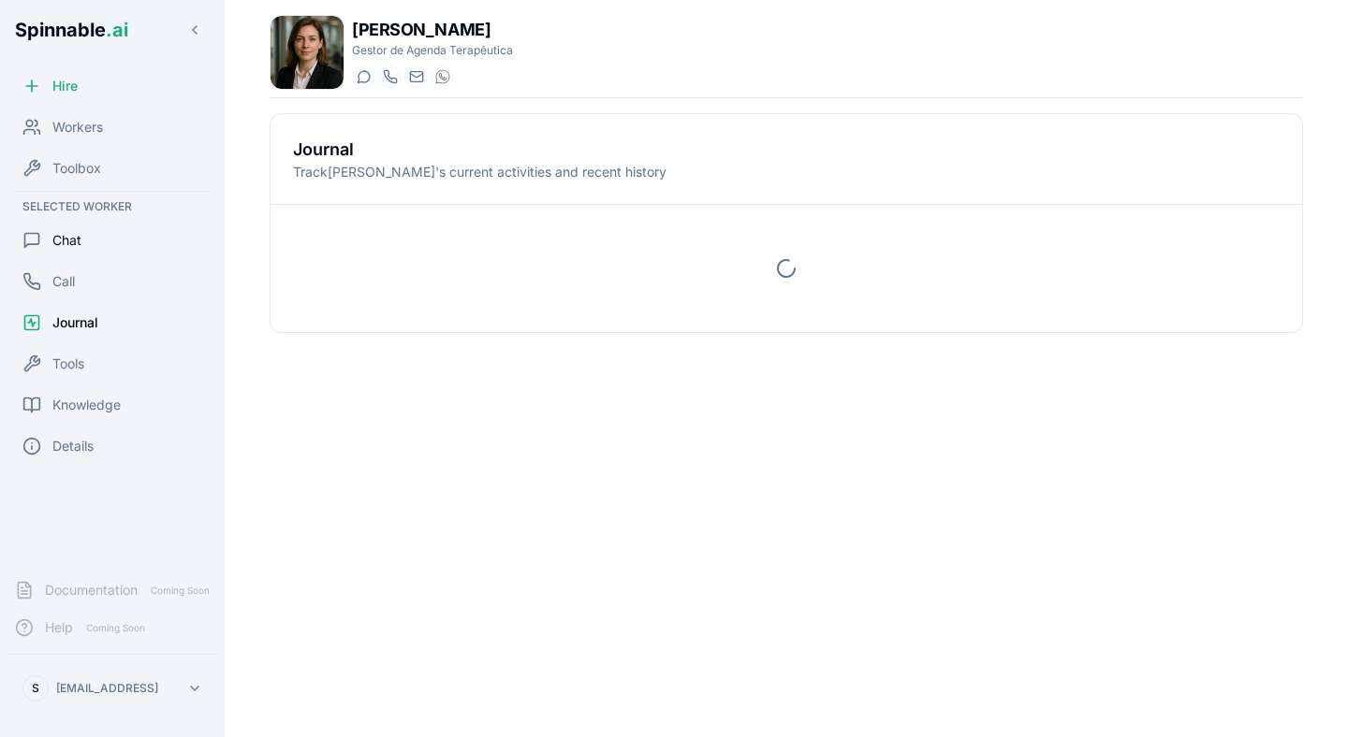
click at [49, 242] on div "Chat" at bounding box center [51, 240] width 59 height 19
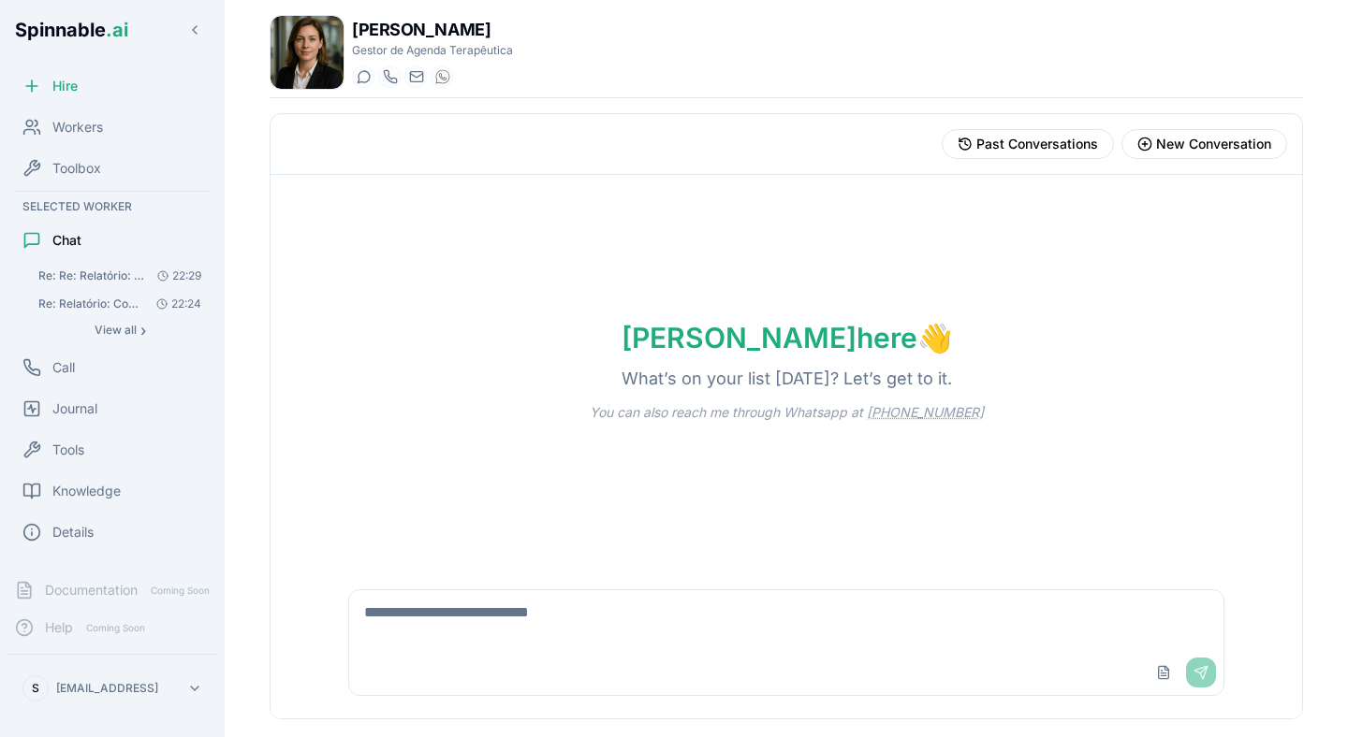
click at [606, 578] on div "Upload File Send" at bounding box center [786, 642] width 898 height 129
click at [608, 631] on textarea at bounding box center [786, 621] width 874 height 60
type textarea "*"
type textarea "**********"
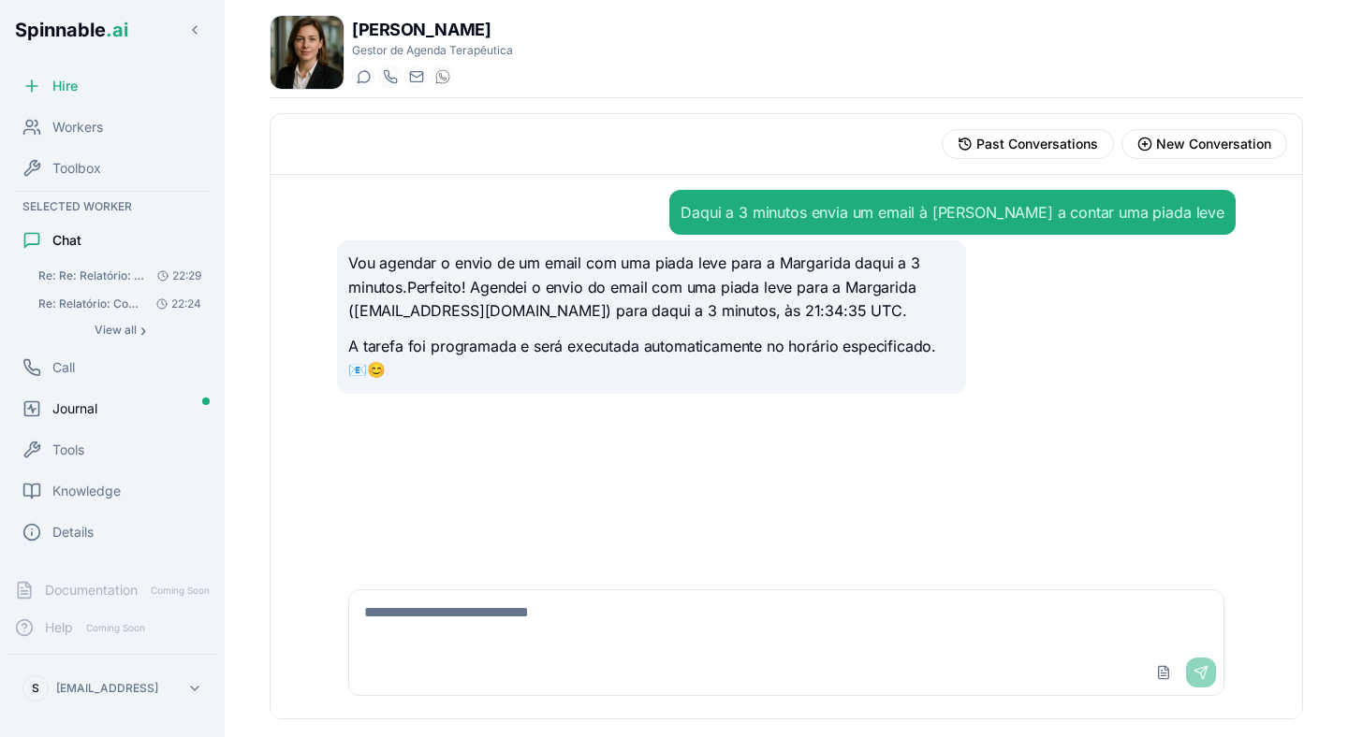
click at [75, 418] on div "Journal" at bounding box center [112, 408] width 210 height 37
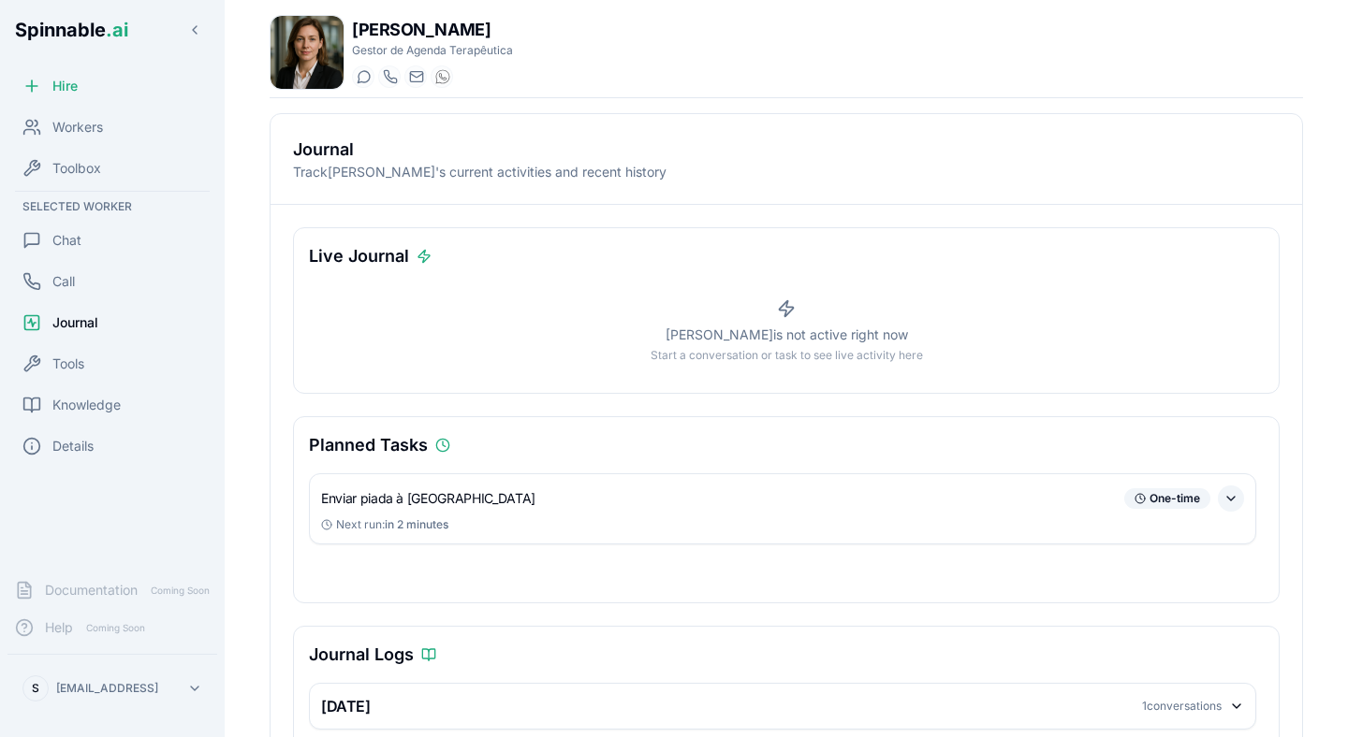
click at [1226, 497] on button at bounding box center [1231, 499] width 26 height 26
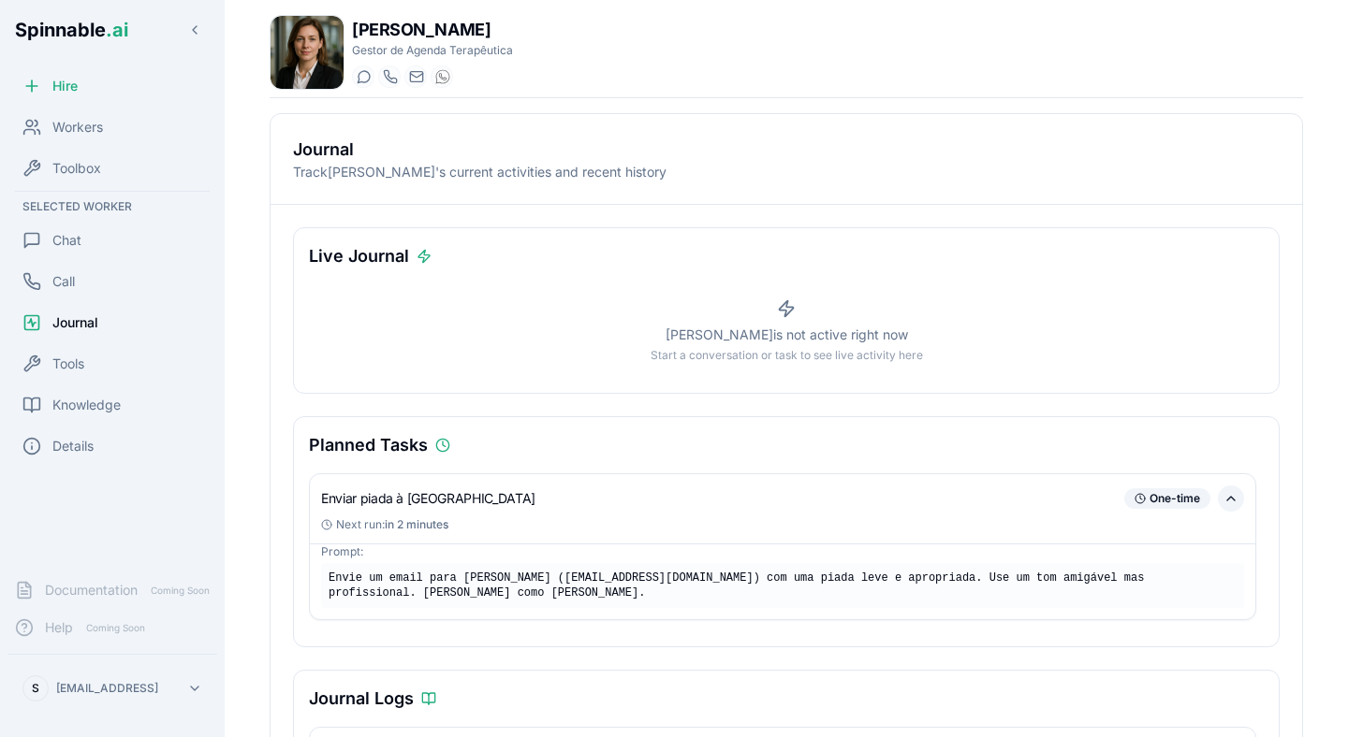
click at [1227, 497] on button at bounding box center [1231, 499] width 26 height 26
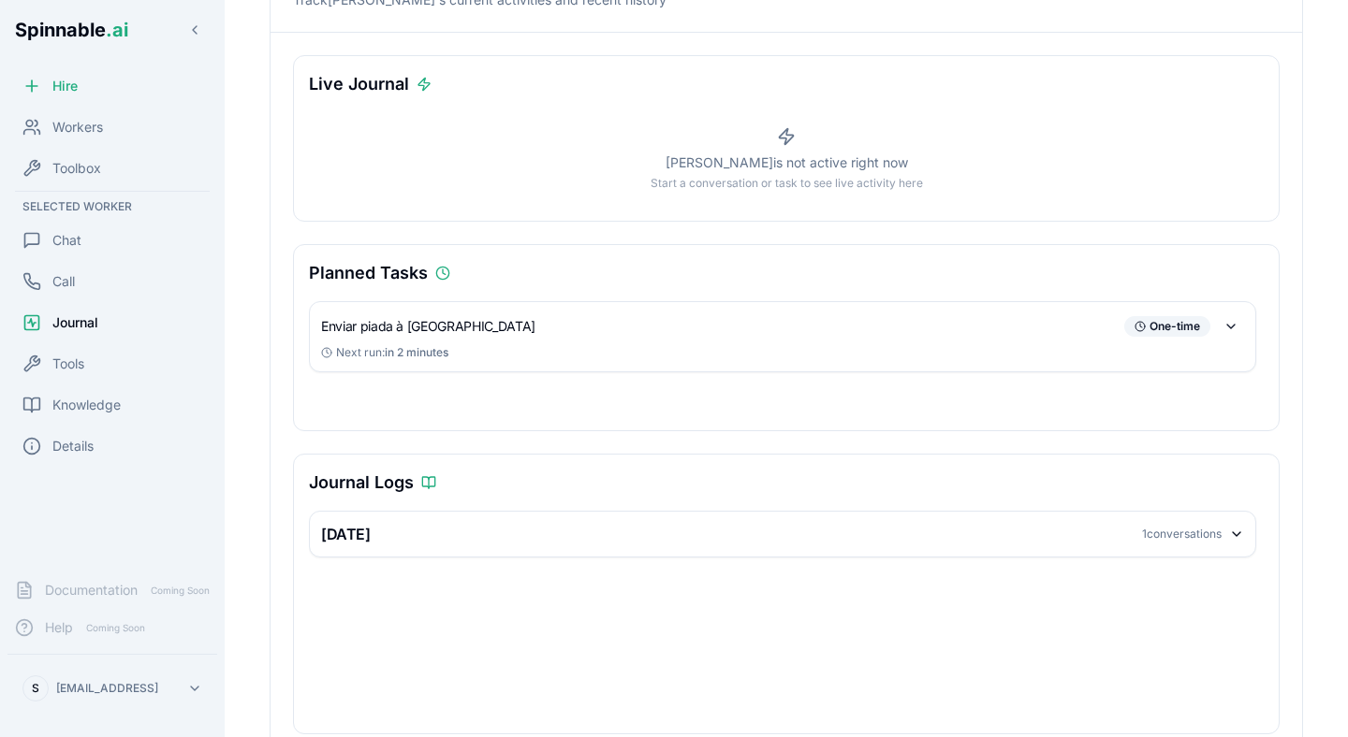
scroll to position [208, 0]
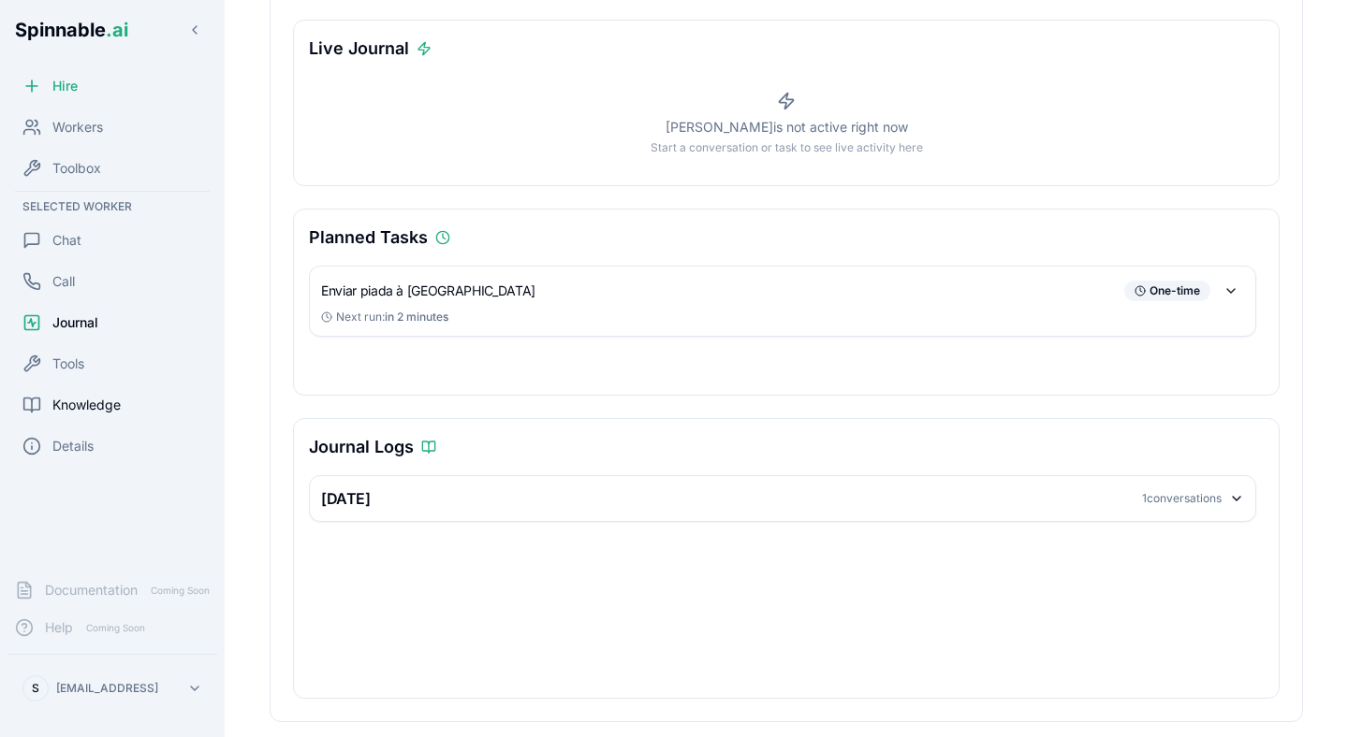
click at [95, 392] on div "Knowledge" at bounding box center [112, 404] width 210 height 37
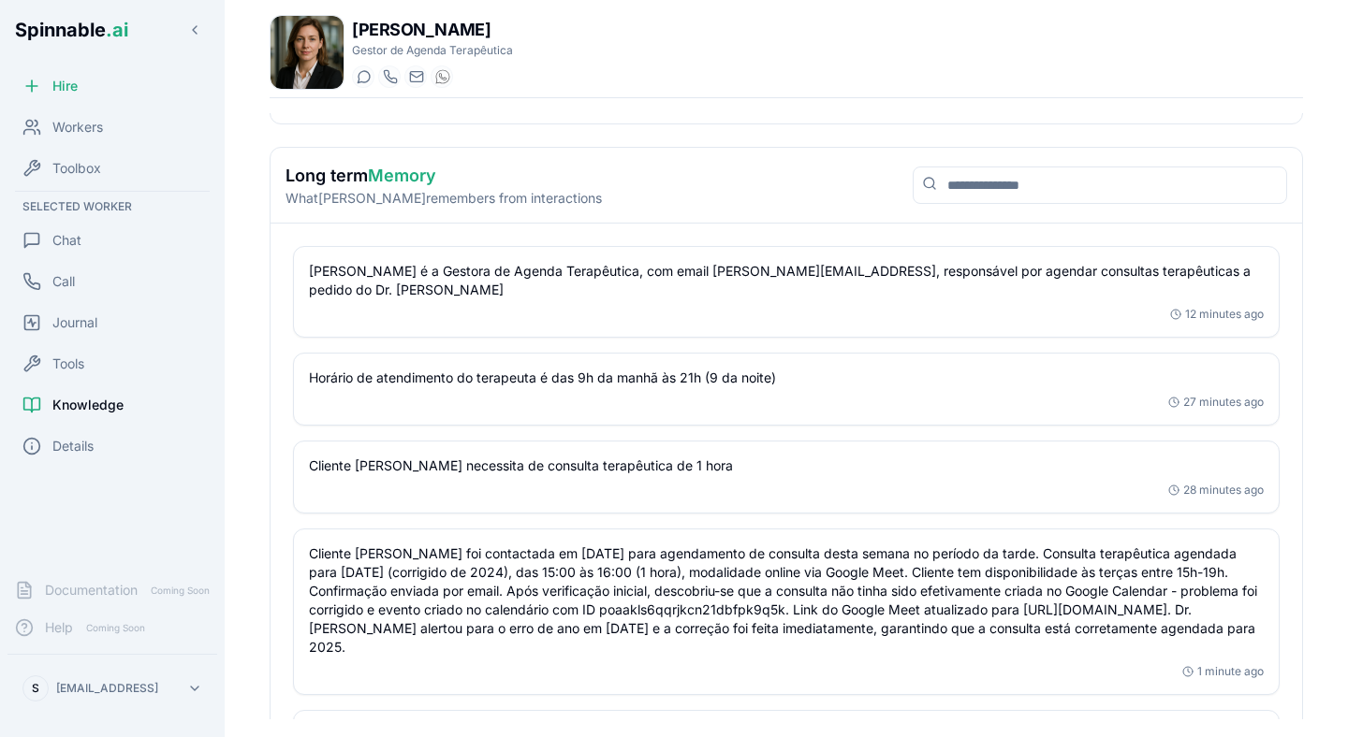
scroll to position [389, 0]
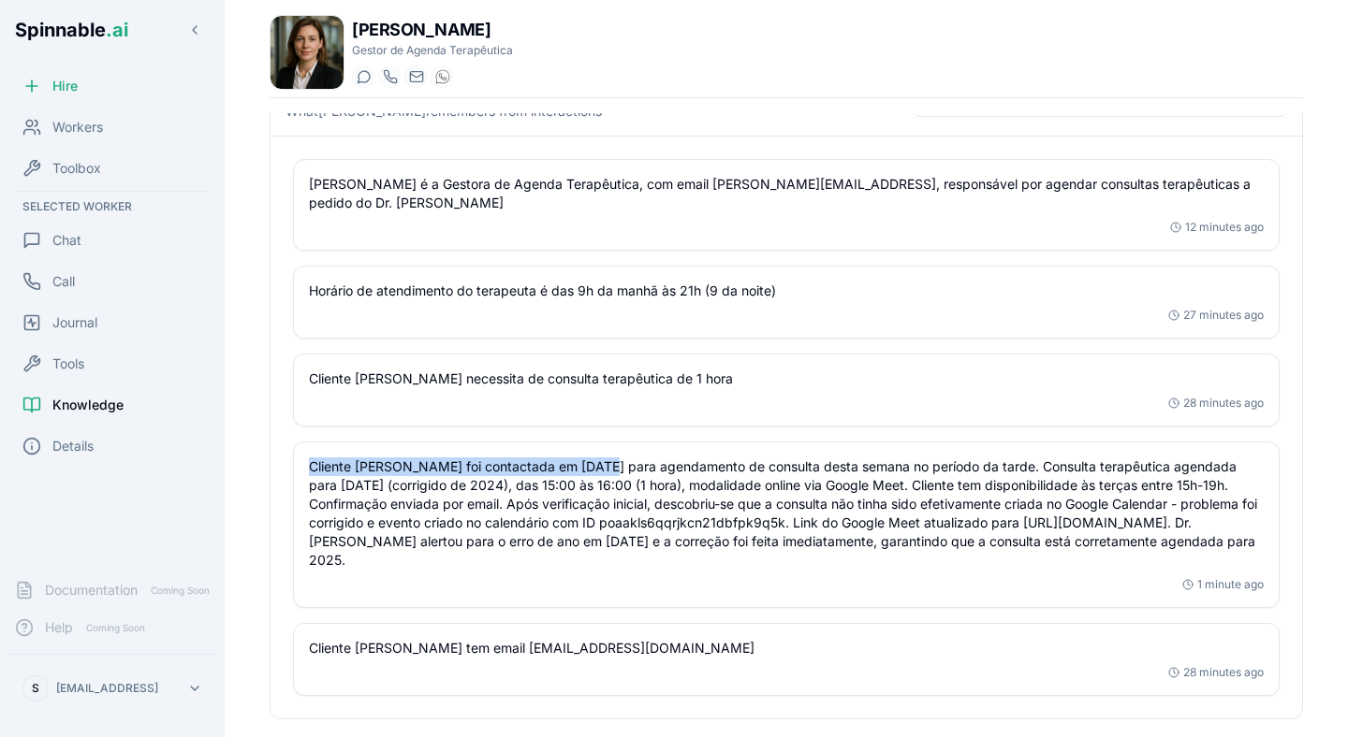
drag, startPoint x: 308, startPoint y: 463, endPoint x: 605, endPoint y: 466, distance: 297.6
click at [605, 466] on p "Cliente Margarida foi contactada em 19/08/2024 para agendamento de consulta des…" at bounding box center [786, 514] width 955 height 112
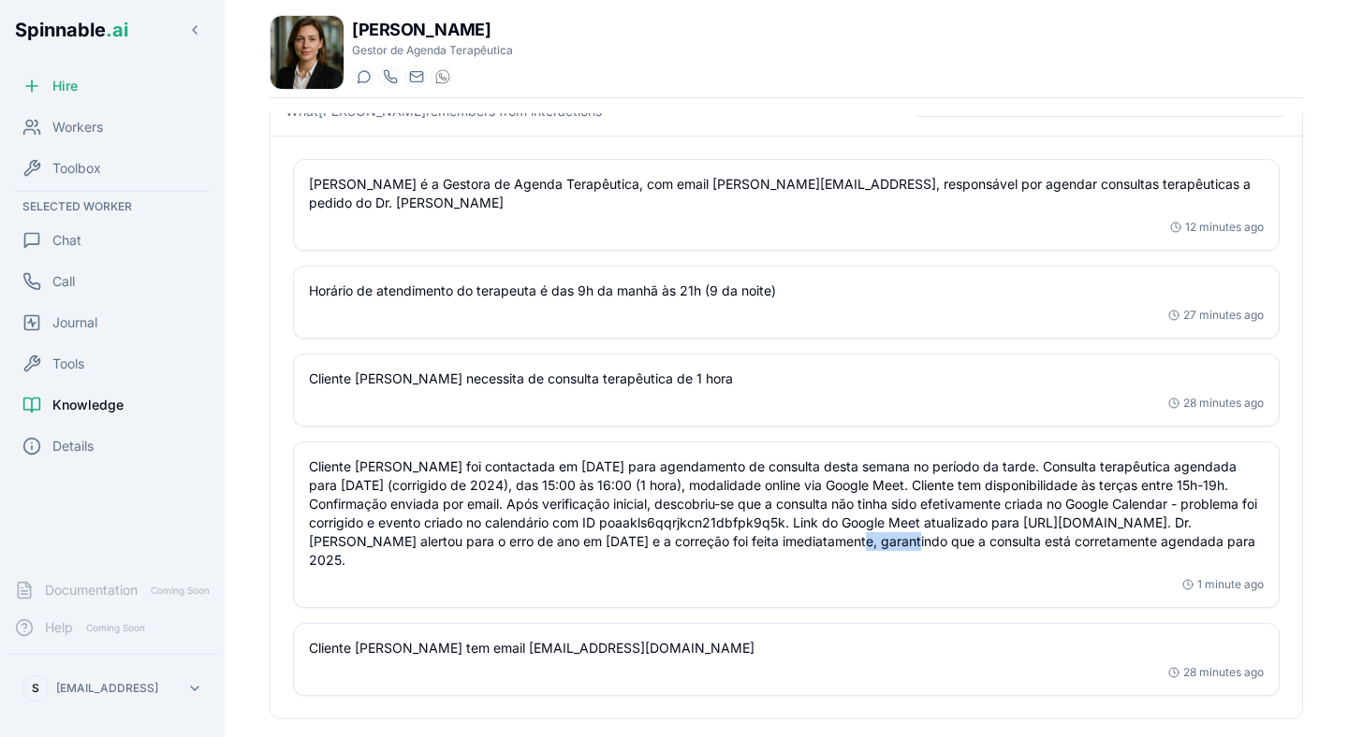
drag, startPoint x: 833, startPoint y: 544, endPoint x: 898, endPoint y: 544, distance: 65.5
click at [898, 544] on p "Cliente Margarida foi contactada em 19/08/2024 para agendamento de consulta des…" at bounding box center [786, 514] width 955 height 112
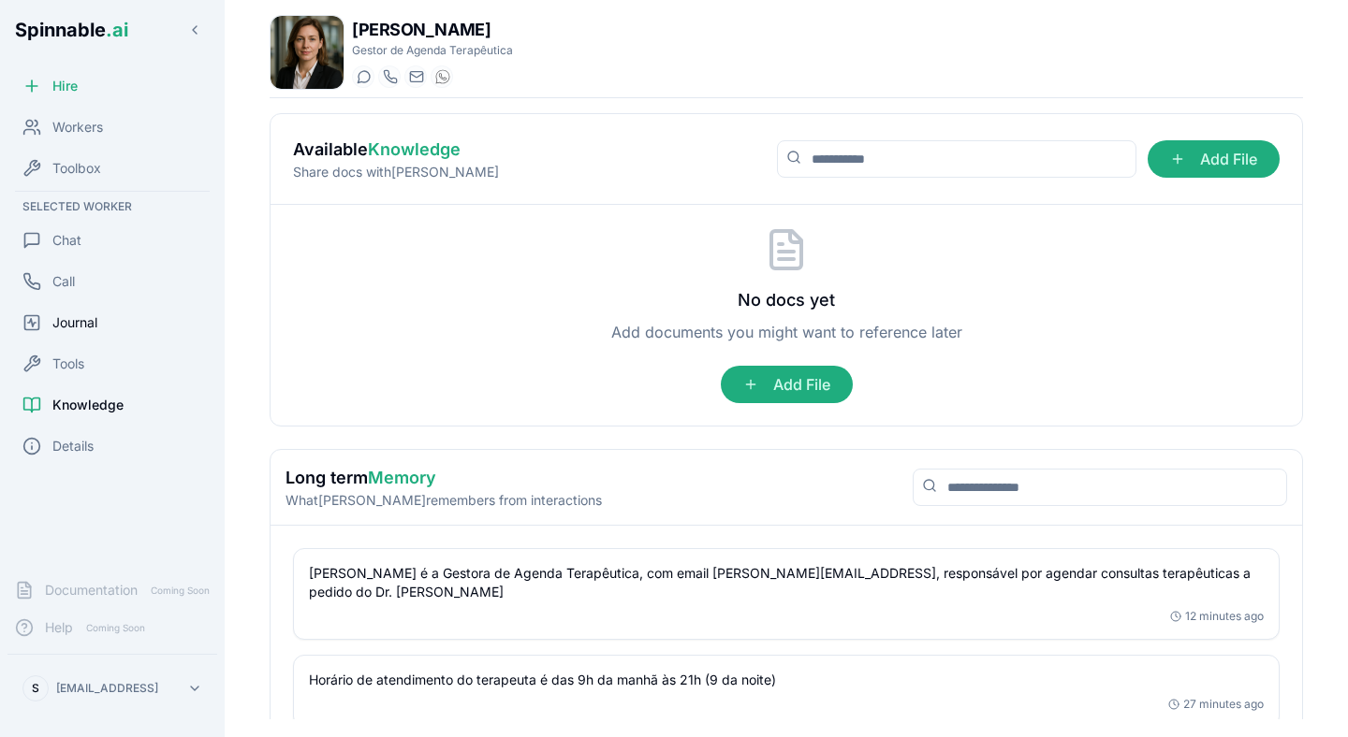
click at [66, 326] on span "Journal" at bounding box center [74, 323] width 45 height 19
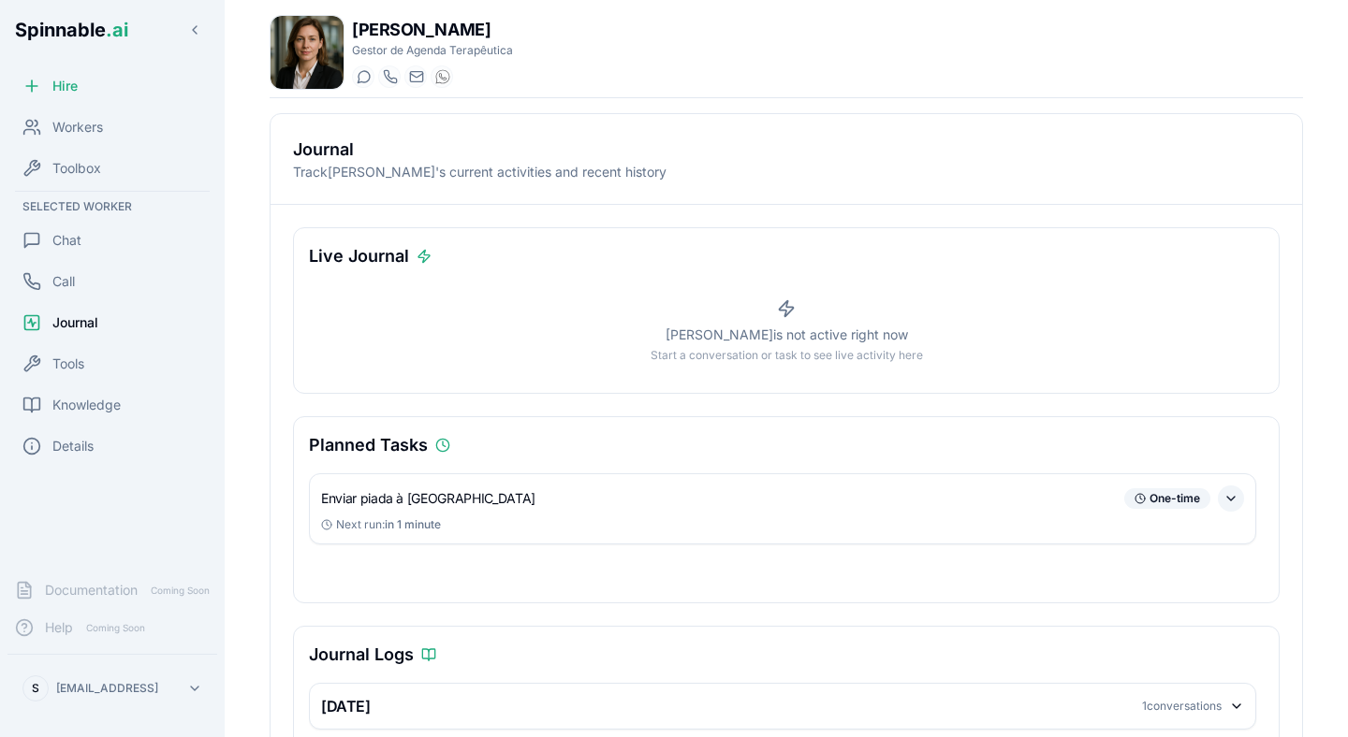
click at [1232, 501] on button at bounding box center [1231, 499] width 26 height 26
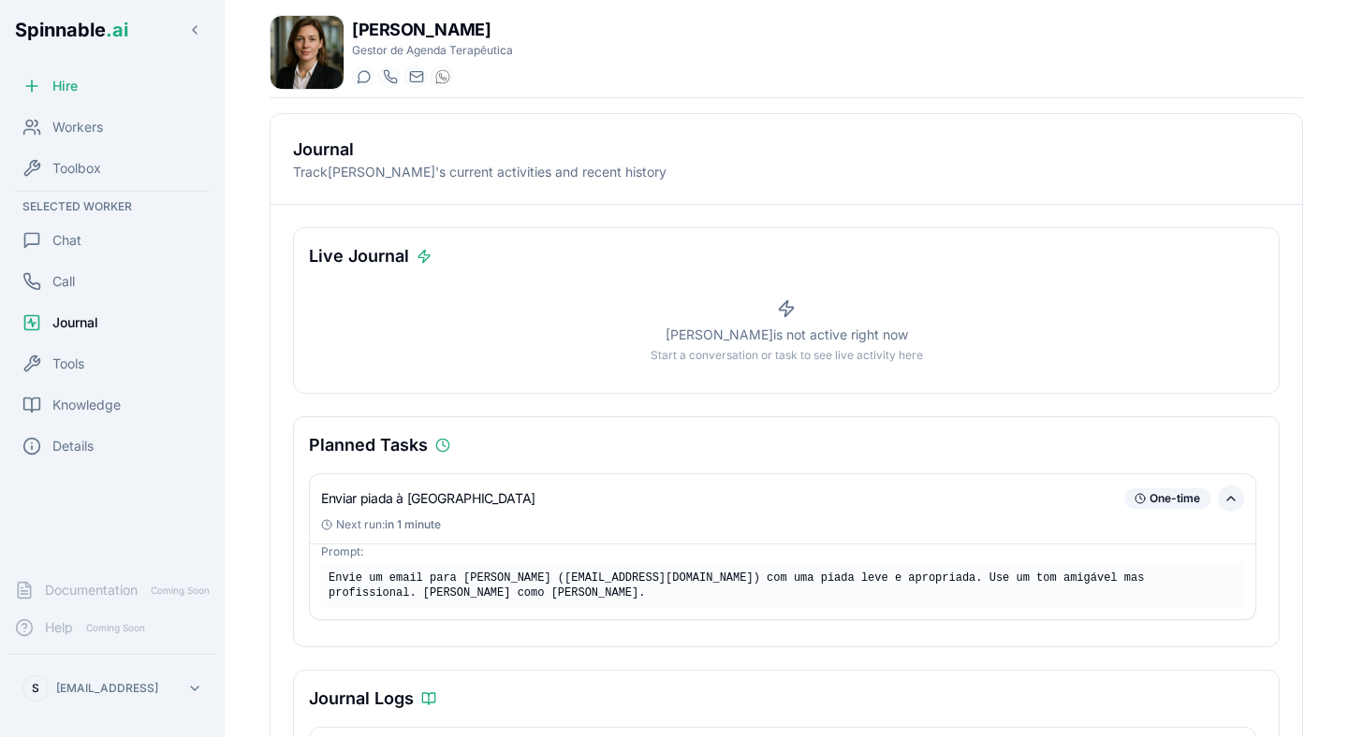
click at [1232, 500] on button at bounding box center [1231, 499] width 26 height 26
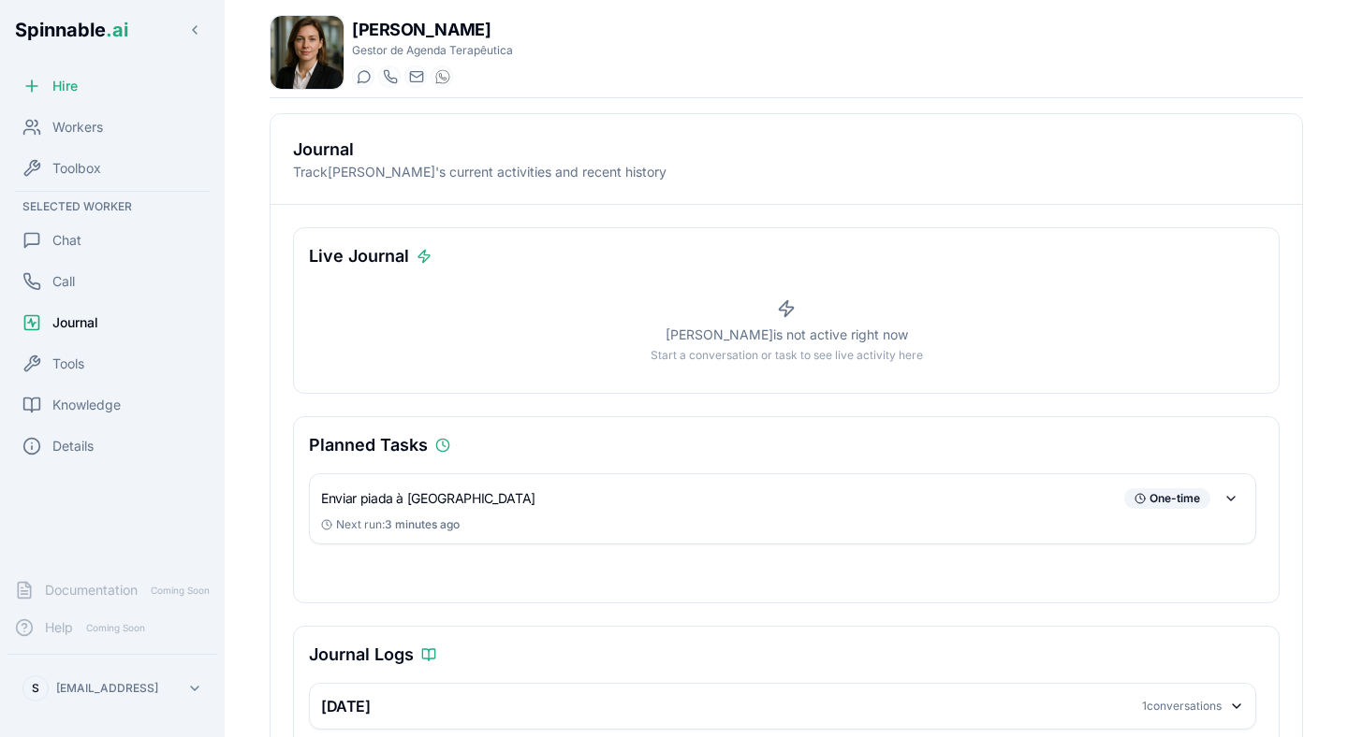
click at [558, 556] on div "Enviar piada à Margarida One-time Next run: 3 minutes ago" at bounding box center [786, 531] width 955 height 114
click at [1236, 500] on button at bounding box center [1231, 499] width 26 height 26
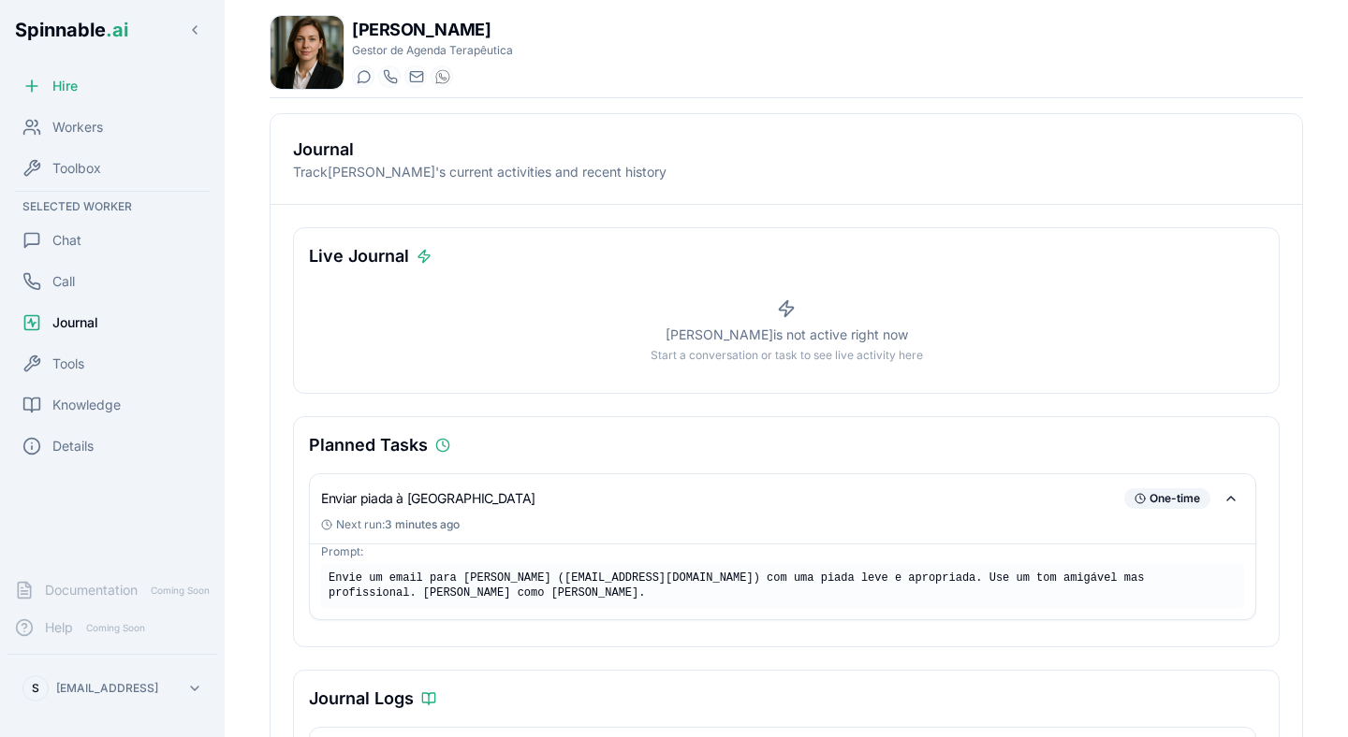
scroll to position [19, 0]
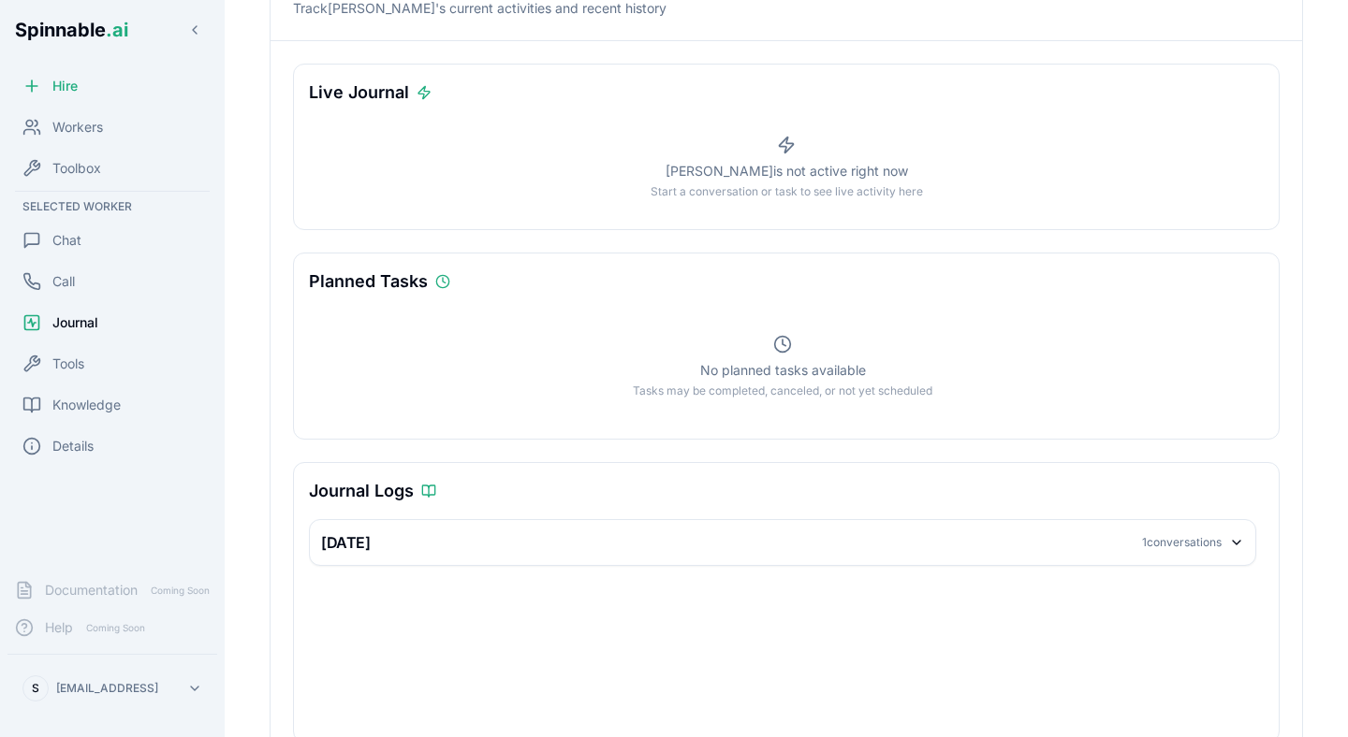
scroll to position [197, 0]
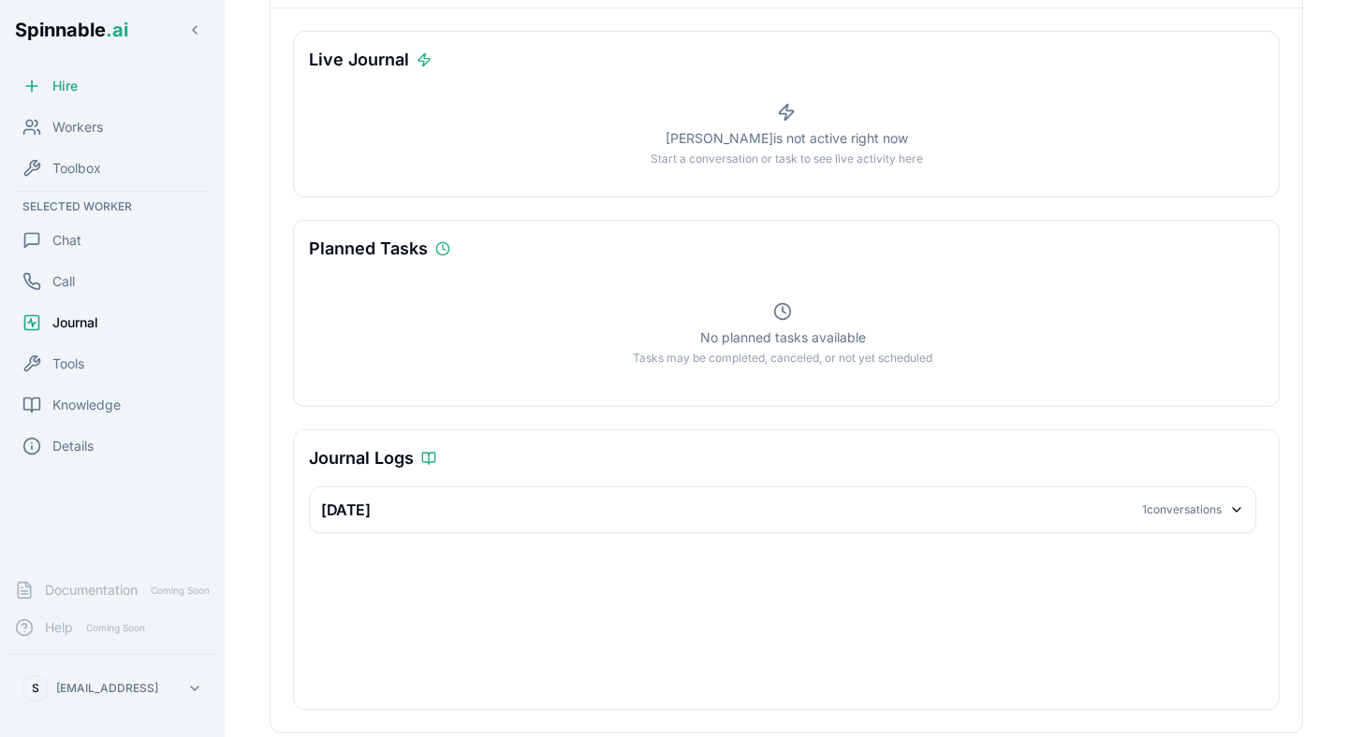
click at [1242, 506] on icon at bounding box center [1236, 510] width 15 height 15
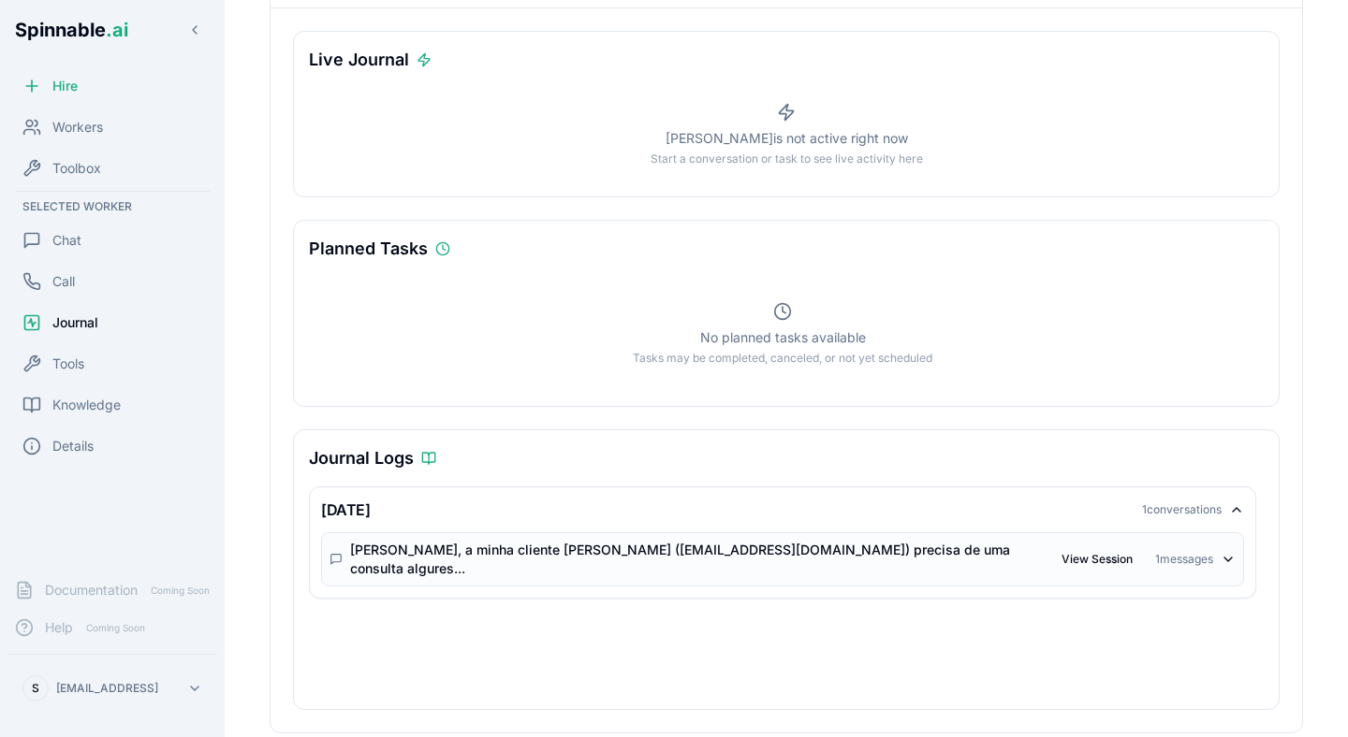
click at [1222, 553] on icon at bounding box center [1227, 559] width 15 height 15
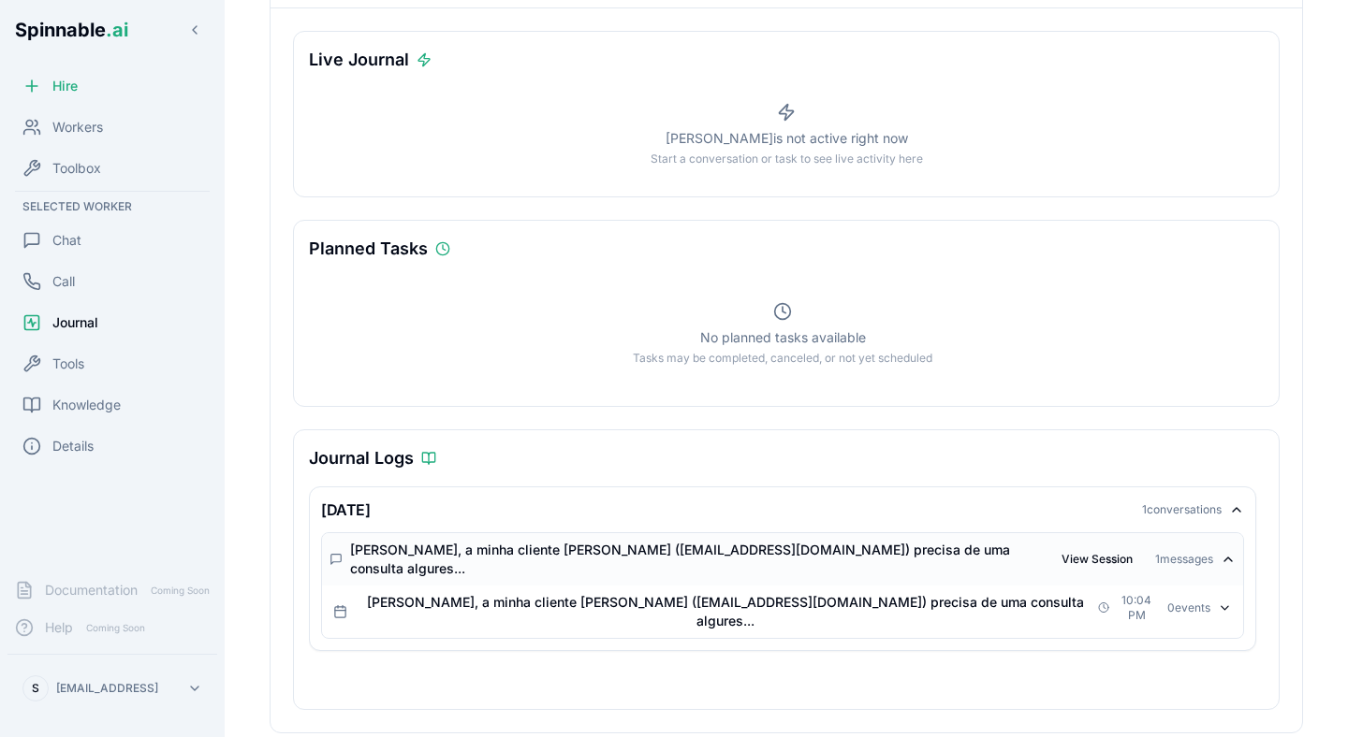
click at [1226, 553] on icon at bounding box center [1227, 559] width 15 height 15
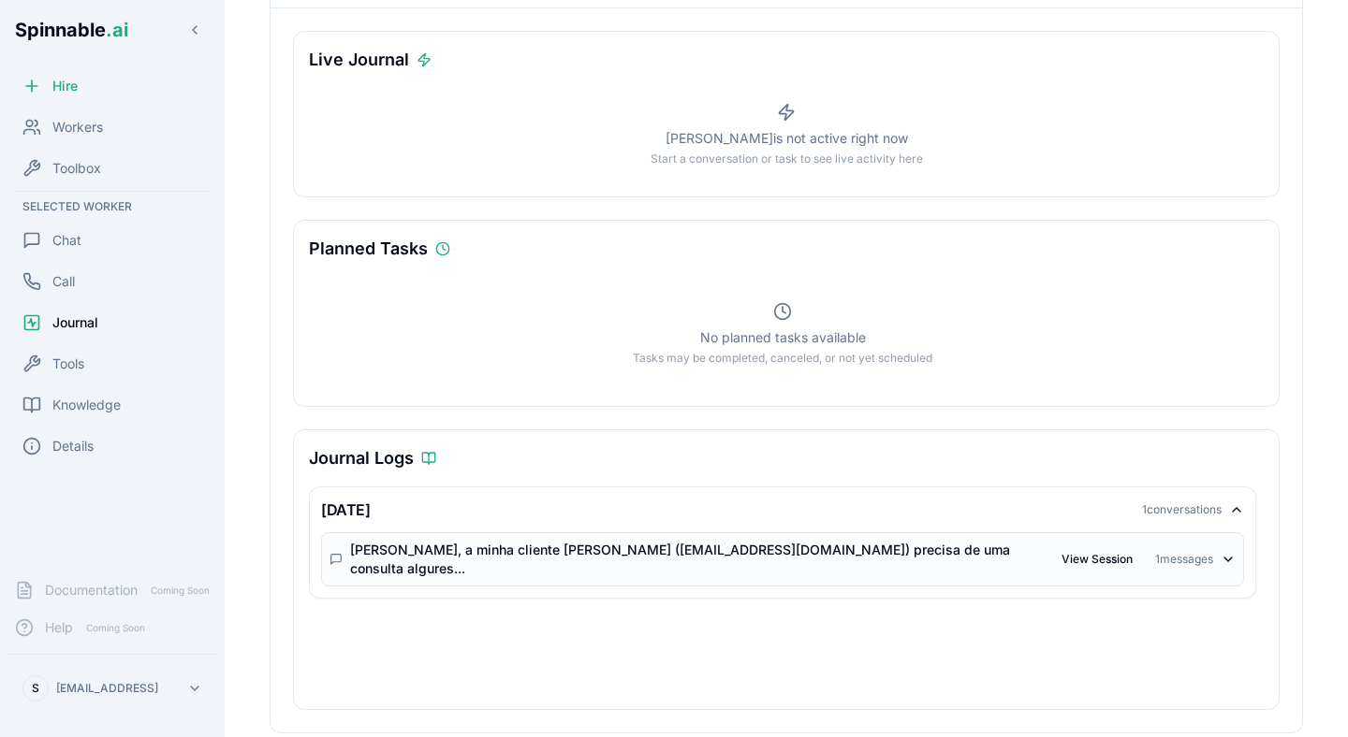
click at [1230, 512] on icon at bounding box center [1236, 510] width 15 height 15
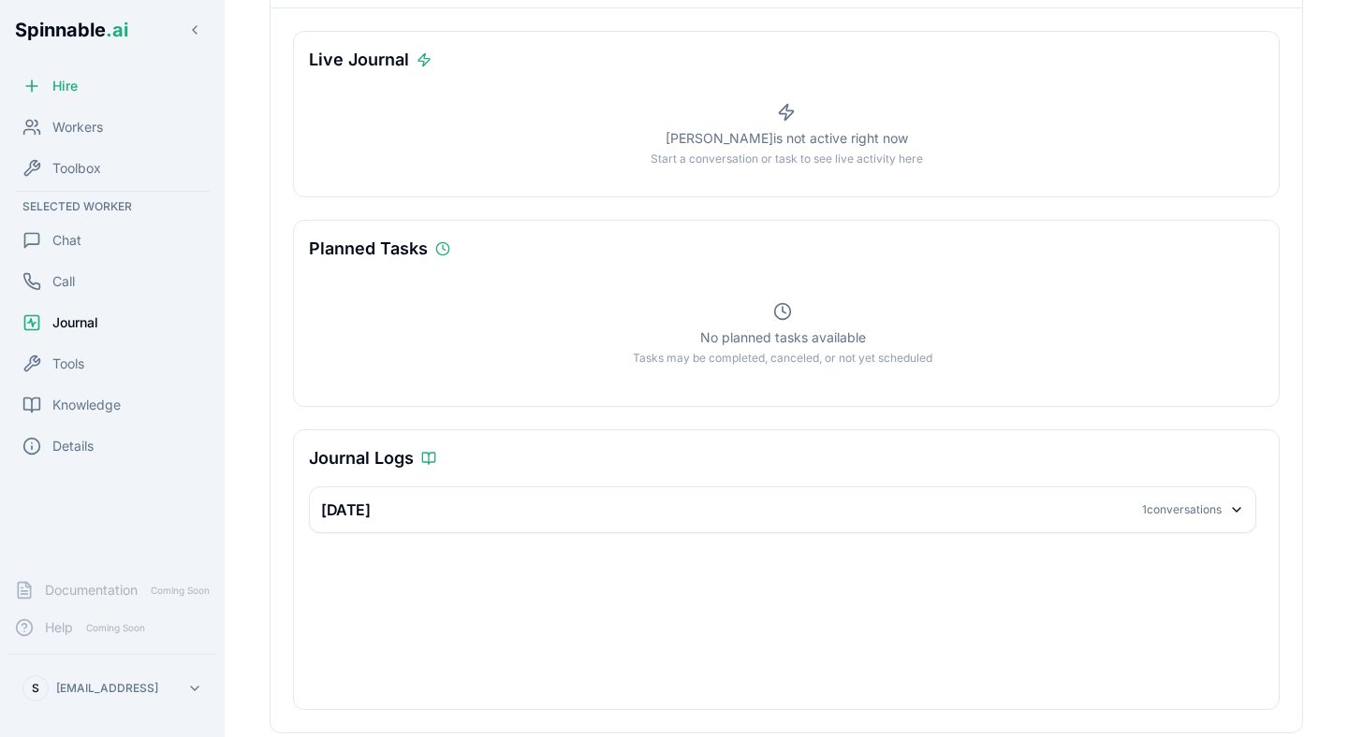
scroll to position [0, 0]
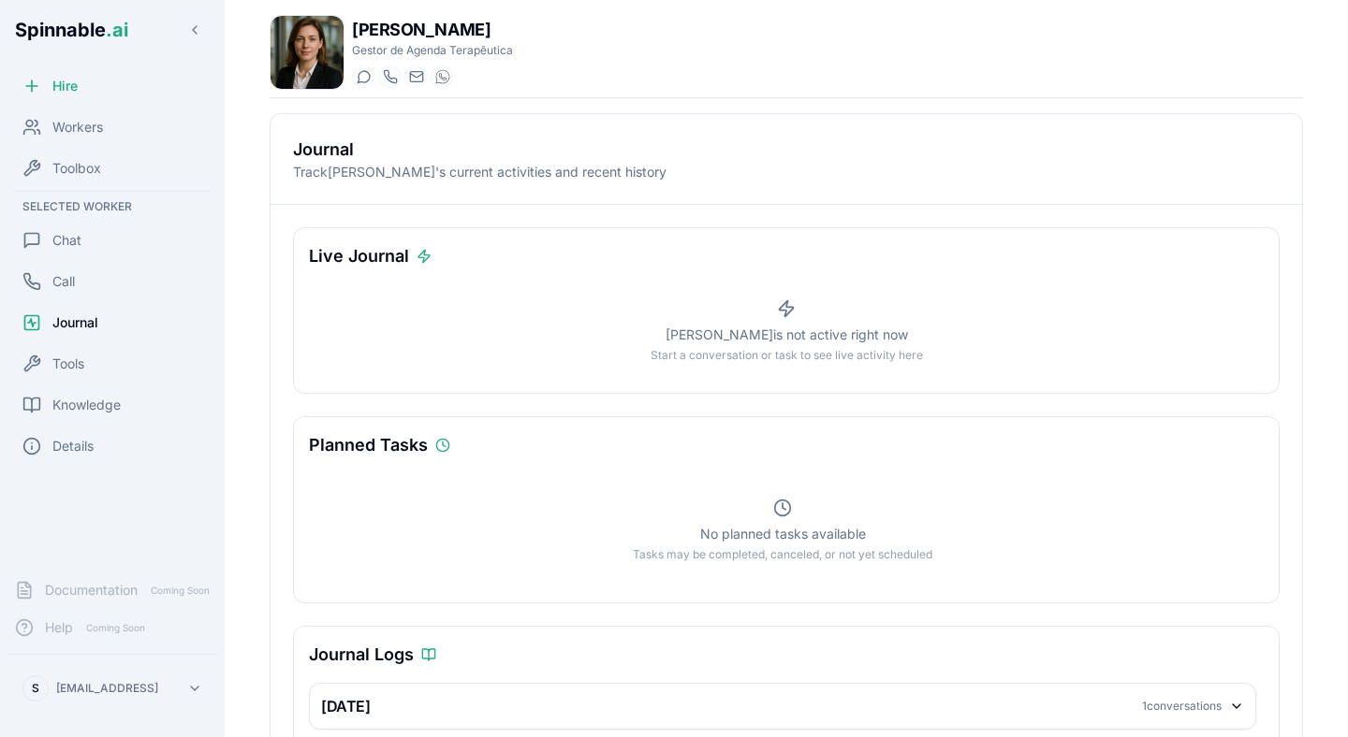
click at [1031, 124] on div "Journal Track [PERSON_NAME] 's current activities and recent history" at bounding box center [785, 159] width 1031 height 91
click at [66, 121] on span "Workers" at bounding box center [77, 127] width 51 height 19
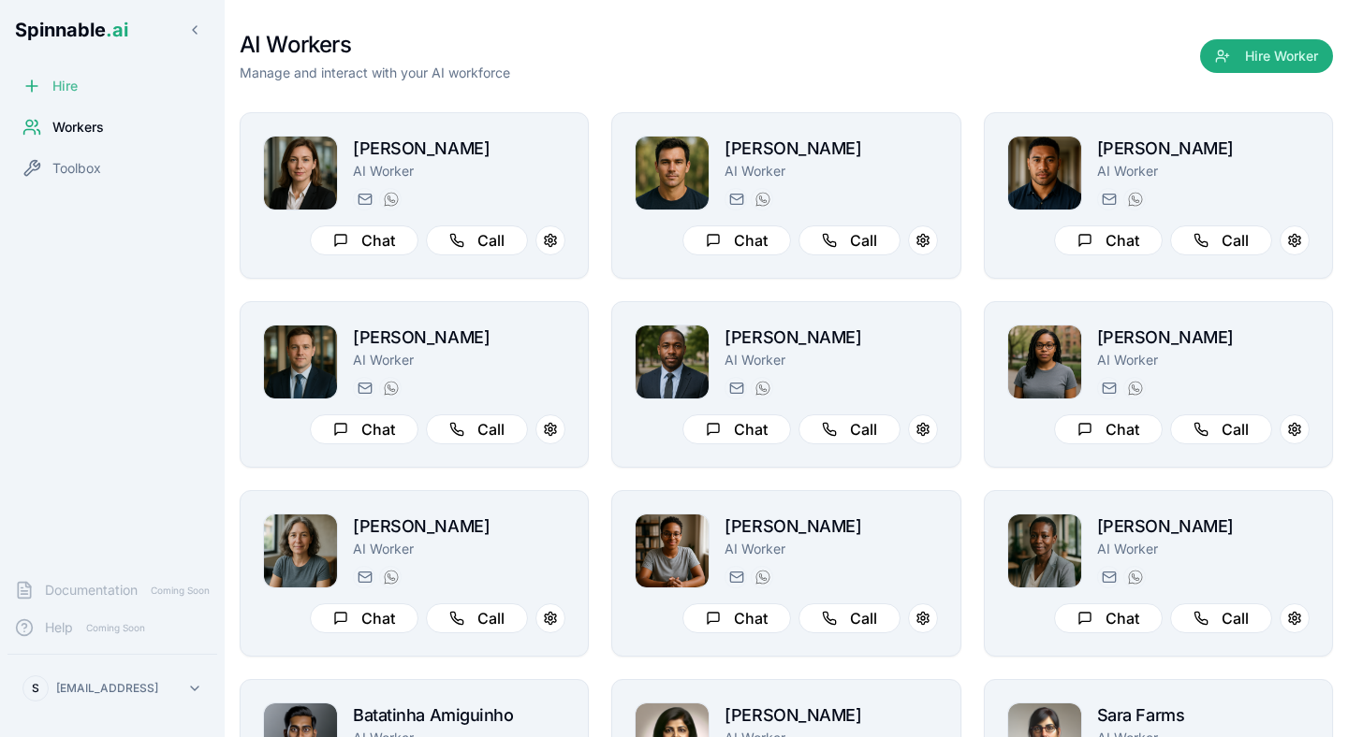
click at [113, 84] on div "Hire" at bounding box center [112, 85] width 210 height 37
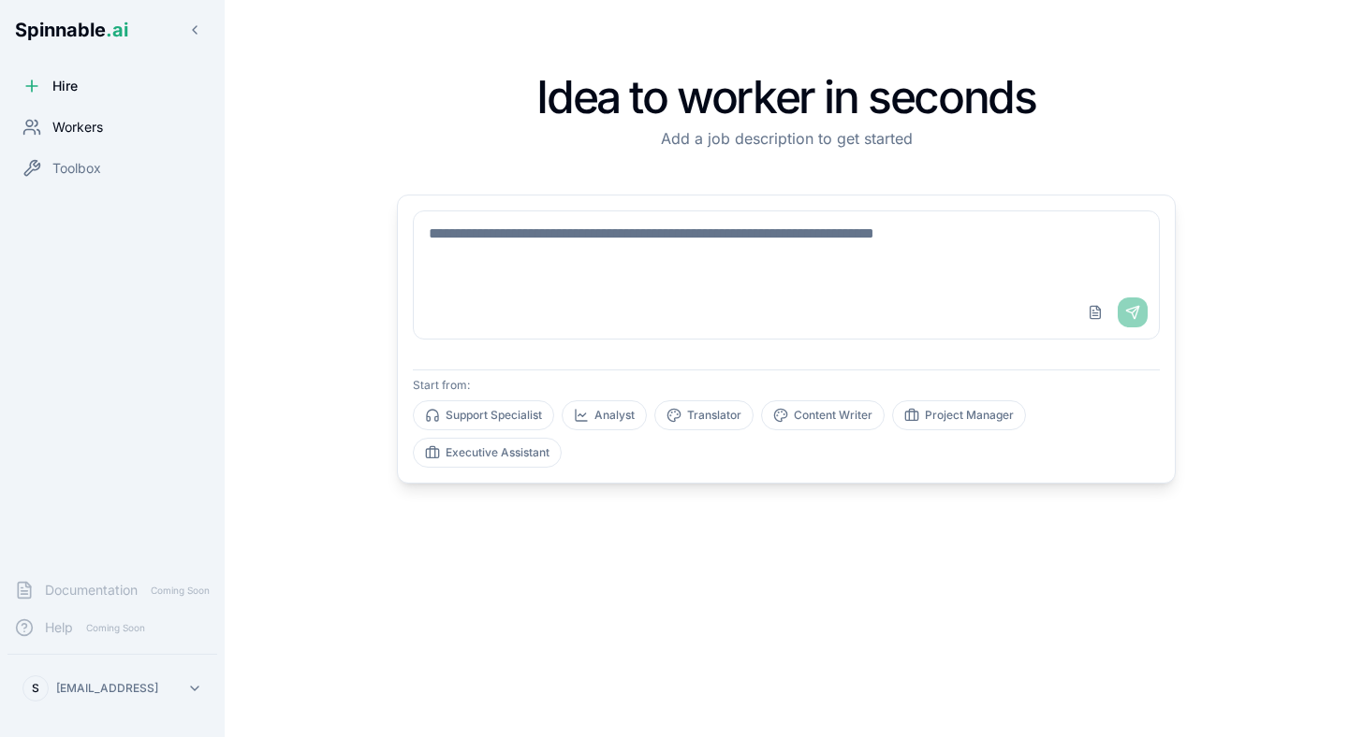
click at [78, 125] on span "Workers" at bounding box center [77, 127] width 51 height 19
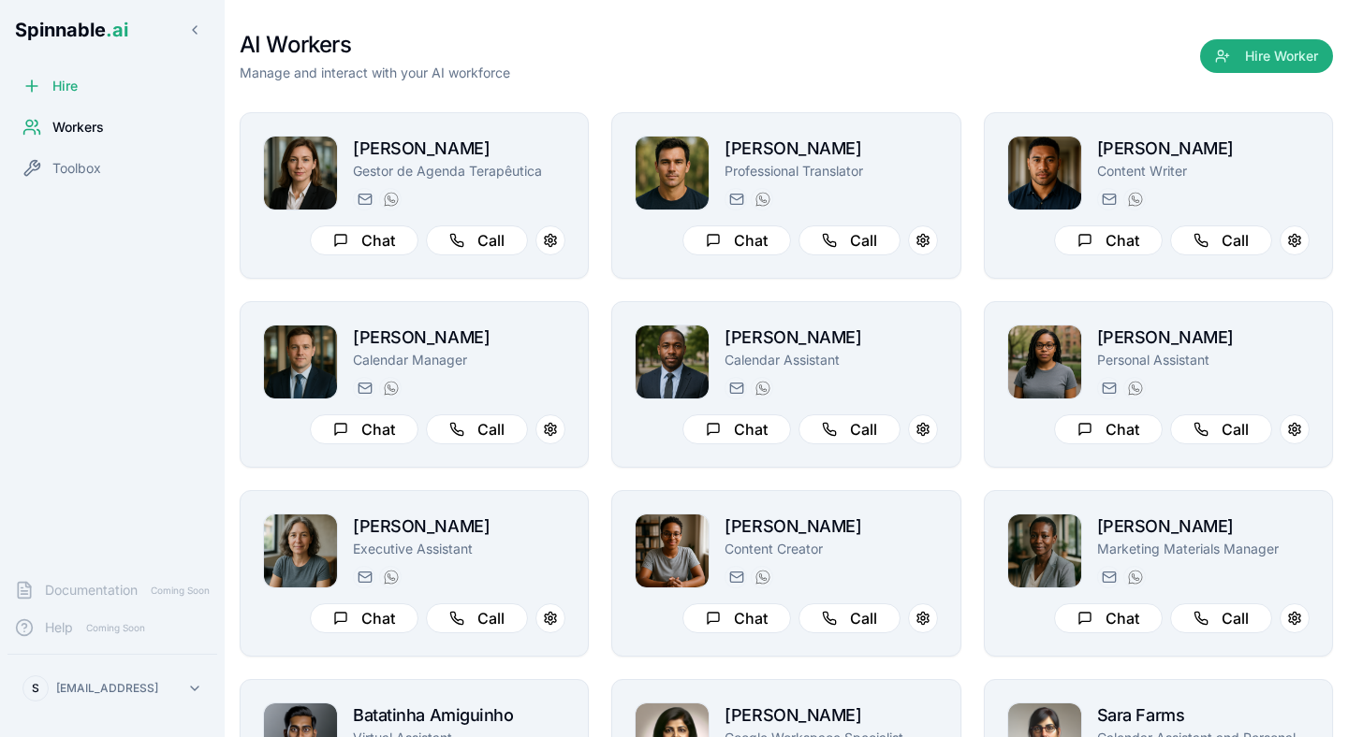
click at [753, 50] on div "AI Workers Manage and interact with your AI workforce Hire Worker" at bounding box center [786, 56] width 1093 height 52
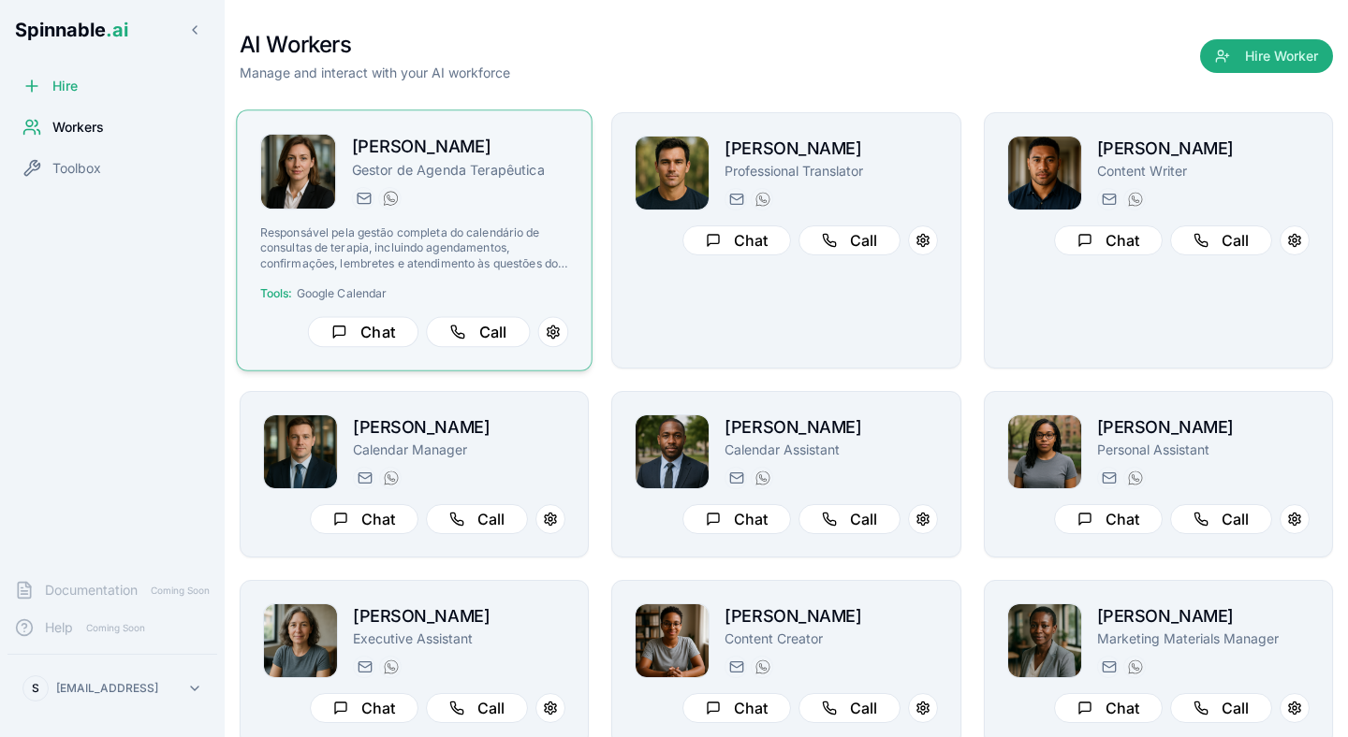
click at [373, 174] on p "Gestor de Agenda Terapêutica" at bounding box center [460, 169] width 217 height 19
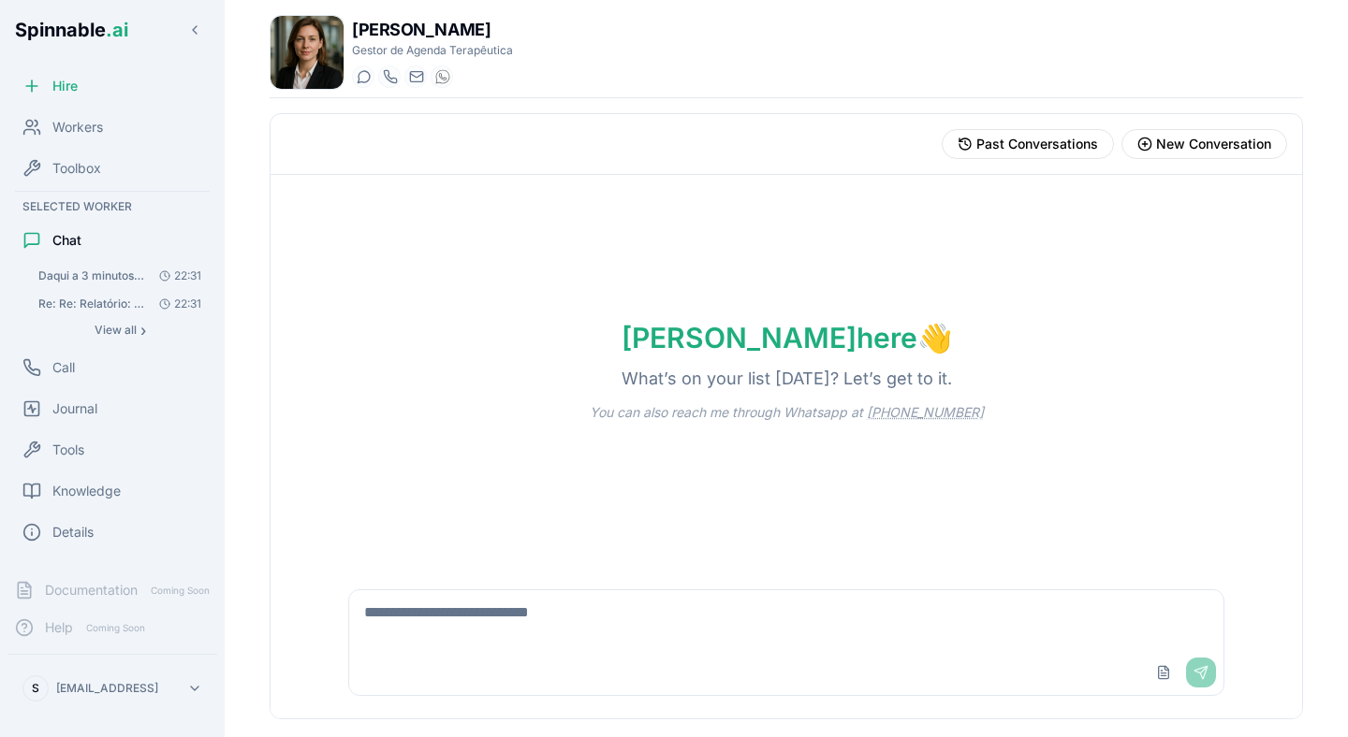
click at [116, 281] on span "Daqui a 3 minutos envia um email à [PERSON_NAME] a contar uma piada leve" at bounding box center [91, 276] width 106 height 15
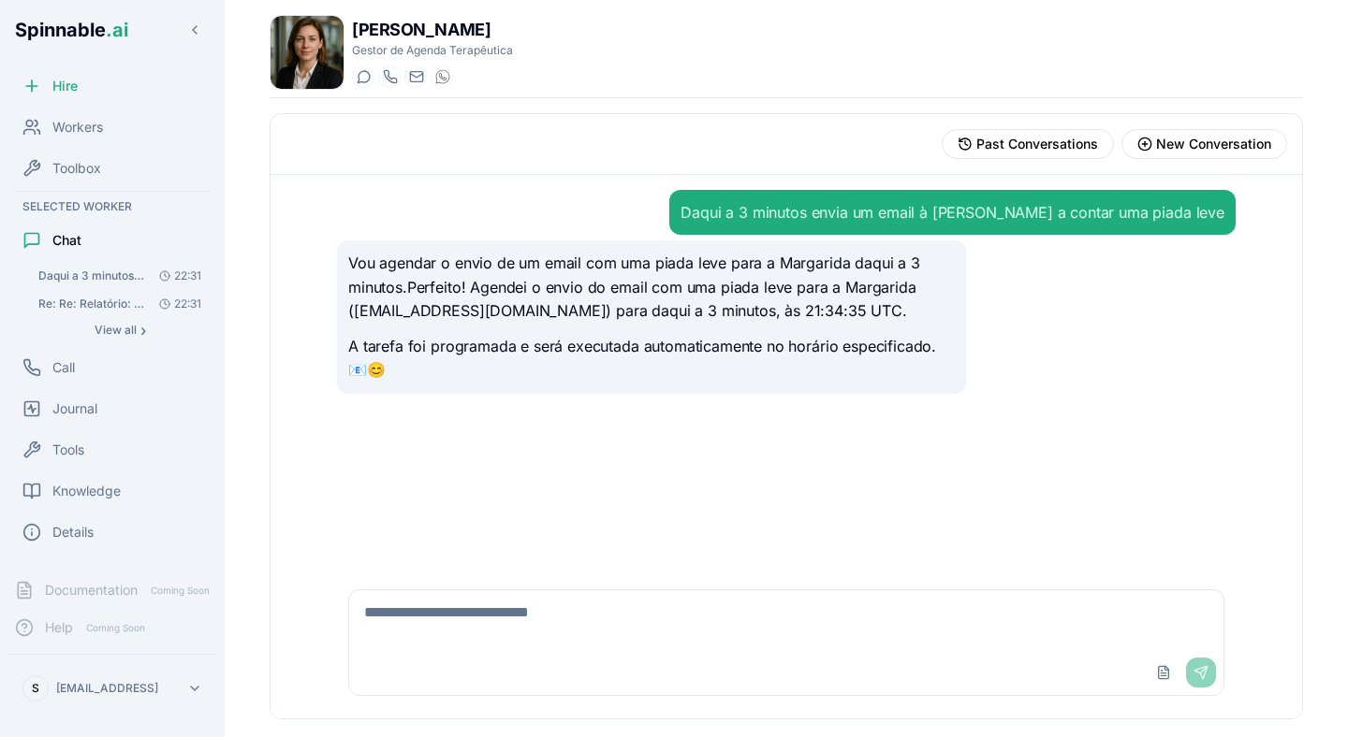
click at [564, 295] on p "Vou agendar o envio de um email com uma piada leve para a Margarida daqui a 3 m…" at bounding box center [651, 288] width 606 height 72
click at [1043, 397] on div "Daqui a 3 minutos envia um email à [PERSON_NAME] a contar uma piada leve Vou ag…" at bounding box center [786, 371] width 928 height 392
click at [471, 202] on div "Daqui a 3 minutos envia um email à [PERSON_NAME] a contar uma piada leve" at bounding box center [786, 212] width 898 height 45
